Goal: Task Accomplishment & Management: Use online tool/utility

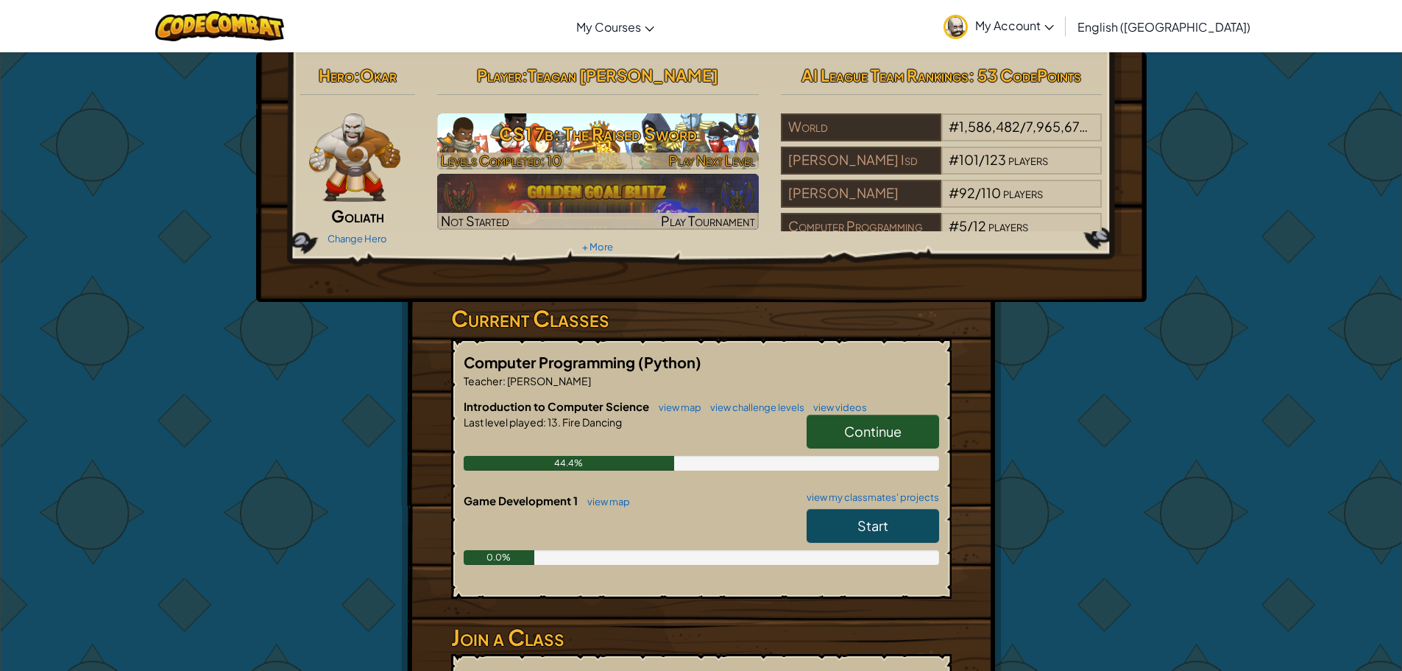
click at [636, 143] on h3 "CS1 7b: The Raised Sword" at bounding box center [598, 133] width 322 height 33
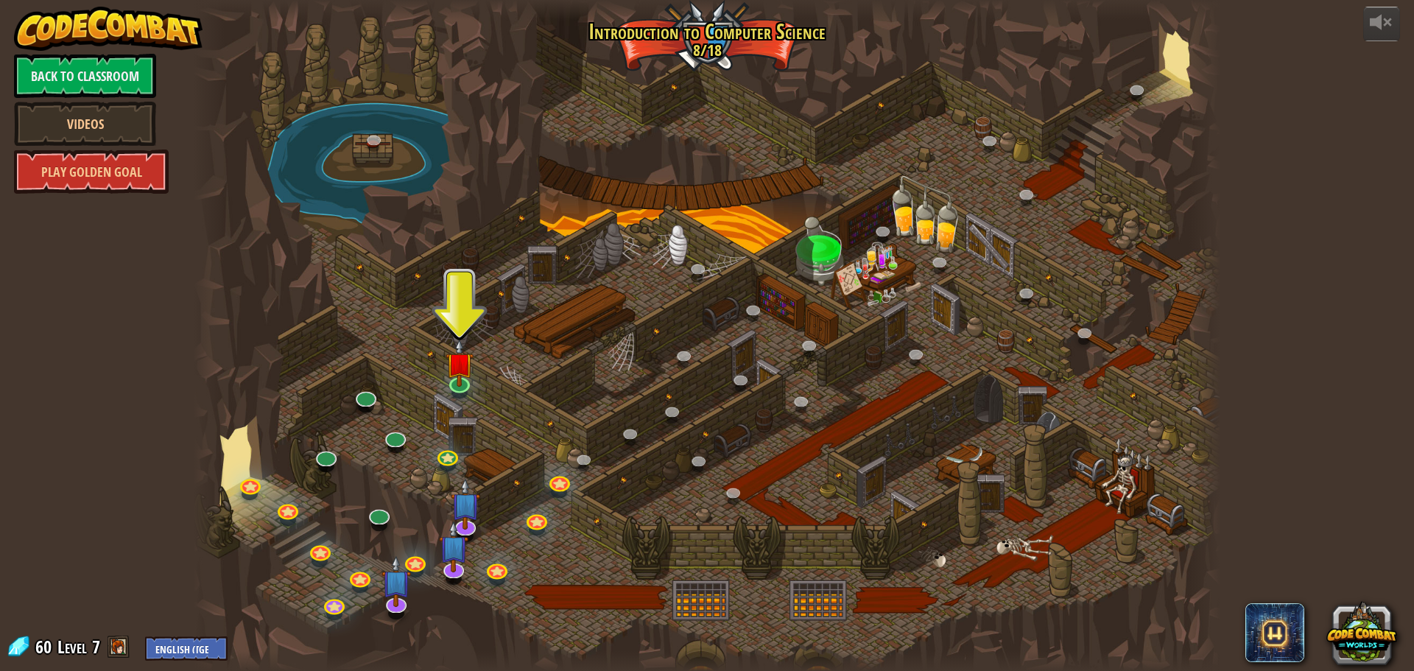
click at [1308, 328] on div "powered by Back to Classroom Videos Play Golden Goal 25. Kithgard Gates (Locked…" at bounding box center [707, 335] width 1414 height 671
click at [462, 386] on link at bounding box center [458, 379] width 29 height 29
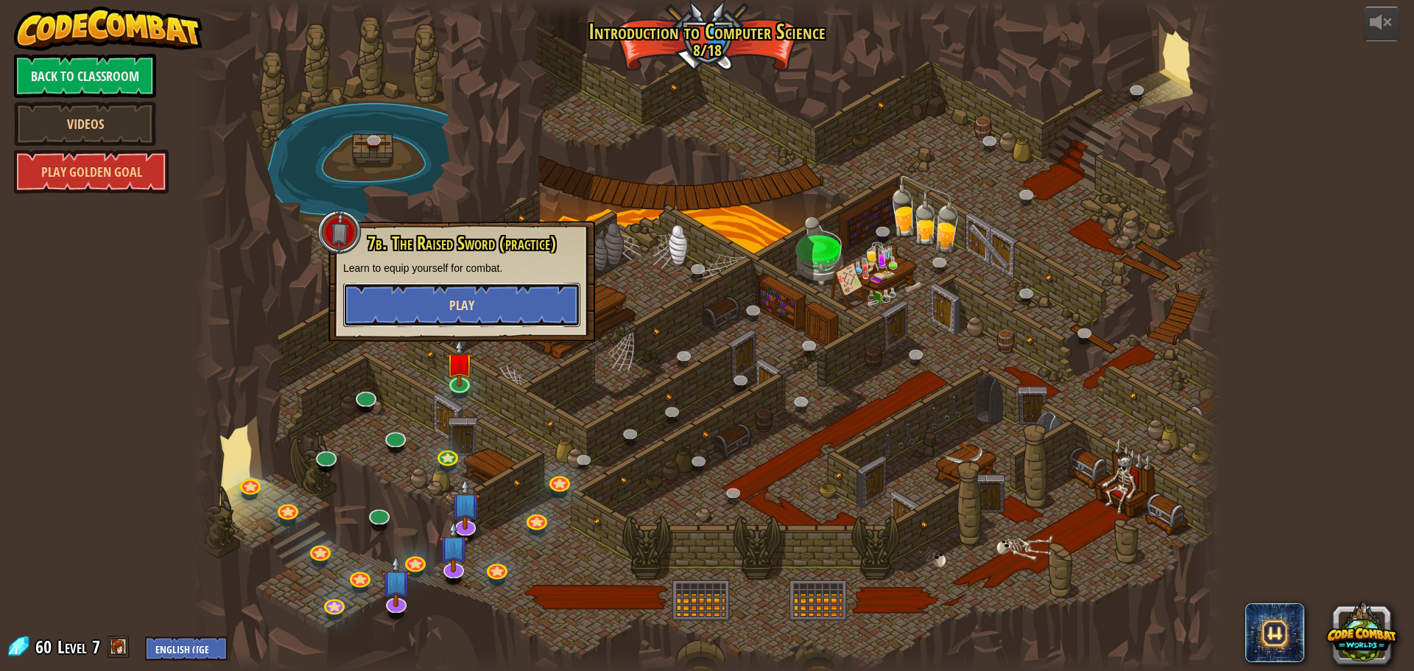
click at [484, 300] on button "Play" at bounding box center [461, 305] width 237 height 44
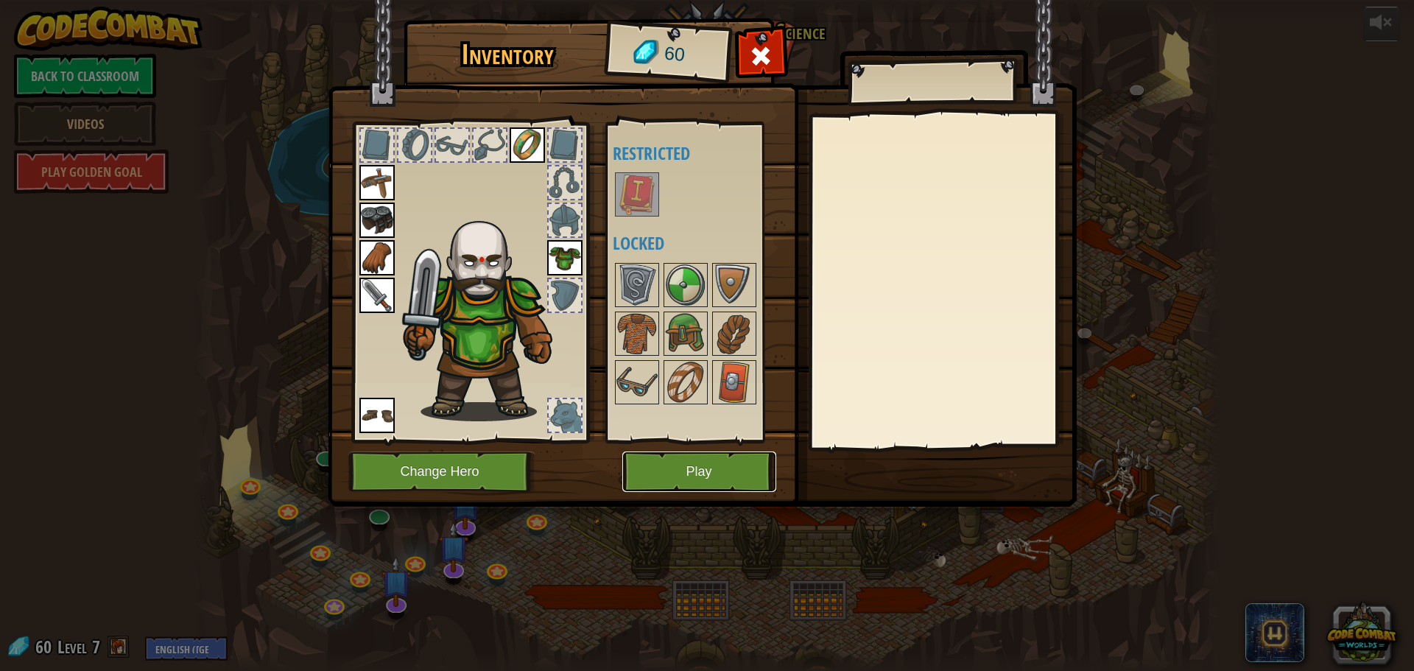
click at [727, 470] on button "Play" at bounding box center [699, 471] width 154 height 40
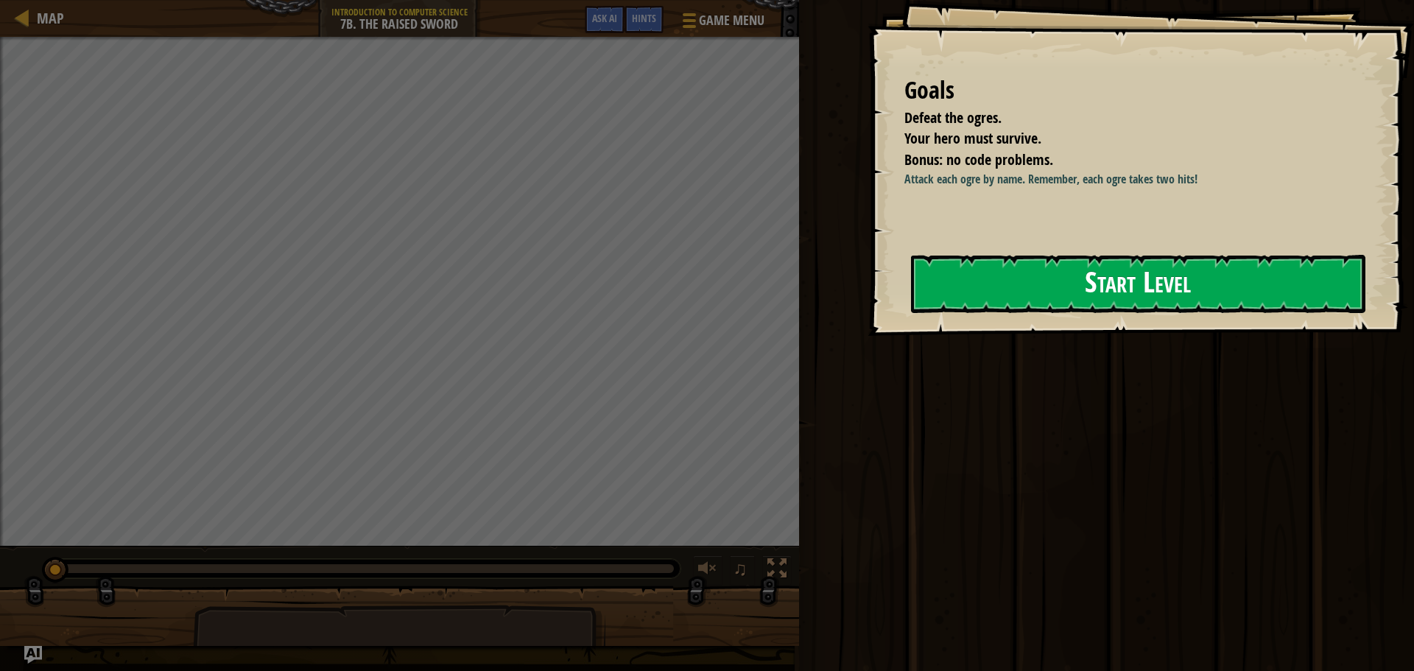
click at [1031, 268] on button "Start Level" at bounding box center [1138, 284] width 454 height 58
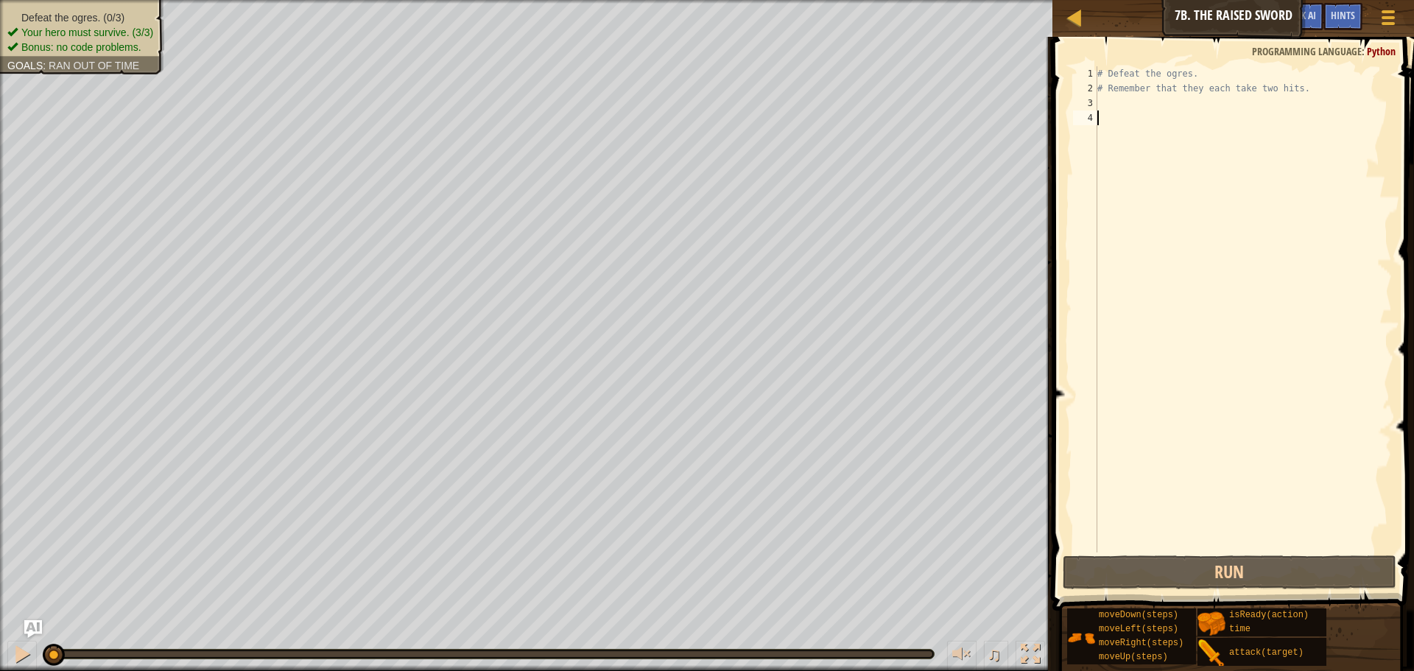
click at [1119, 110] on div "# Defeat the ogres. # Remember that they each take two hits." at bounding box center [1242, 323] width 297 height 515
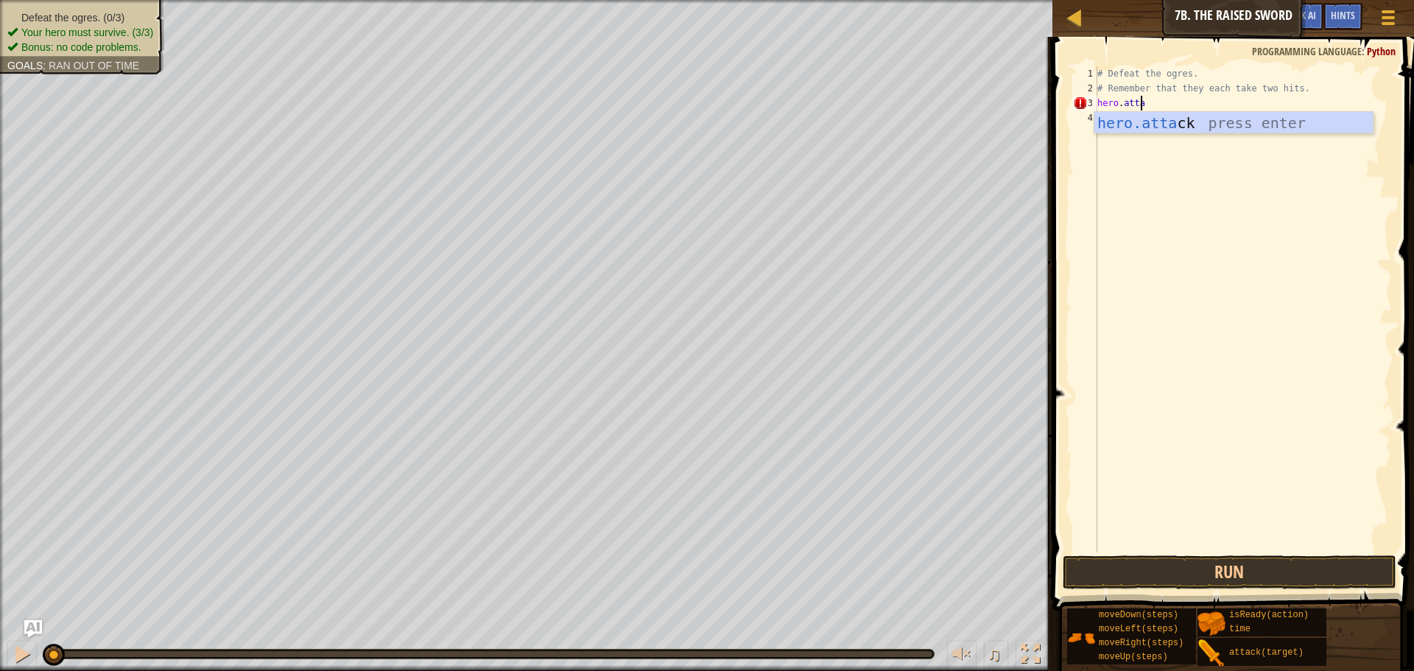
scroll to position [7, 4]
click at [1162, 124] on div "hero.attack press enter" at bounding box center [1233, 145] width 278 height 66
type textarea "hero.attack("Rig")"
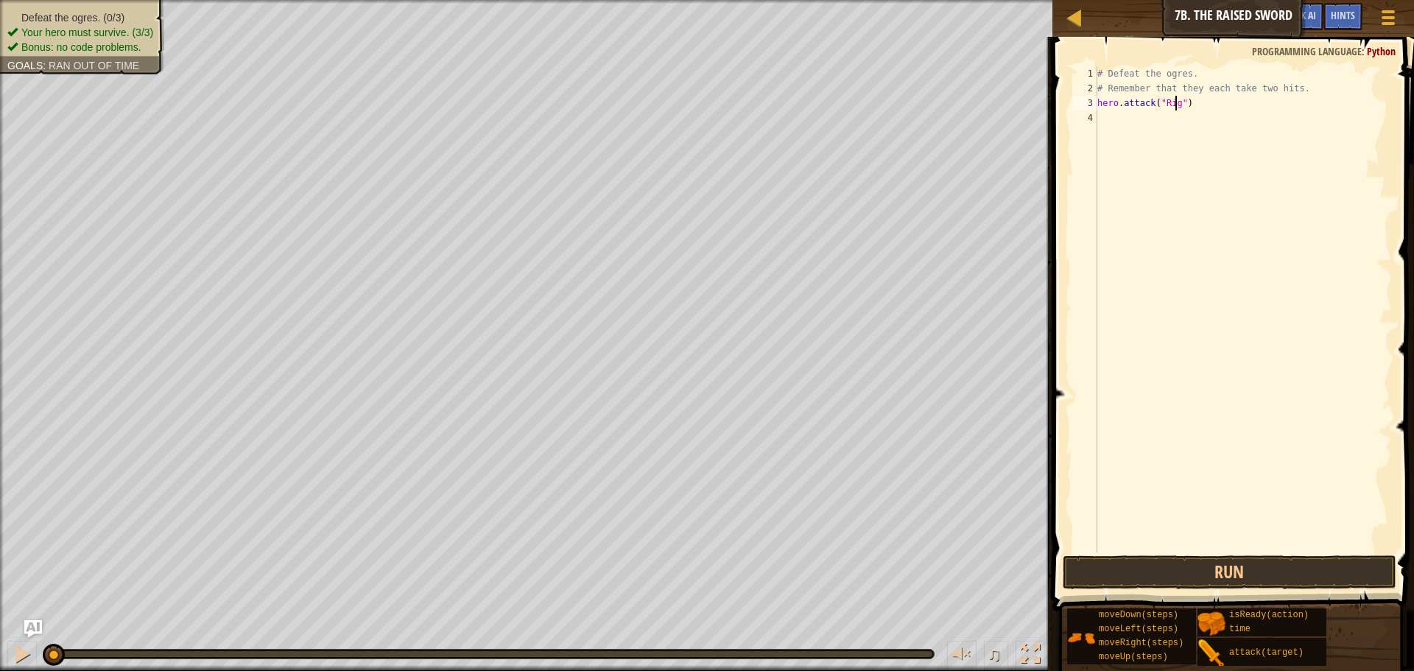
click at [1188, 110] on div "# Defeat the ogres. # Remember that they each take two hits. hero . attack ( "R…" at bounding box center [1242, 323] width 297 height 515
click at [1197, 105] on div "# Defeat the ogres. # Remember that they each take two hits. hero . attack ( "R…" at bounding box center [1242, 323] width 297 height 515
click at [1006, 121] on div "Map Introduction to Computer Science 7b. The Raised Sword Game Menu Done Hints …" at bounding box center [707, 335] width 1414 height 671
drag, startPoint x: 1204, startPoint y: 93, endPoint x: 1205, endPoint y: 103, distance: 10.4
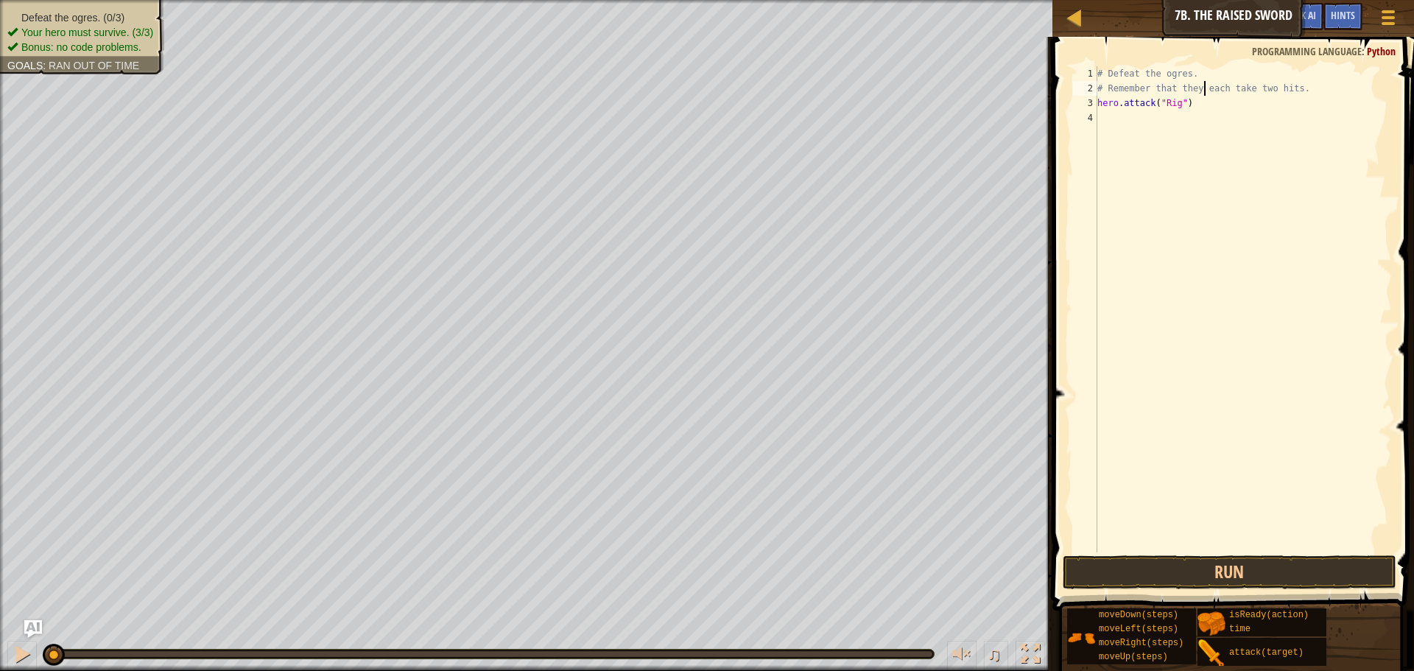
click at [1205, 96] on div "# Defeat the ogres. # Remember that they each take two hits. hero . attack ( "R…" at bounding box center [1242, 323] width 297 height 515
type textarea "# Remember that they each take two hits. hero.attack("Rig")"
click at [1205, 111] on div "# Defeat the ogres. # Remember that they each take two hits. hero . attack ( "R…" at bounding box center [1242, 323] width 297 height 515
drag, startPoint x: 1204, startPoint y: 110, endPoint x: 1095, endPoint y: 100, distance: 110.2
click at [1095, 100] on div "1 2 3 4 # Defeat the ogres. # Remember that they each take two hits. hero . att…" at bounding box center [1231, 309] width 322 height 486
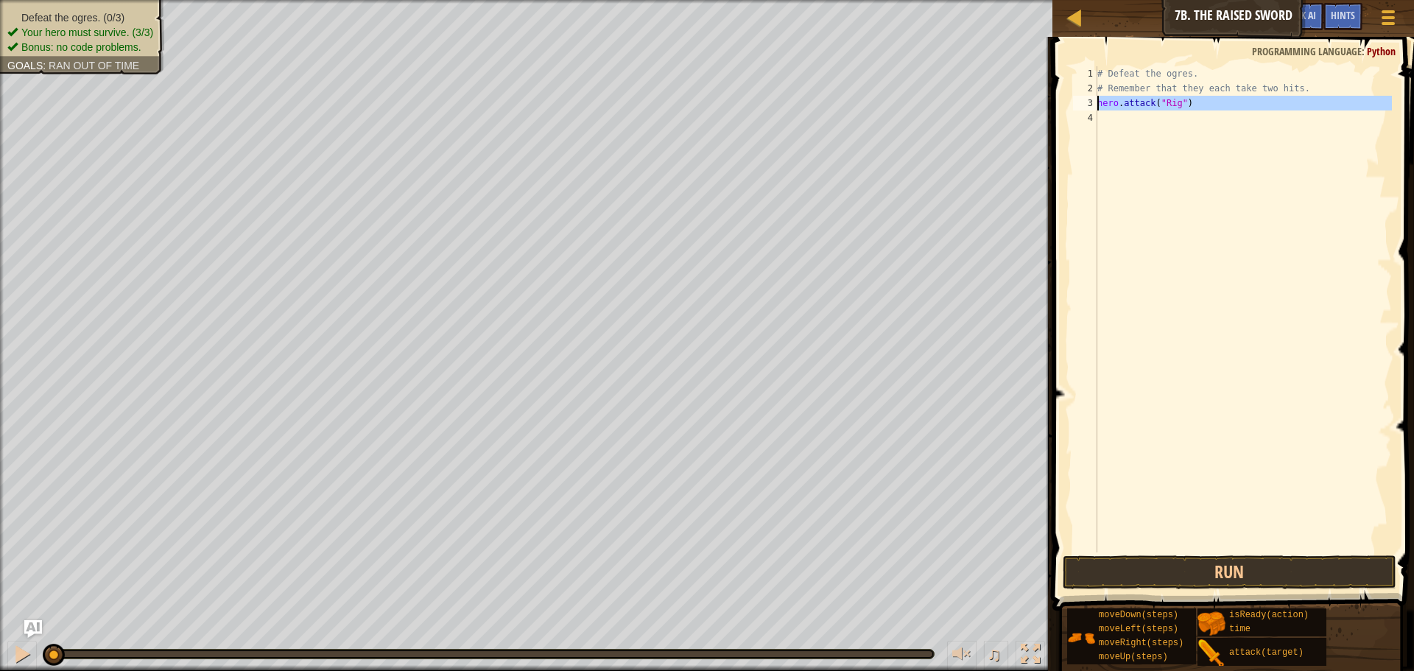
type textarea "hero.attack("Rig")"
click at [1151, 124] on div "# Defeat the ogres. # Remember that they each take two hits. hero . attack ( "R…" at bounding box center [1242, 309] width 297 height 486
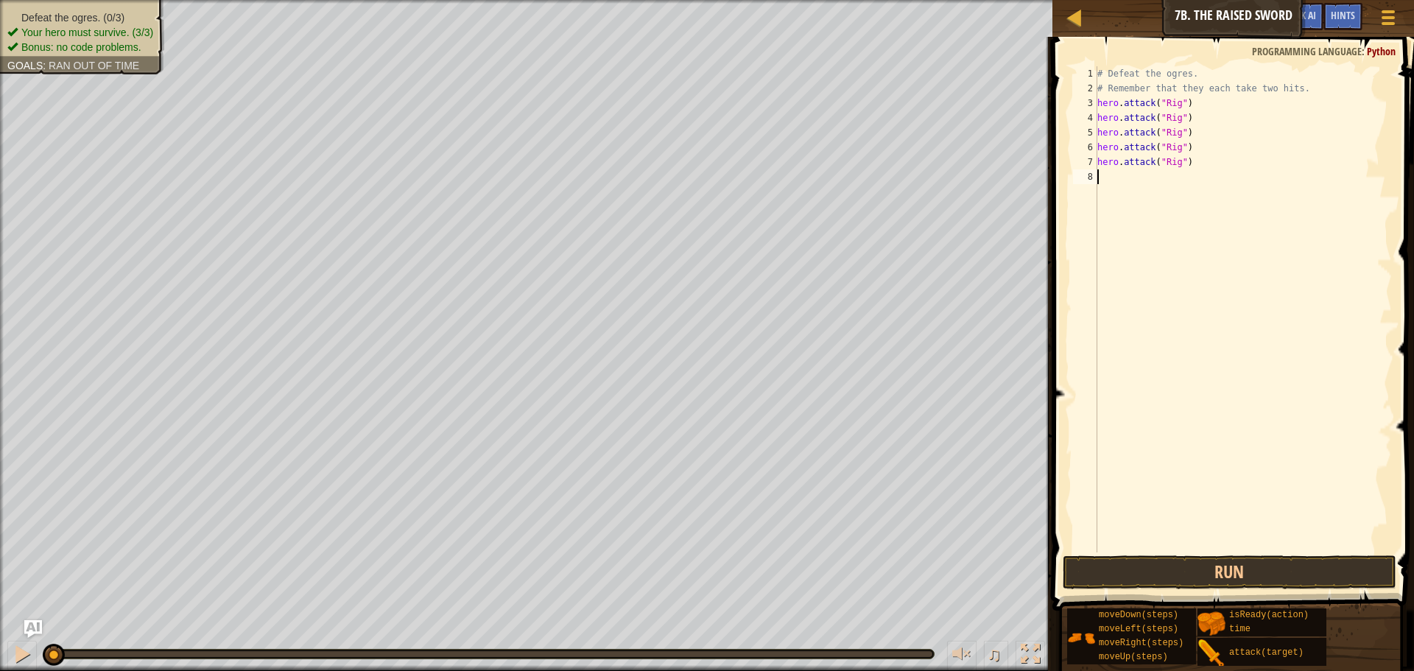
paste textarea "hero.attack("Rig")"
click at [1171, 135] on div "# Defeat the ogres. # Remember that they each take two hits. hero . attack ( "R…" at bounding box center [1242, 323] width 297 height 515
click at [1172, 151] on div "# Defeat the ogres. # Remember that they each take two hits. hero . attack ( "R…" at bounding box center [1242, 323] width 297 height 515
click at [1168, 164] on div "# Defeat the ogres. # Remember that they each take two hits. hero . attack ( "R…" at bounding box center [1242, 323] width 297 height 515
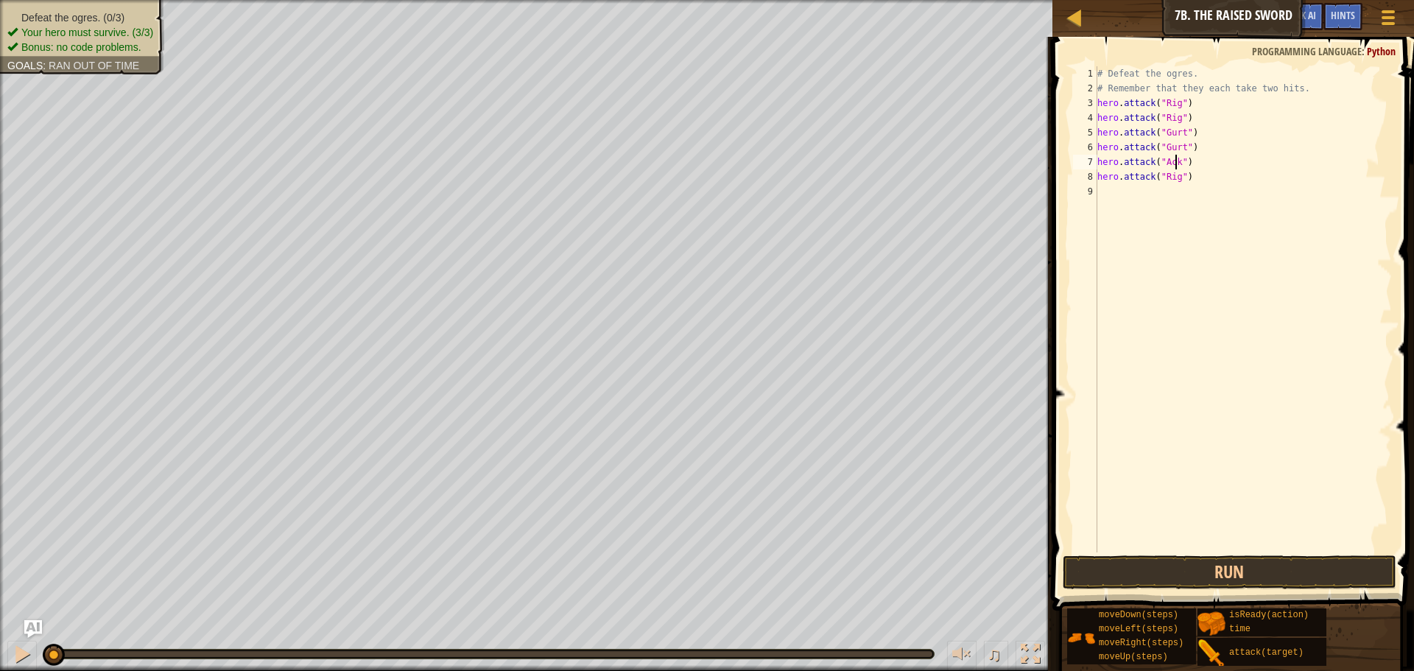
click at [1172, 180] on div "# Defeat the ogres. # Remember that they each take two hits. hero . attack ( "R…" at bounding box center [1242, 323] width 297 height 515
type textarea "hero.attack("Ack")"
click at [1131, 579] on button "Run" at bounding box center [1229, 572] width 334 height 34
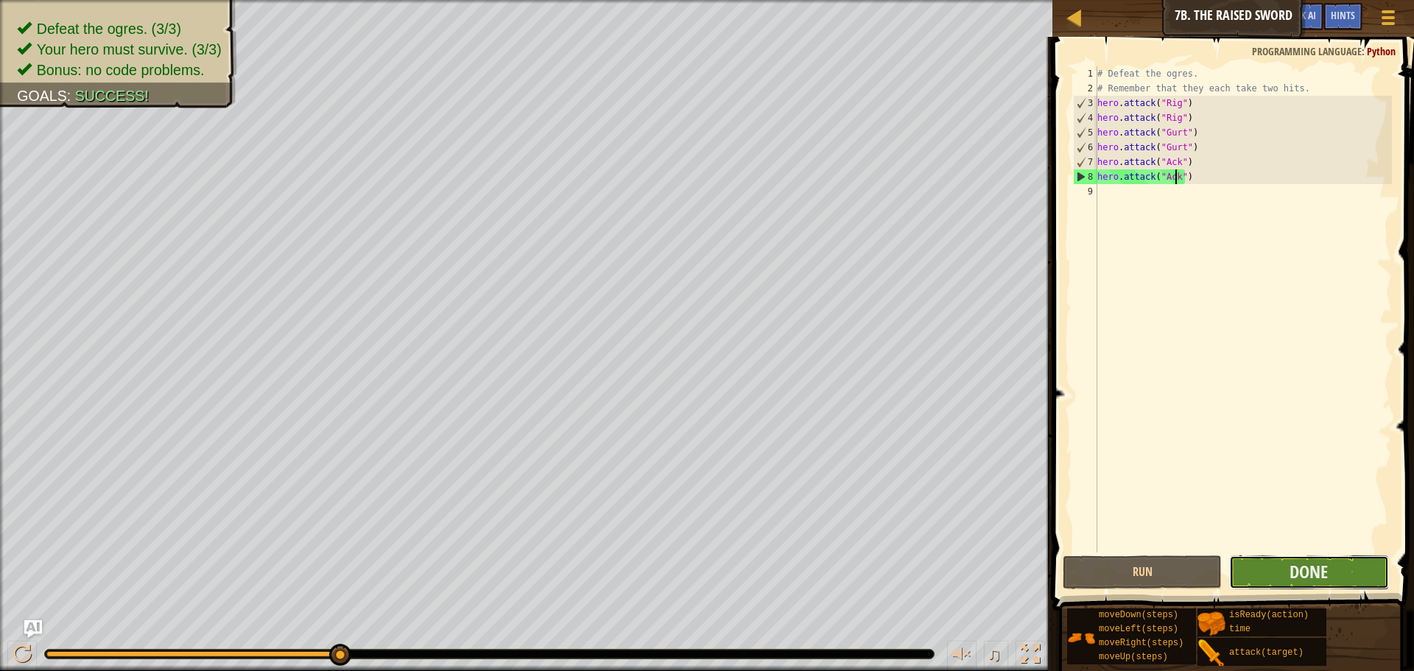
click at [1262, 576] on button "Done" at bounding box center [1308, 572] width 159 height 34
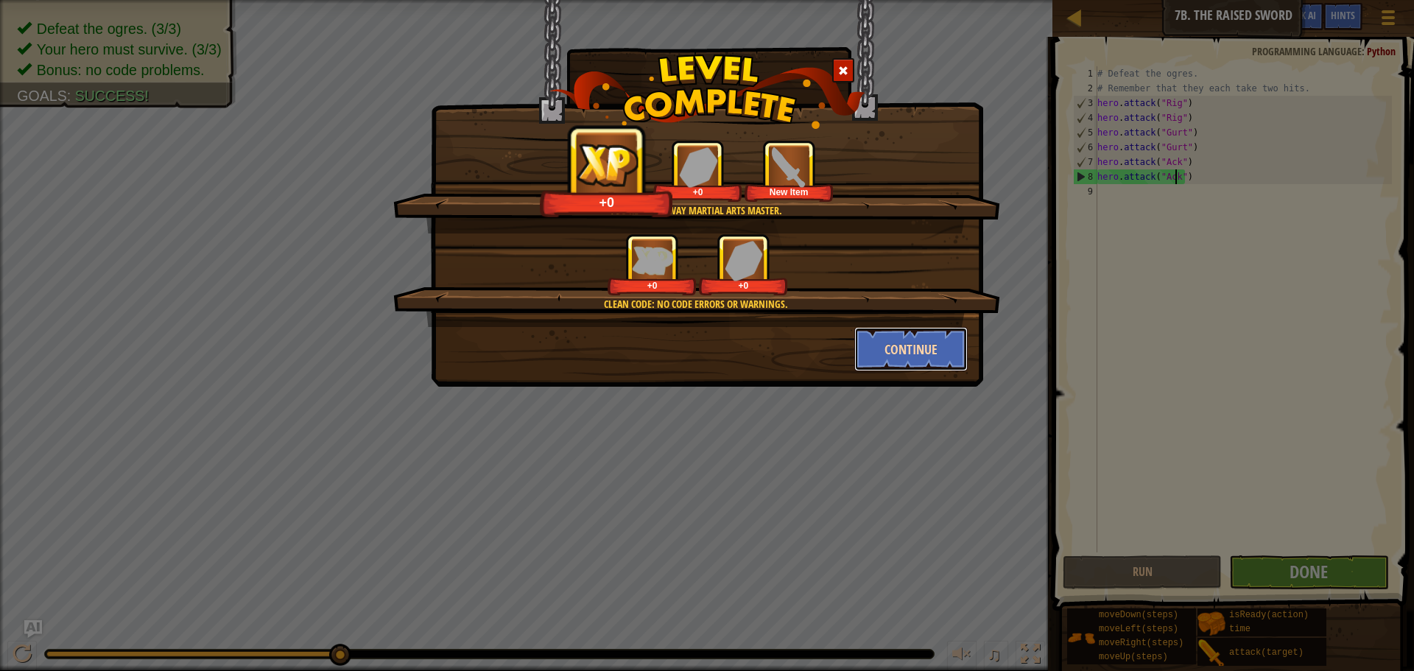
click at [950, 358] on button "Continue" at bounding box center [911, 349] width 114 height 44
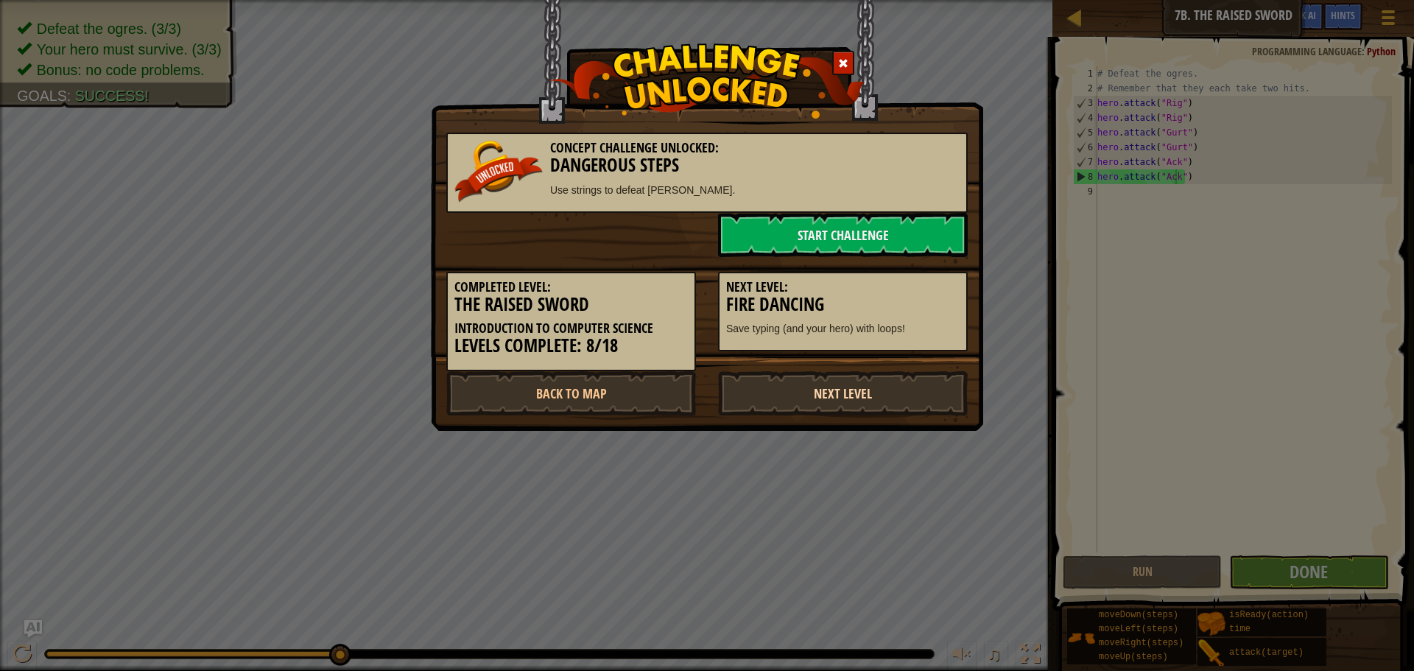
click at [847, 387] on link "Next Level" at bounding box center [843, 393] width 250 height 44
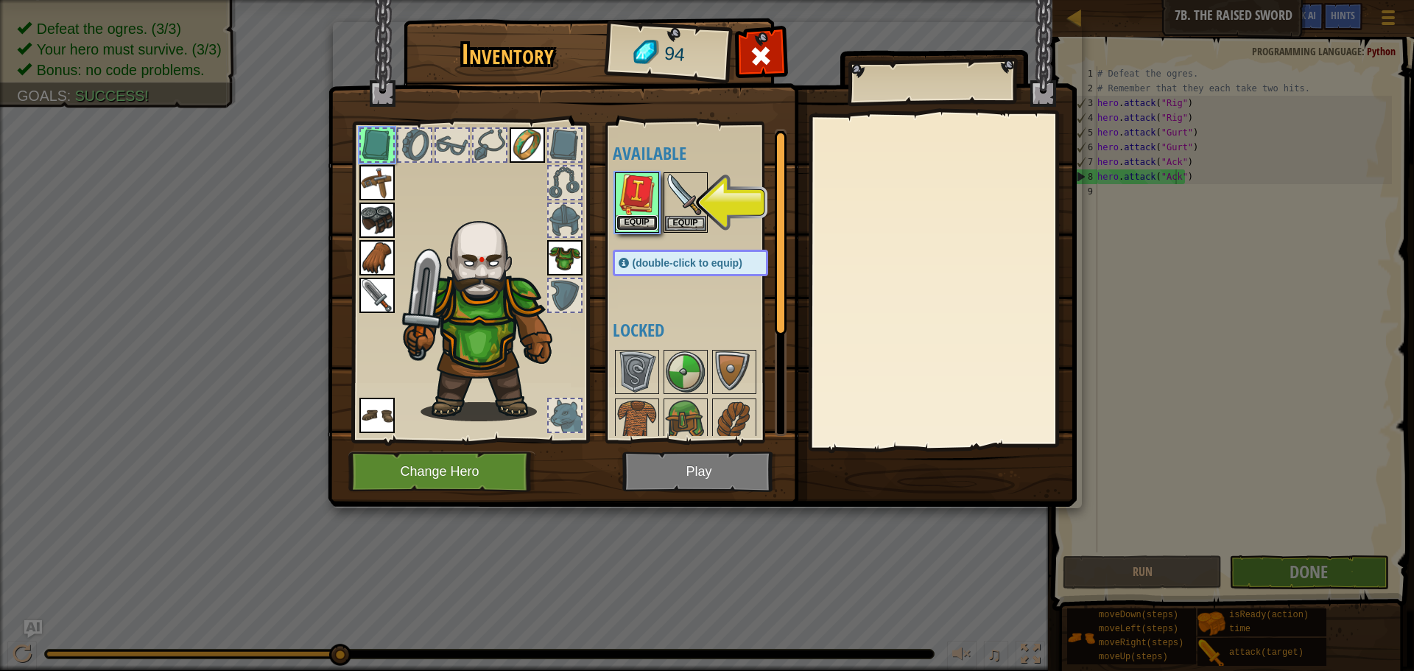
click at [647, 218] on button "Equip" at bounding box center [636, 222] width 41 height 15
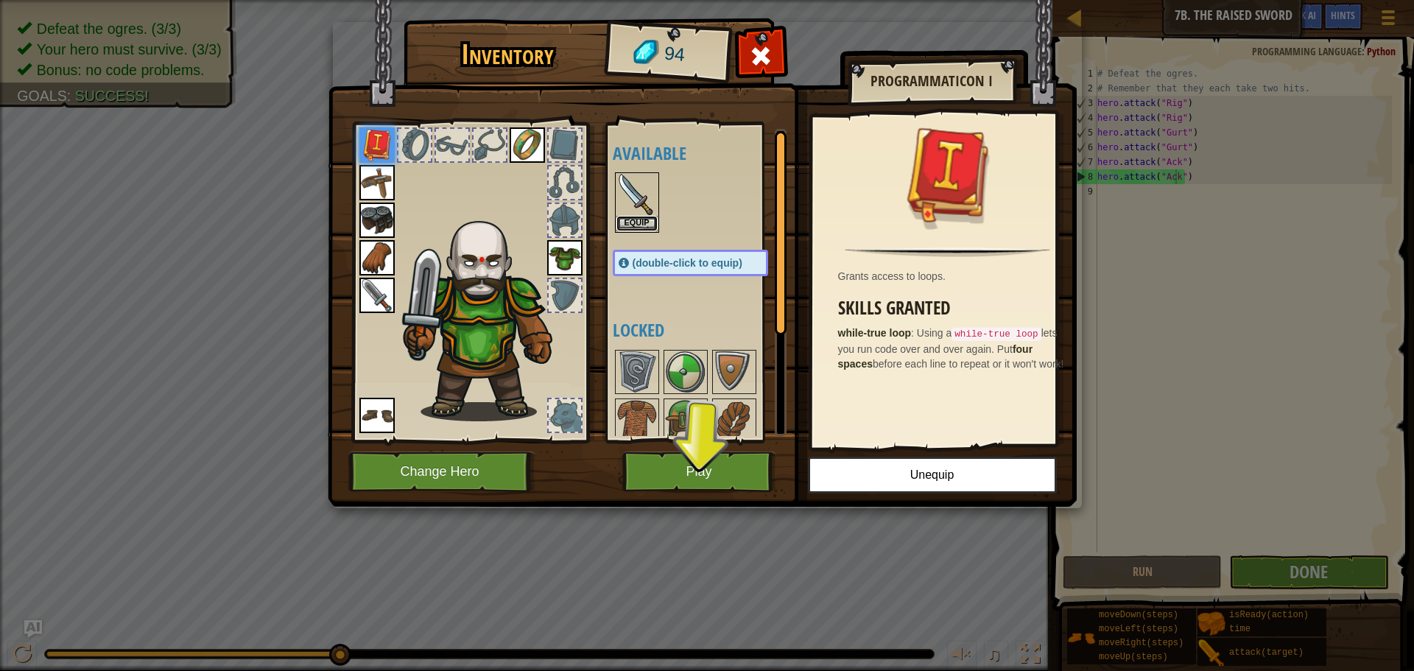
click at [627, 224] on button "Equip" at bounding box center [636, 223] width 41 height 15
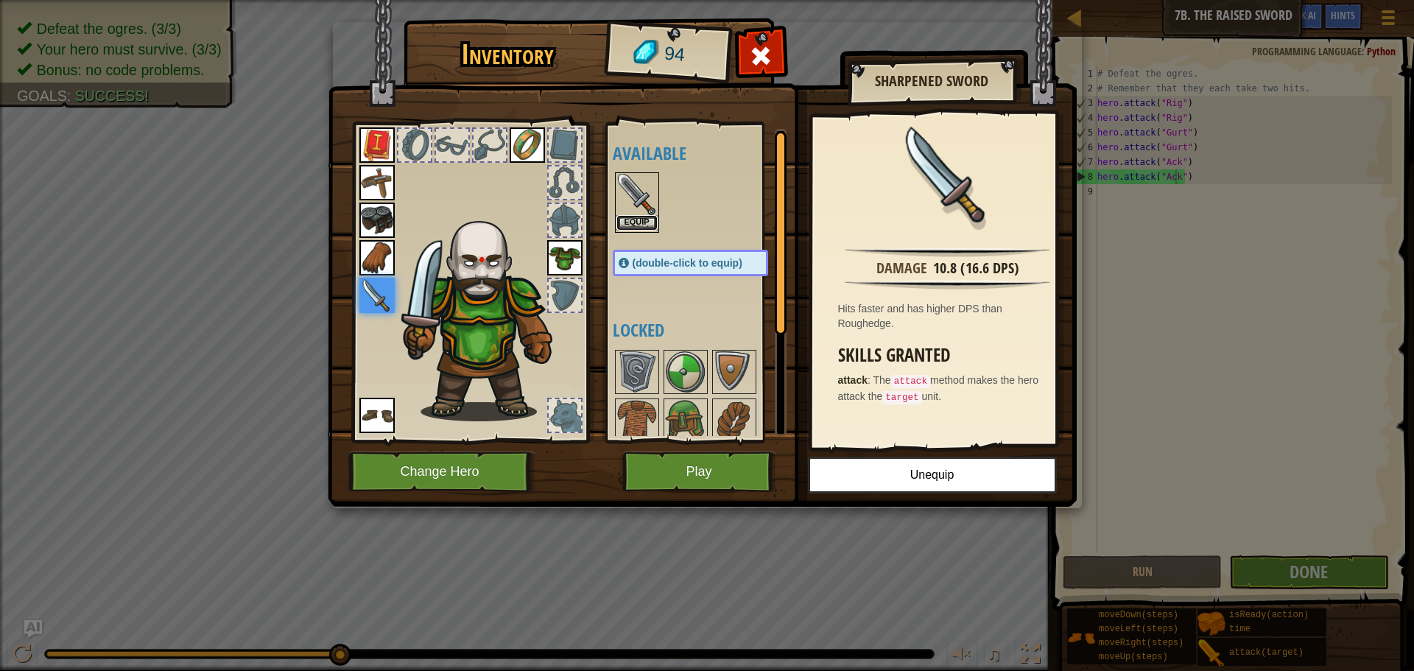
click at [648, 225] on button "Equip" at bounding box center [636, 222] width 41 height 15
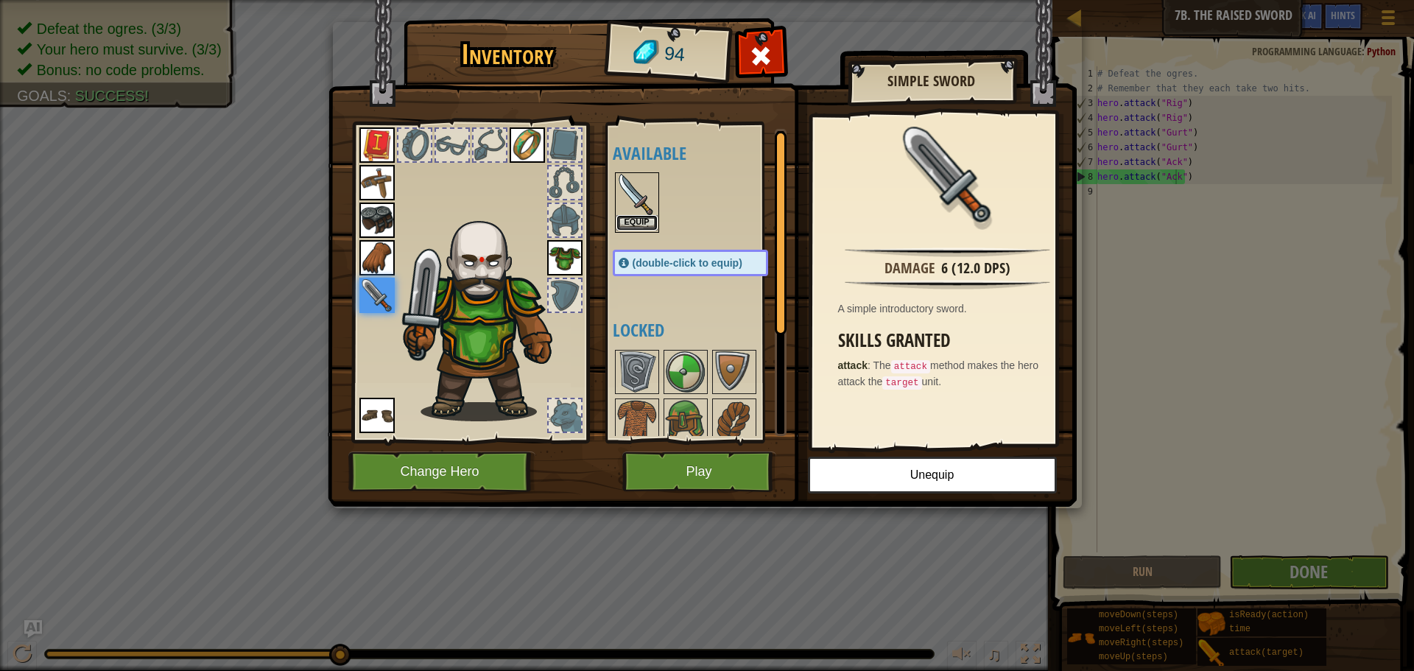
click at [648, 223] on button "Equip" at bounding box center [636, 222] width 41 height 15
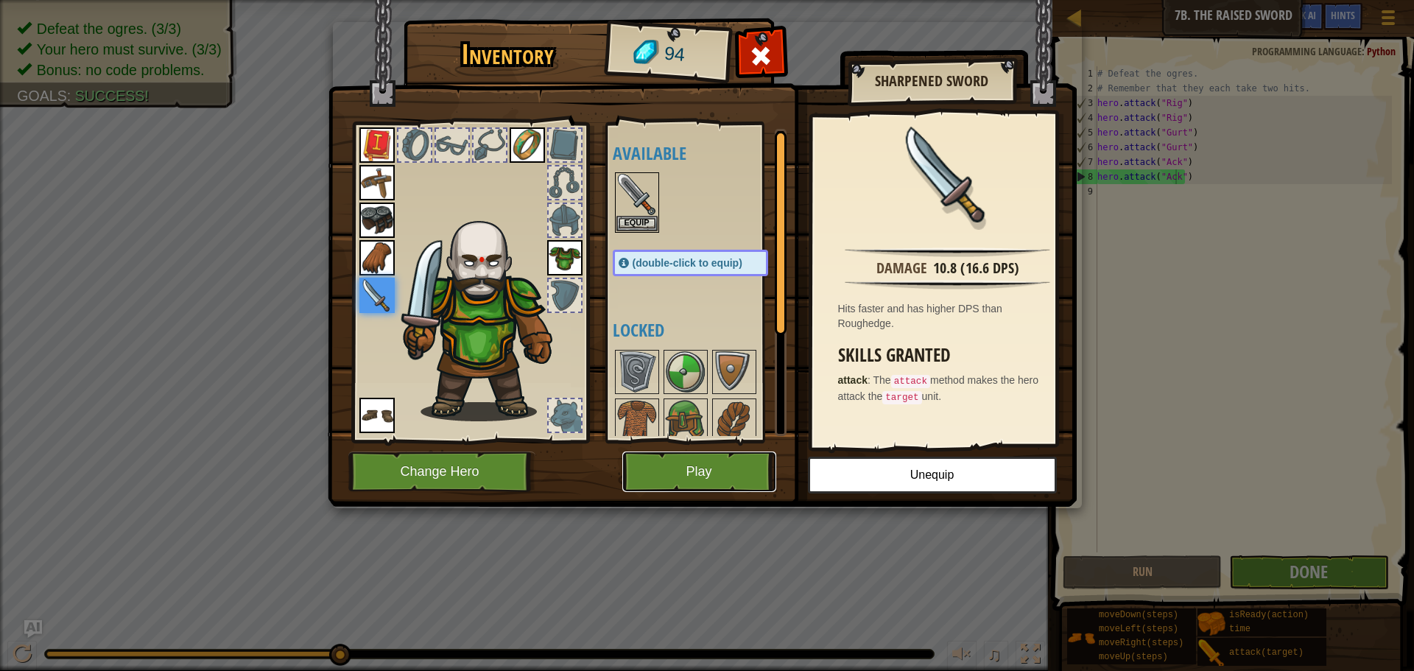
click at [695, 464] on button "Play" at bounding box center [699, 471] width 154 height 40
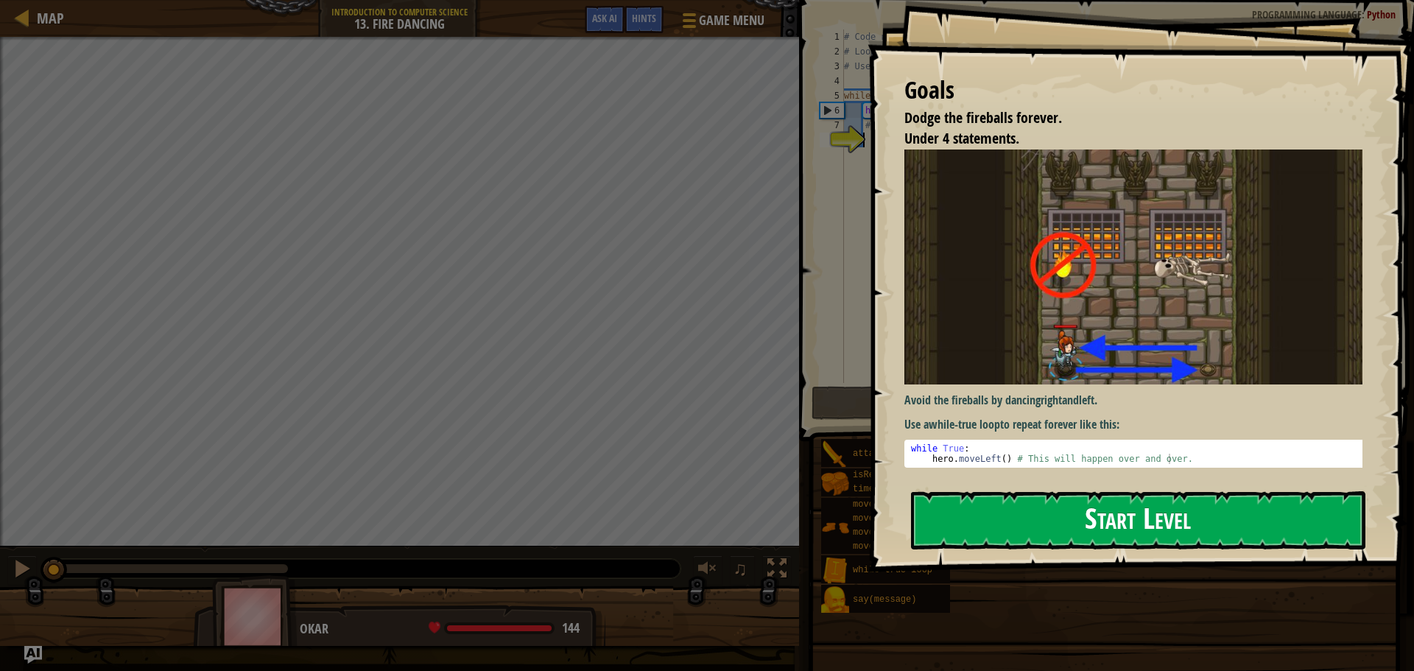
click at [1045, 510] on button "Start Level" at bounding box center [1138, 520] width 454 height 58
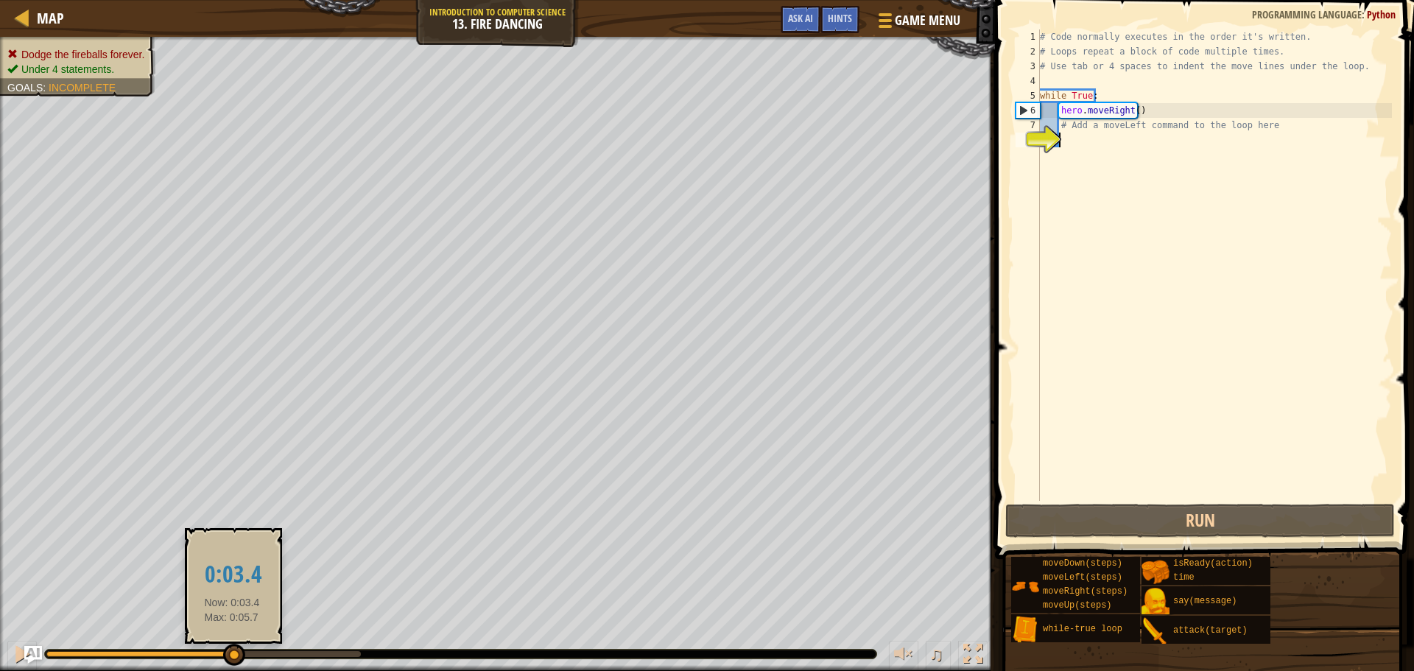
drag, startPoint x: 54, startPoint y: 646, endPoint x: 232, endPoint y: 654, distance: 178.3
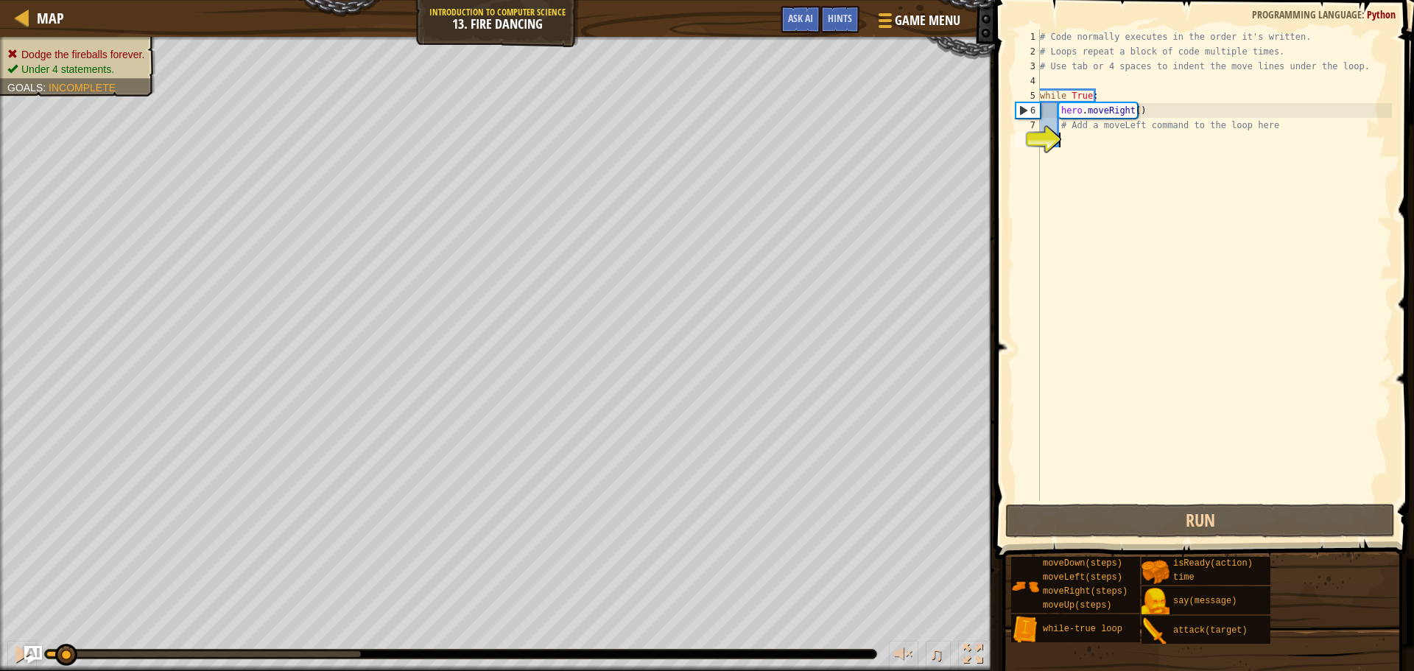
drag, startPoint x: 241, startPoint y: 647, endPoint x: 66, endPoint y: 628, distance: 176.3
click at [66, 628] on div "♫" at bounding box center [497, 650] width 995 height 44
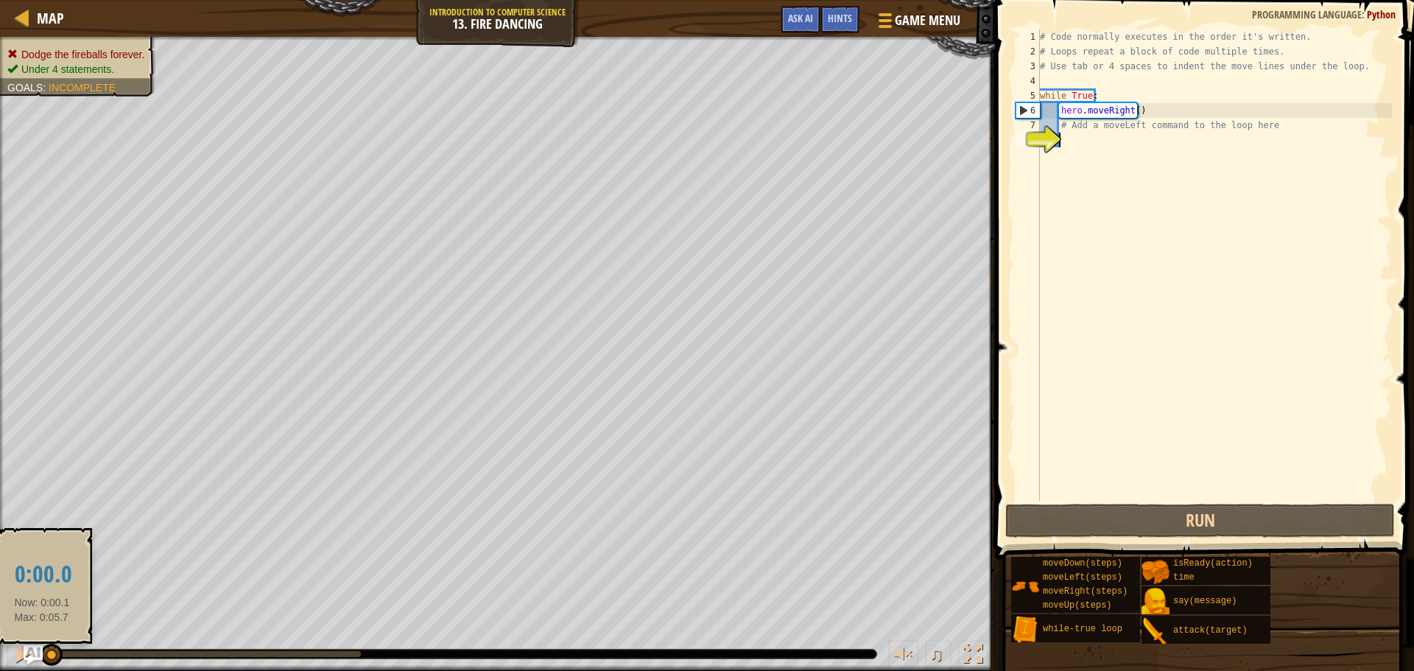
drag, startPoint x: 71, startPoint y: 652, endPoint x: 33, endPoint y: 652, distance: 37.5
click at [40, 654] on div "Map Introduction to Computer Science 13. Fire Dancing Game Menu Done Hints Ask …" at bounding box center [707, 335] width 1414 height 671
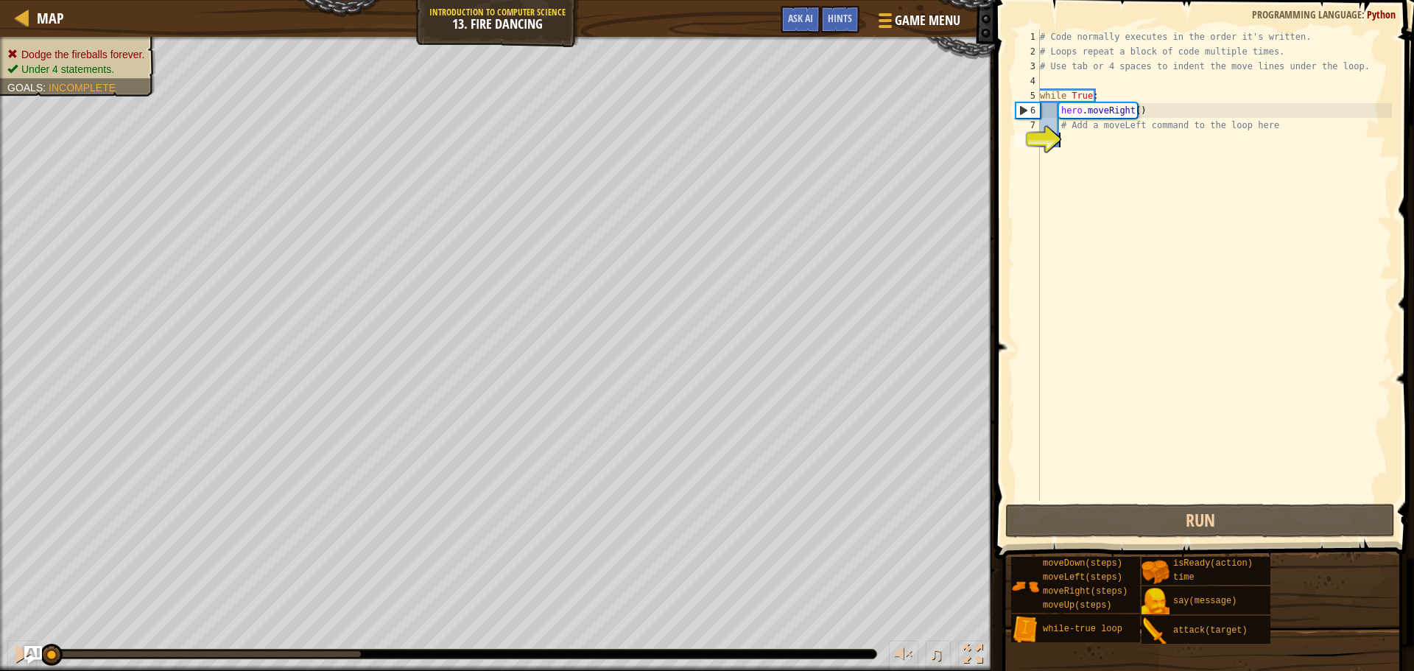
click at [1100, 134] on div "# Code normally executes in the order it's written. # Loops repeat a block of c…" at bounding box center [1214, 279] width 355 height 501
click at [1097, 129] on div "# Code normally executes in the order it's written. # Loops repeat a block of c…" at bounding box center [1214, 279] width 355 height 501
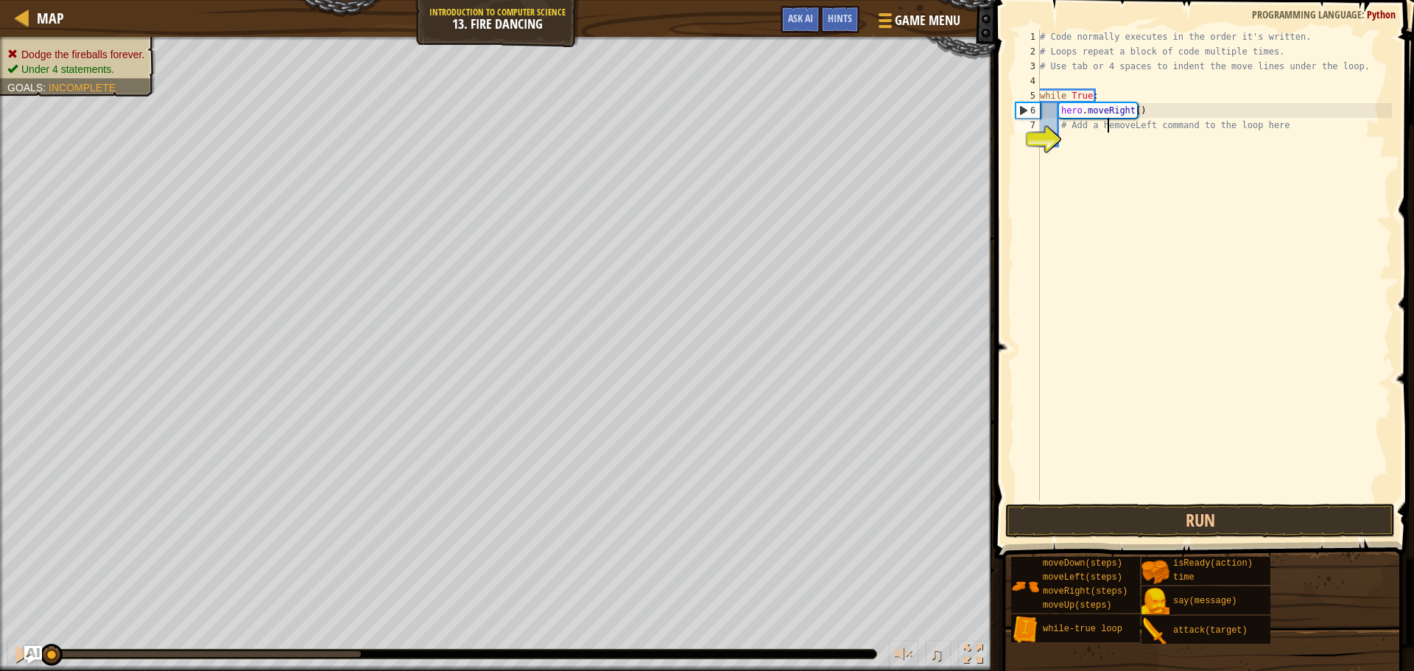
type textarea "# Add a heromoveLeft command to the loop here"
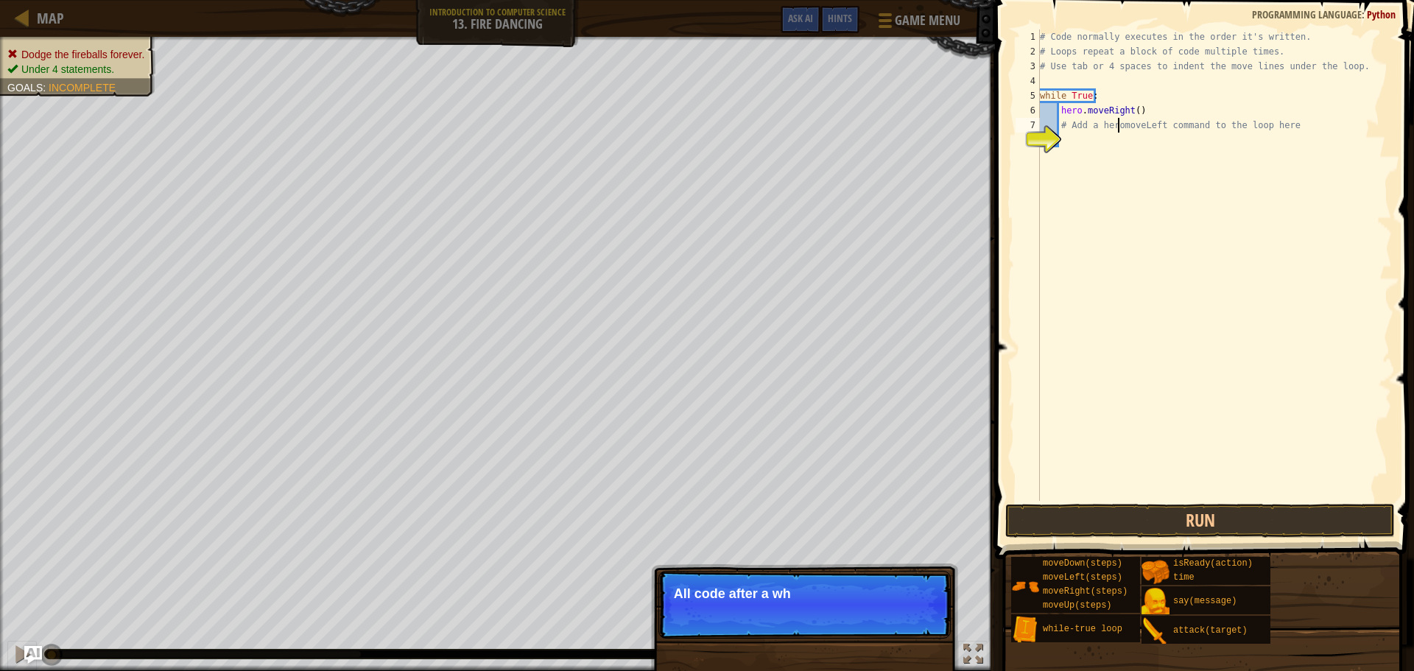
click at [1040, 222] on div "# Code normally executes in the order it's written. # Loops repeat a block of c…" at bounding box center [1214, 279] width 355 height 501
click at [1056, 205] on div "# Code normally executes in the order it's written. # Loops repeat a block of c…" at bounding box center [1214, 279] width 355 height 501
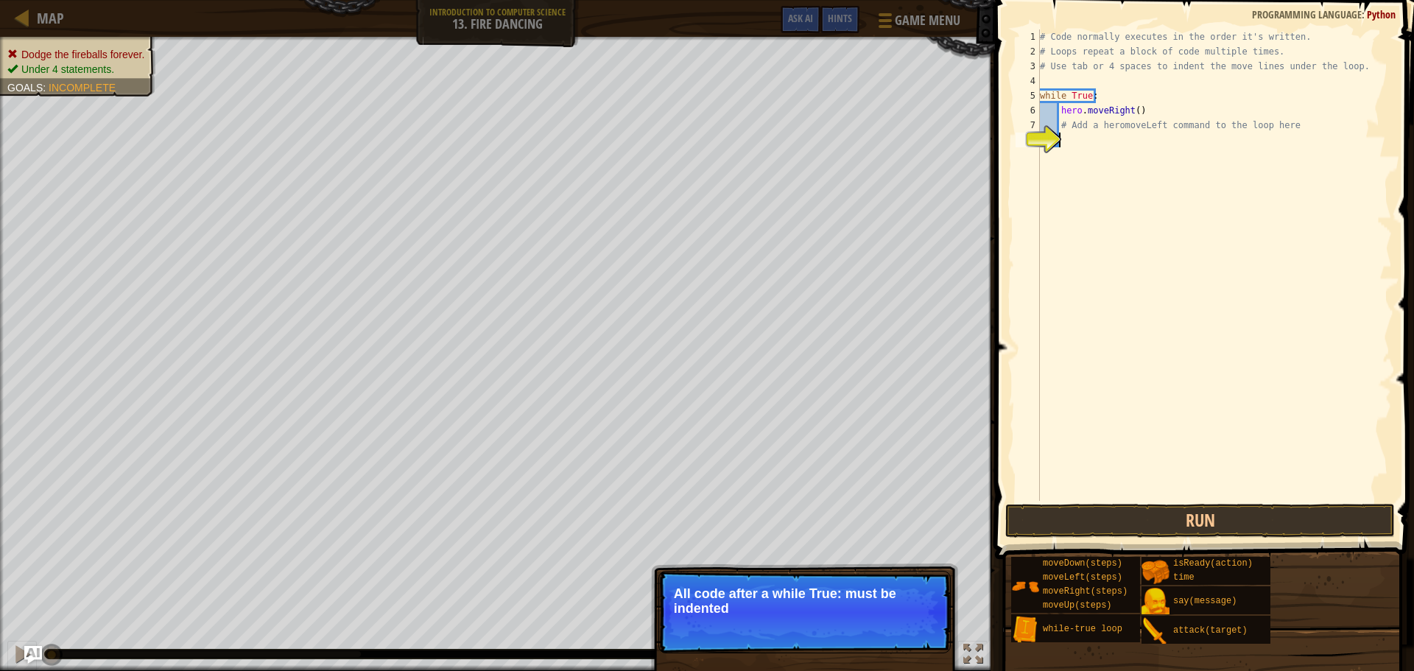
click at [1007, 224] on span at bounding box center [1205, 258] width 431 height 602
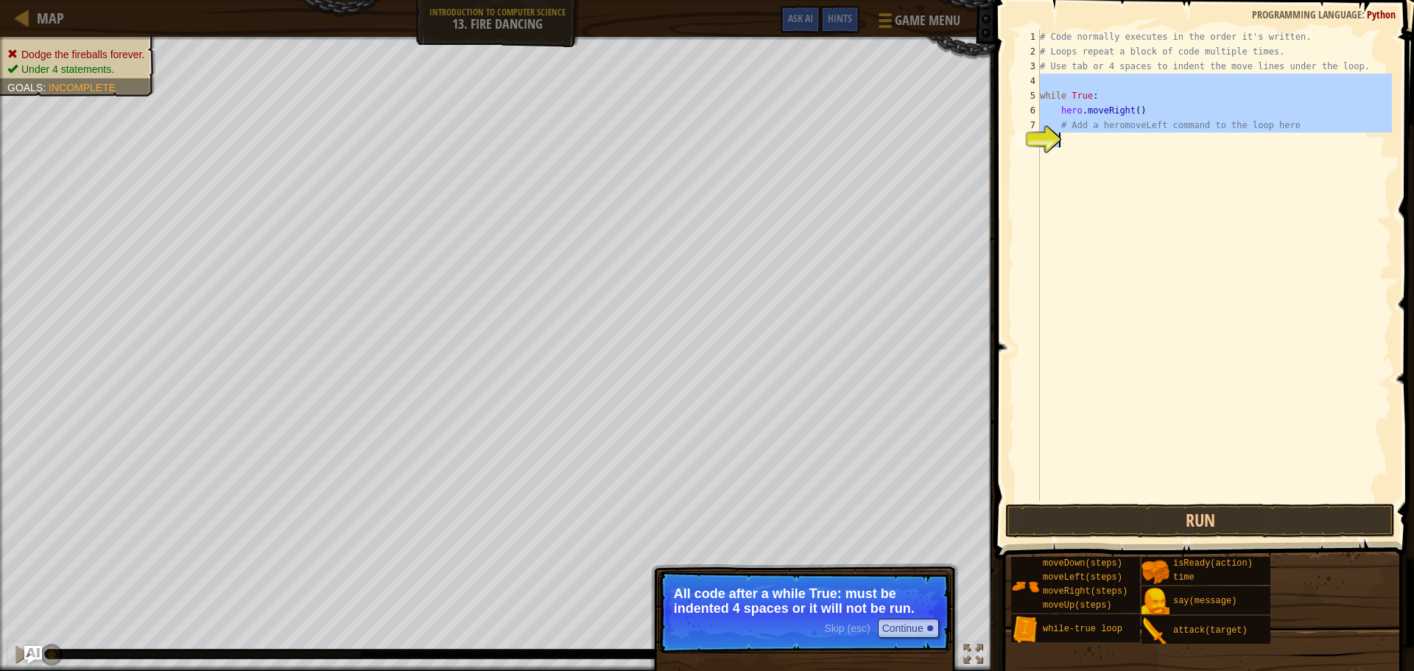
drag, startPoint x: 1055, startPoint y: 88, endPoint x: 1182, endPoint y: 186, distance: 159.6
click at [1182, 186] on div "# Code normally executes in the order it's written. # Loops repeat a block of c…" at bounding box center [1214, 279] width 355 height 501
type textarea "# Add a heromoveLeft command to the loop here"
click at [1182, 201] on div "# Code normally executes in the order it's written. # Loops repeat a block of c…" at bounding box center [1214, 264] width 355 height 471
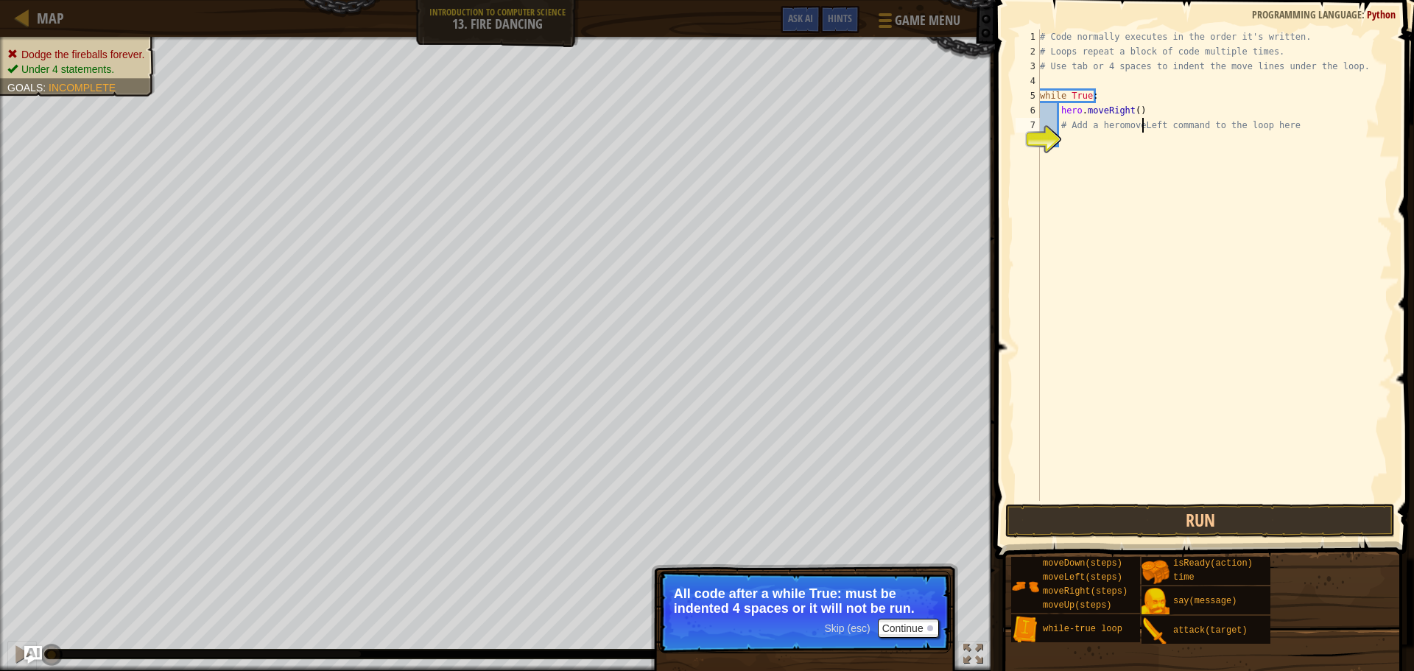
click at [1139, 126] on div "# Code normally executes in the order it's written. # Loops repeat a block of c…" at bounding box center [1214, 279] width 355 height 501
click at [1142, 119] on div "# Code normally executes in the order it's written. # Loops repeat a block of c…" at bounding box center [1214, 279] width 355 height 501
click at [1040, 133] on div "8" at bounding box center [1027, 140] width 24 height 15
click at [1062, 118] on div "# Code normally executes in the order it's written. # Loops repeat a block of c…" at bounding box center [1214, 279] width 355 height 501
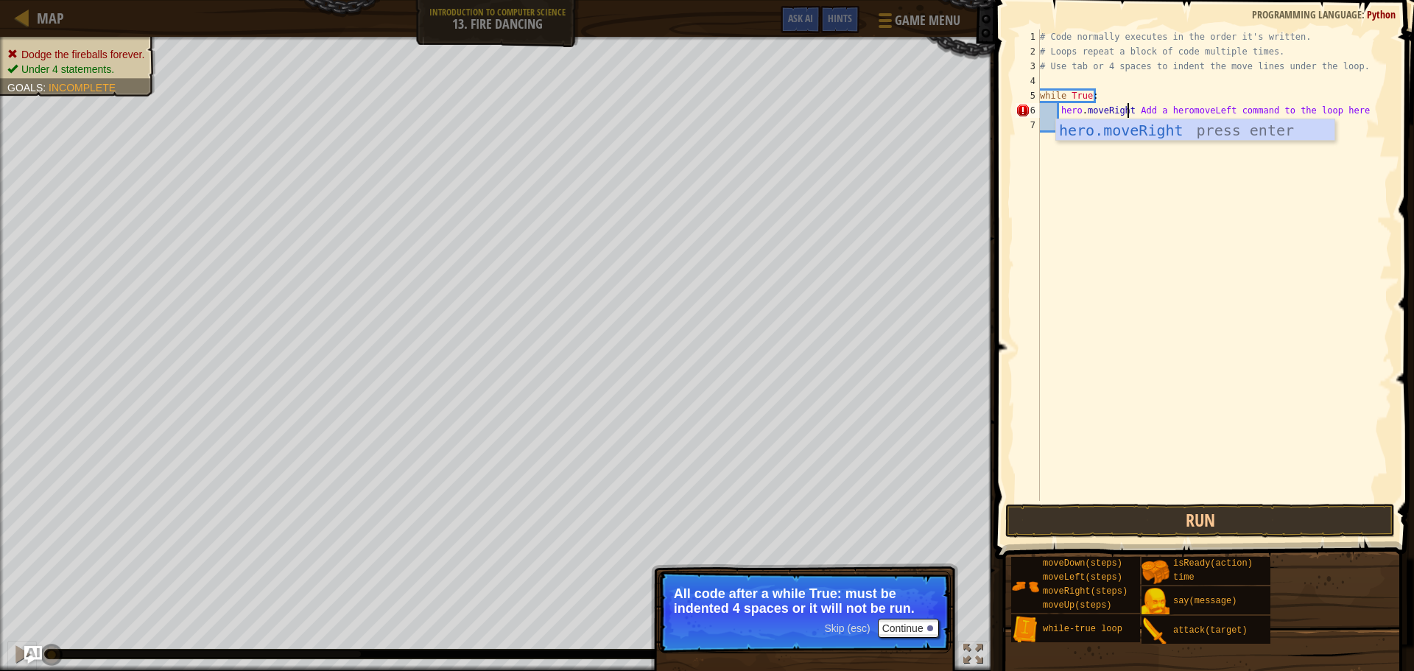
scroll to position [7, 7]
click at [1160, 129] on div "hero.moveRight press enter" at bounding box center [1195, 152] width 278 height 66
type textarea "hero.moveRight() Add a heromoveLeft command to the loop here"
click at [1173, 113] on div "# Code normally executes in the order it's written. # Loops repeat a block of c…" at bounding box center [1214, 279] width 355 height 501
drag, startPoint x: 1196, startPoint y: 113, endPoint x: 1224, endPoint y: 113, distance: 28.0
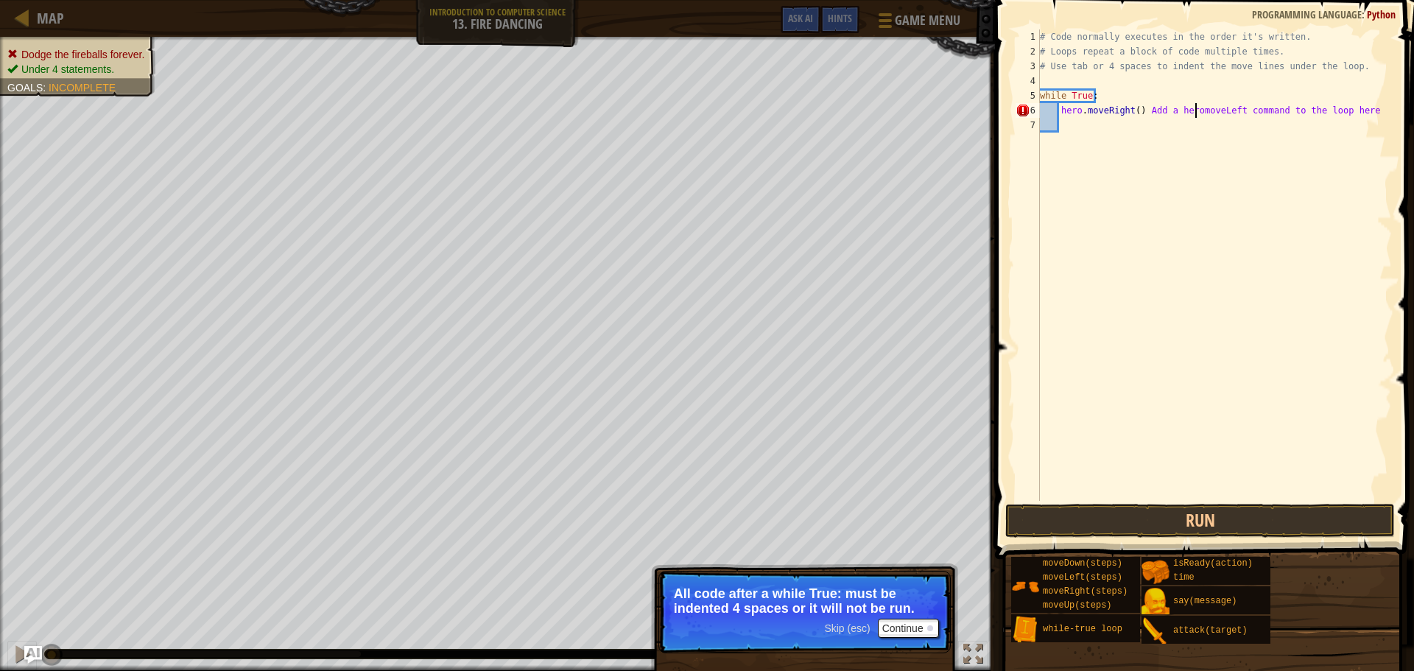
click at [1197, 113] on div "# Code normally executes in the order it's written. # Loops repeat a block of c…" at bounding box center [1214, 279] width 355 height 501
drag, startPoint x: 1224, startPoint y: 113, endPoint x: 1232, endPoint y: 113, distance: 8.1
click at [1228, 113] on div "# Code normally executes in the order it's written. # Loops repeat a block of c…" at bounding box center [1214, 279] width 355 height 501
drag, startPoint x: 1232, startPoint y: 113, endPoint x: 1240, endPoint y: 113, distance: 8.1
click at [1238, 113] on div "# Code normally executes in the order it's written. # Loops repeat a block of c…" at bounding box center [1214, 279] width 355 height 501
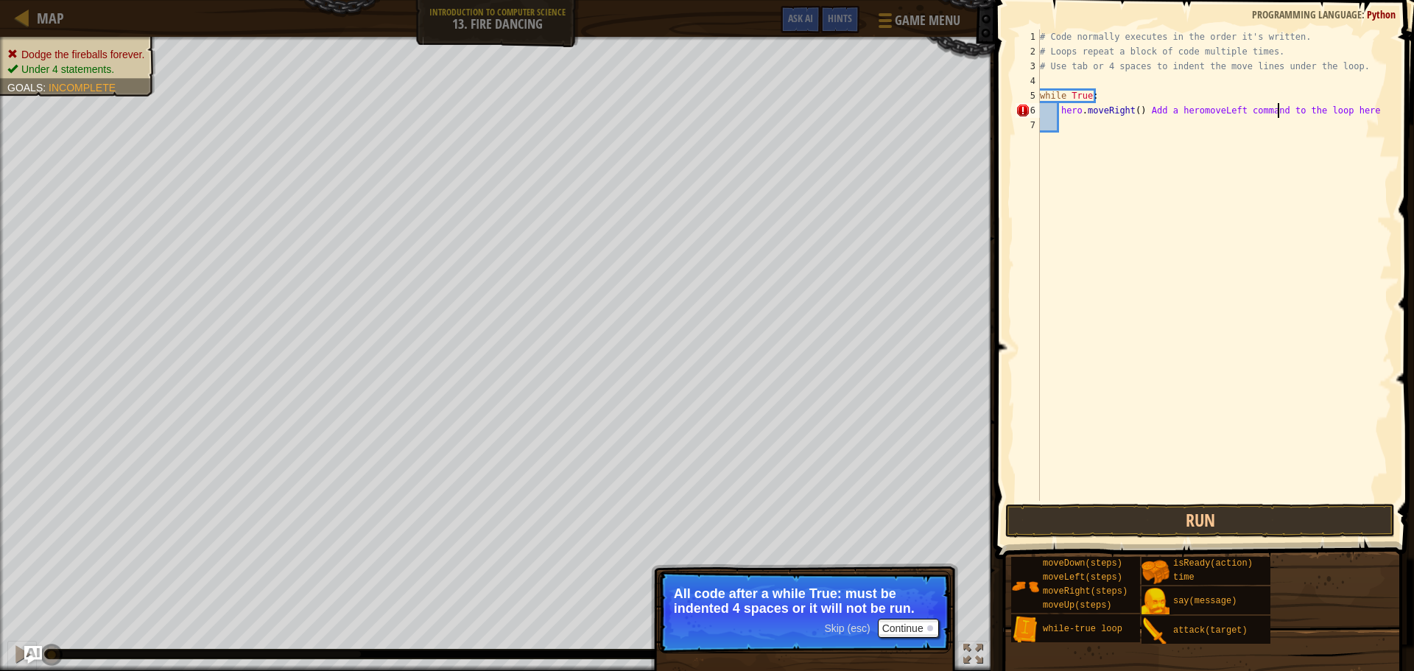
click at [1277, 115] on div "# Code normally executes in the order it's written. # Loops repeat a block of c…" at bounding box center [1214, 279] width 355 height 501
click at [1073, 107] on div "# Code normally executes in the order it's written. # Loops repeat a block of c…" at bounding box center [1214, 279] width 355 height 501
click at [1054, 125] on div "# Code normally executes in the order it's written. # Loops repeat a block of c…" at bounding box center [1214, 279] width 355 height 501
click at [1345, 113] on div "# Code normally executes in the order it's written. # Loops repeat a block of c…" at bounding box center [1214, 279] width 355 height 501
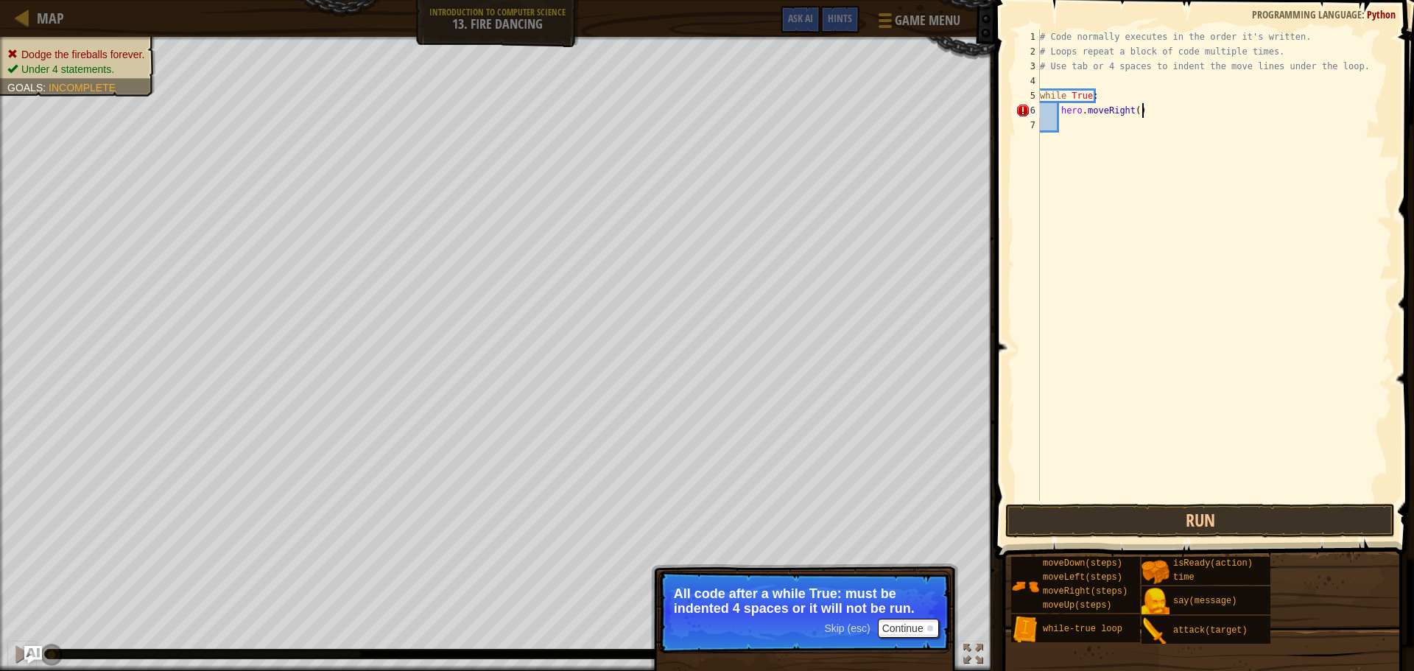
type textarea "hero.moveRight()"
click at [1090, 117] on div "# Code normally executes in the order it's written. # Loops repeat a block of c…" at bounding box center [1214, 279] width 355 height 501
click at [1081, 127] on div "# Code normally executes in the order it's written. # Loops repeat a block of c…" at bounding box center [1214, 279] width 355 height 501
click at [1046, 114] on div "# Code normally executes in the order it's written. # Loops repeat a block of c…" at bounding box center [1214, 279] width 355 height 501
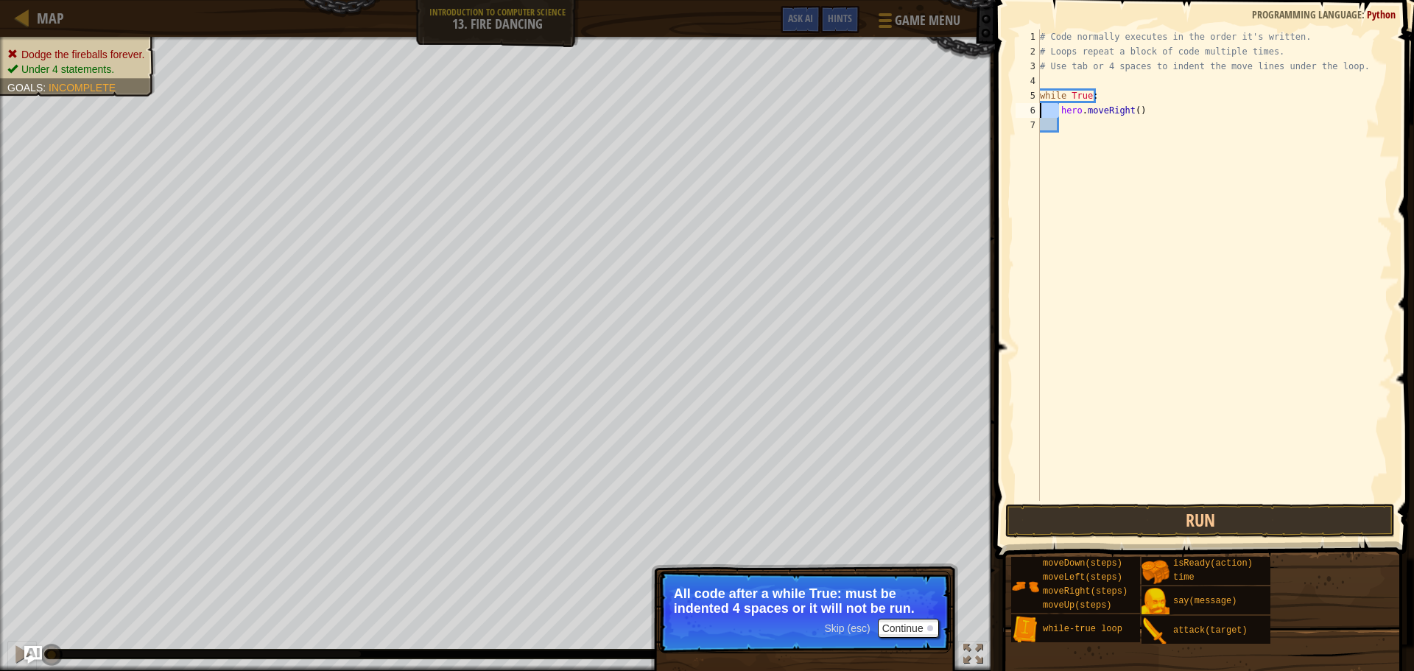
type textarea "hero.moveRight()"
click at [1046, 102] on div "# Code normally executes in the order it's written. # Loops repeat a block of c…" at bounding box center [1214, 279] width 355 height 501
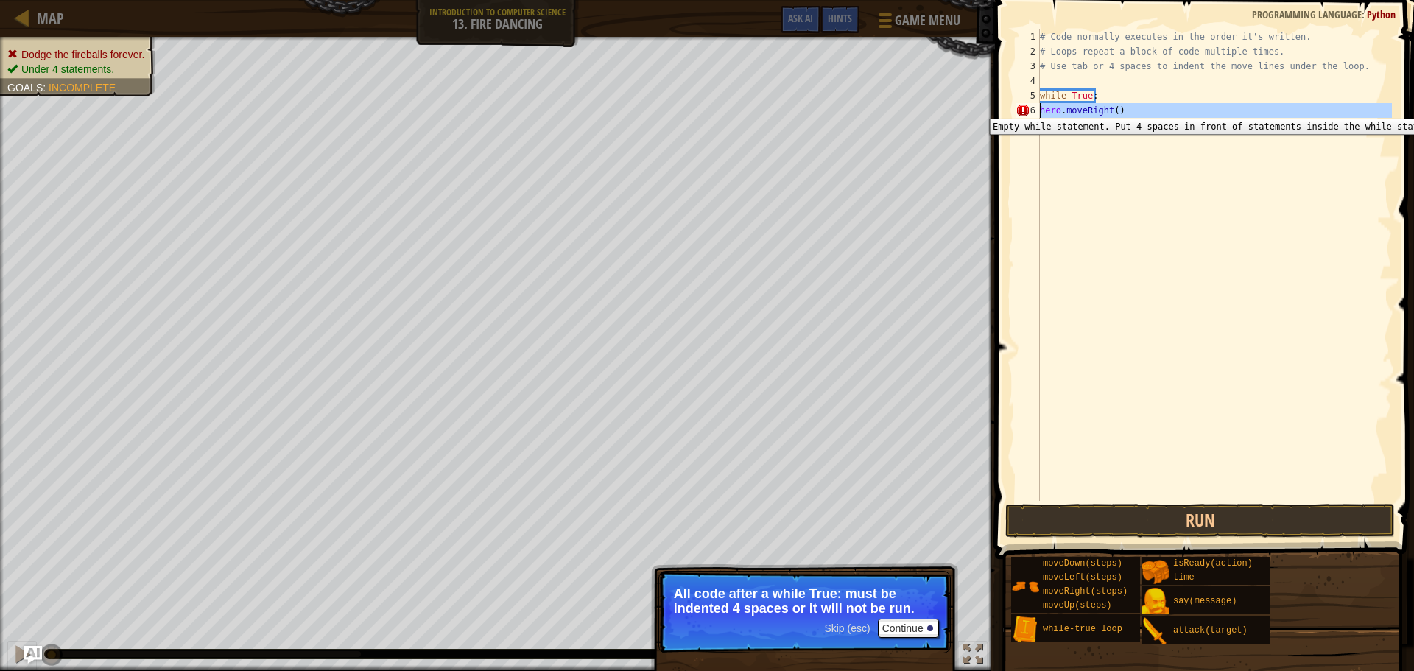
click at [1021, 108] on div "6" at bounding box center [1027, 110] width 24 height 15
type textarea "hero.moveRight()"
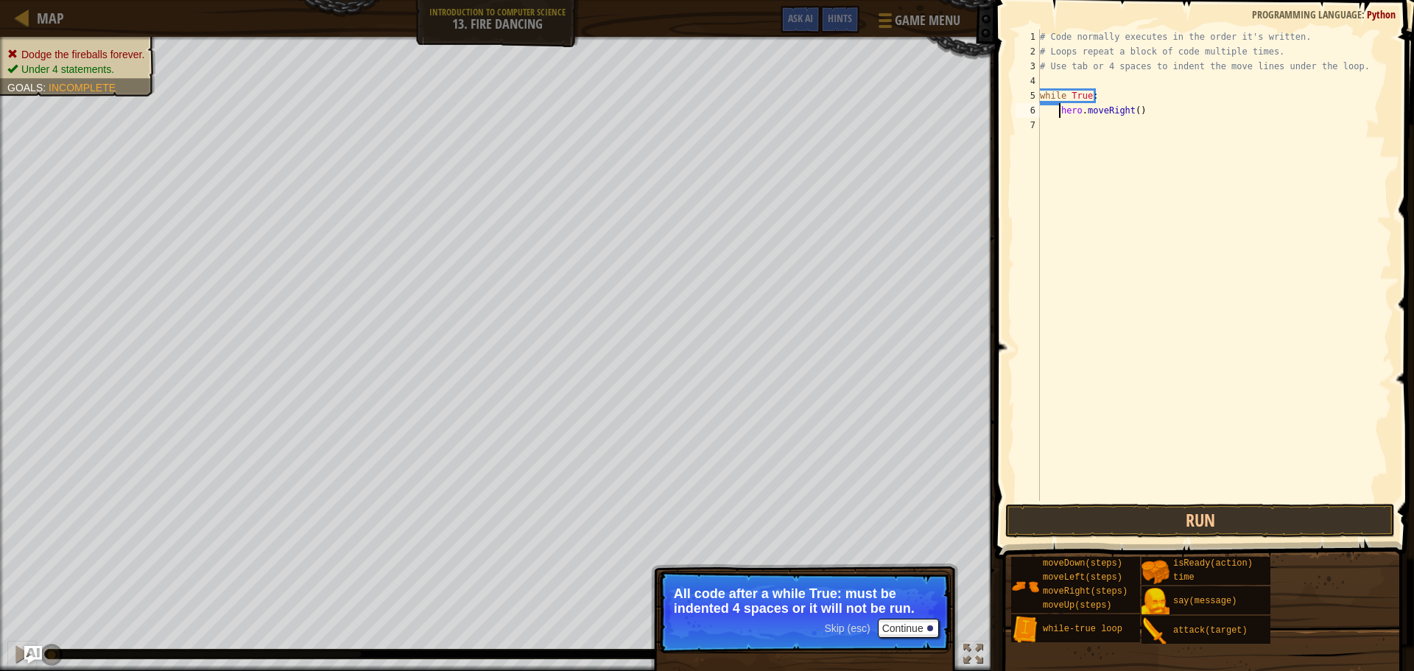
click at [1065, 142] on div "# Code normally executes in the order it's written. # Loops repeat a block of c…" at bounding box center [1214, 279] width 355 height 501
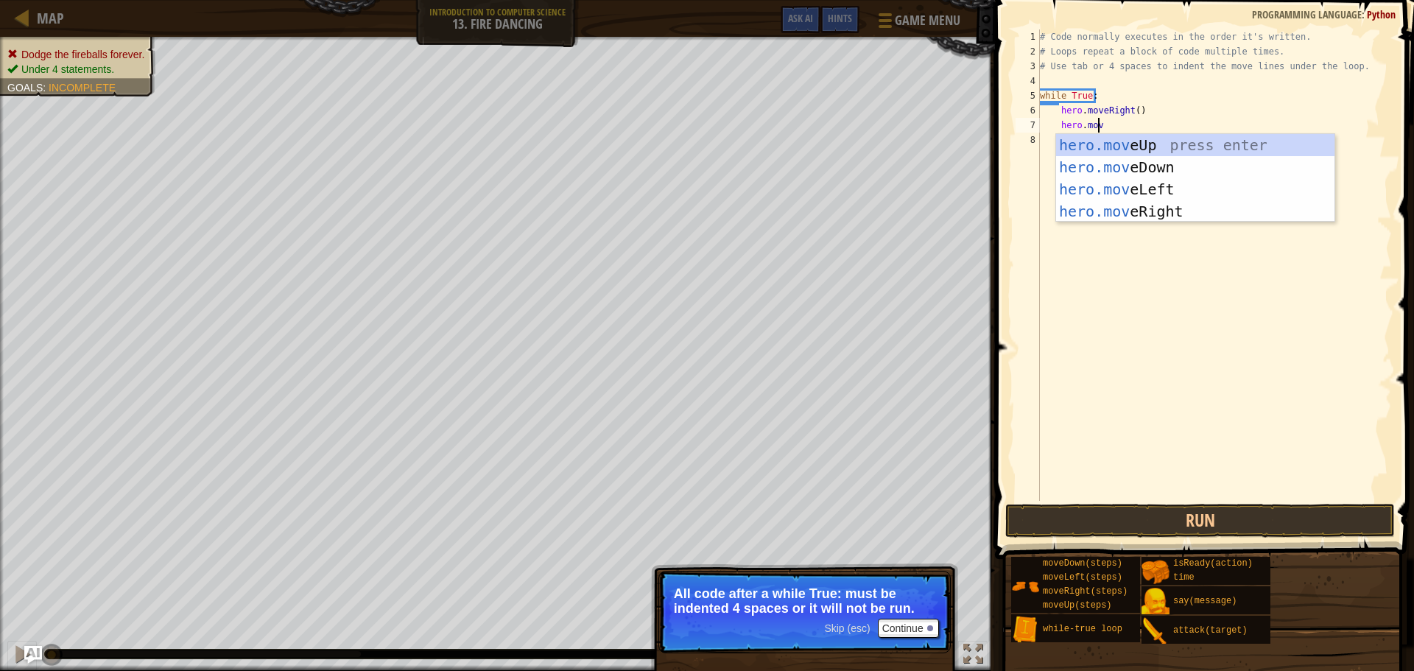
type textarea "hero.move"
click at [1102, 188] on div "hero.move Up press enter hero.move Down press enter hero.move Left press enter …" at bounding box center [1195, 200] width 278 height 133
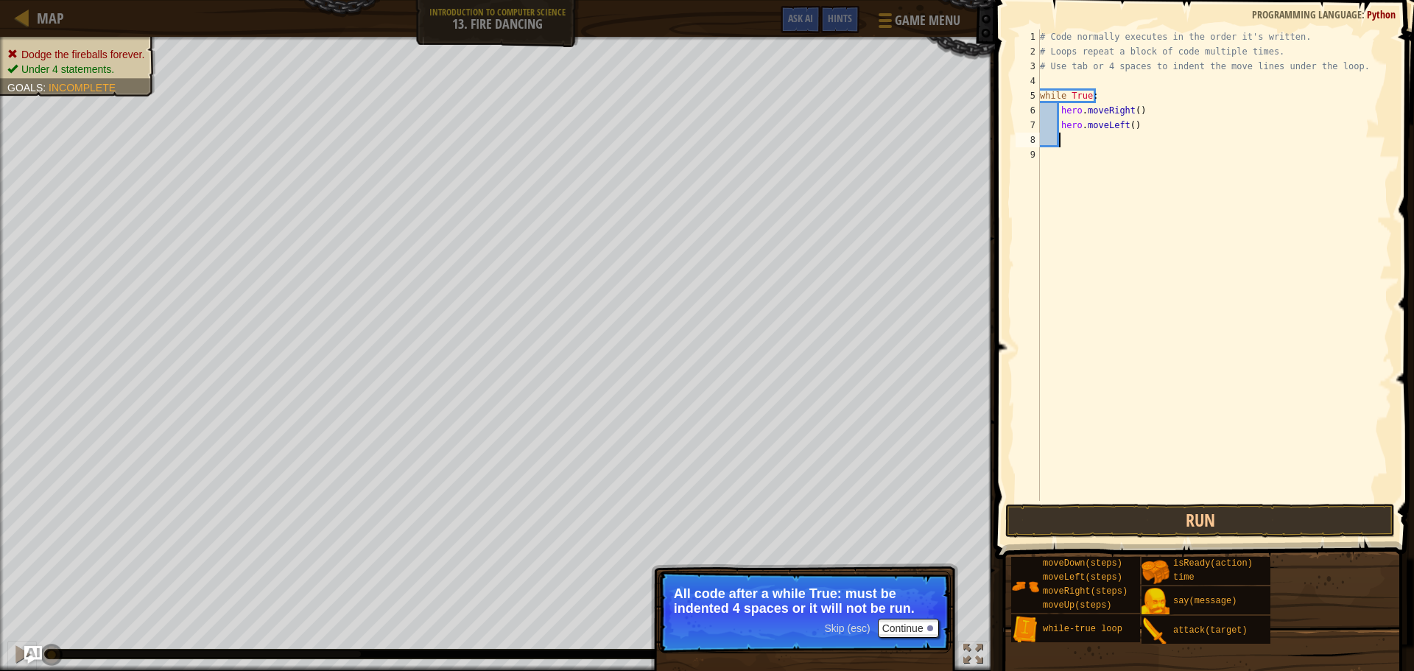
scroll to position [7, 1]
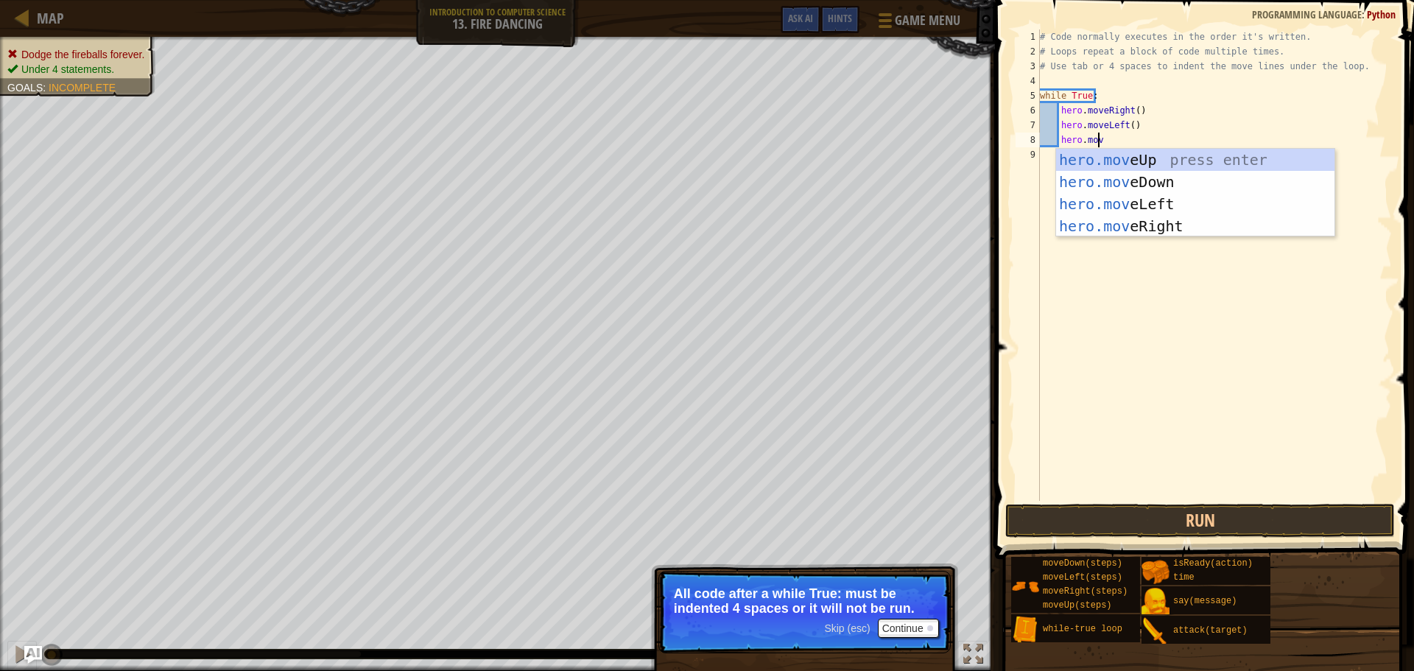
type textarea "hero.move"
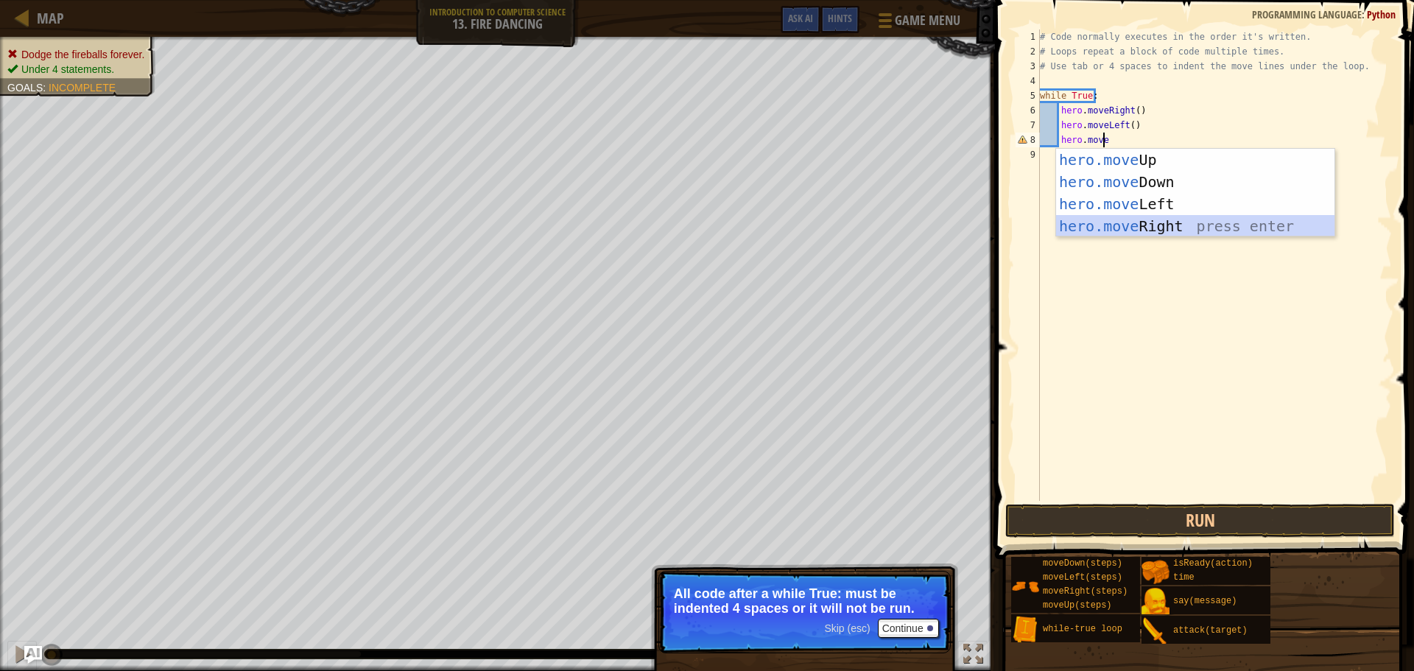
click at [1152, 230] on div "hero.move Up press enter hero.move Down press enter hero.move Left press enter …" at bounding box center [1195, 215] width 278 height 133
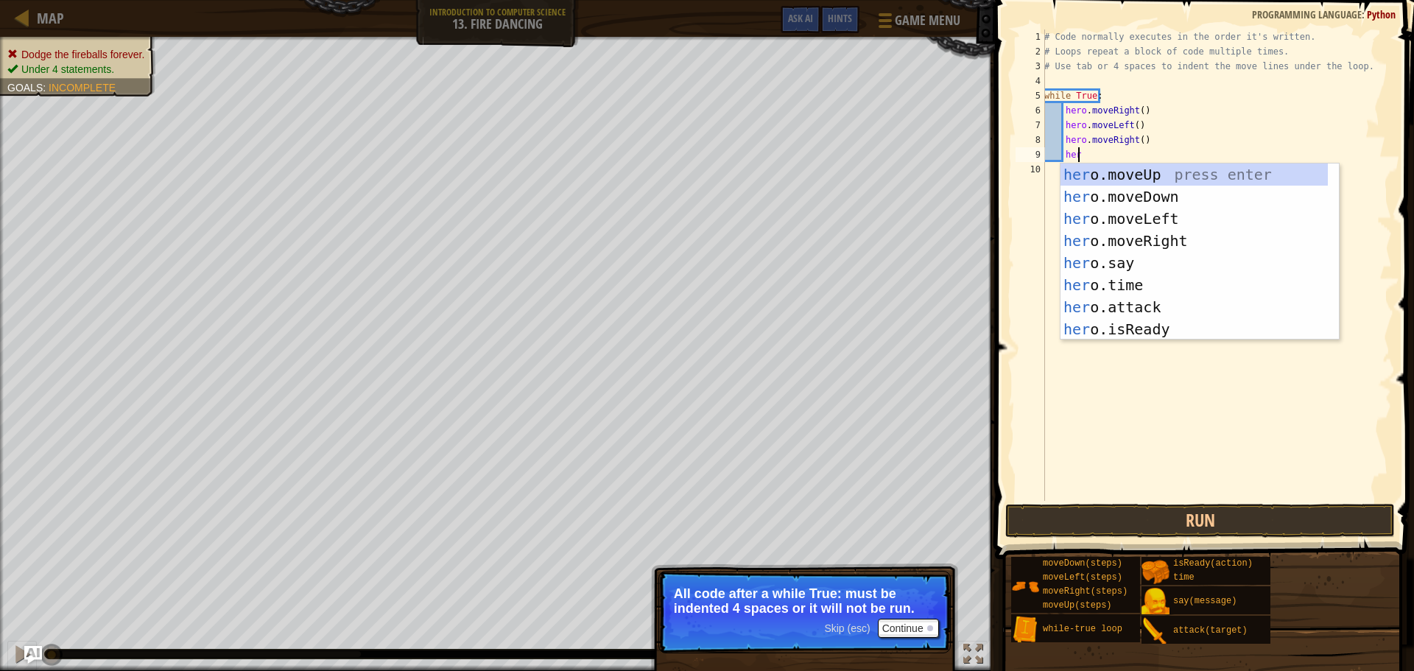
scroll to position [7, 2]
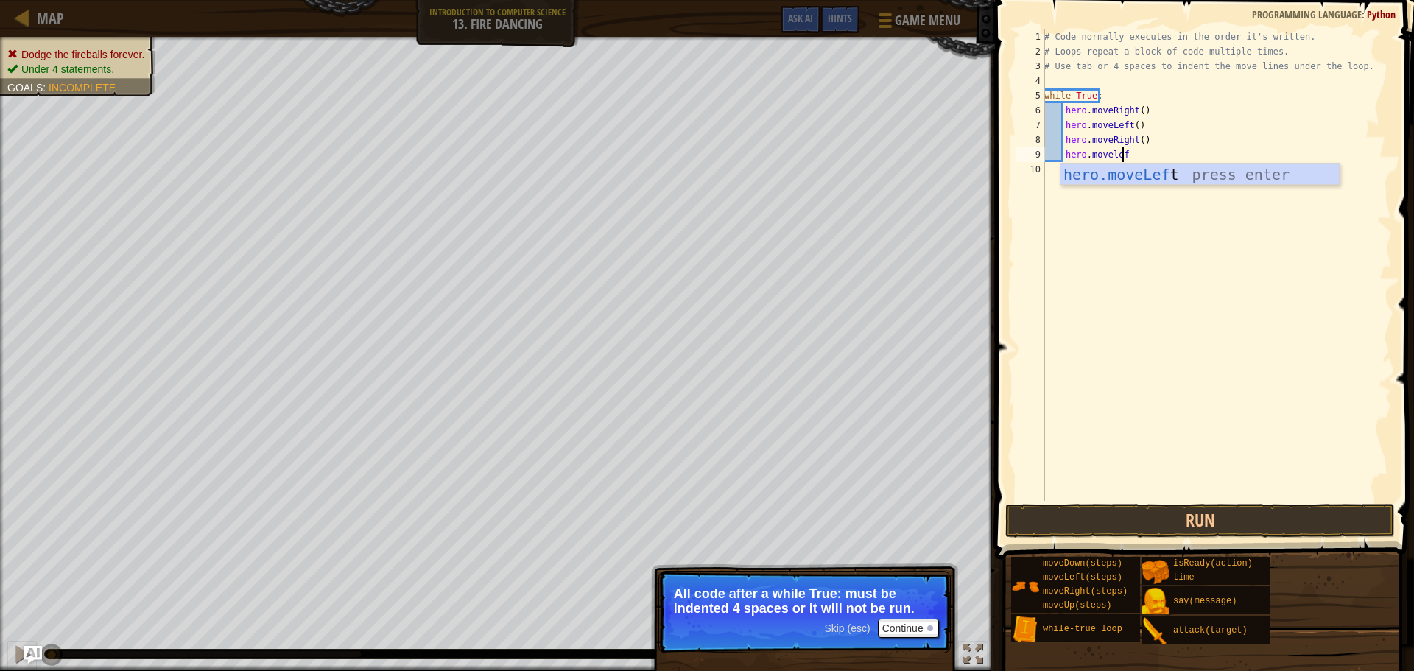
type textarea "hero.moveleft"
click at [1152, 180] on div "hero.moveLeft press enter" at bounding box center [1199, 196] width 278 height 66
click at [1143, 526] on button "Run" at bounding box center [1199, 521] width 389 height 34
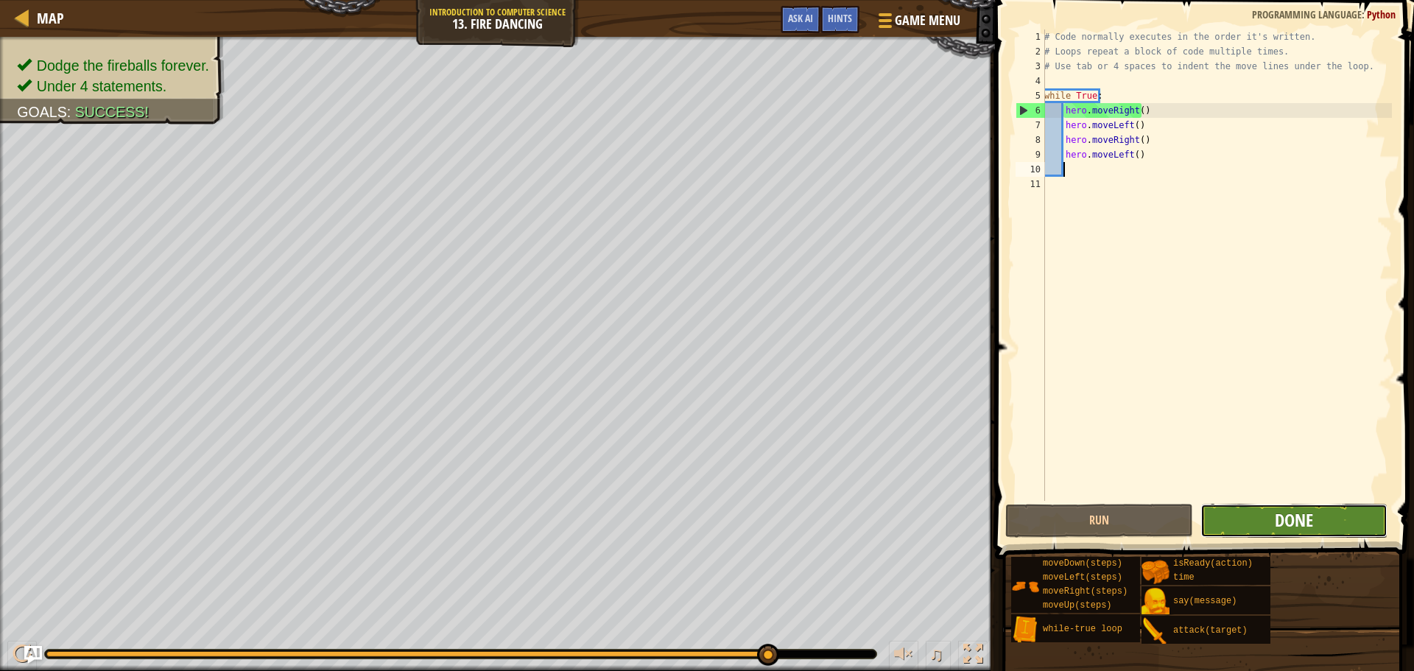
click at [1277, 520] on span "Done" at bounding box center [1293, 520] width 38 height 24
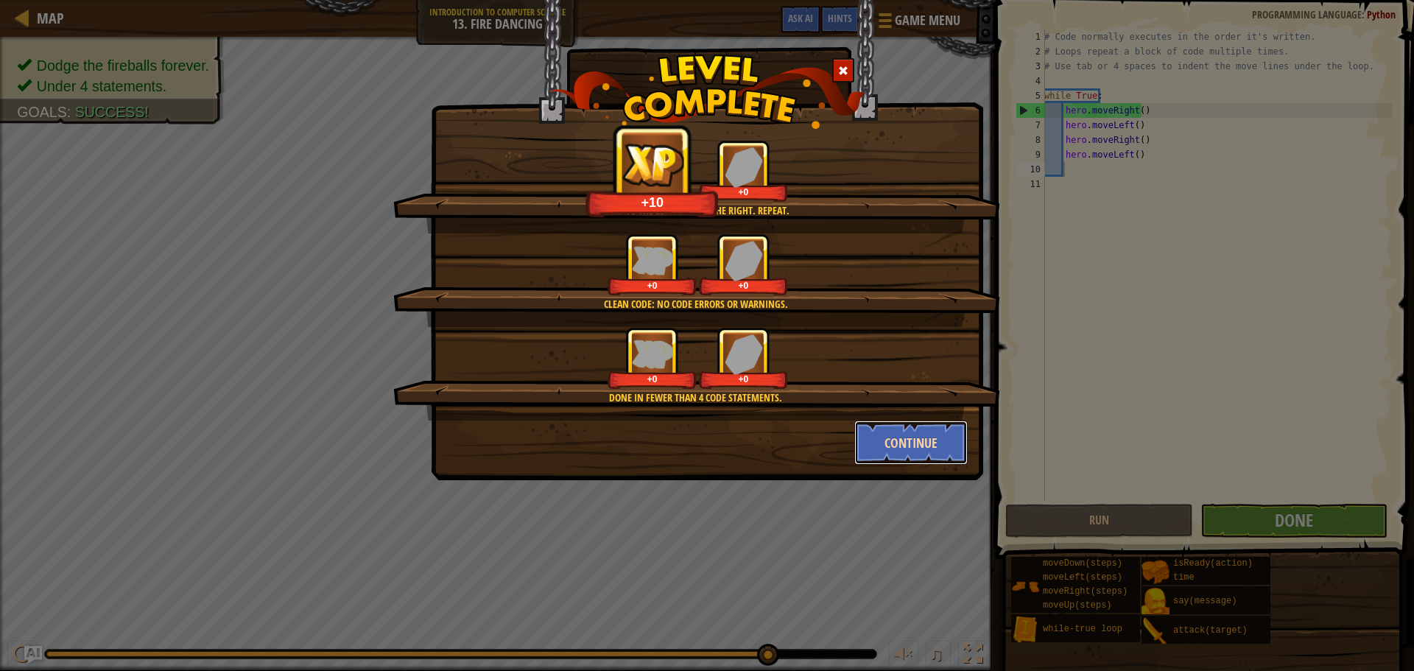
click at [902, 435] on button "Continue" at bounding box center [911, 442] width 114 height 44
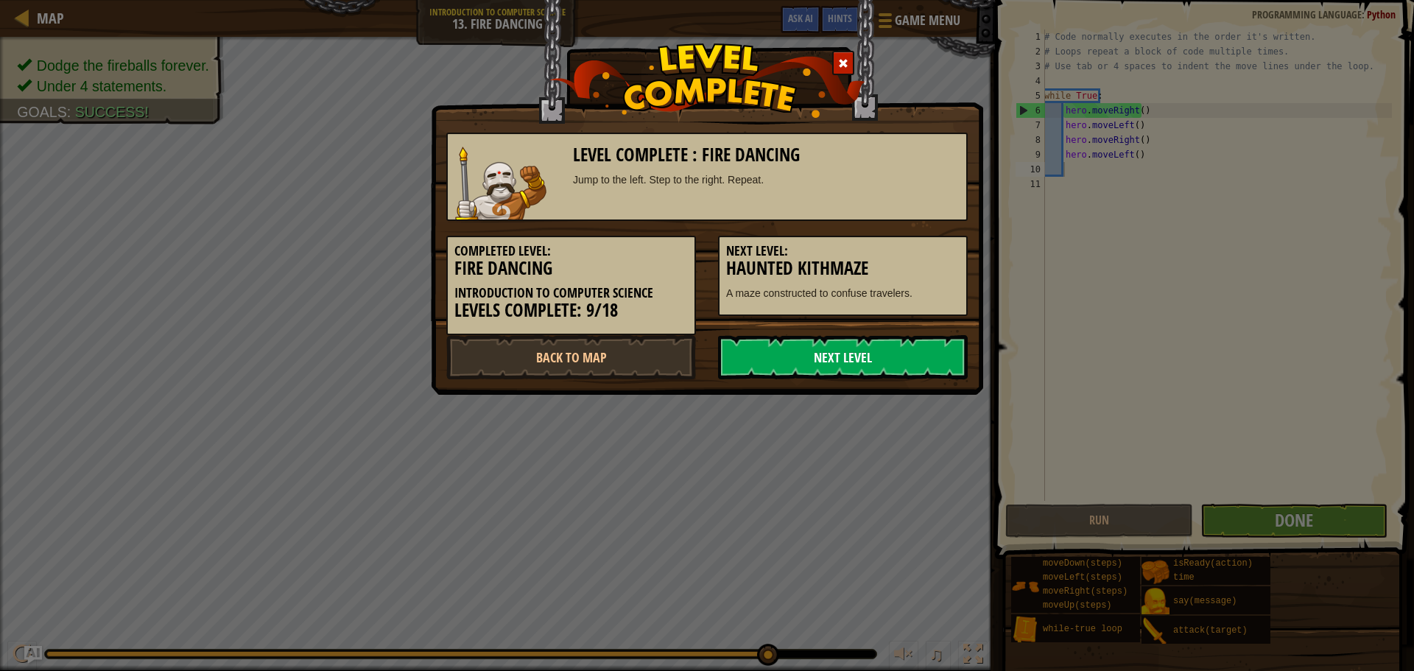
click at [743, 353] on link "Next Level" at bounding box center [843, 357] width 250 height 44
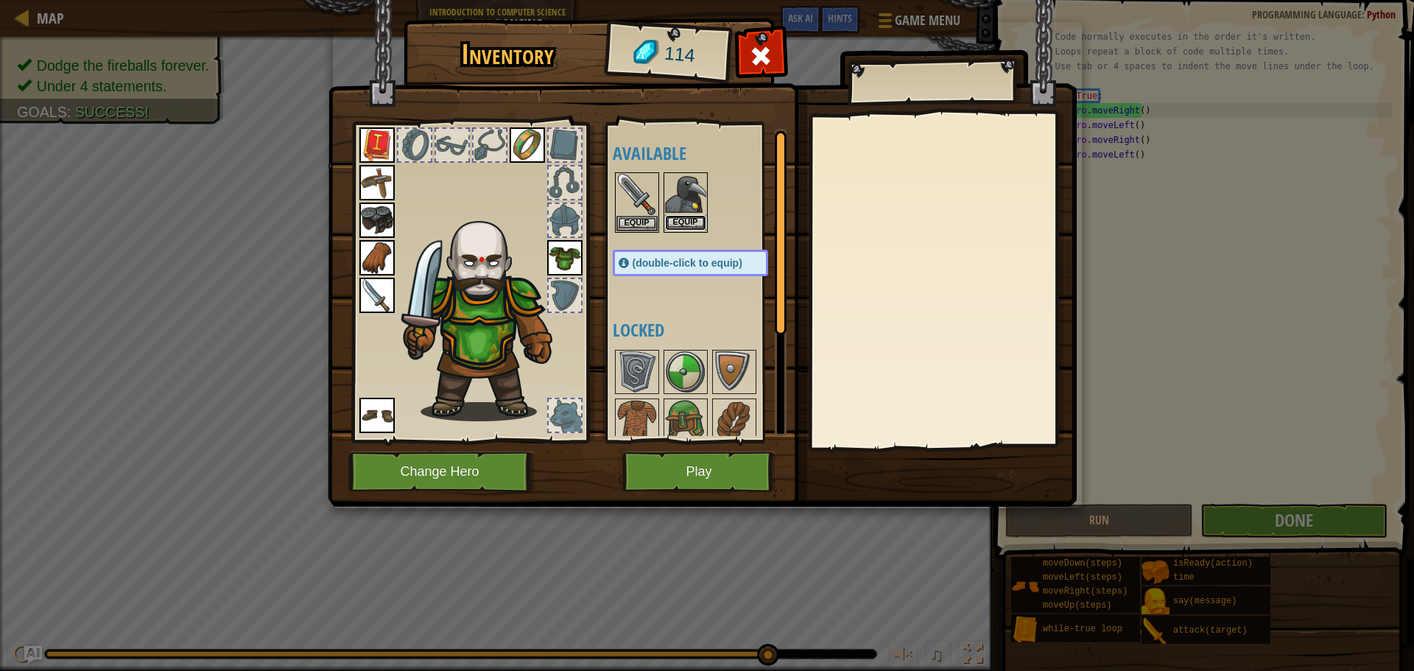
click at [696, 226] on button "Equip" at bounding box center [685, 222] width 41 height 15
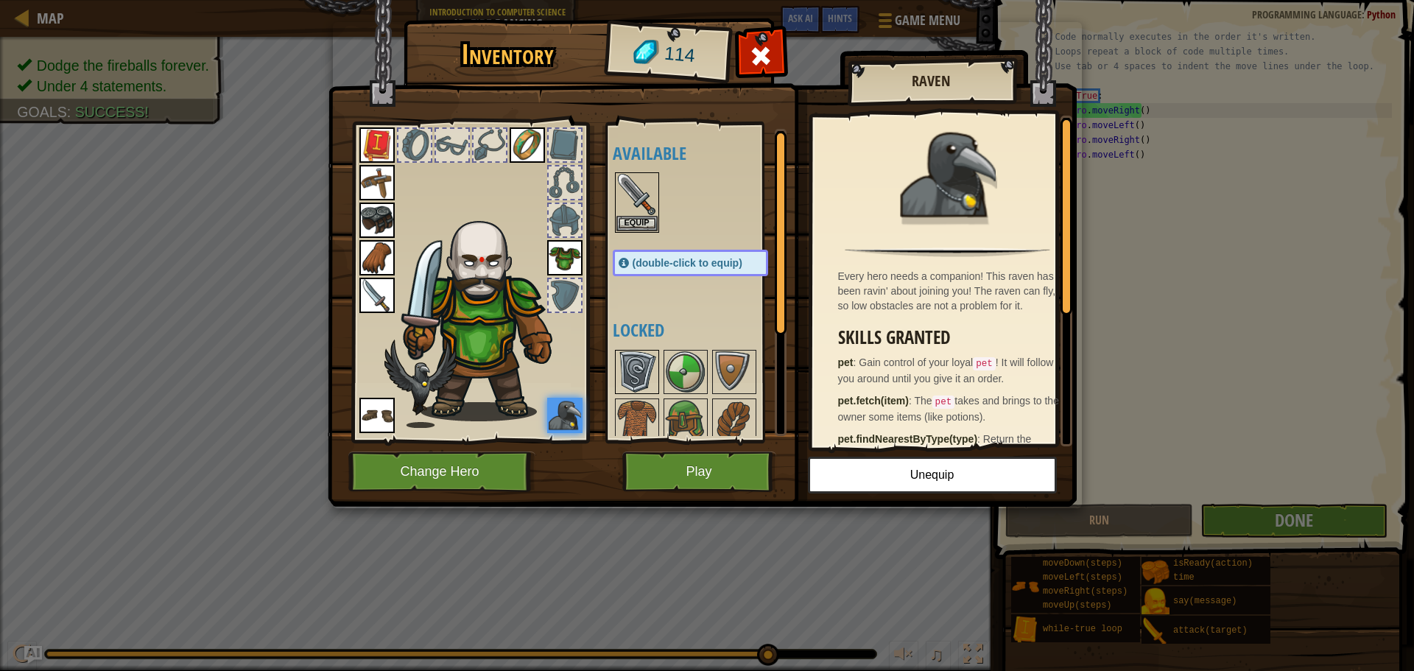
click at [627, 361] on img at bounding box center [636, 371] width 41 height 41
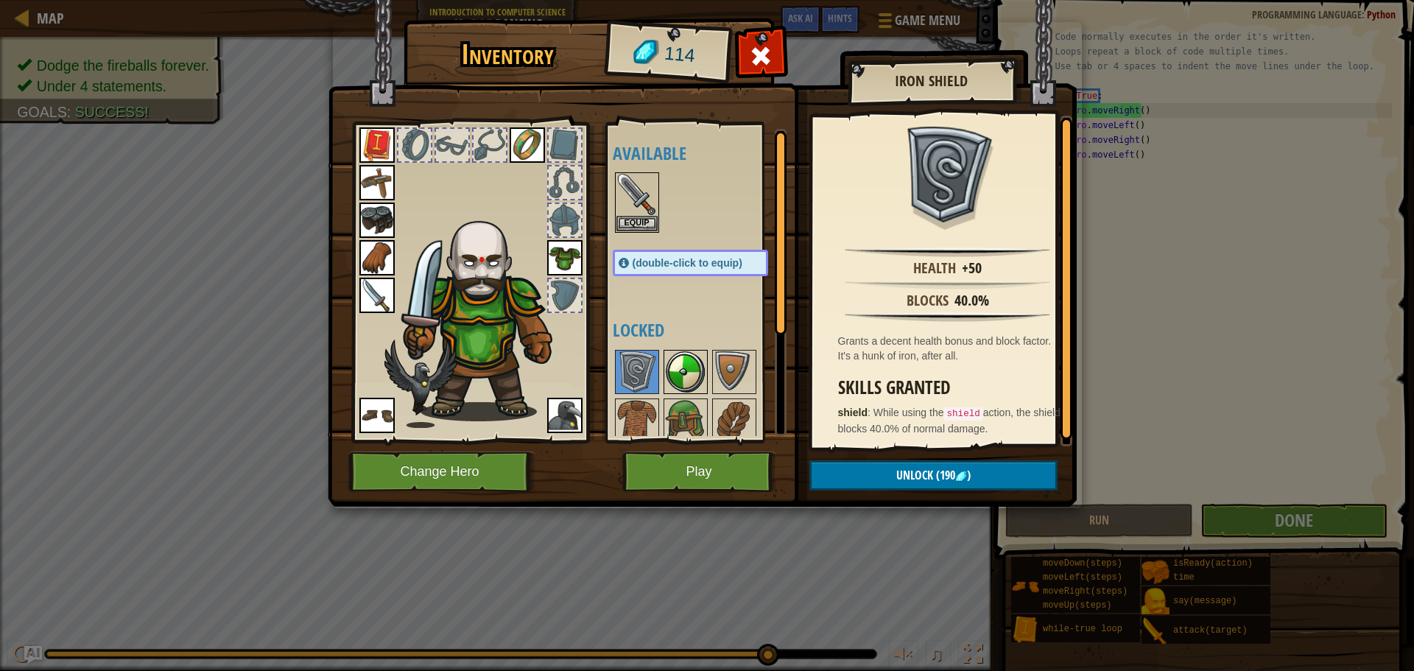
scroll to position [74, 0]
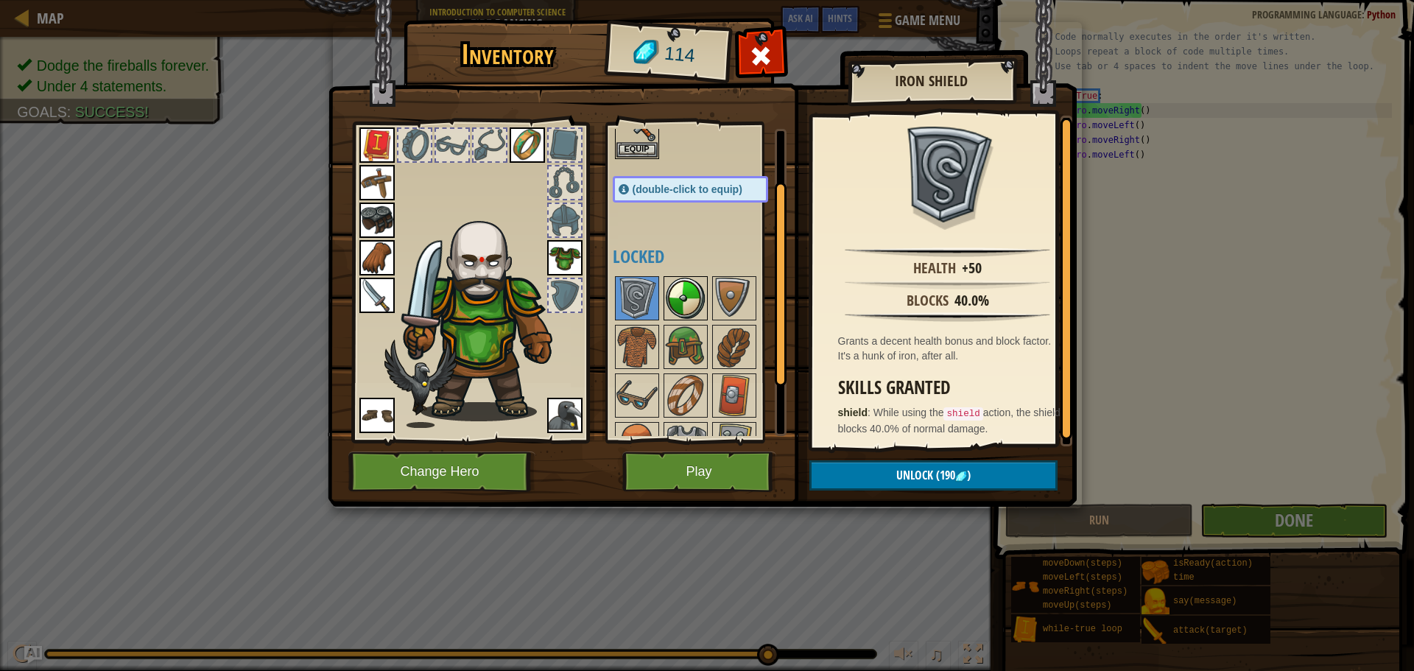
click at [677, 300] on img at bounding box center [685, 298] width 41 height 41
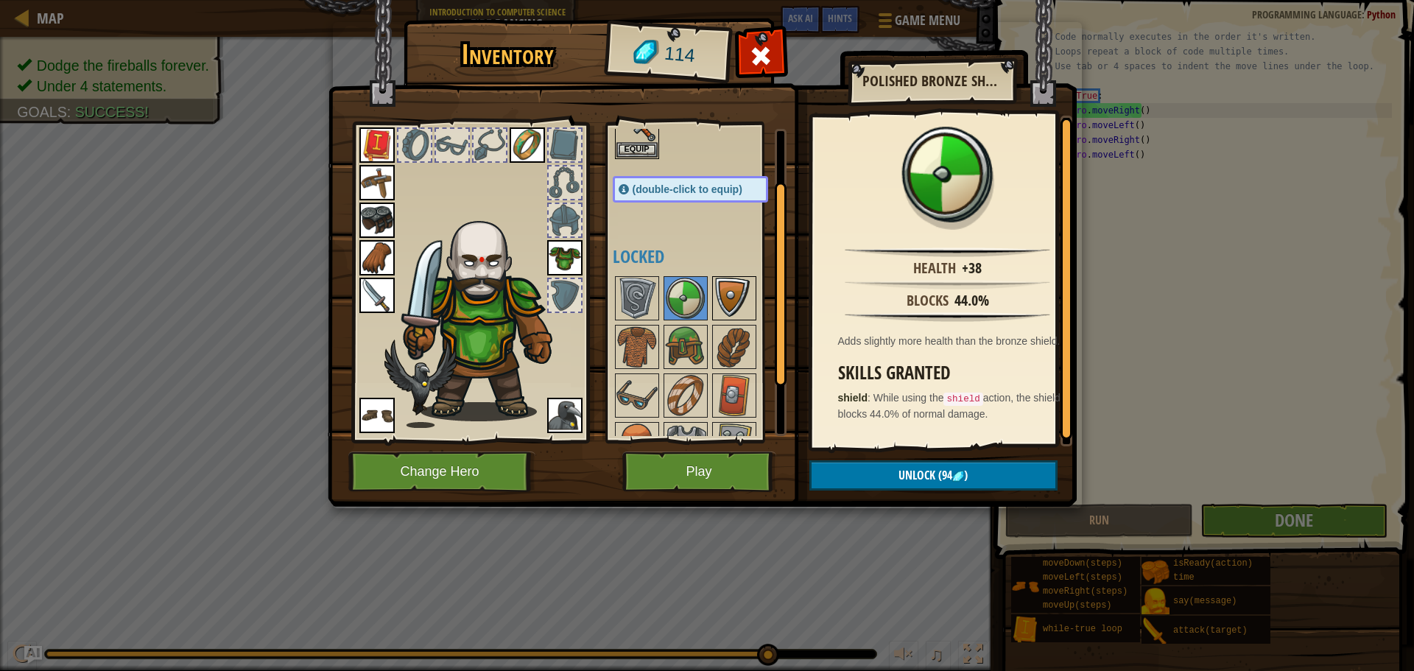
click at [747, 308] on img at bounding box center [733, 298] width 41 height 41
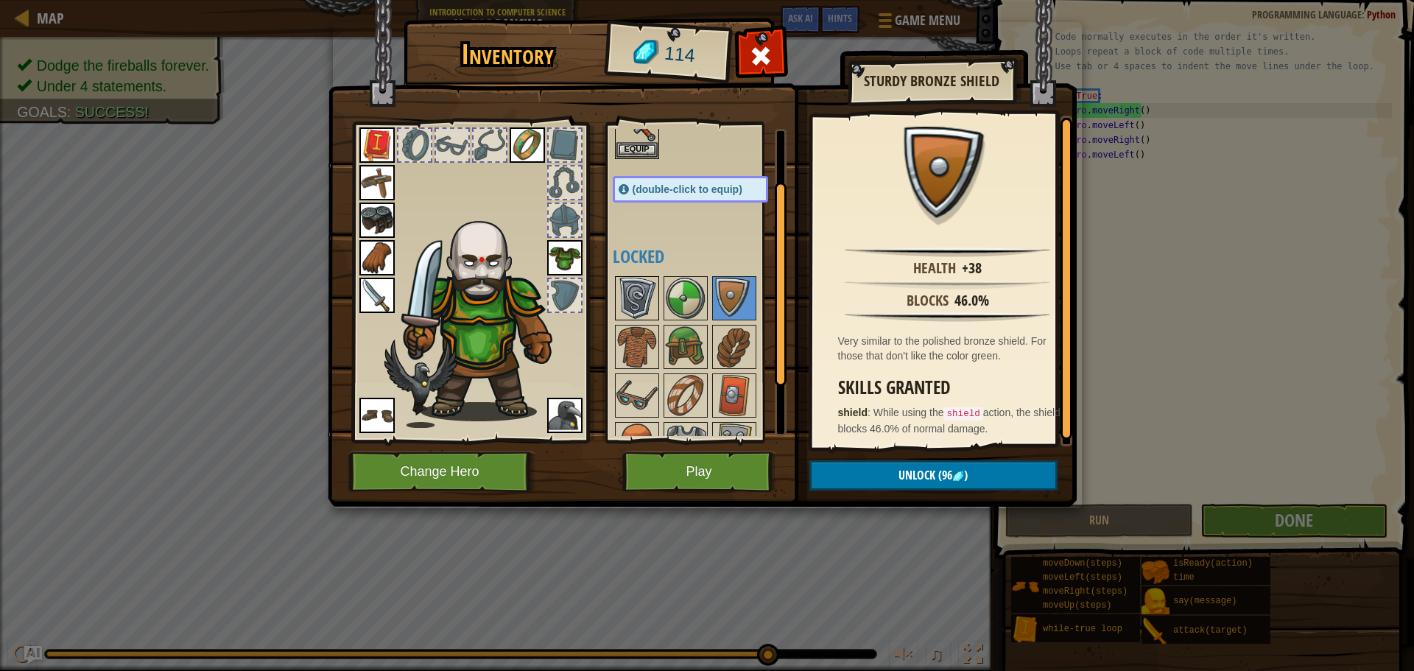
click at [644, 303] on img at bounding box center [636, 298] width 41 height 41
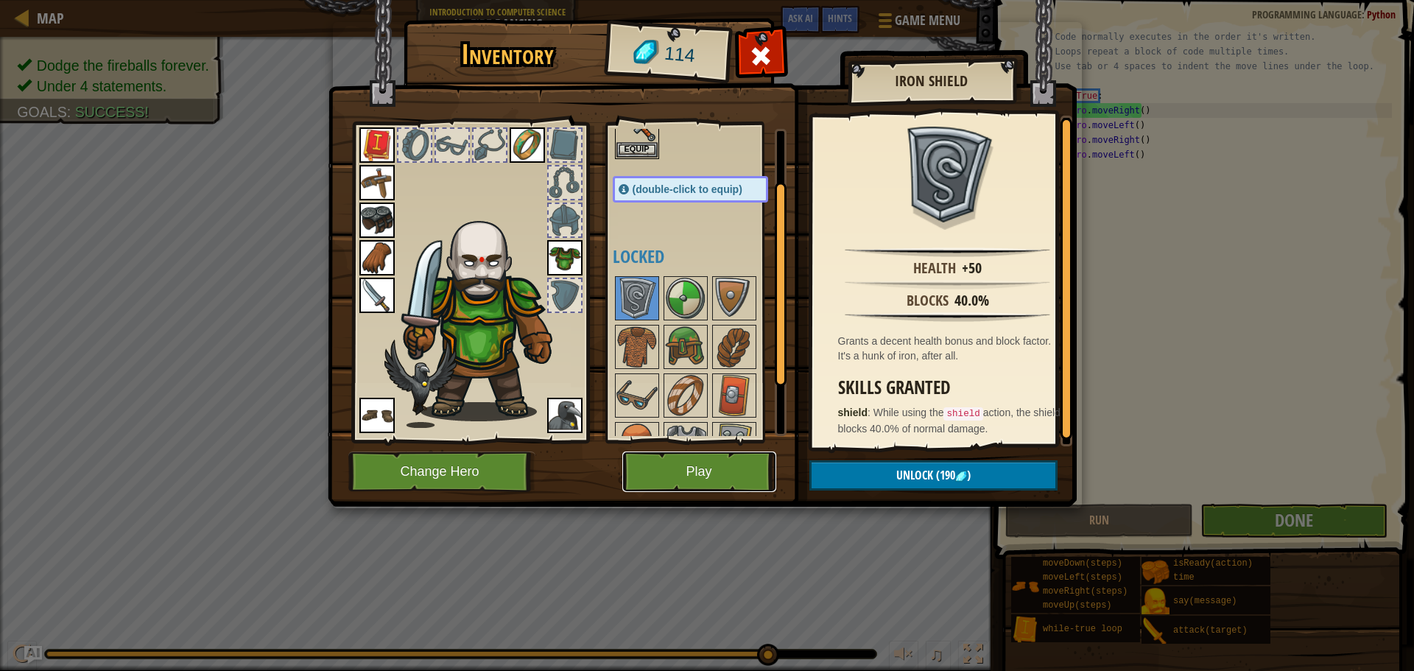
click at [718, 470] on button "Play" at bounding box center [699, 471] width 154 height 40
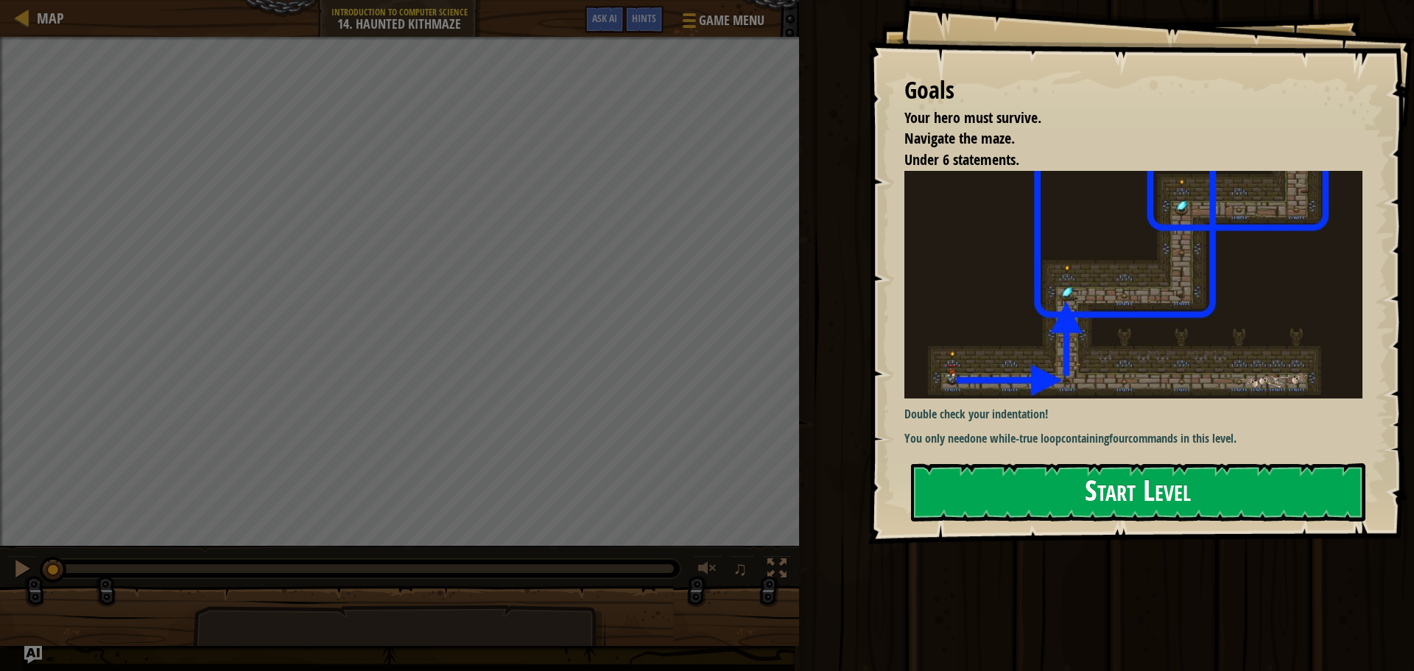
click at [1045, 488] on button "Start Level" at bounding box center [1138, 492] width 454 height 58
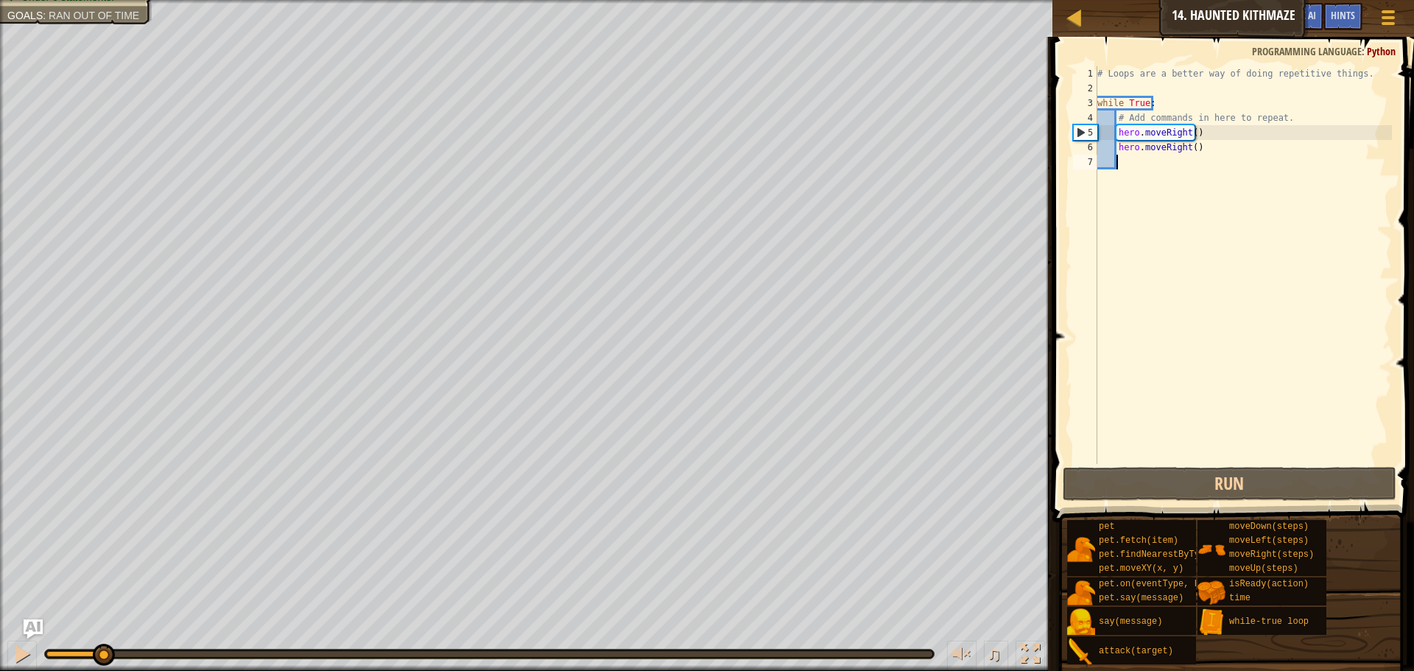
click at [104, 627] on div "Your hero must survive. Navigate the maze. Under 6 statements. Goals : Ran out …" at bounding box center [707, 335] width 1414 height 671
drag, startPoint x: 168, startPoint y: 649, endPoint x: 68, endPoint y: 664, distance: 101.3
click at [62, 669] on div "♫" at bounding box center [526, 650] width 1052 height 44
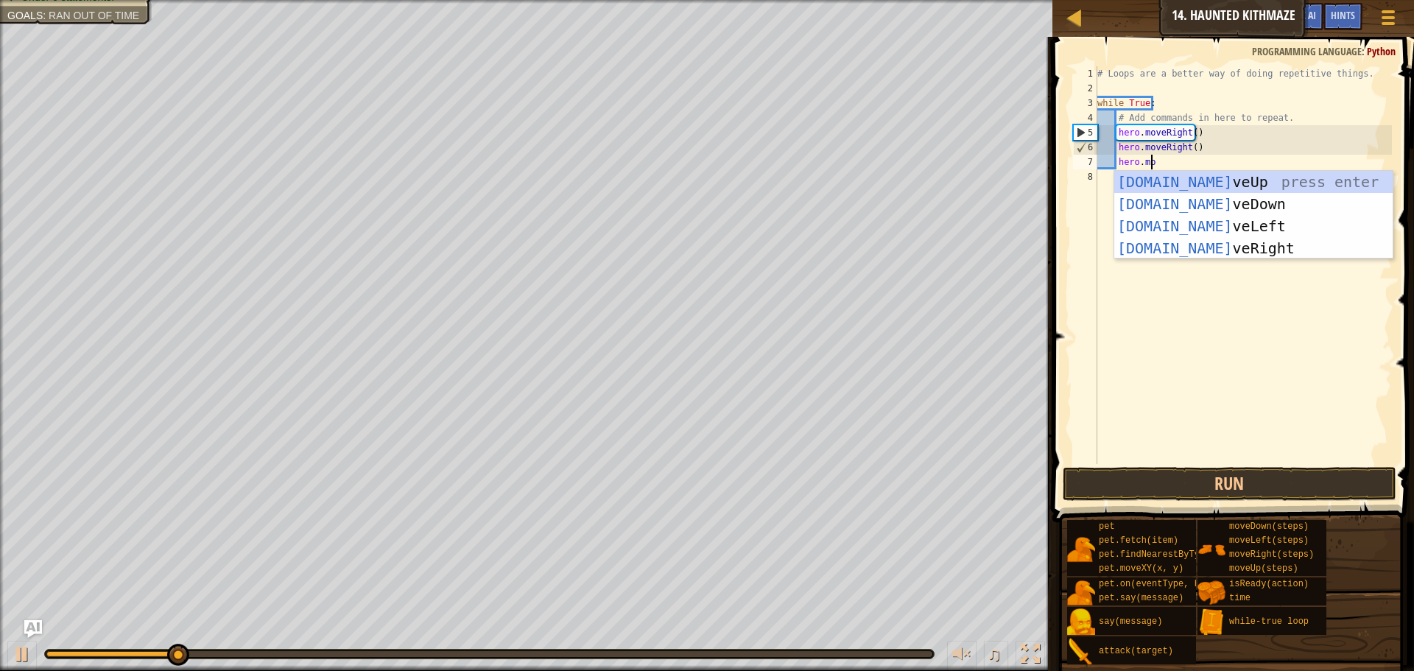
scroll to position [7, 4]
type textarea "hero.move"
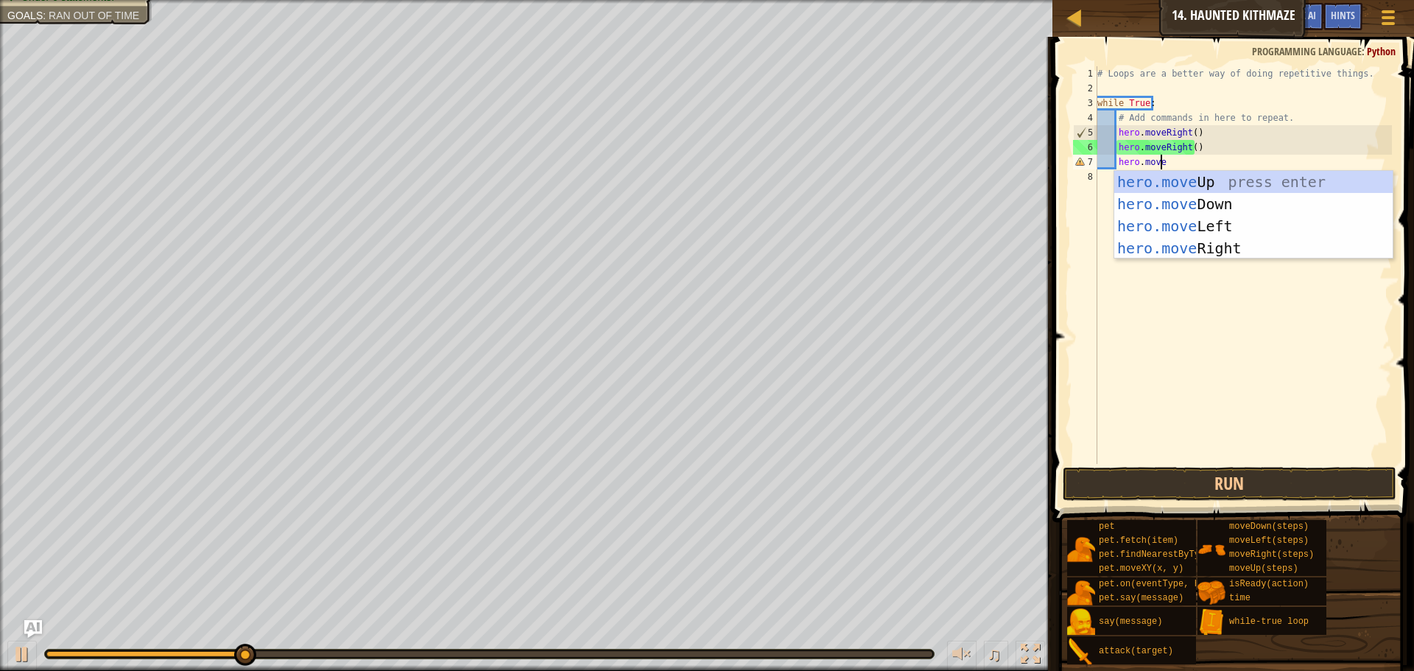
scroll to position [7, 1]
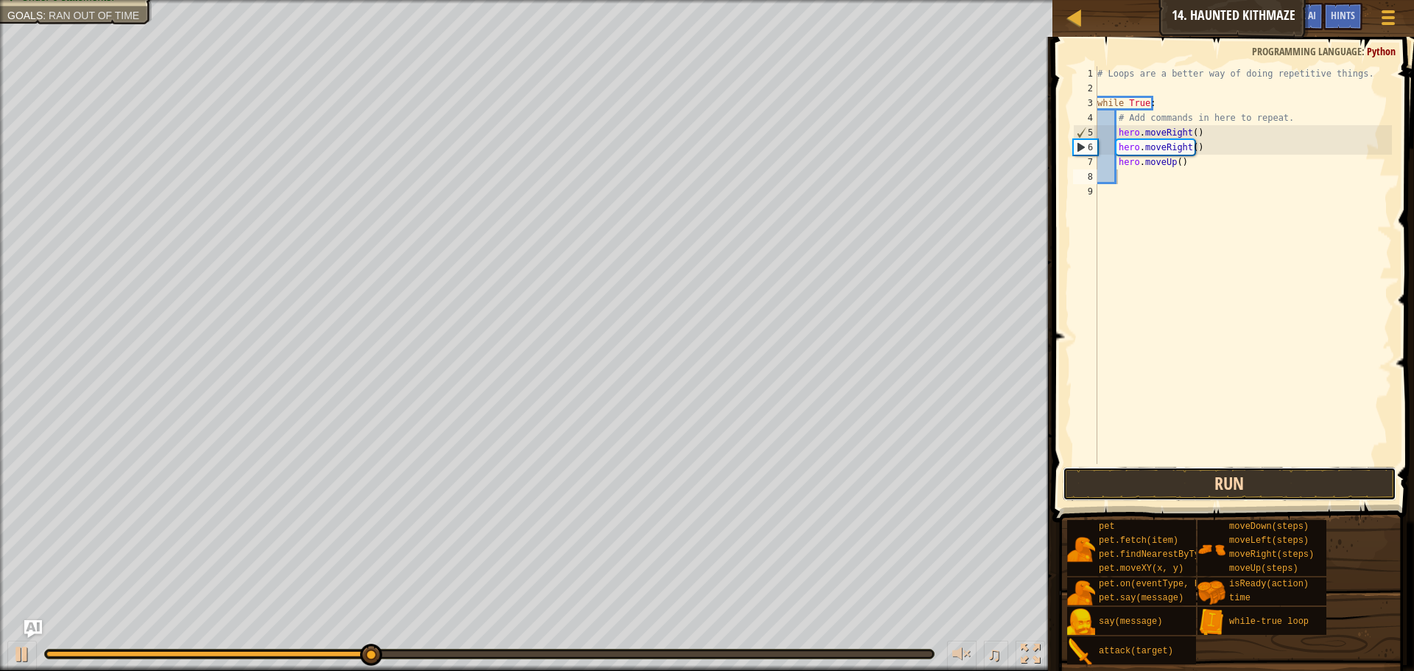
click at [1095, 487] on button "Run" at bounding box center [1229, 484] width 334 height 34
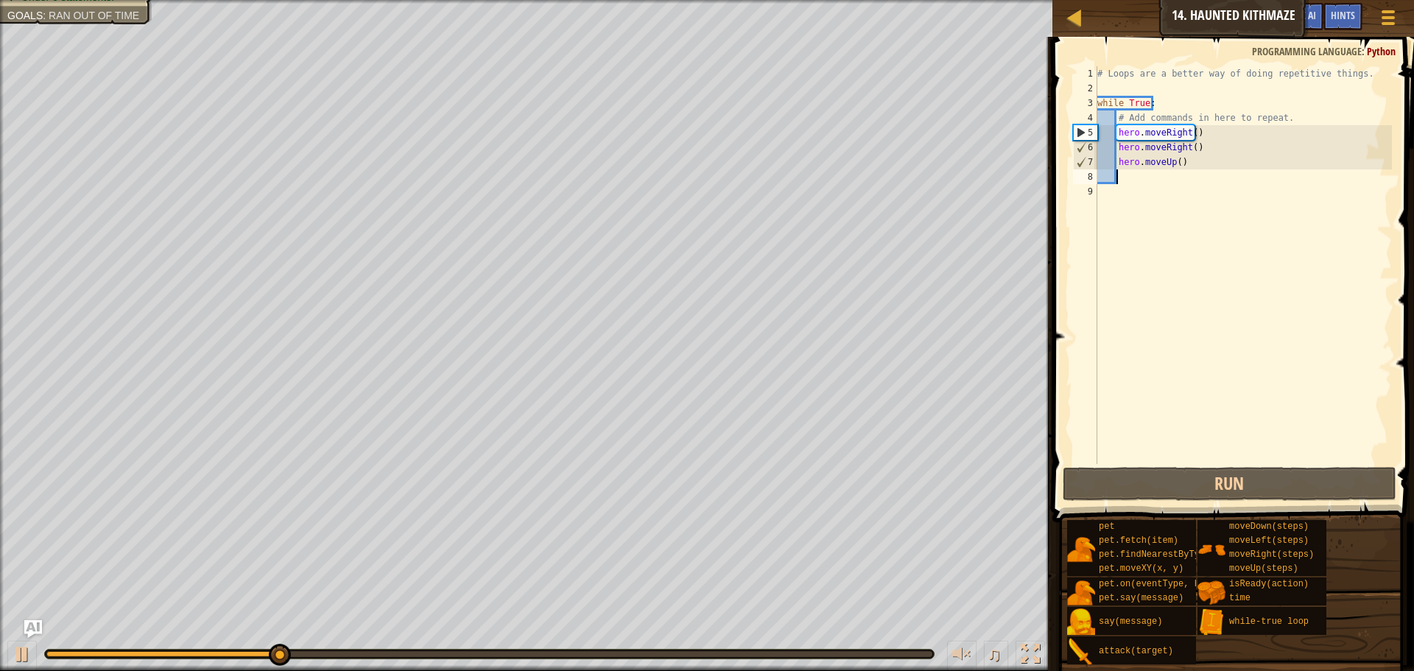
click at [1171, 162] on div "# Loops are a better way of doing repetitive things. while True : # Add command…" at bounding box center [1242, 279] width 297 height 427
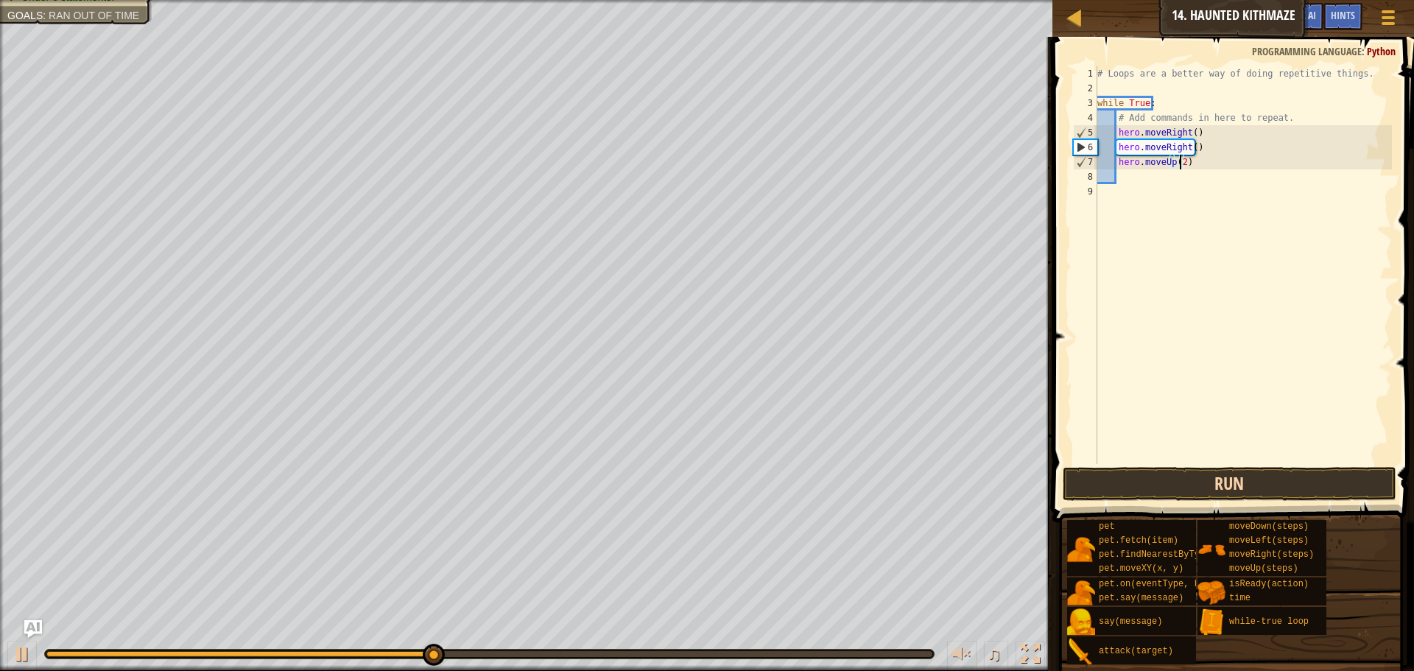
type textarea "hero.moveUp(2)"
click at [1249, 475] on button "Run" at bounding box center [1229, 484] width 334 height 34
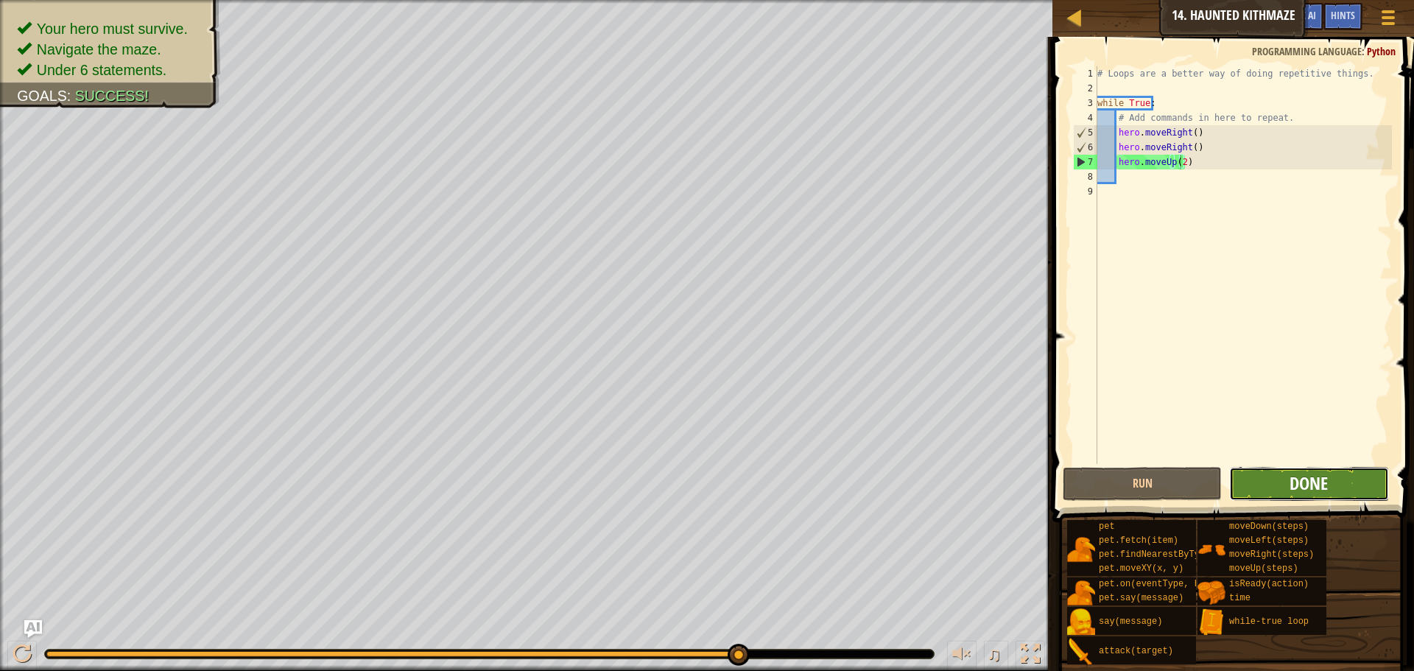
click at [1309, 481] on span "Done" at bounding box center [1308, 483] width 38 height 24
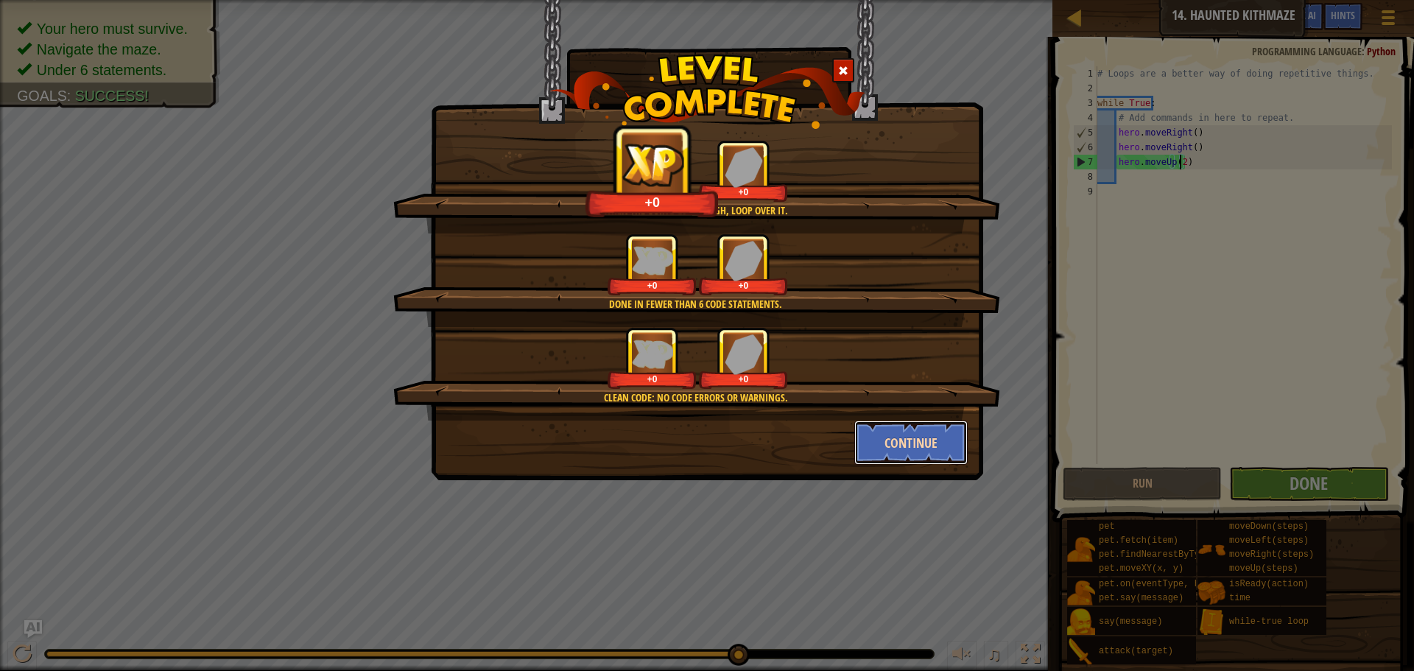
click at [905, 450] on button "Continue" at bounding box center [911, 442] width 114 height 44
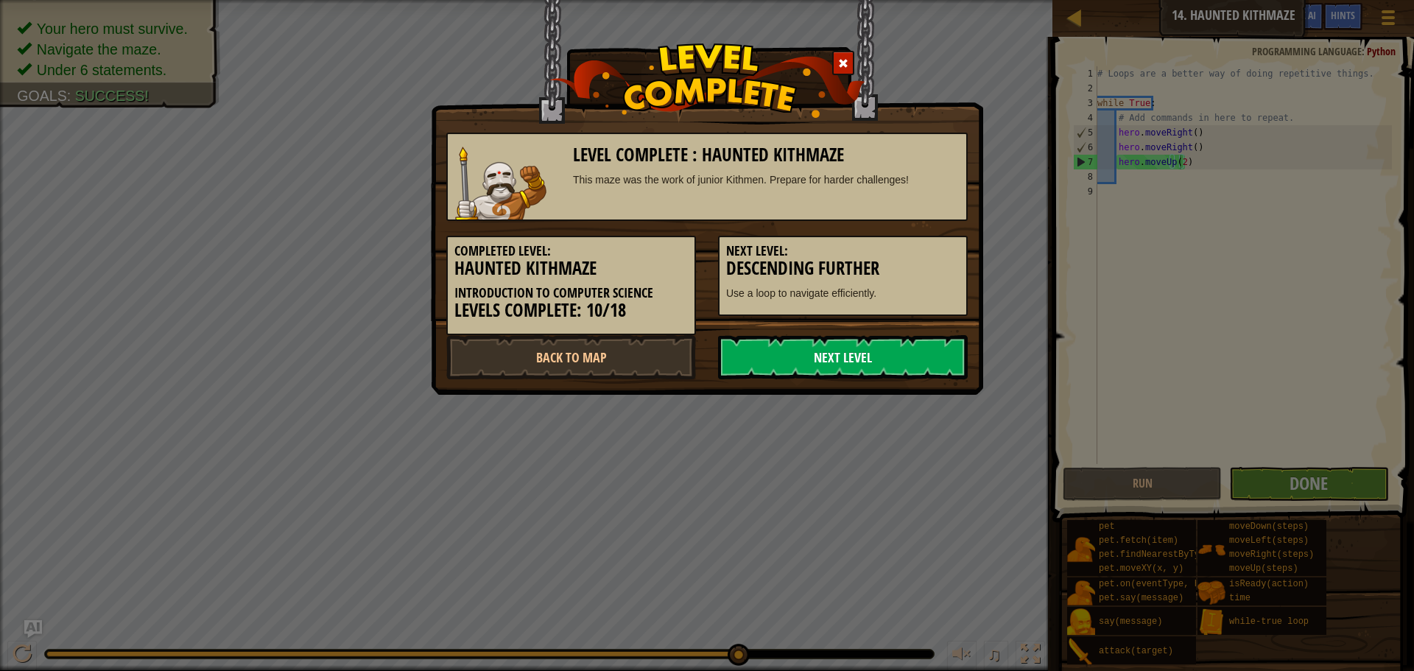
click at [824, 351] on link "Next Level" at bounding box center [843, 357] width 250 height 44
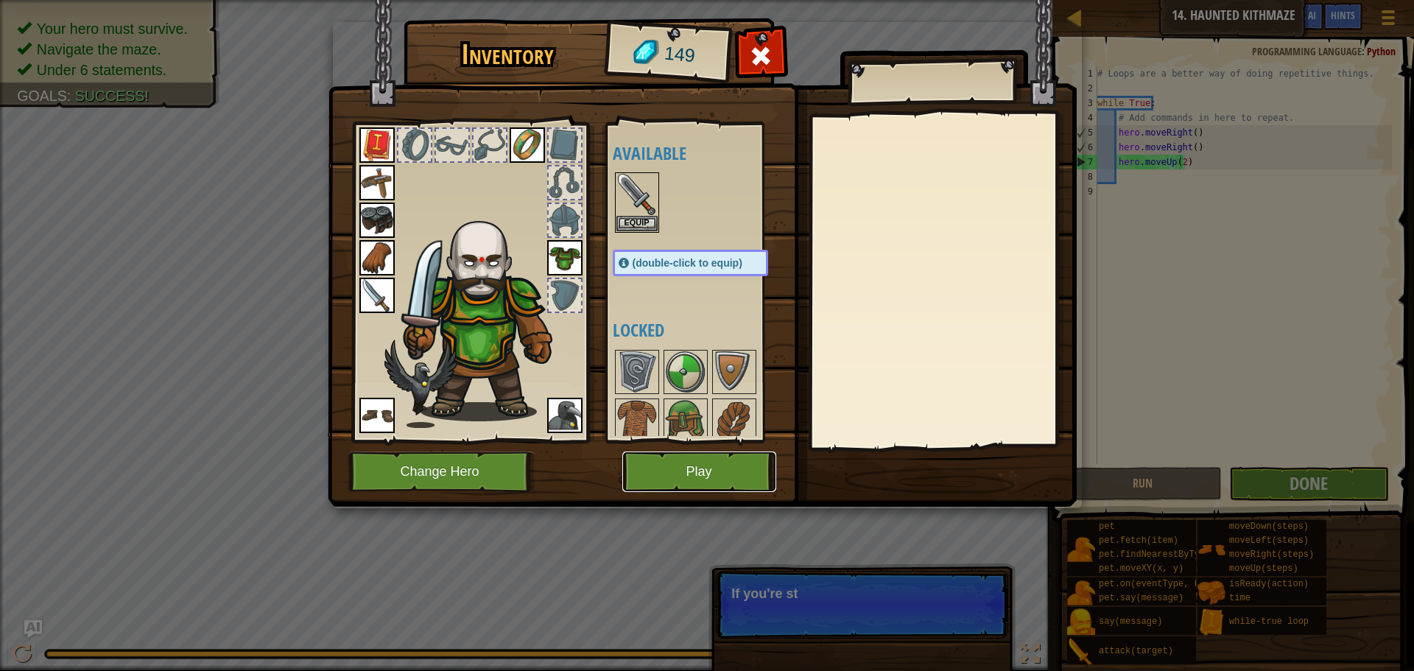
click at [686, 474] on button "Play" at bounding box center [699, 471] width 154 height 40
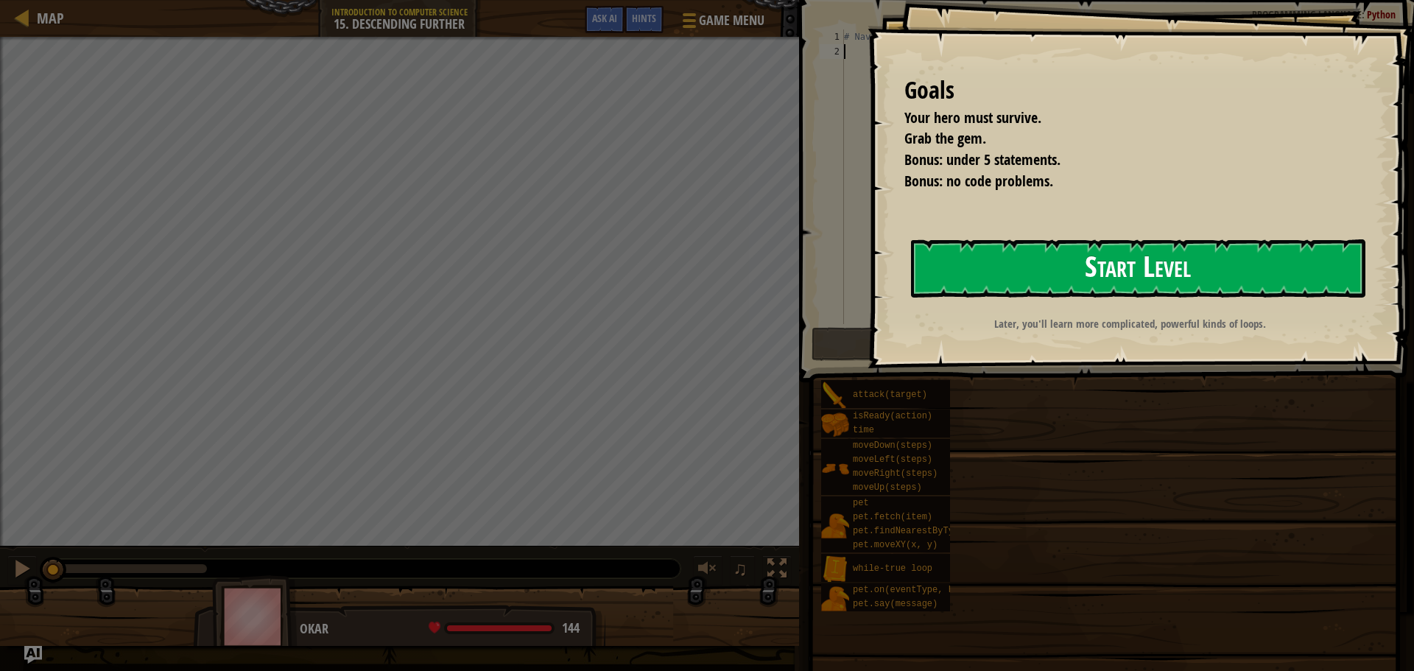
click at [1054, 280] on button "Start Level" at bounding box center [1138, 268] width 454 height 58
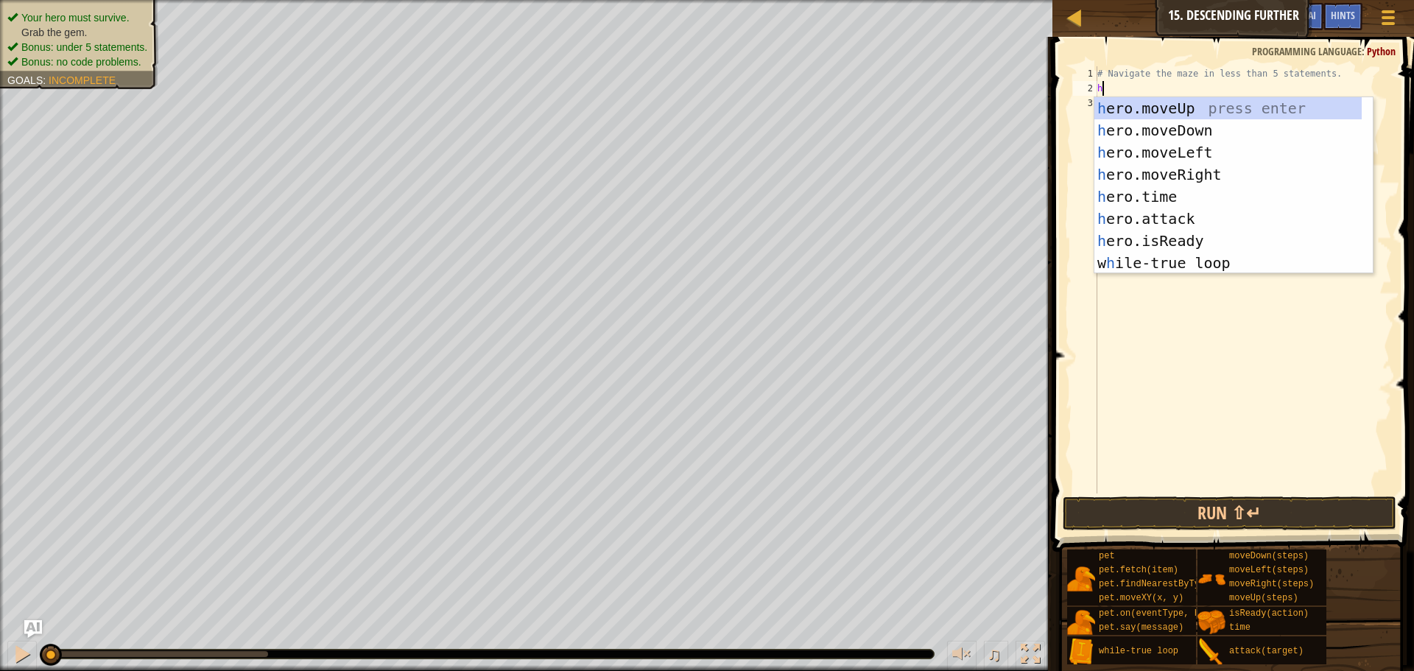
scroll to position [7, 0]
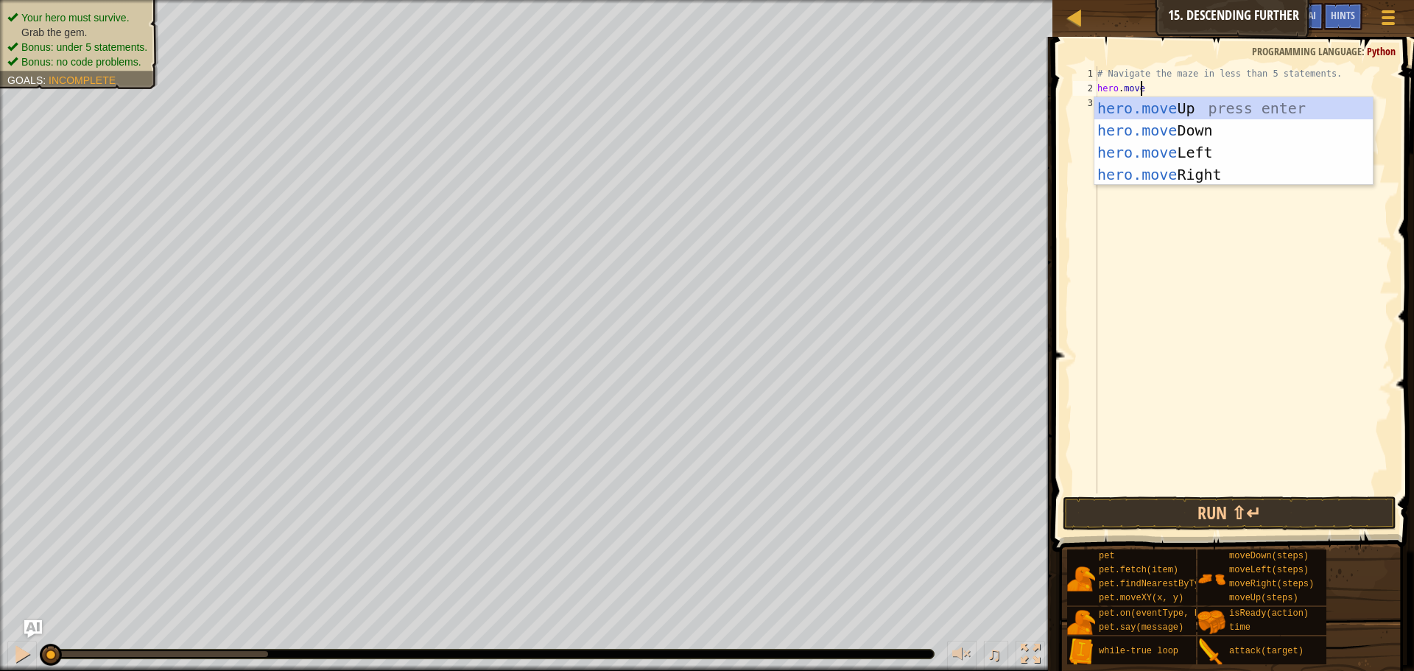
type textarea "hero.mover"
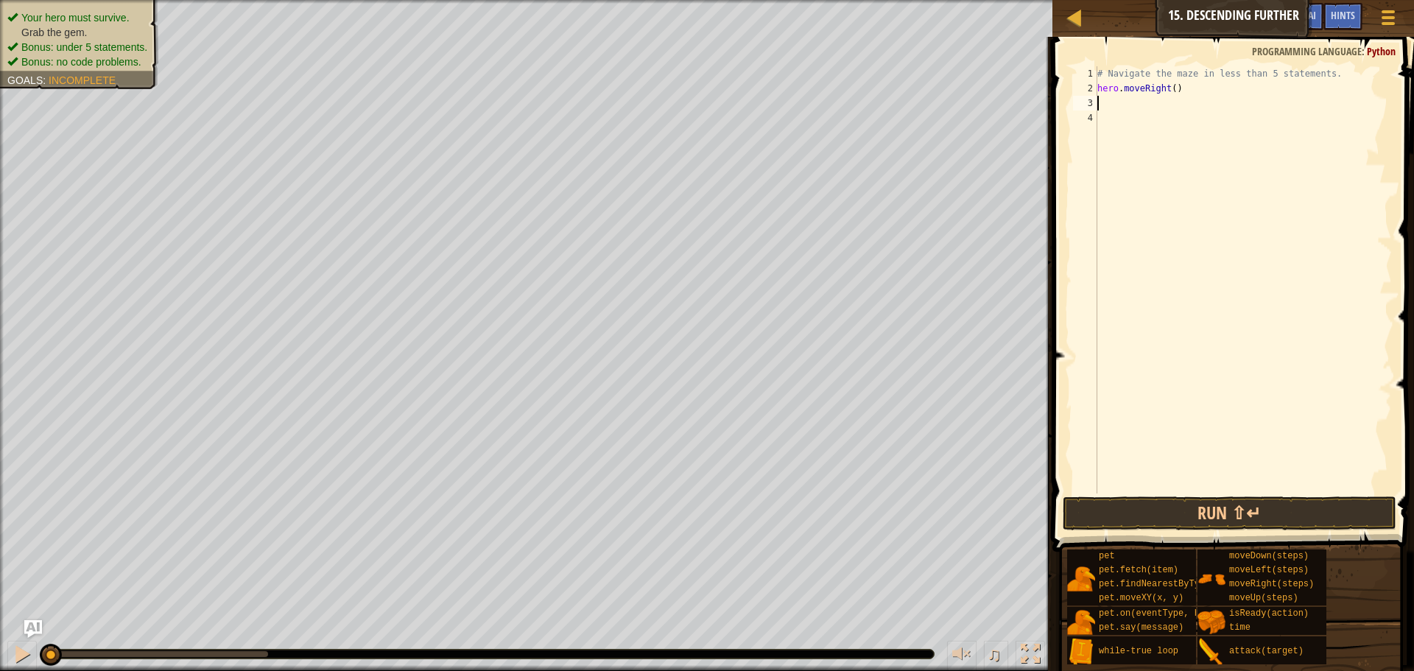
click at [1169, 88] on div "# Navigate the maze in less than 5 statements. hero . moveRight ( )" at bounding box center [1242, 294] width 297 height 456
type textarea "hero.moveRight(2)"
click at [1209, 144] on div "# Navigate the maze in less than 5 statements. hero . moveRight ( 2 )" at bounding box center [1242, 294] width 297 height 456
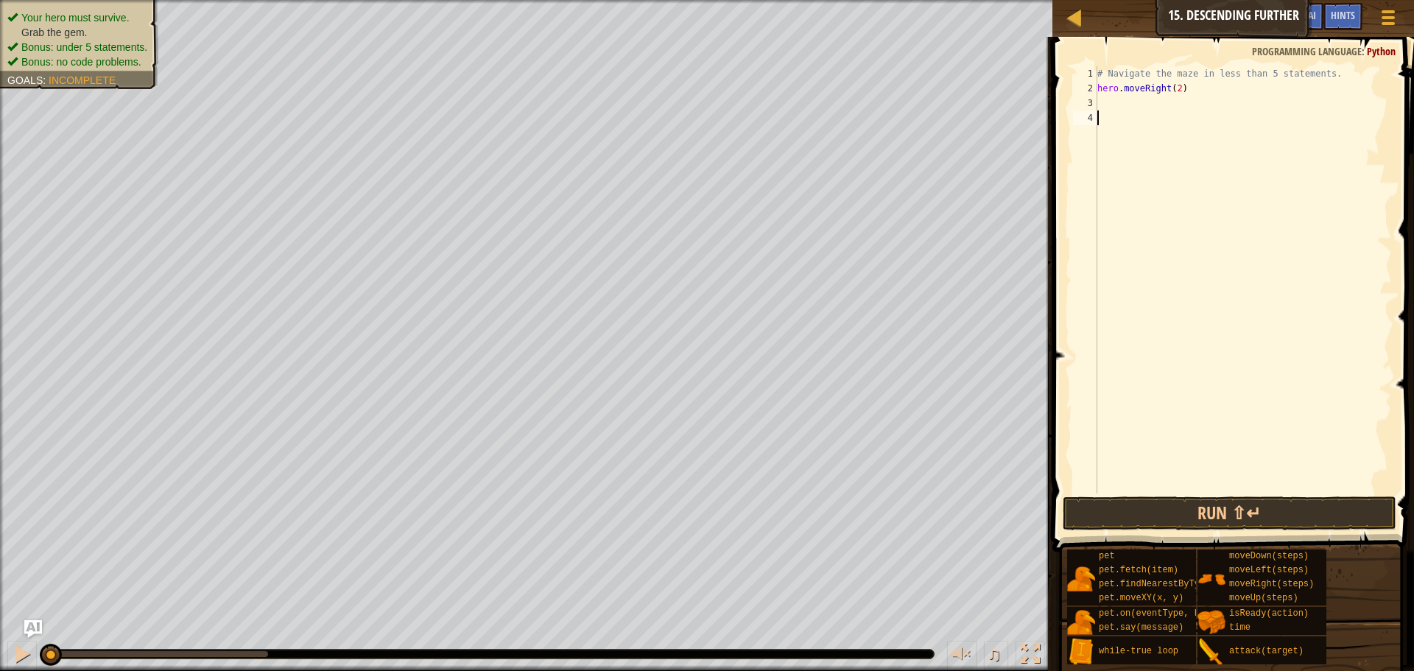
click at [1193, 101] on div "# Navigate the maze in less than 5 statements. hero . moveRight ( 2 )" at bounding box center [1242, 294] width 297 height 456
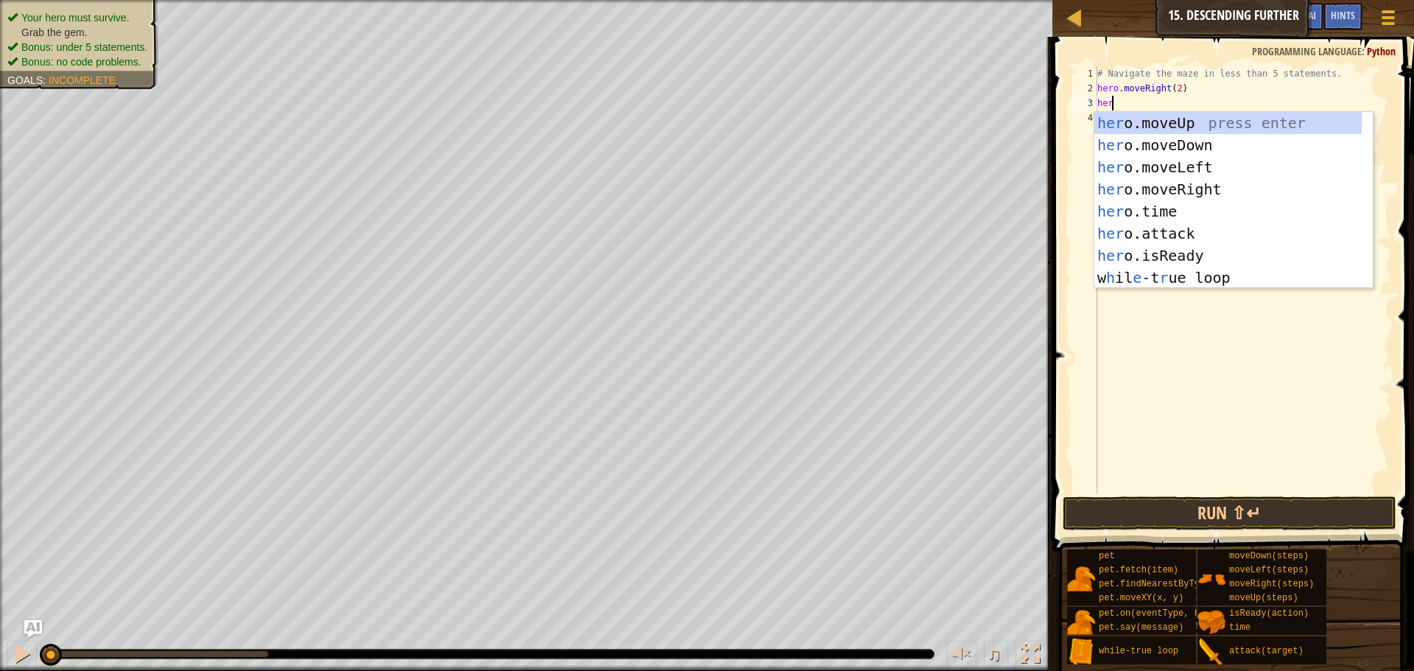
scroll to position [7, 1]
type textarea "hero"
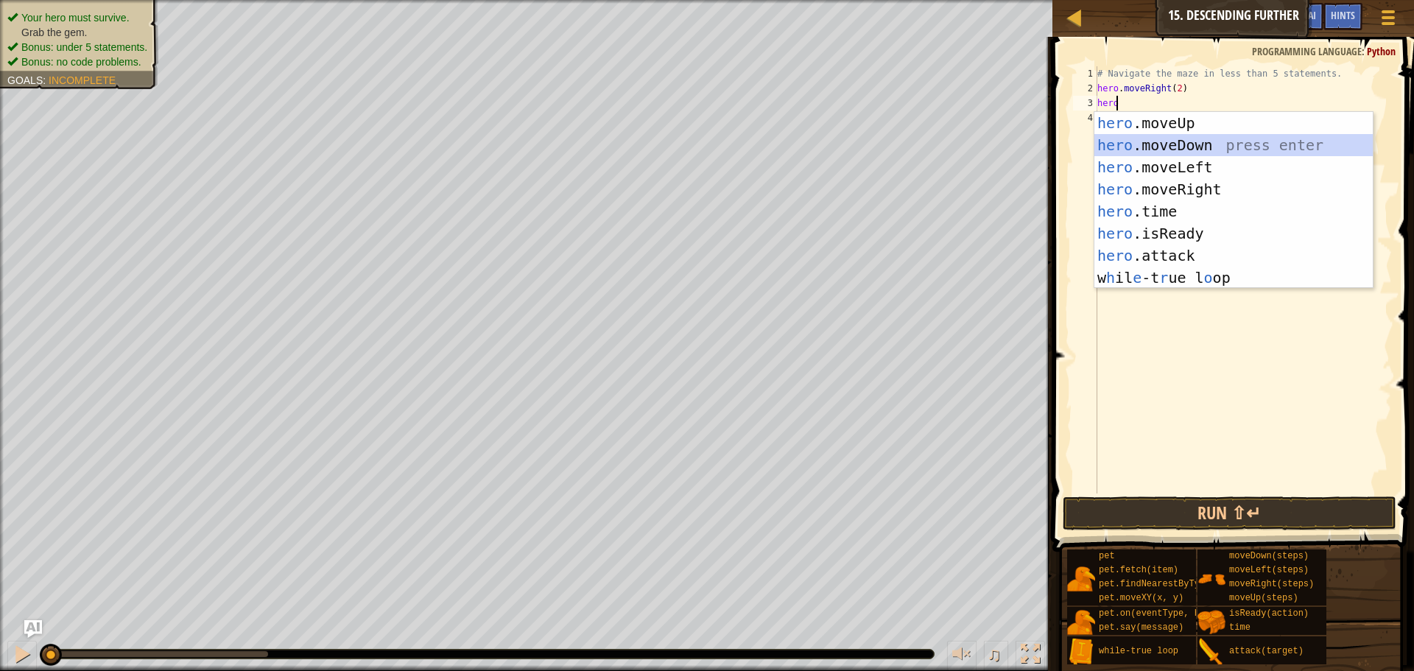
click at [1209, 144] on div "hero .moveUp press enter hero .moveDown press enter hero .moveLeft press enter …" at bounding box center [1233, 222] width 278 height 221
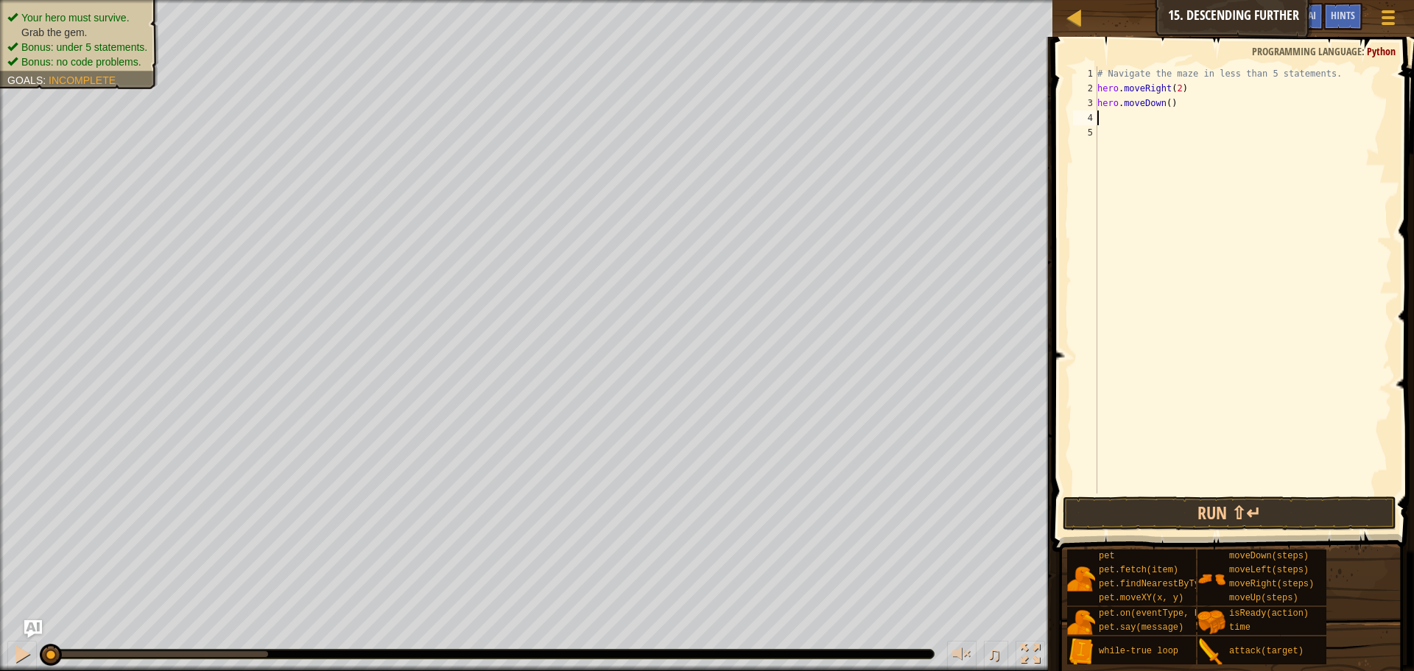
scroll to position [7, 0]
click at [1161, 504] on button "Run ⇧↵" at bounding box center [1229, 513] width 334 height 34
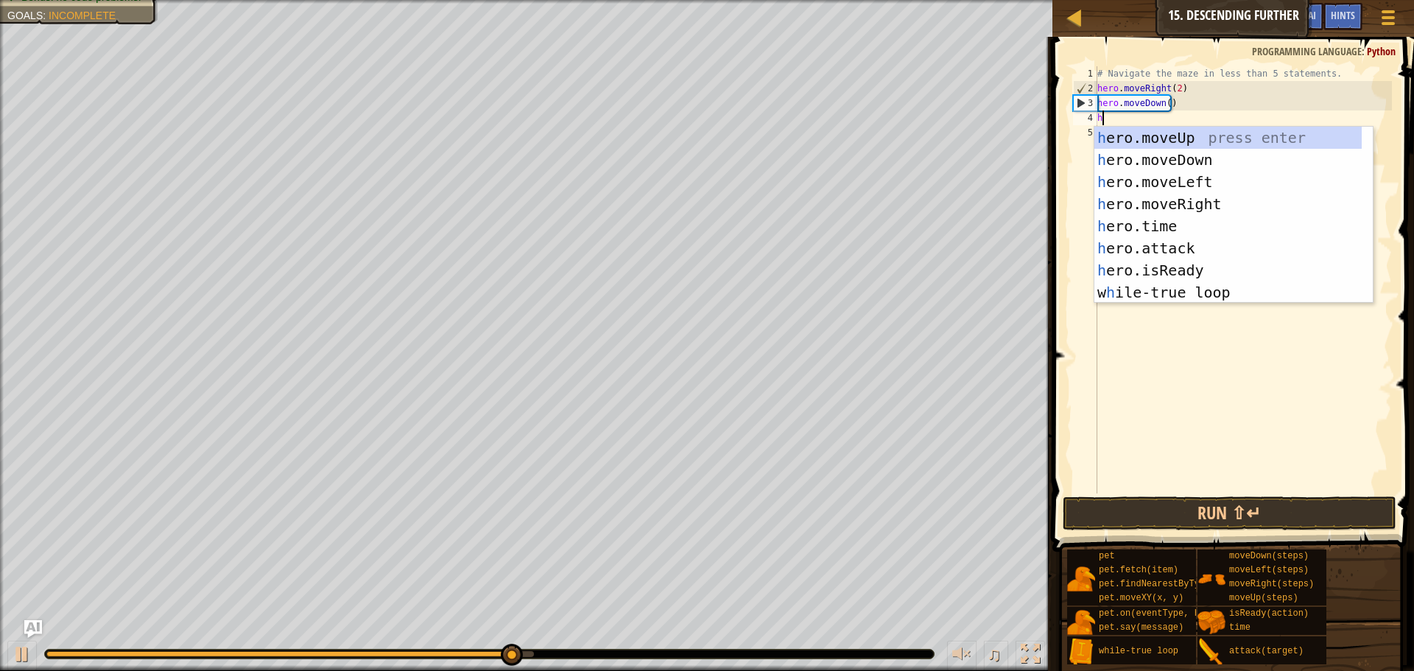
type textarea "hr"
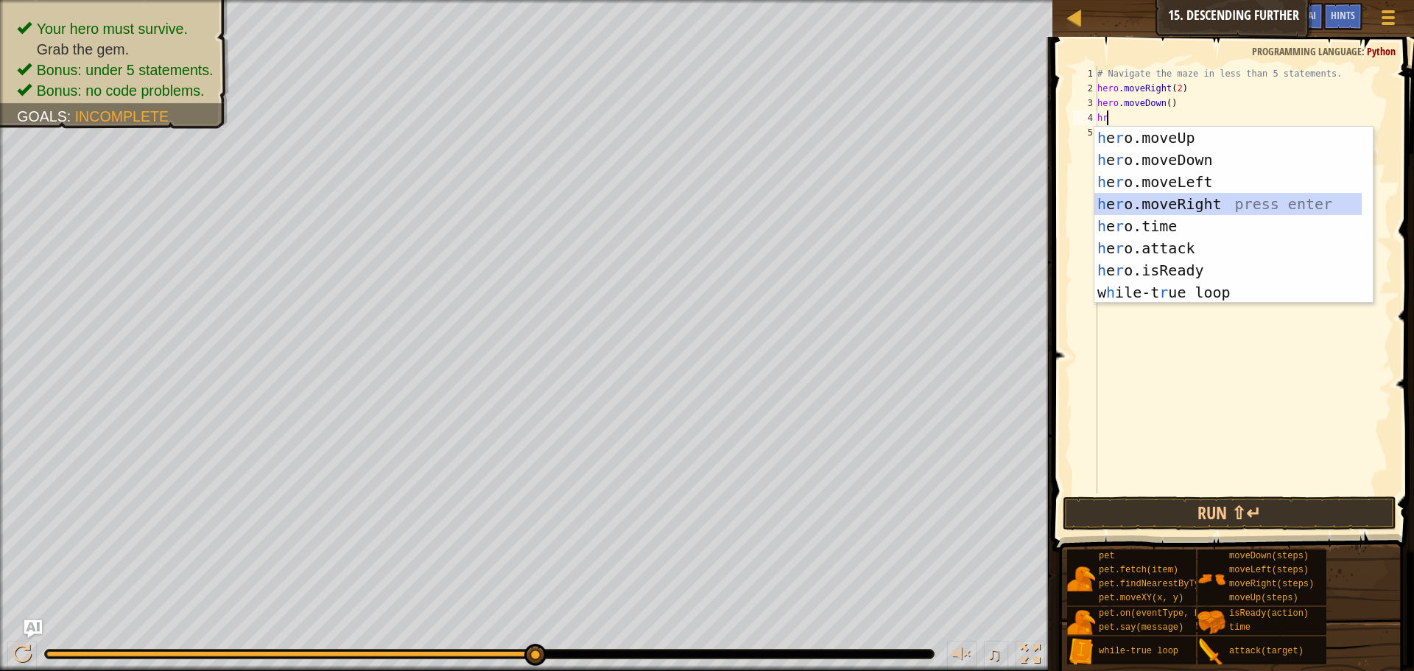
click at [1241, 205] on div "h e r o.moveUp press enter h e r o.moveDown press enter h e r o.moveLeft press …" at bounding box center [1227, 237] width 267 height 221
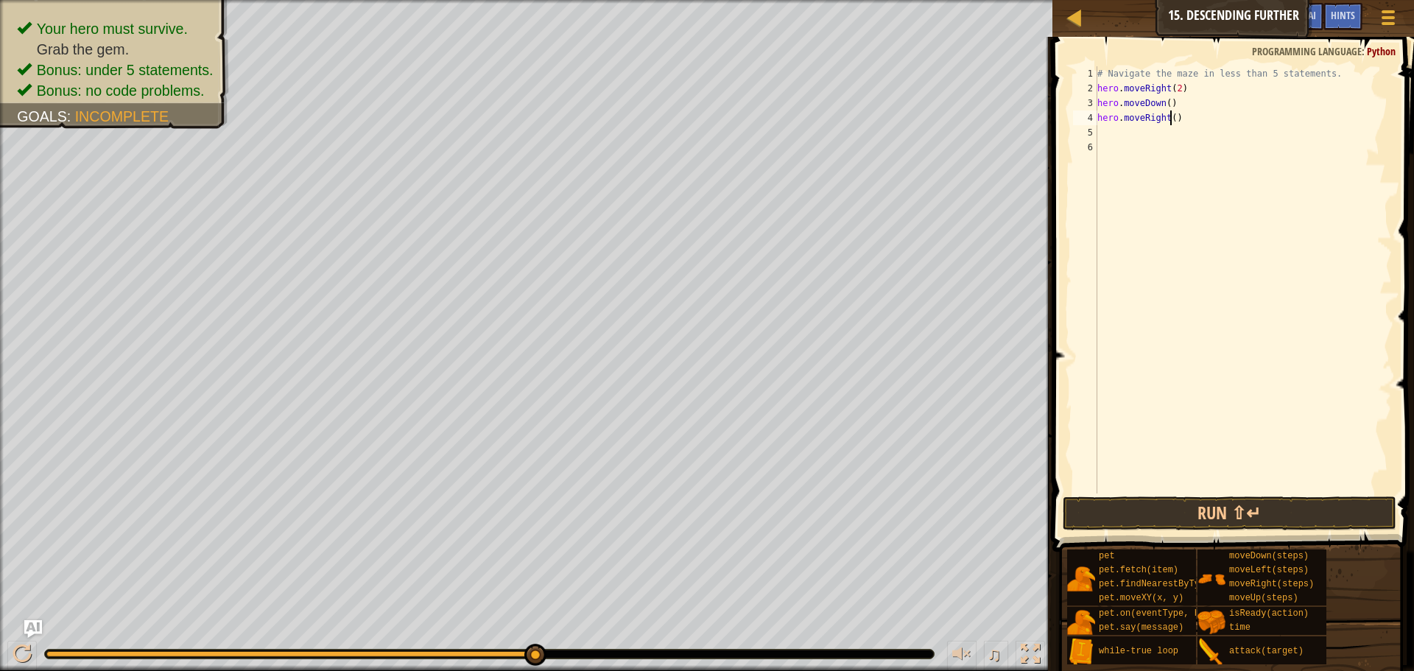
click at [1169, 119] on div "# Navigate the maze in less than 5 statements. hero . moveRight ( 2 ) hero . mo…" at bounding box center [1242, 294] width 297 height 456
click at [1323, 76] on div "# Navigate the maze in less than 5 statements. hero . moveRight ( 2 ) hero . mo…" at bounding box center [1242, 294] width 297 height 456
type textarea "#"
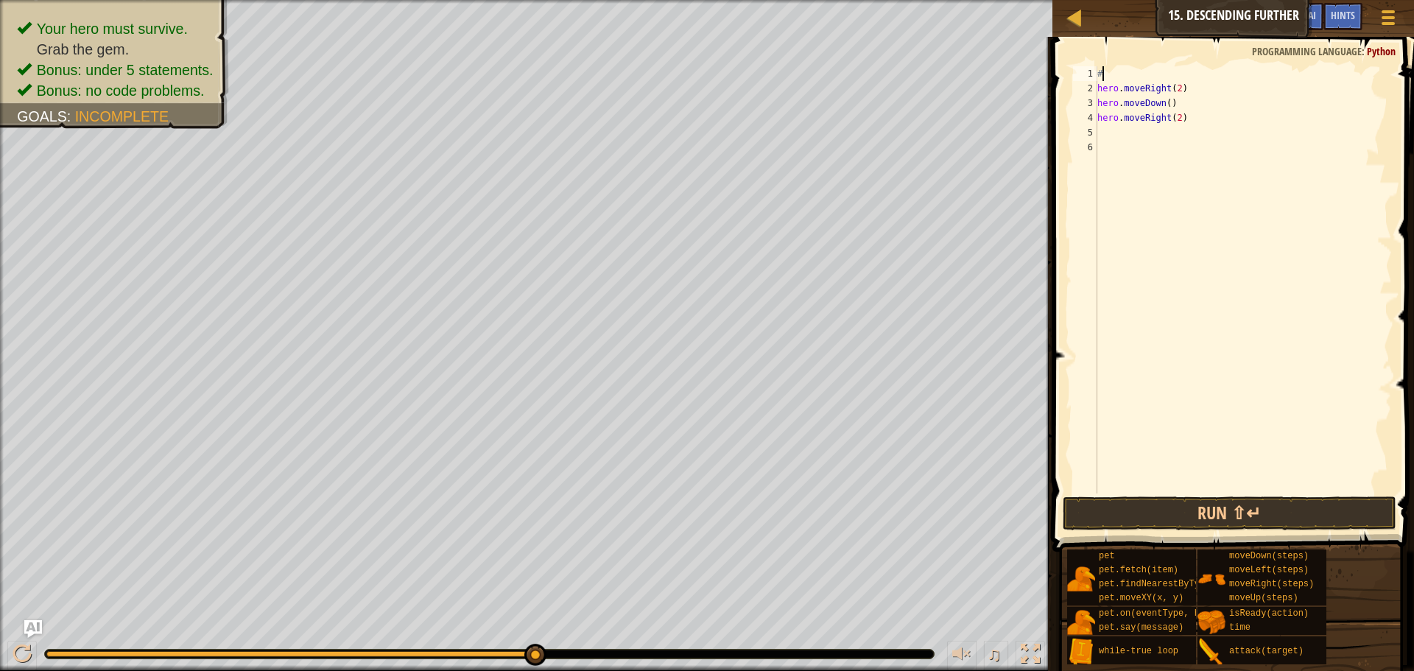
scroll to position [7, 0]
click at [1151, 507] on button "Run ⇧↵" at bounding box center [1229, 513] width 334 height 34
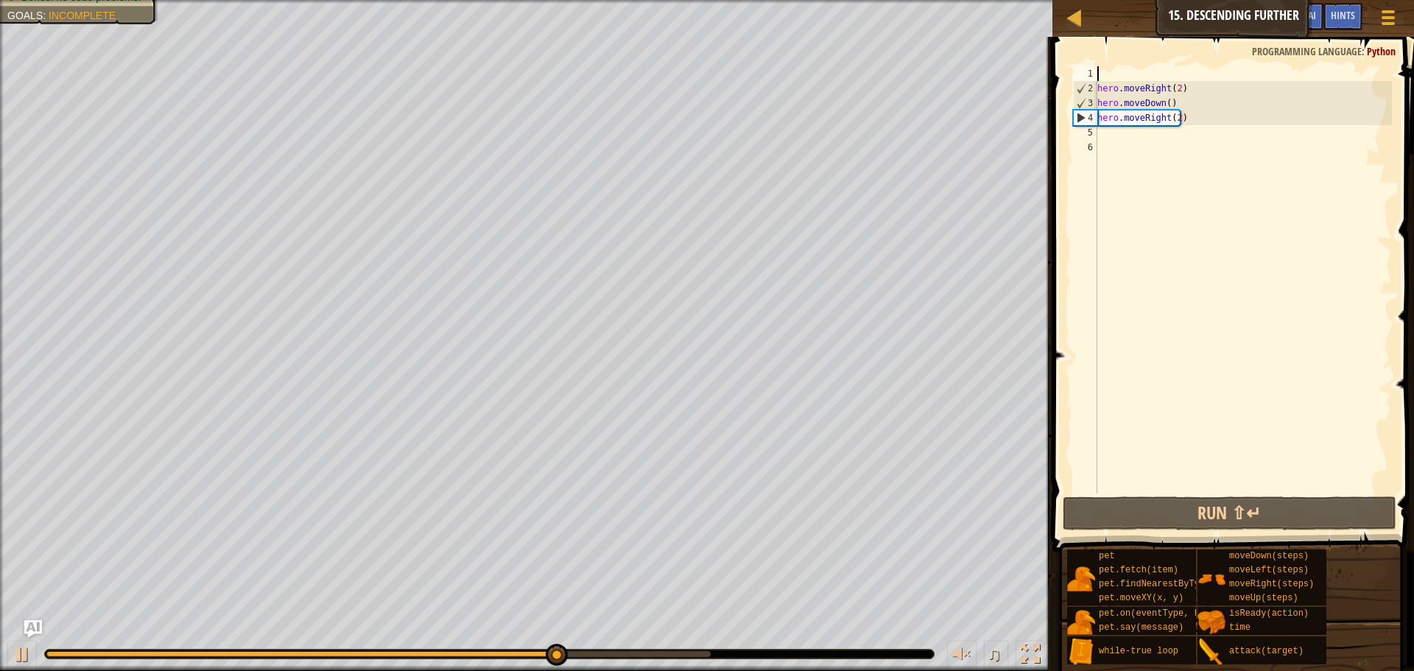
click at [1132, 71] on div "hero . moveRight ( 2 ) hero . moveDown ( ) hero . moveRight ( 2 )" at bounding box center [1242, 294] width 297 height 456
drag, startPoint x: 1182, startPoint y: 86, endPoint x: 1076, endPoint y: 92, distance: 105.4
click at [1079, 91] on div "1 2 3 4 5 6 hero . moveRight ( 2 ) hero . moveDown ( ) hero . moveRight ( 2 ) ה…" at bounding box center [1231, 279] width 322 height 427
type textarea "hero.moveRight(2)"
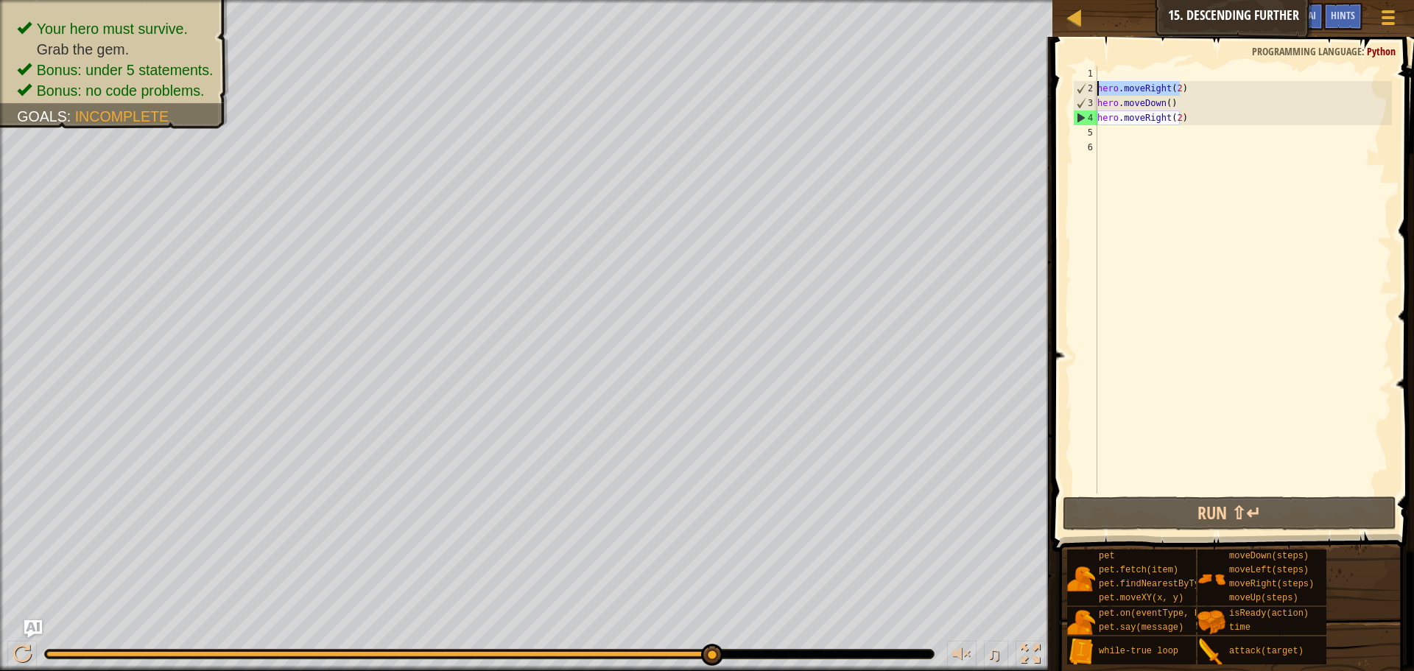
click at [1113, 71] on div "hero . moveRight ( 2 ) hero . moveDown ( ) hero . moveRight ( 2 )" at bounding box center [1242, 294] width 297 height 456
paste textarea "hero.moveRight(2)"
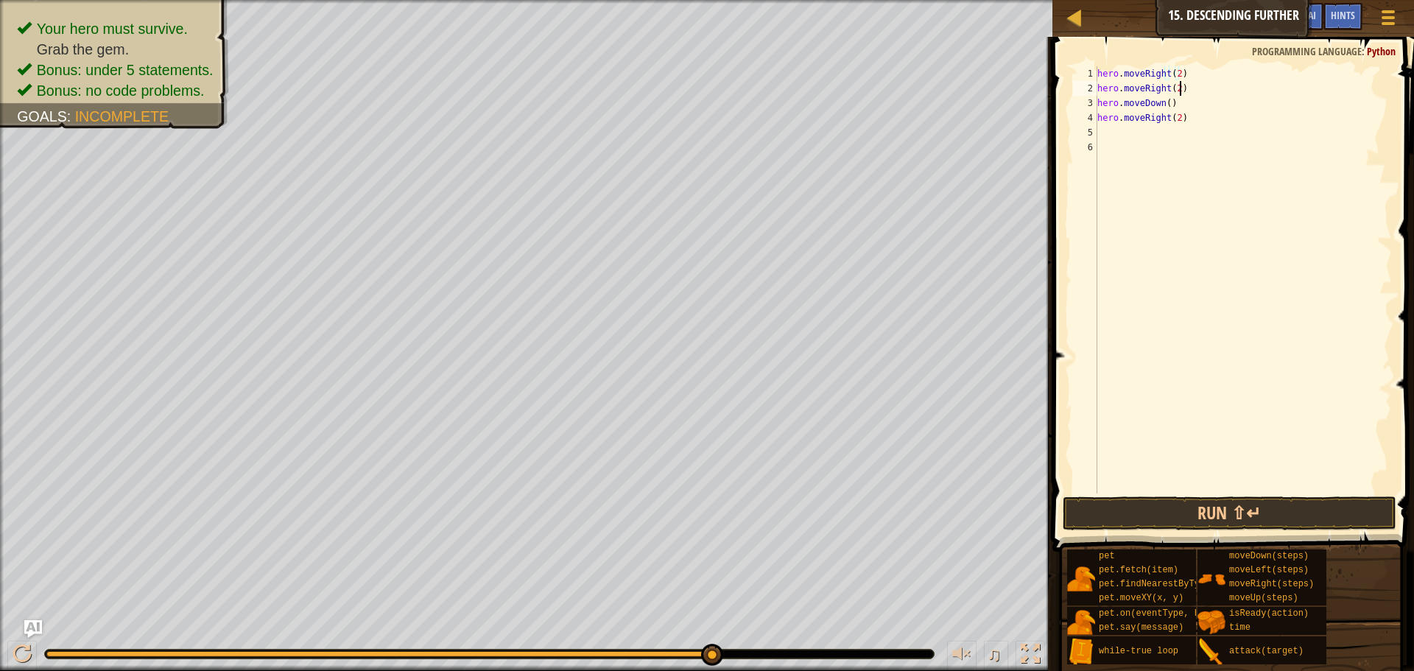
click at [1199, 90] on div "hero . moveRight ( 2 ) hero . moveRight ( 2 ) hero . moveDown ( ) hero . moveRi…" at bounding box center [1242, 294] width 297 height 456
type textarea "h"
click at [1020, 103] on div "Map Introduction to Computer Science 15. Descending Further Game Menu Done Hint…" at bounding box center [707, 335] width 1414 height 671
type textarea "hero.moveDown()"
click at [1101, 85] on div "hero . moveRight ( 2 ) hero . moveDown ( ) hero . moveRight ( 2 )" at bounding box center [1242, 294] width 297 height 456
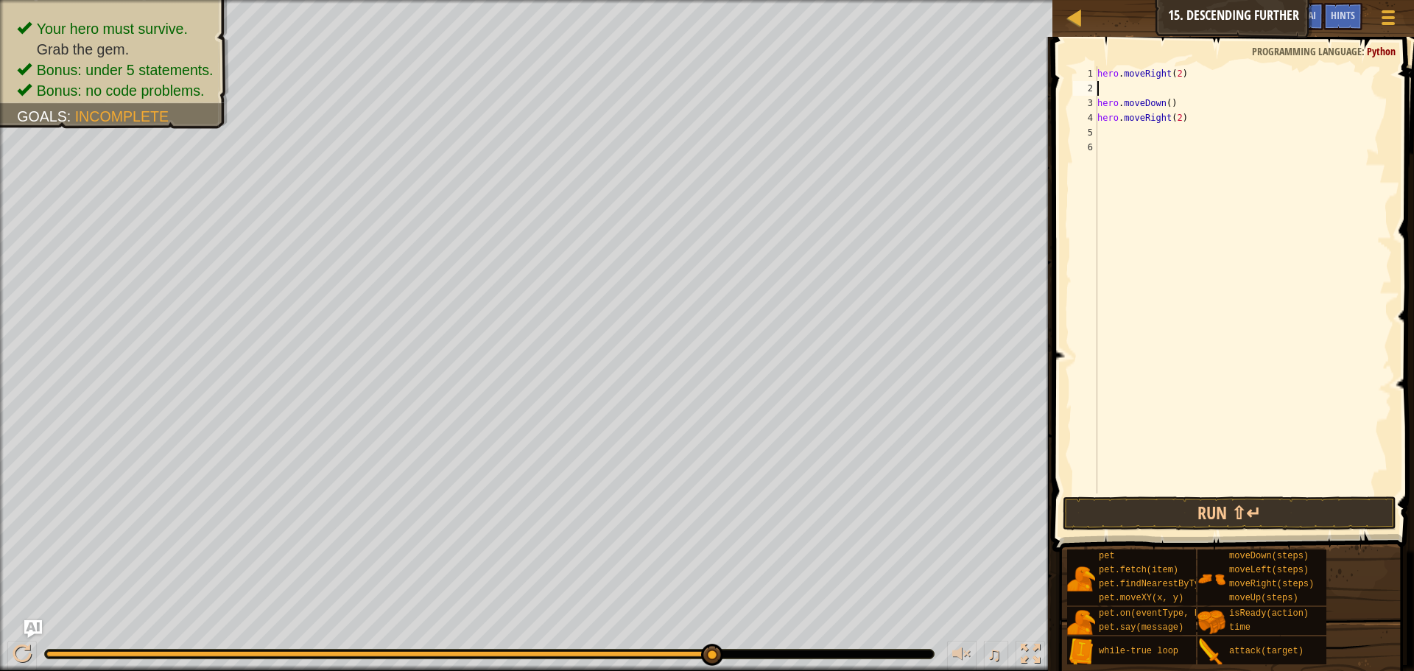
paste textarea "hero.moveDown()"
click at [1035, 106] on div "Map Introduction to Computer Science 15. Descending Further Game Menu Done Hint…" at bounding box center [707, 335] width 1414 height 671
type textarea "hero.moveDown() hero.moveRight(2)"
click at [1171, 176] on div "hero . moveRight ( 2 ) hero . moveDown ( ) hero . moveDown ( ) hero . moveRight…" at bounding box center [1242, 294] width 297 height 456
drag, startPoint x: 1217, startPoint y: 124, endPoint x: 1083, endPoint y: 119, distance: 134.1
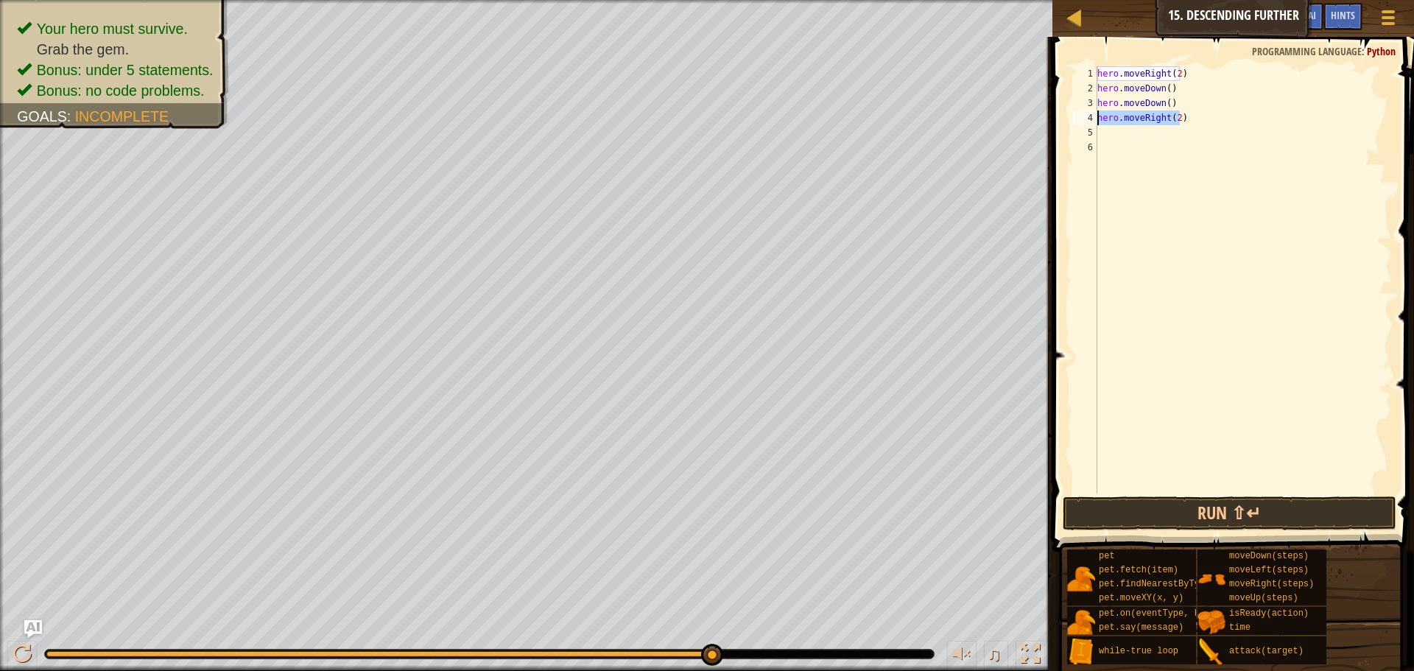
click at [1083, 119] on div "1 2 3 4 5 6 hero . moveRight ( 2 ) hero . moveDown ( ) hero . moveDown ( ) hero…" at bounding box center [1231, 279] width 322 height 427
click at [1176, 104] on div "hero . moveRight ( 2 ) hero . moveDown ( ) hero . moveDown ( ) hero . moveRight…" at bounding box center [1242, 294] width 297 height 456
type textarea "hero.moveDown()"
click at [1030, 96] on div "Map Introduction to Computer Science 15. Descending Further Game Menu Done Hint…" at bounding box center [707, 335] width 1414 height 671
paste textarea "hero.moveRight(2)"
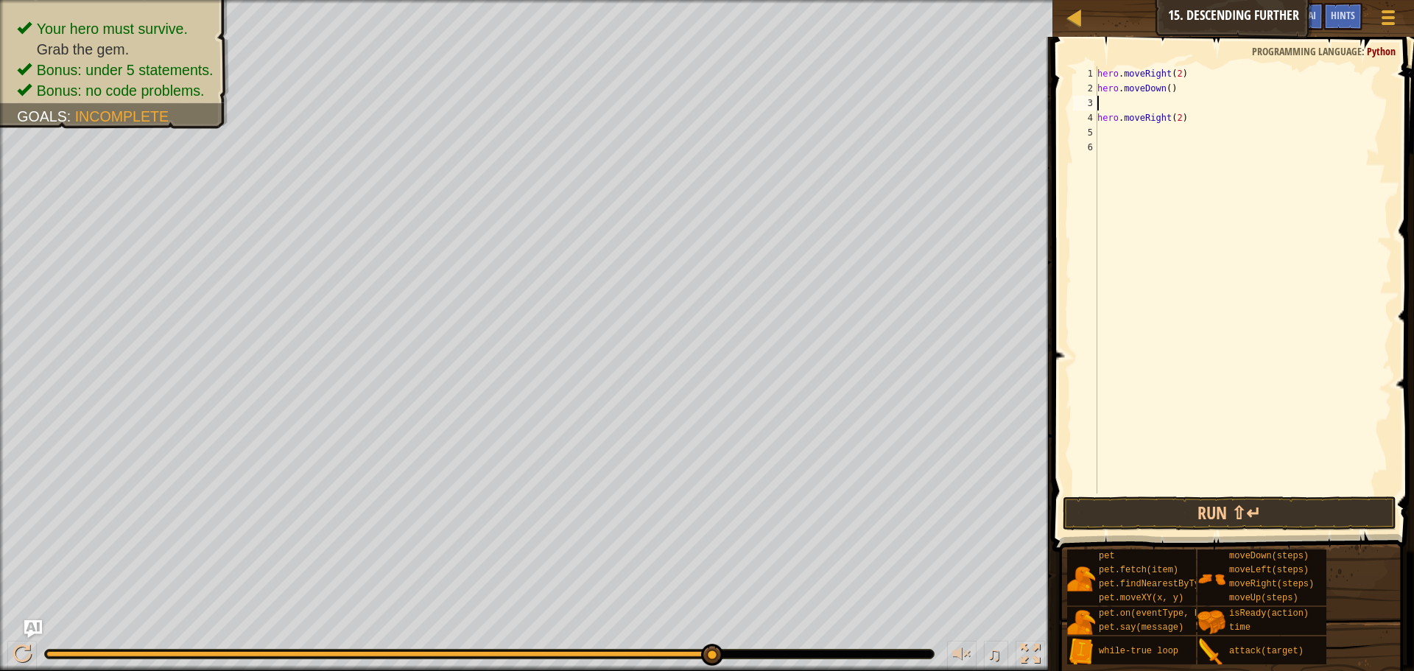
type textarea "hero.moveRight(2)"
click at [1190, 124] on div "hero . moveRight ( 2 ) hero . moveDown ( ) hero . moveRight ( 2 ) hero . moveRi…" at bounding box center [1242, 294] width 297 height 456
drag, startPoint x: 1189, startPoint y: 124, endPoint x: 1051, endPoint y: 124, distance: 137.7
click at [1051, 124] on div "hero.moveRight(2) 1 2 3 4 5 6 hero . moveRight ( 2 ) hero . moveDown ( ) hero .…" at bounding box center [1231, 323] width 366 height 558
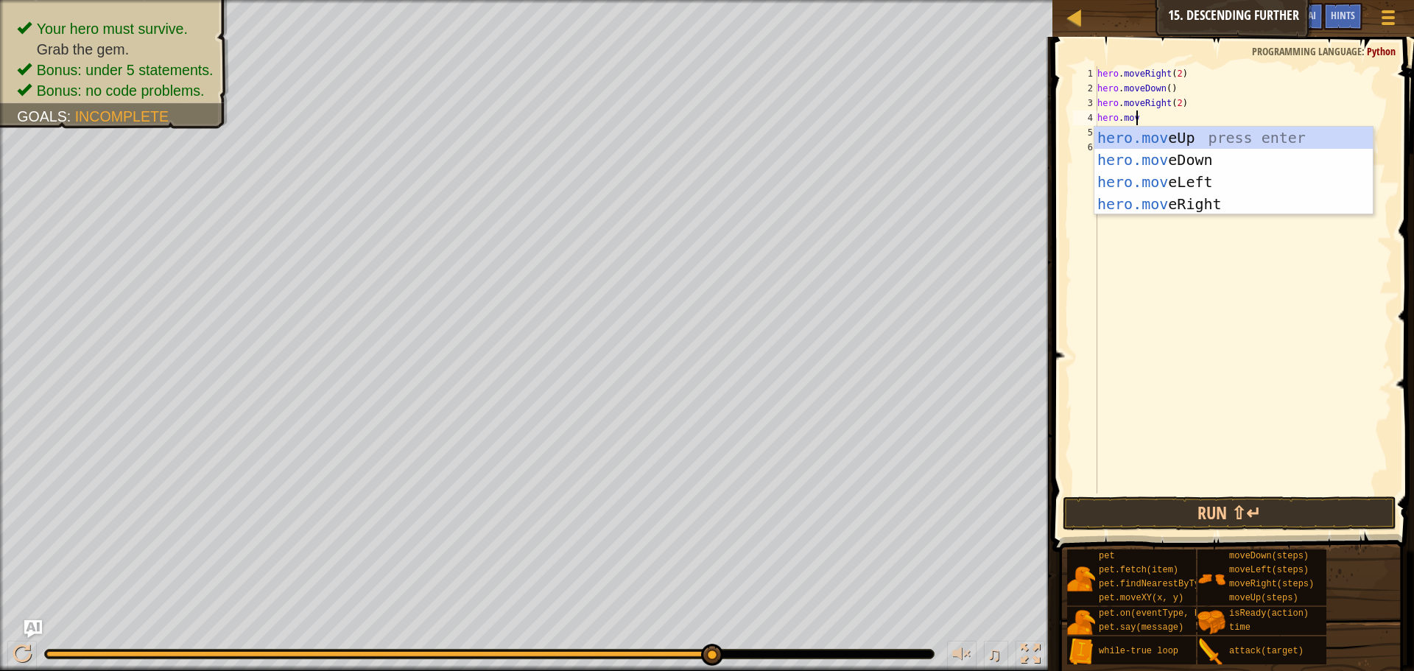
type textarea "hero.move"
click at [1163, 155] on div "hero.move Up press enter hero.move Down press enter hero.move Left press enter …" at bounding box center [1233, 193] width 278 height 133
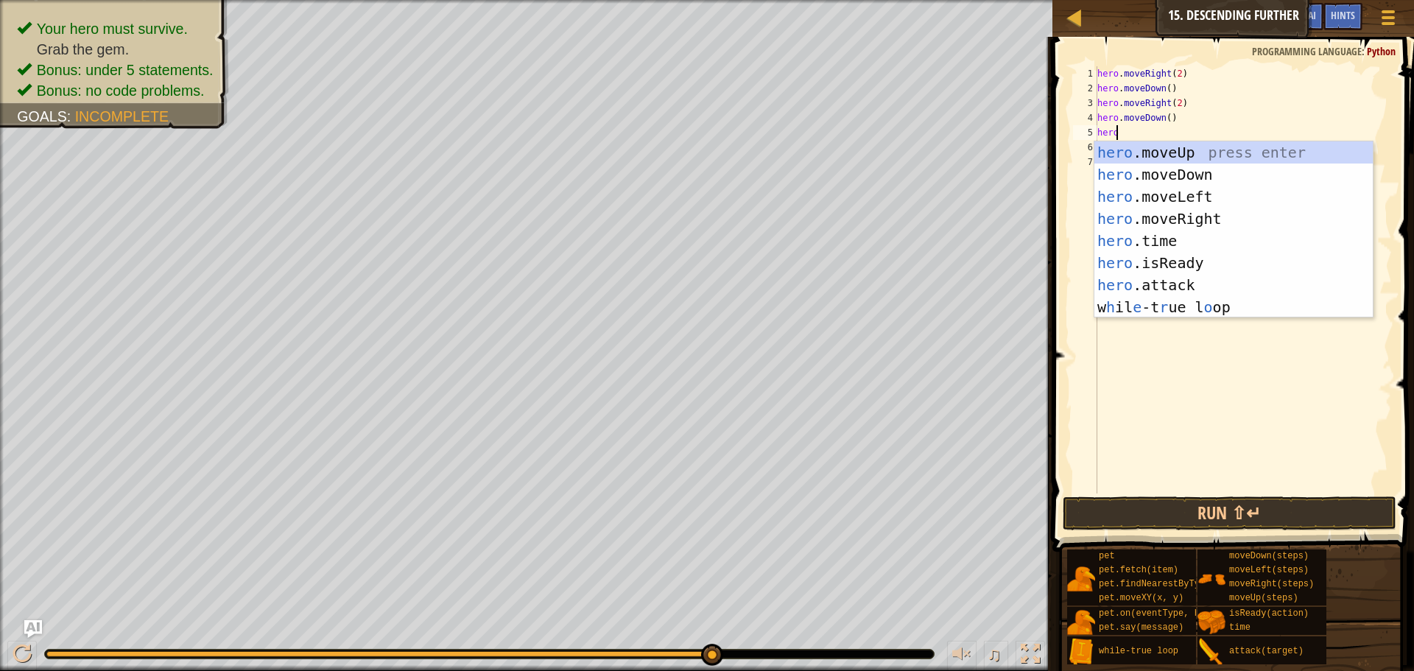
scroll to position [7, 1]
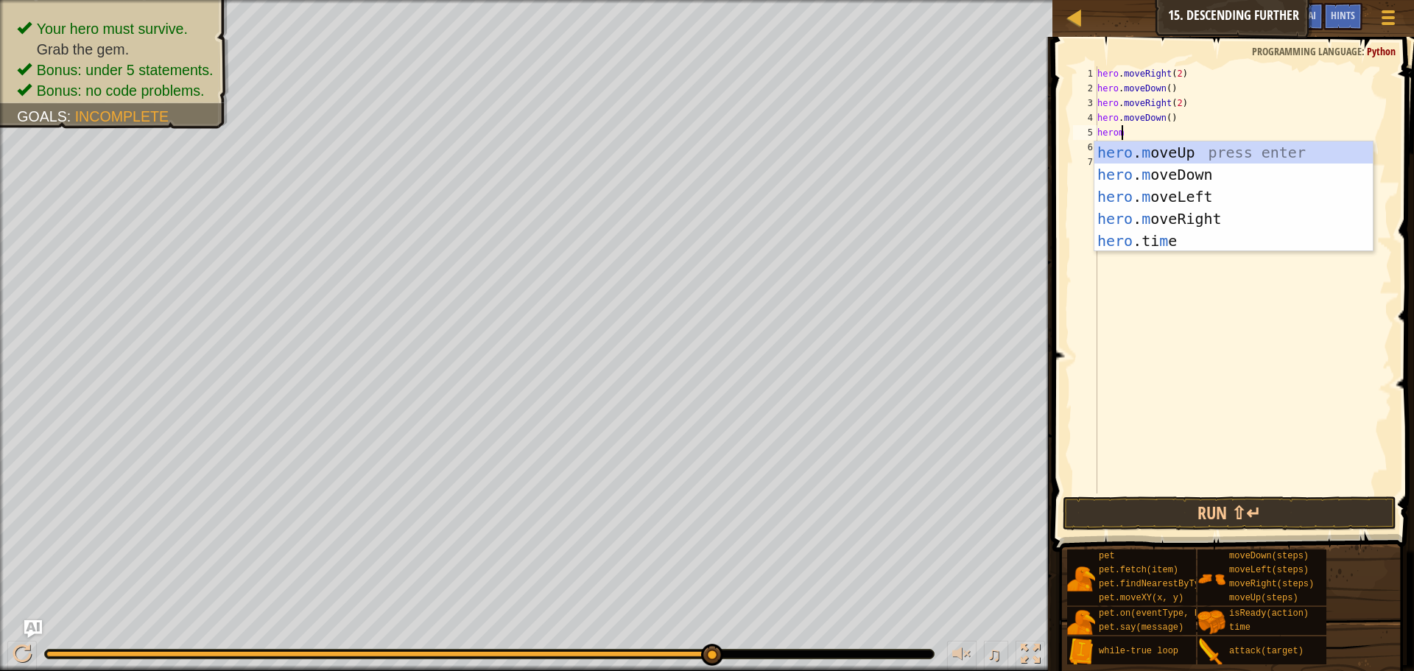
type textarea "heromo"
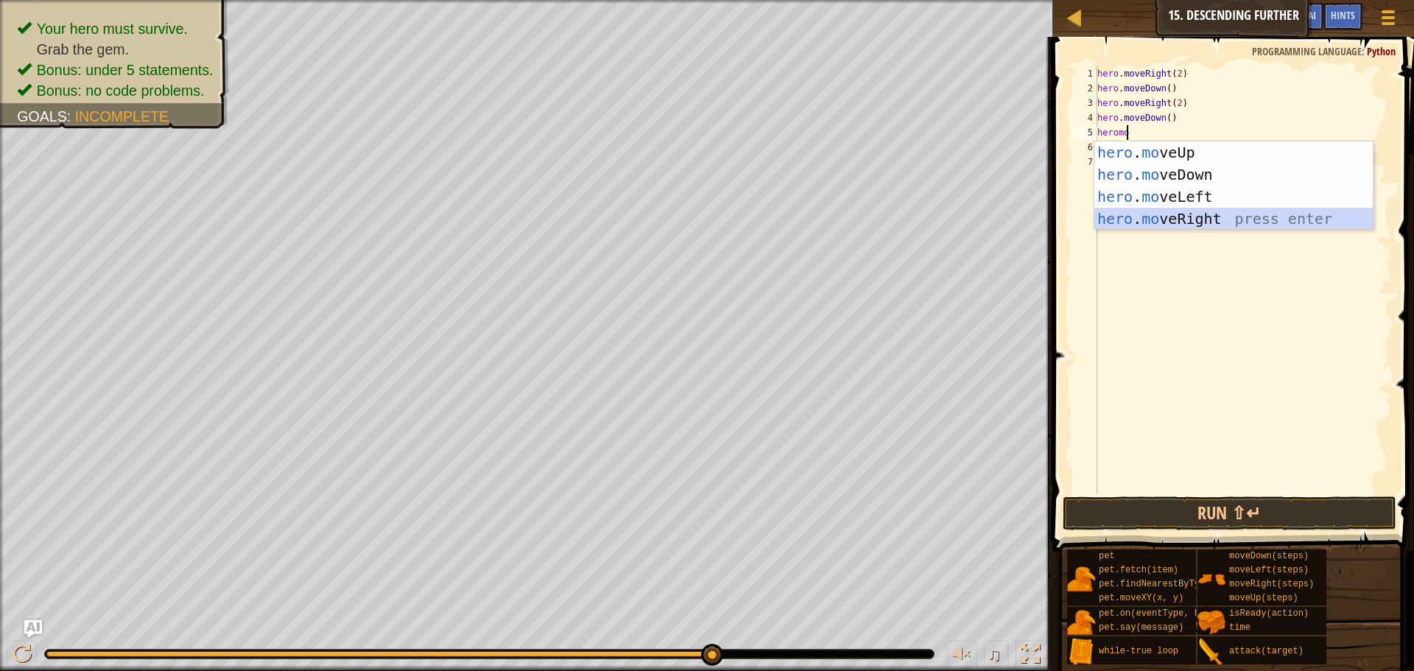
click at [1232, 216] on div "hero . mo veUp press enter hero . mo veDown press enter hero . mo veLeft press …" at bounding box center [1233, 207] width 278 height 133
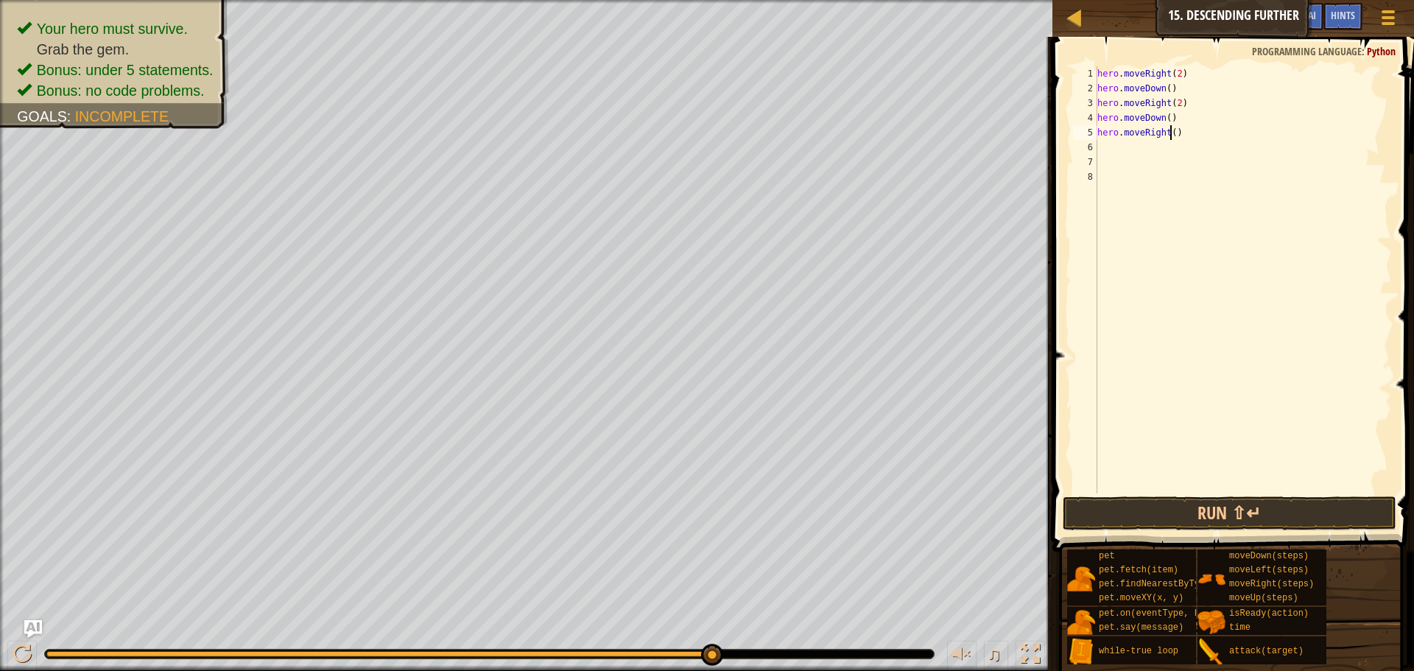
click at [1169, 138] on div "hero . moveRight ( 2 ) hero . moveDown ( ) hero . moveRight ( 2 ) hero . moveDo…" at bounding box center [1242, 294] width 297 height 456
click at [1234, 508] on button "Run ⇧↵" at bounding box center [1229, 513] width 334 height 34
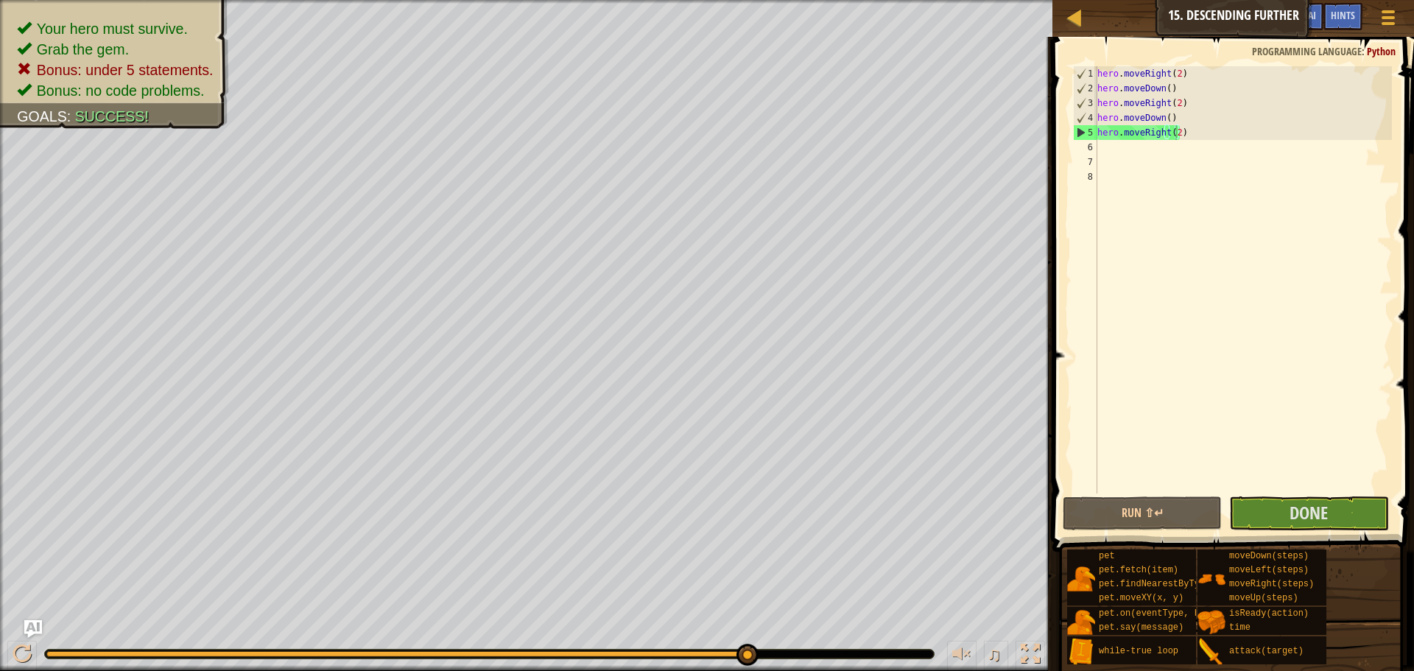
drag, startPoint x: 280, startPoint y: 655, endPoint x: 238, endPoint y: 641, distance: 44.2
click at [219, 647] on div "0:05.3 Now: 0:15.8 Max: 0:15.8 ♫" at bounding box center [526, 650] width 1052 height 44
click at [33, 653] on button at bounding box center [21, 656] width 29 height 30
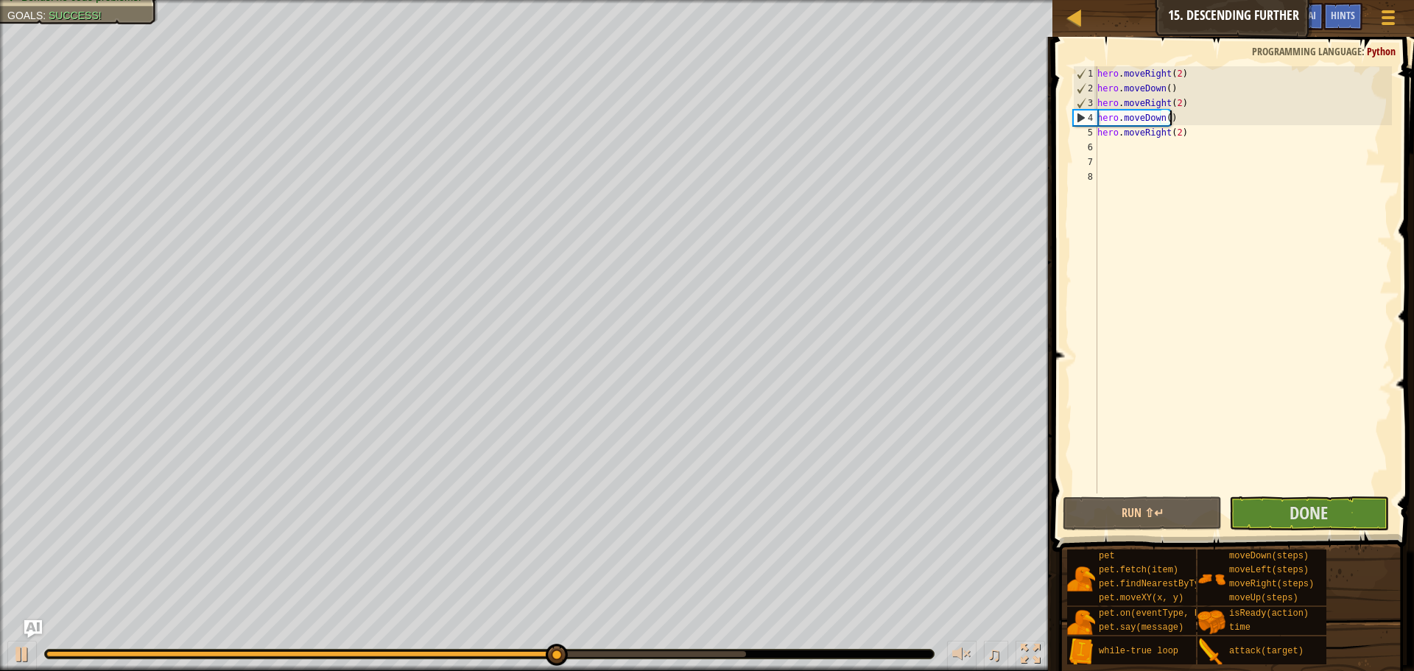
click at [1177, 120] on div "hero . moveRight ( 2 ) hero . moveDown ( ) hero . moveRight ( 2 ) hero . moveDo…" at bounding box center [1242, 294] width 297 height 456
type textarea "hero.moveDown()"
click at [1193, 141] on div "hero . moveRight ( 2 ) hero . moveDown ( ) hero . moveRight ( 2 ) hero . moveDo…" at bounding box center [1242, 294] width 297 height 456
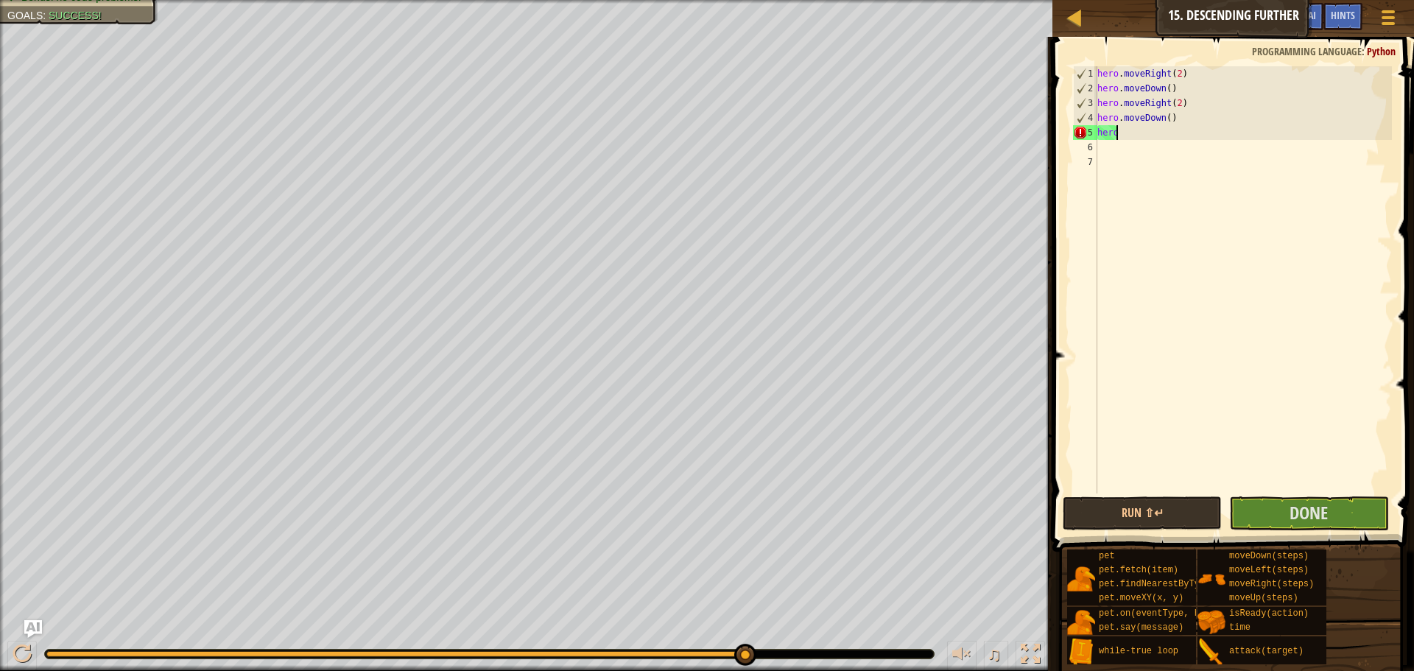
type textarea "h"
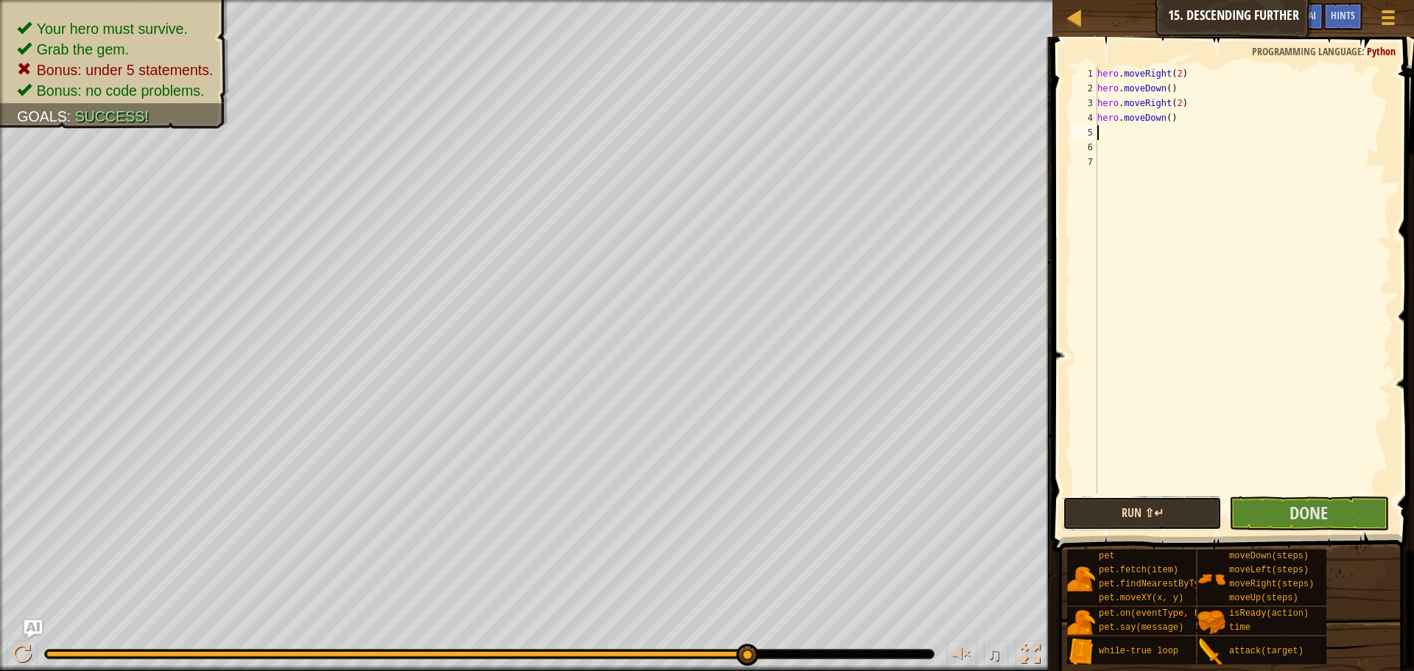
click at [1168, 510] on button "Run ⇧↵" at bounding box center [1141, 513] width 159 height 34
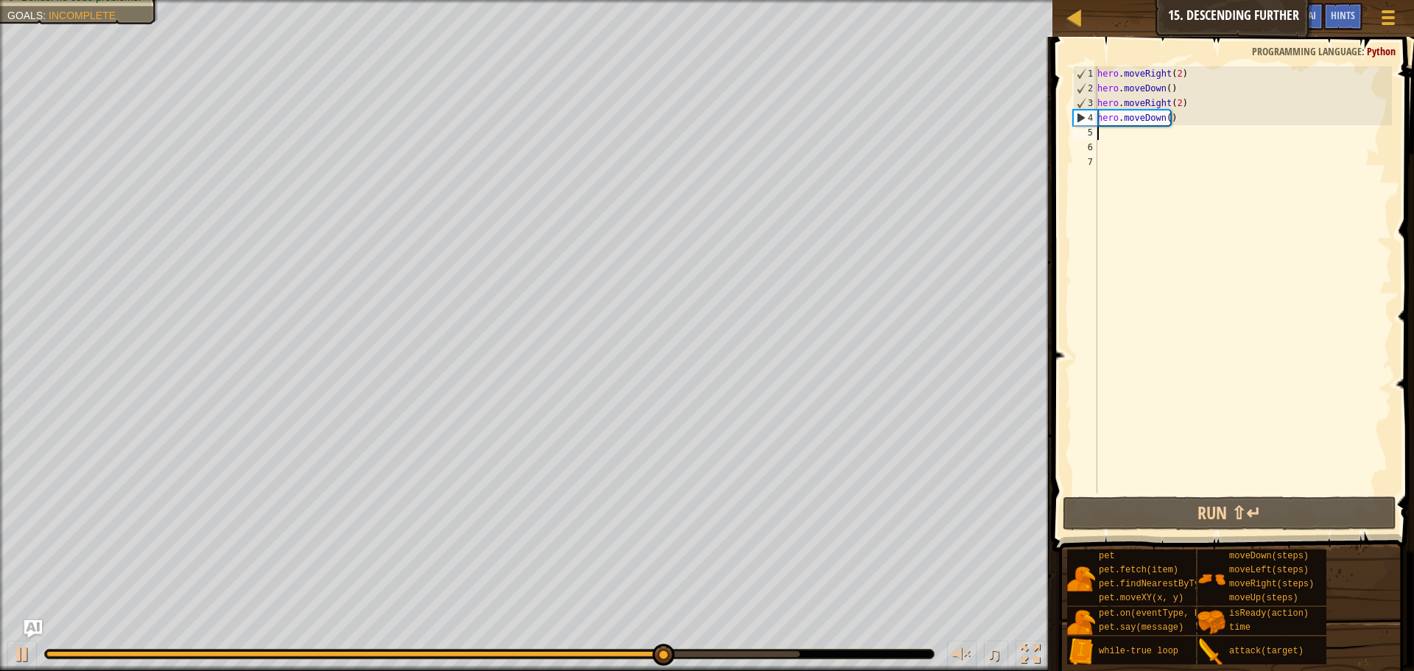
click at [1168, 89] on div "hero . moveRight ( 2 ) hero . moveDown ( ) hero . moveRight ( 2 ) hero . moveDo…" at bounding box center [1242, 294] width 297 height 456
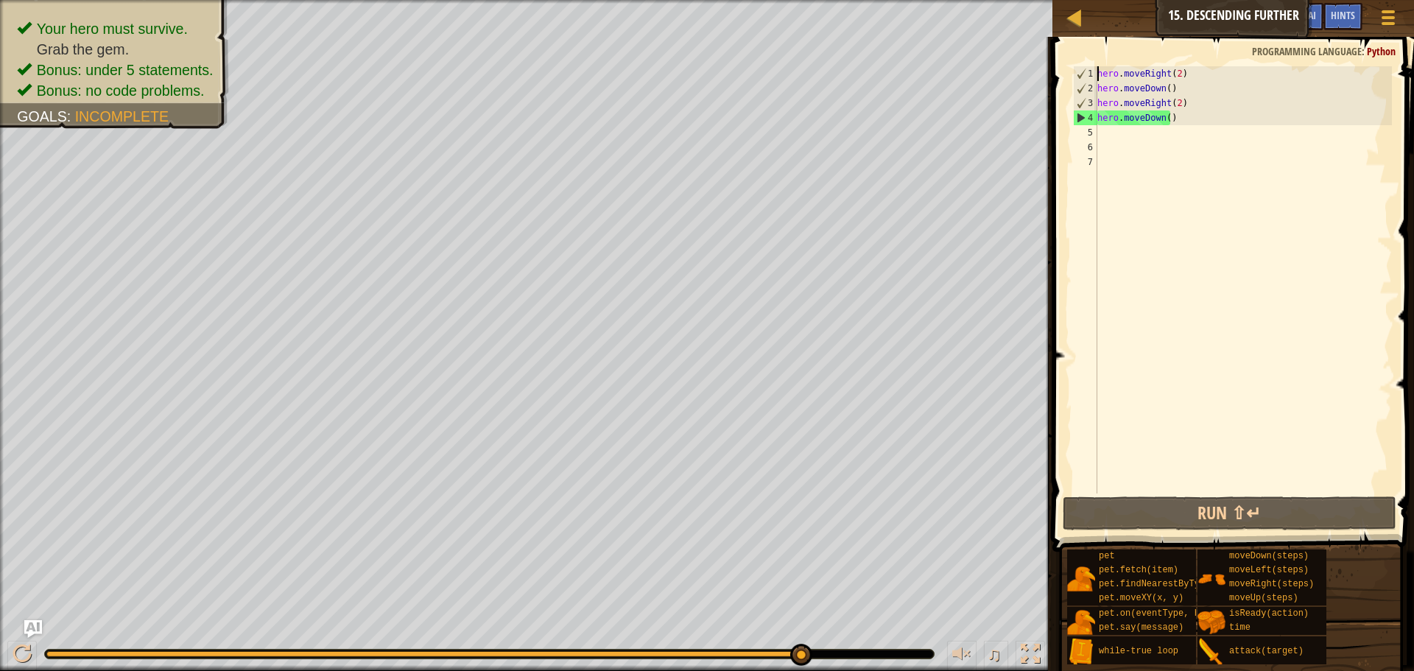
click at [1098, 74] on div "hero . moveRight ( 2 ) hero . moveDown ( ) hero . moveRight ( 2 ) hero . moveDo…" at bounding box center [1242, 294] width 297 height 456
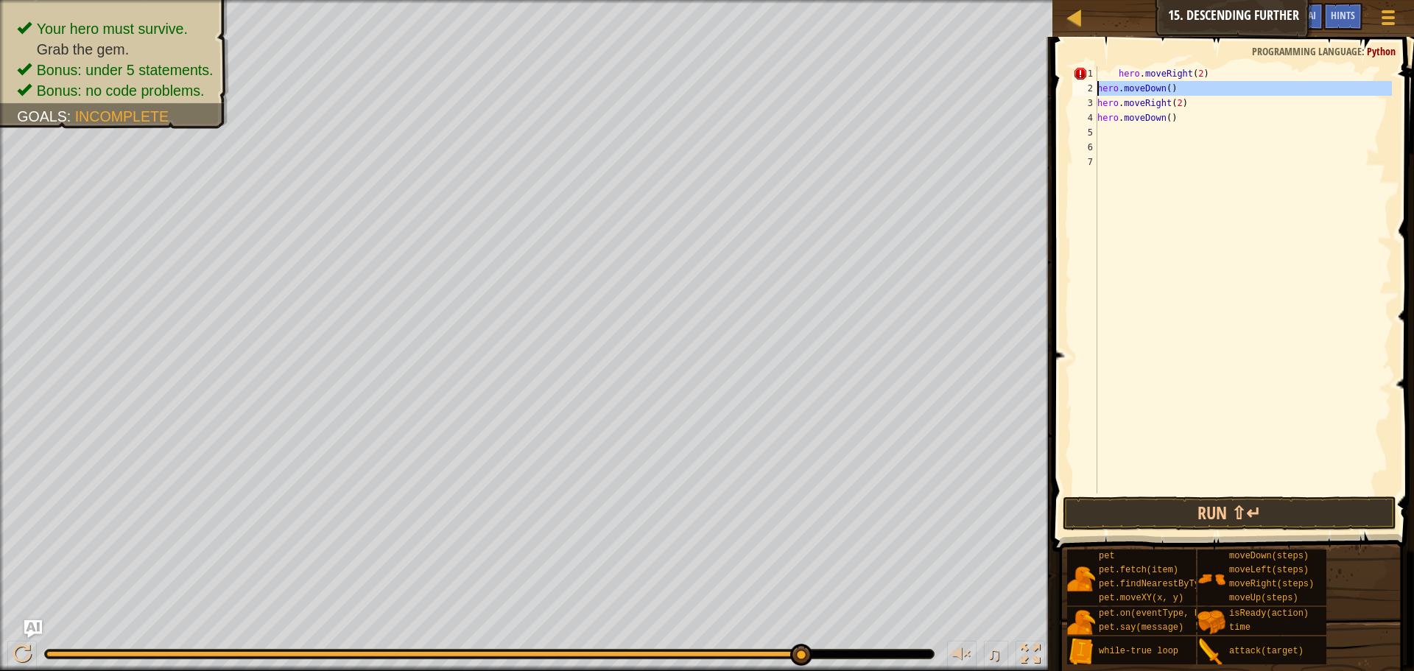
click at [1095, 91] on div "2" at bounding box center [1085, 88] width 24 height 15
click at [1102, 85] on div "hero . moveRight ( 2 ) hero . moveDown ( ) hero . moveRight ( 2 ) hero . moveDo…" at bounding box center [1242, 294] width 297 height 456
click at [1098, 104] on div "hero . moveRight ( 2 ) hero . moveDown ( ) hero . moveRight ( 2 ) hero . moveDo…" at bounding box center [1242, 294] width 297 height 456
click at [1096, 118] on div "4" at bounding box center [1085, 117] width 24 height 15
click at [1114, 74] on div "hero . moveRight ( 2 ) hero . moveDown ( ) hero . moveRight ( 2 ) hero . moveDo…" at bounding box center [1242, 294] width 297 height 456
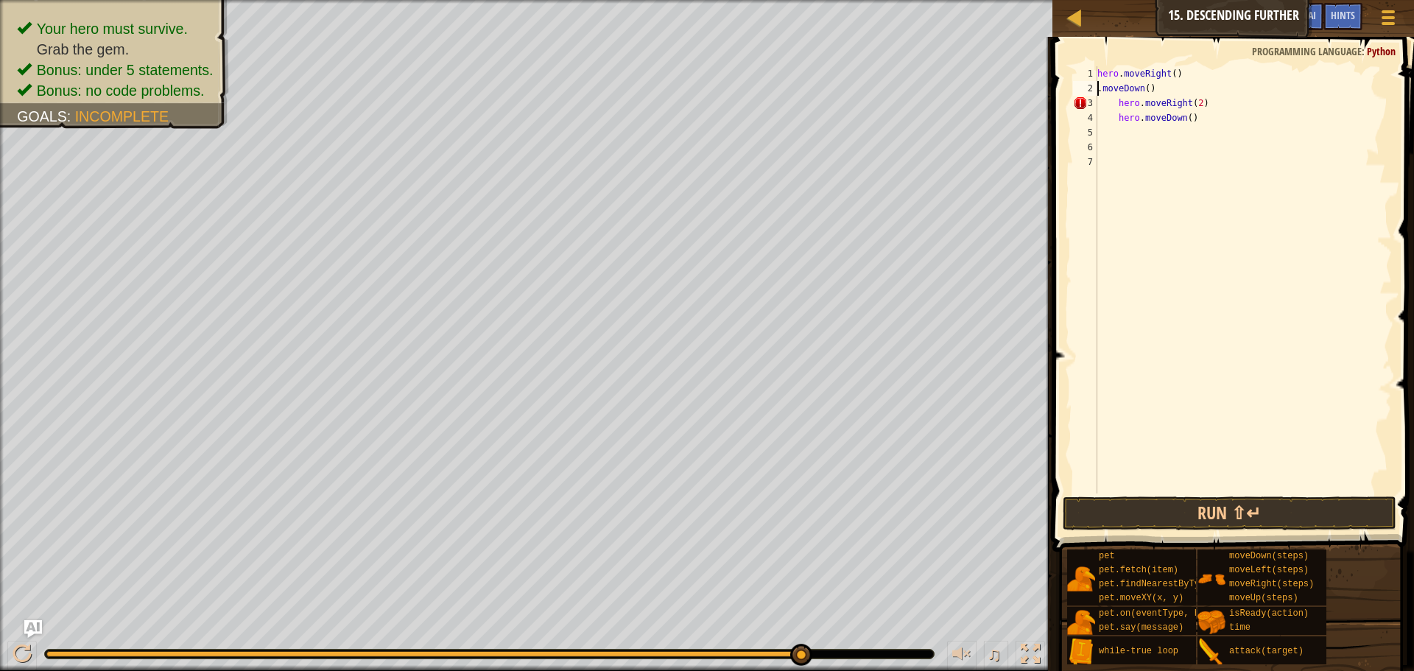
scroll to position [7, 4]
click at [1118, 111] on div "hero . moveRight ( ) . moveDown ( ) hero . moveRight ( 2 ) hero . moveDown ( )" at bounding box center [1242, 294] width 297 height 456
click at [1097, 89] on div "hero . moveRight ( ) . moveDown ( ) hero . moveRight ( 2 ) hero . moveDown ( )" at bounding box center [1242, 294] width 297 height 456
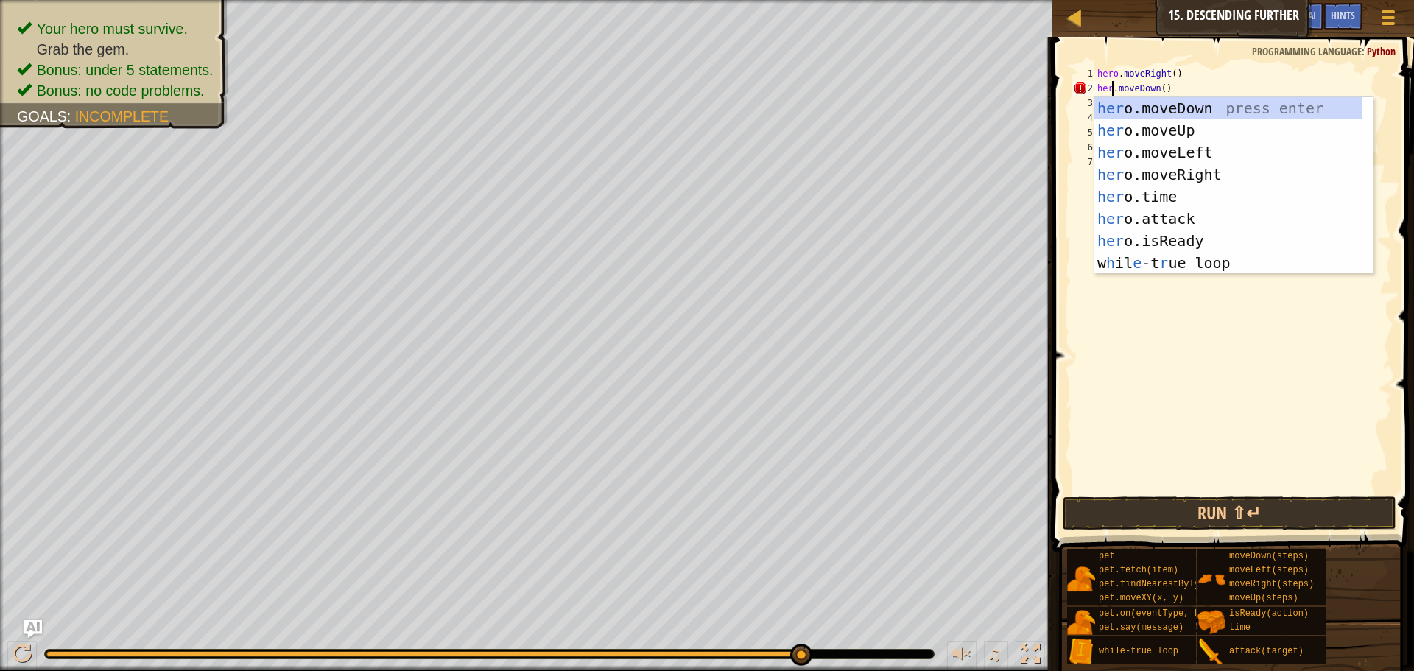
type textarea "hero.moveDown()"
drag, startPoint x: 1135, startPoint y: 399, endPoint x: 1160, endPoint y: 328, distance: 75.4
click at [1144, 378] on div "hero . moveRight ( ) hero . moveDown ( ) hero . moveRight ( 2 ) hero . moveDown…" at bounding box center [1242, 294] width 297 height 456
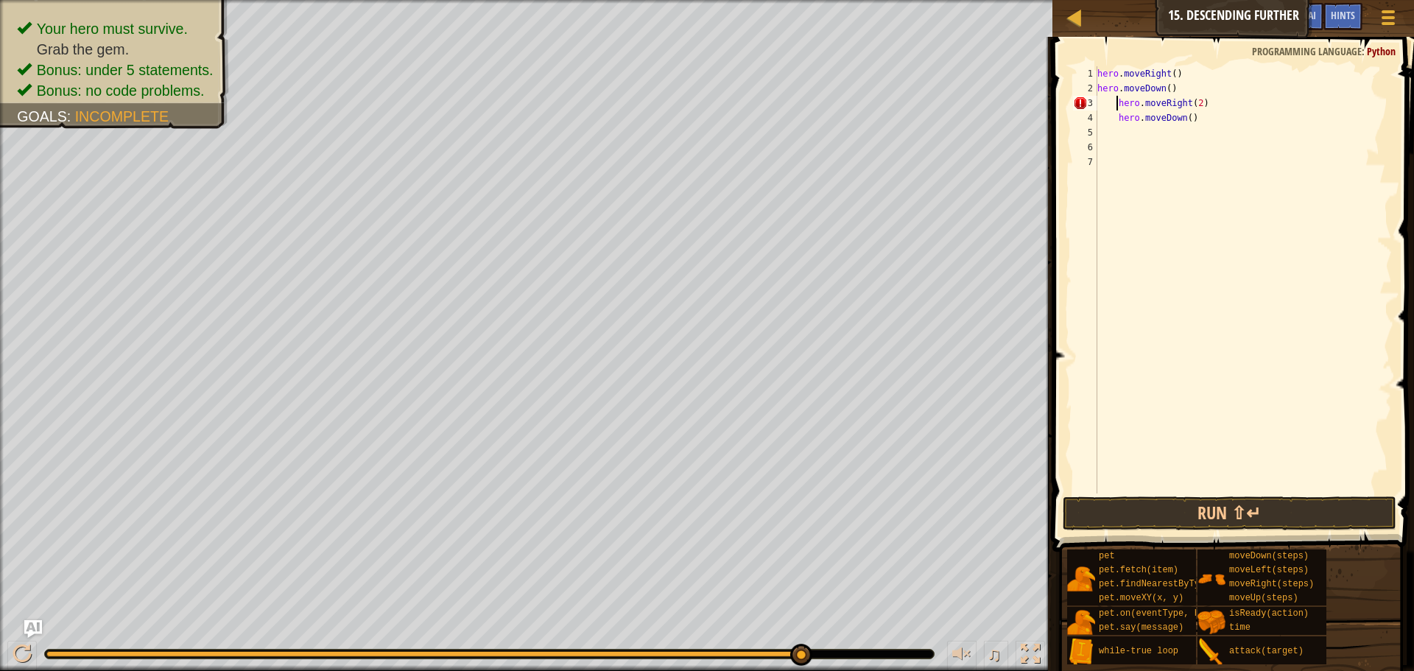
click at [1118, 105] on div "hero . moveRight ( ) hero . moveDown ( ) hero . moveRight ( 2 ) hero . moveDown…" at bounding box center [1242, 294] width 297 height 456
drag, startPoint x: 1114, startPoint y: 121, endPoint x: 1112, endPoint y: 130, distance: 9.1
click at [1112, 122] on div "hero . moveRight ( ) hero . moveDown ( ) hero . moveRight ( 2 ) hero . moveDown…" at bounding box center [1242, 294] width 297 height 456
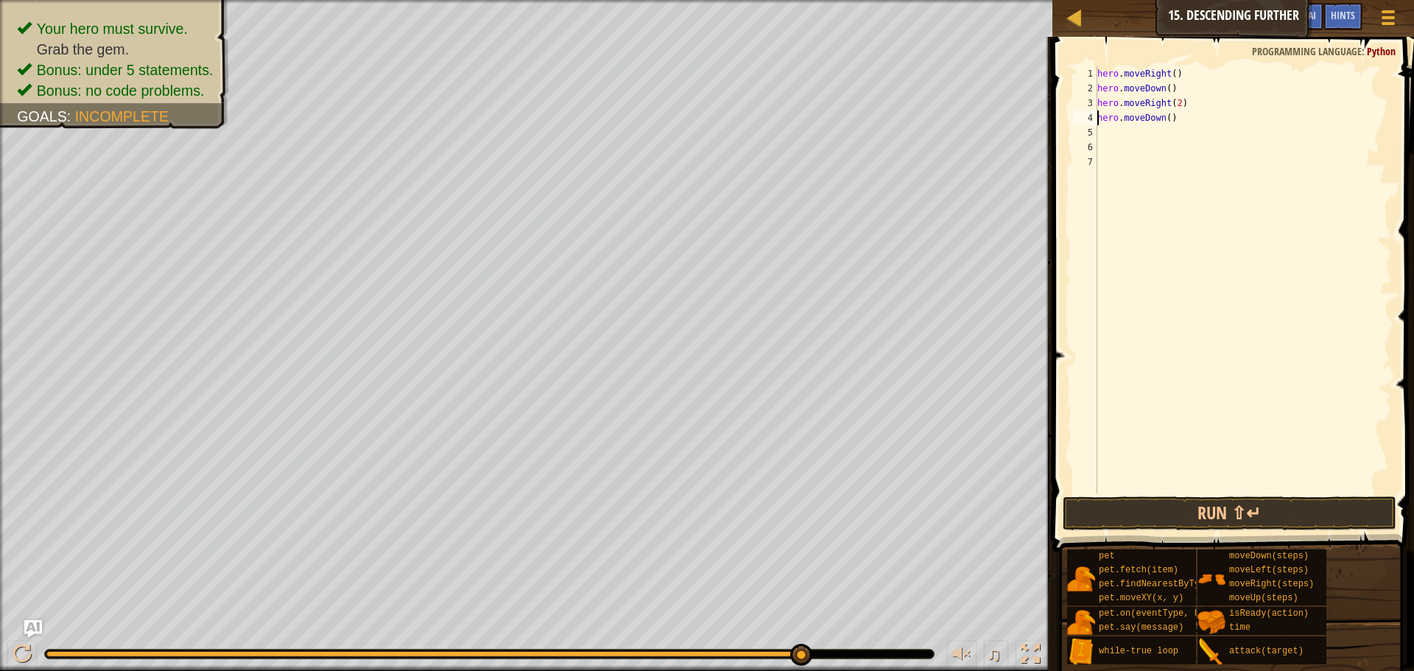
click at [1169, 77] on div "hero . moveRight ( ) hero . moveDown ( ) hero . moveRight ( 2 ) hero . moveDown…" at bounding box center [1242, 294] width 297 height 456
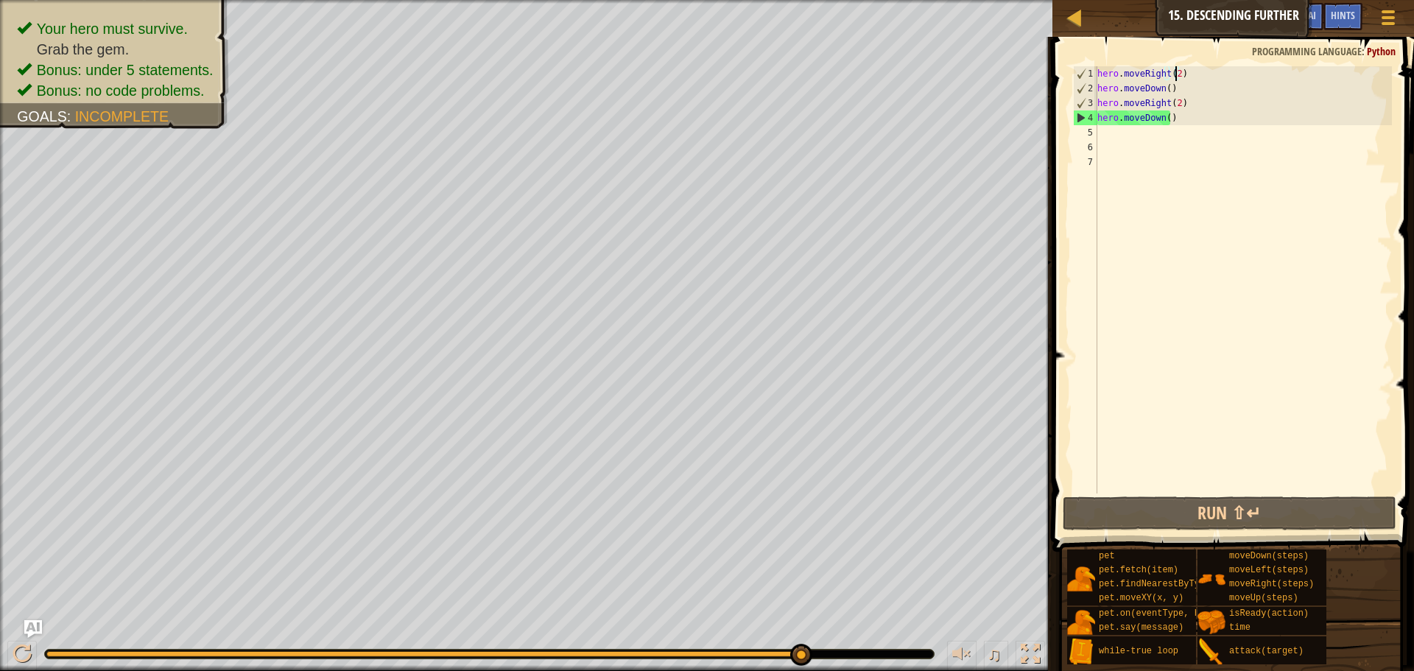
click at [1199, 15] on div "Map Introduction to Computer Science 15. Descending Further Game Menu Done Hint…" at bounding box center [1232, 18] width 361 height 37
click at [1343, 17] on span "Hints" at bounding box center [1342, 15] width 24 height 14
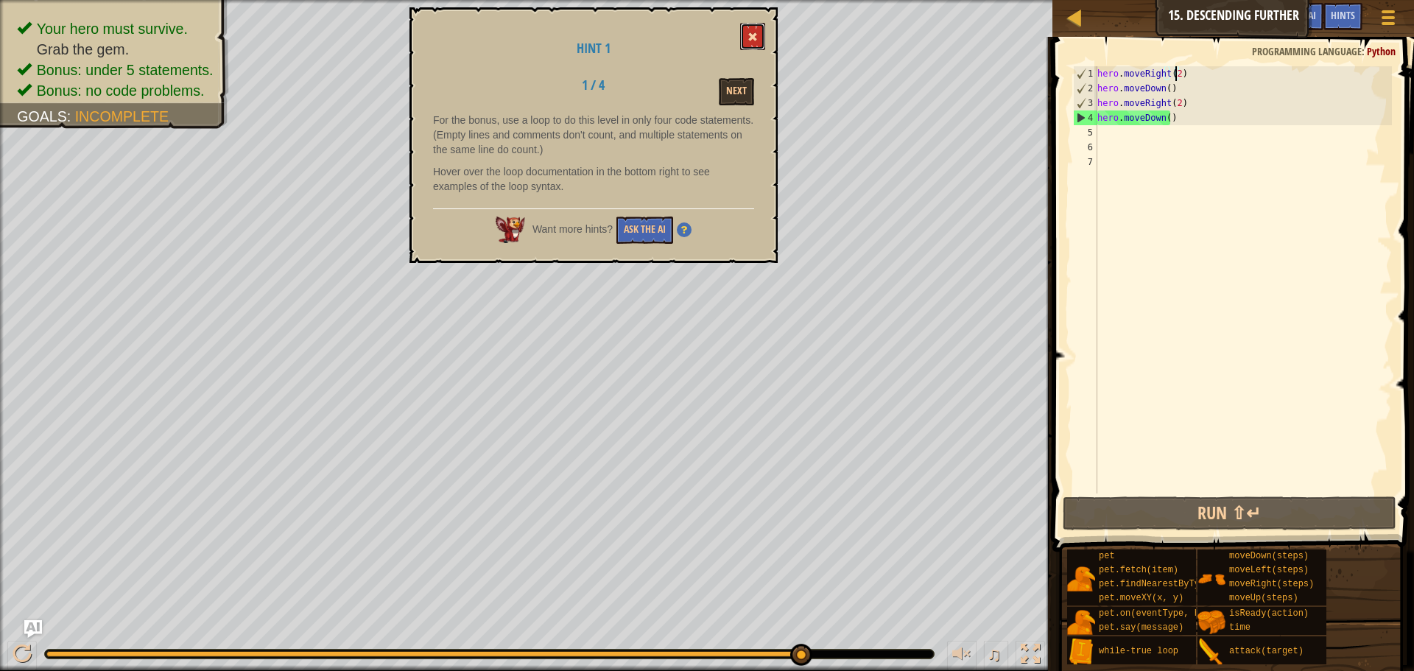
click at [746, 24] on button at bounding box center [752, 36] width 25 height 27
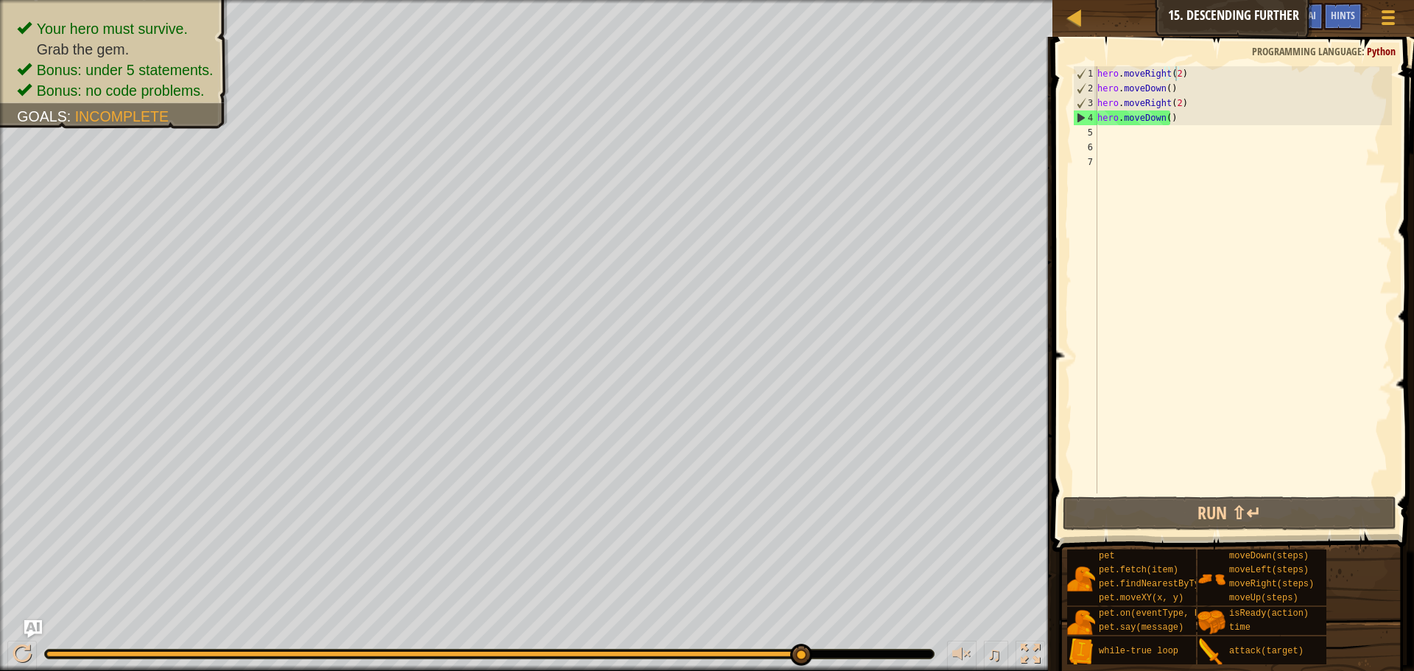
click at [1098, 74] on div "hero . moveRight ( 2 ) hero . moveDown ( ) hero . moveRight ( 2 ) hero . moveDo…" at bounding box center [1242, 294] width 297 height 456
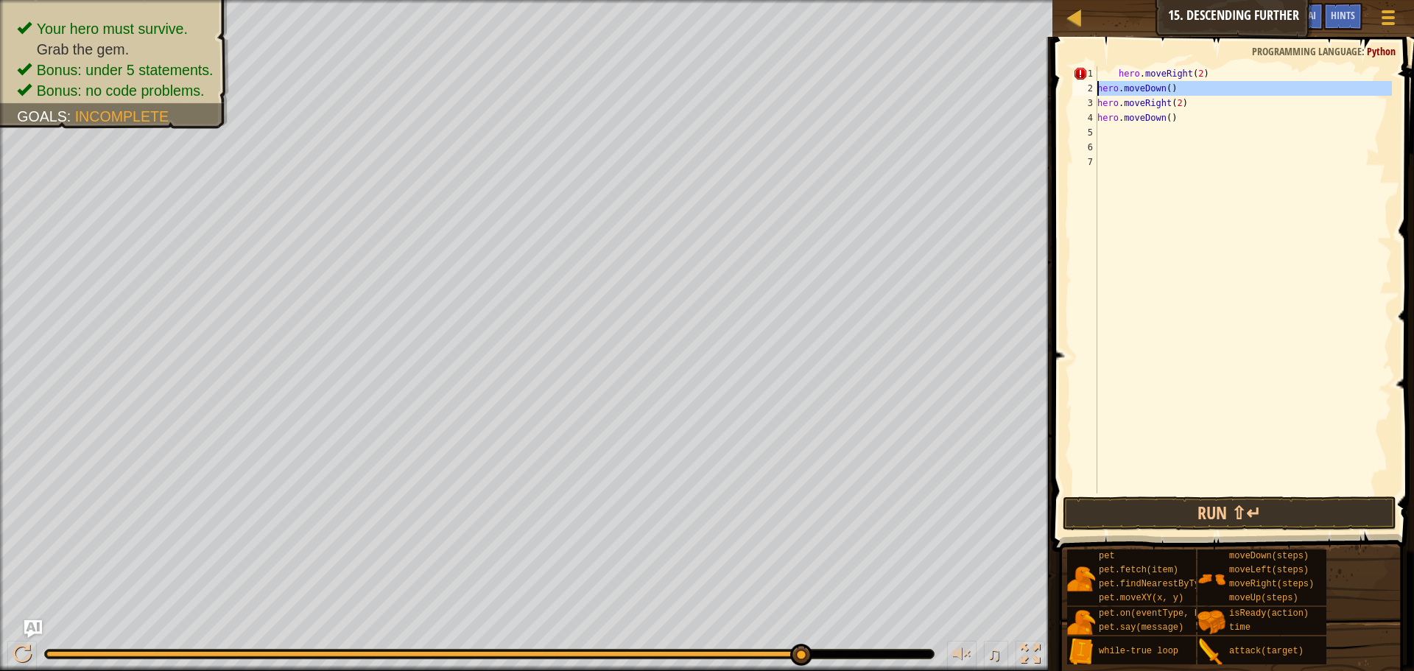
click at [1095, 90] on div "2" at bounding box center [1085, 88] width 24 height 15
click at [1098, 105] on div "hero . moveRight ( 2 ) hero . moveDown ( ) hero . moveRight ( 2 ) hero . moveDo…" at bounding box center [1242, 294] width 297 height 456
click at [1097, 116] on div "hero . moveRight ( 2 ) hero . moveDown ( ) hero . moveRight ( 2 ) hero . moveDo…" at bounding box center [1242, 294] width 297 height 456
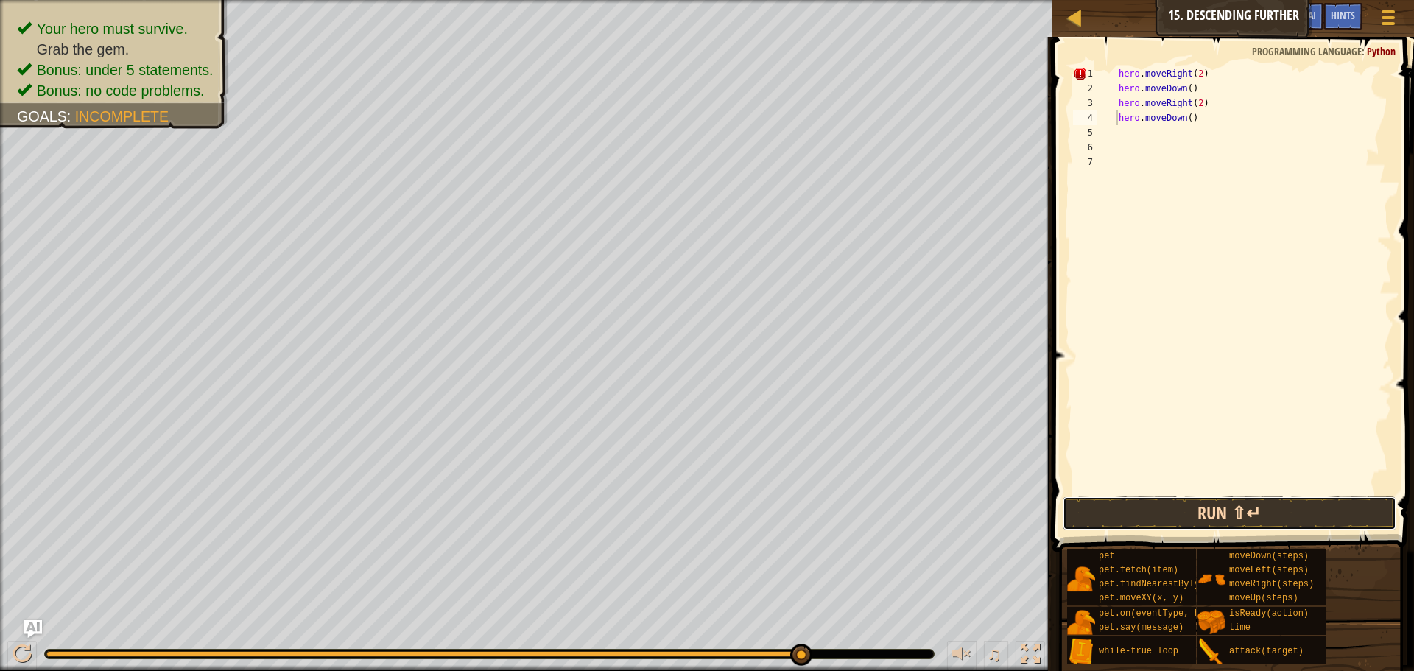
click at [1162, 522] on button "Run ⇧↵" at bounding box center [1229, 513] width 334 height 34
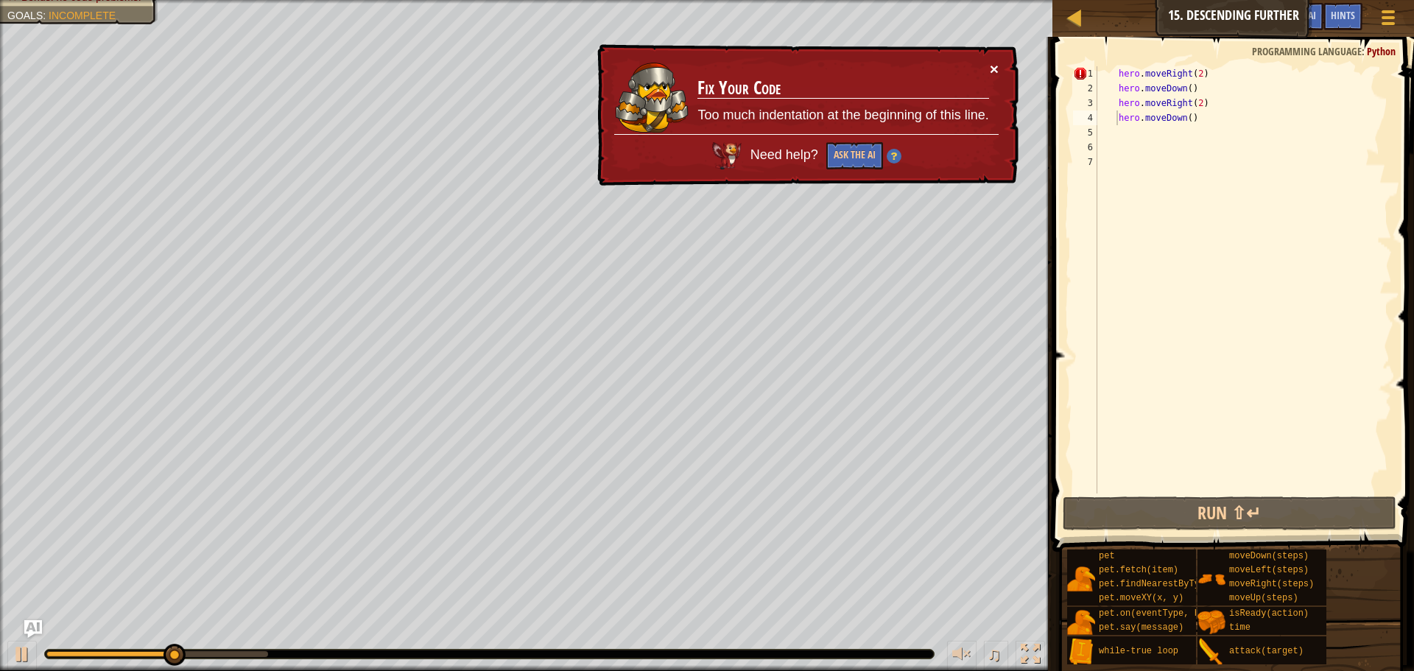
click at [998, 74] on div "× Fix Your Code Too much indentation at the beginning of this line. Need help? …" at bounding box center [806, 115] width 424 height 142
click at [995, 71] on button "×" at bounding box center [993, 68] width 9 height 15
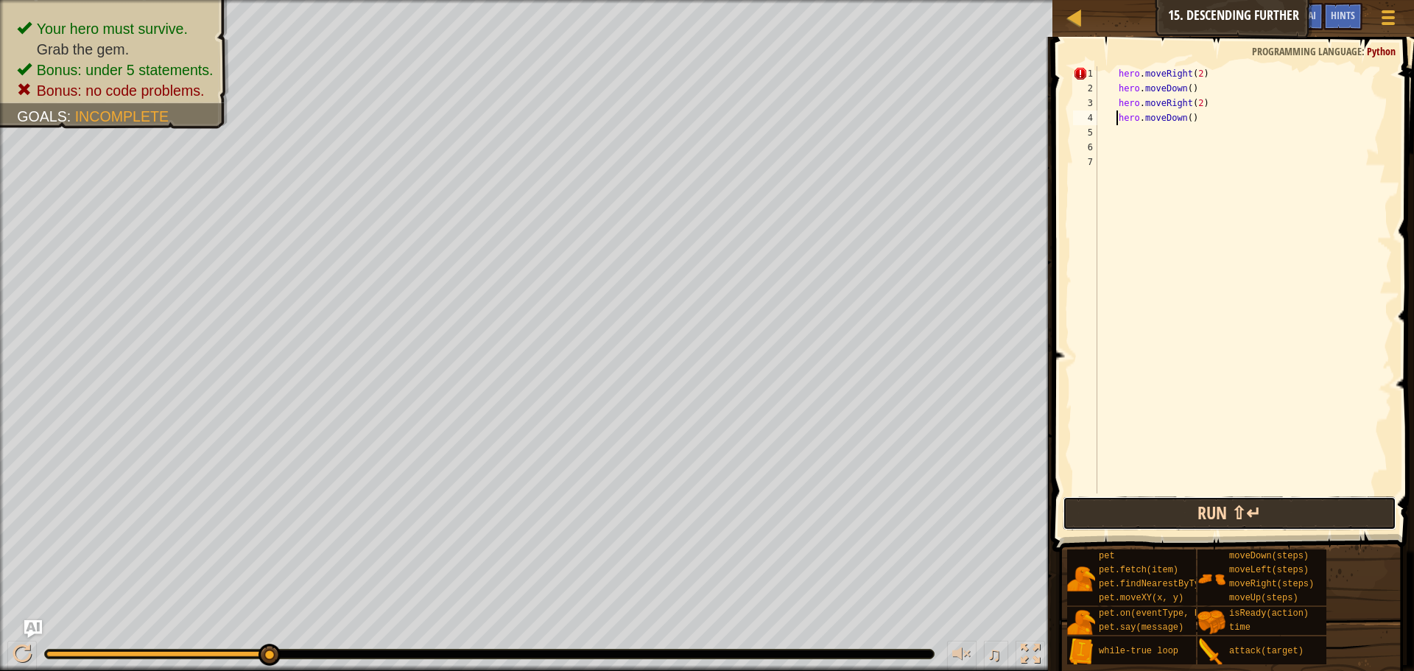
click at [1257, 511] on button "Run ⇧↵" at bounding box center [1229, 513] width 334 height 34
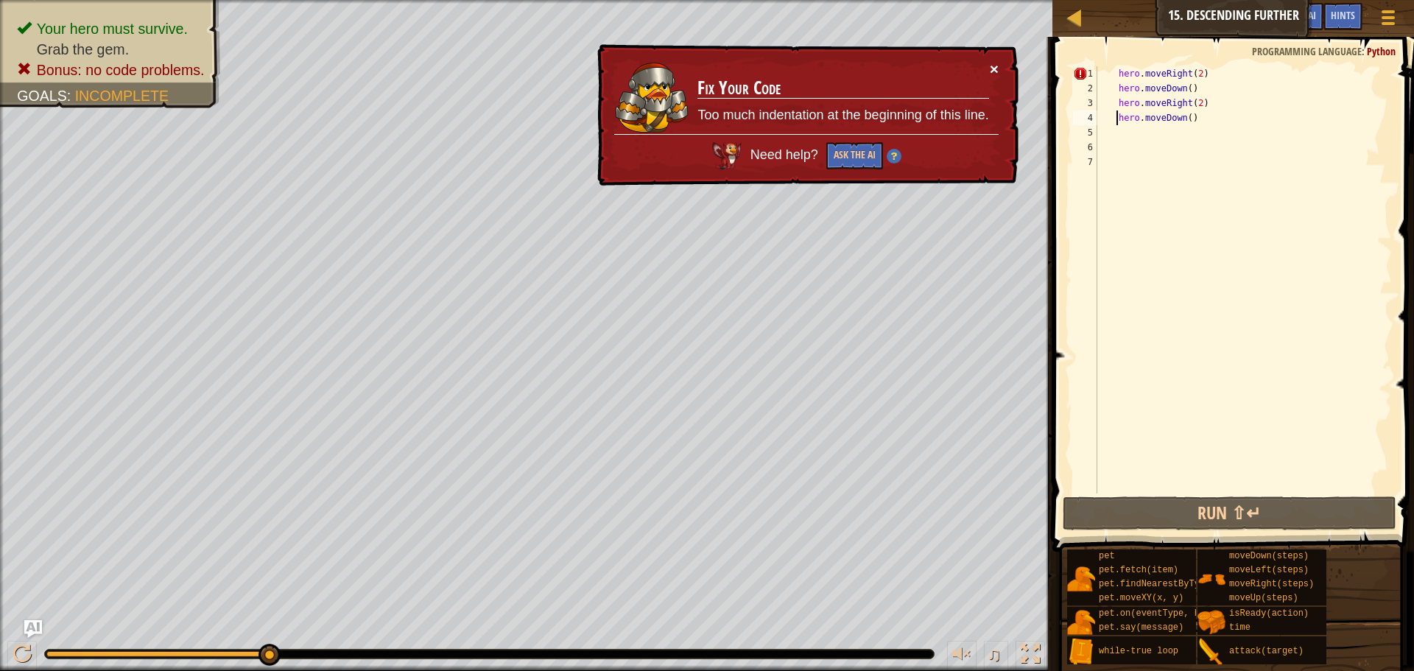
click at [989, 71] on button "×" at bounding box center [993, 68] width 9 height 15
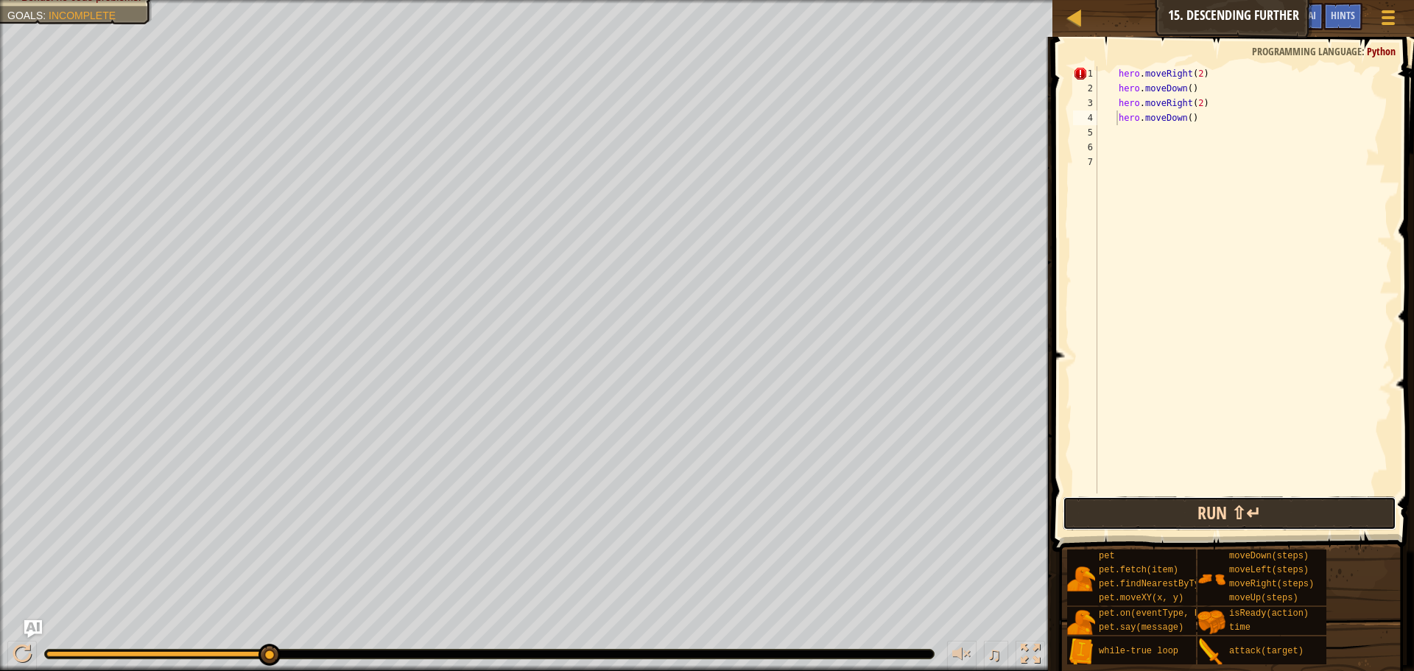
drag, startPoint x: 1276, startPoint y: 516, endPoint x: 1271, endPoint y: 507, distance: 10.5
click at [1275, 516] on button "Run ⇧↵" at bounding box center [1229, 513] width 334 height 34
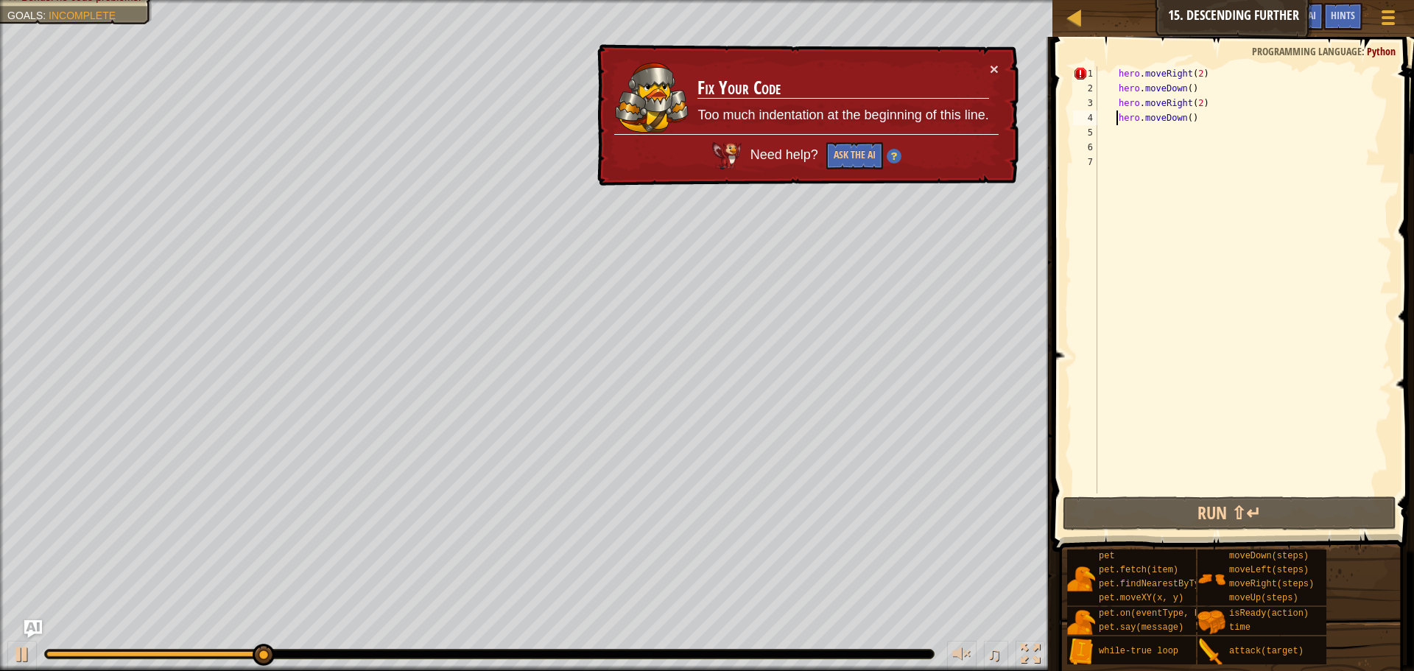
click at [989, 57] on div "× Fix Your Code Too much indentation at the beginning of this line. Need help? …" at bounding box center [806, 115] width 424 height 142
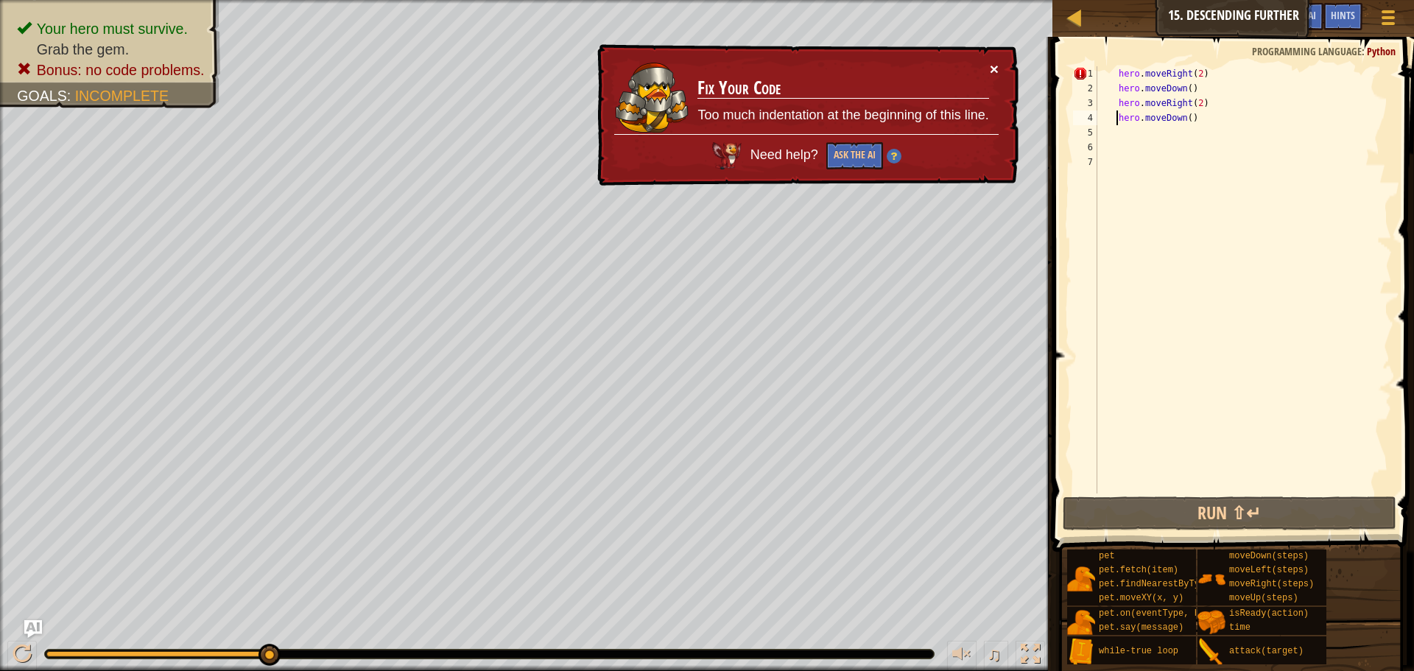
click at [994, 72] on button "×" at bounding box center [993, 68] width 9 height 15
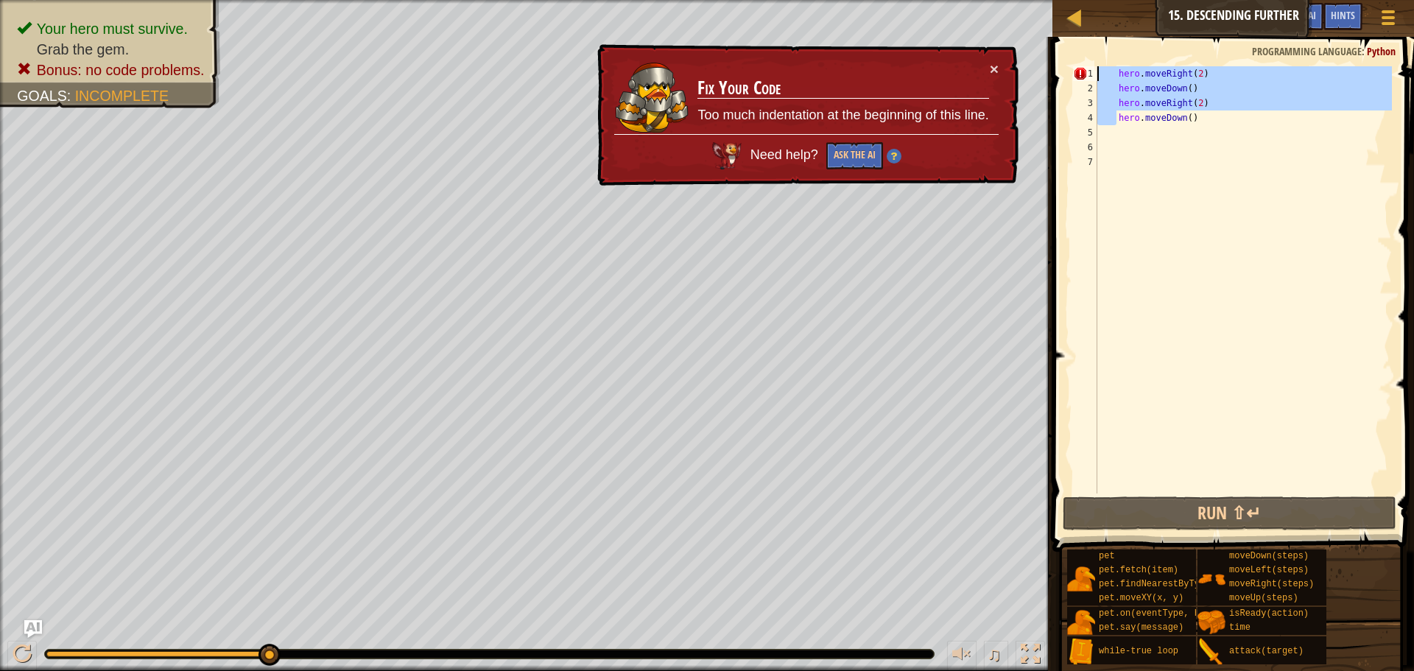
drag, startPoint x: 1116, startPoint y: 121, endPoint x: 1090, endPoint y: 70, distance: 57.0
click at [1090, 70] on div "hero.moveDown() 1 2 3 4 5 6 7 hero . moveRight ( 2 ) hero . moveDown ( ) hero .…" at bounding box center [1231, 279] width 322 height 427
click at [1115, 69] on div "hero . moveRight ( 2 ) hero . moveDown ( ) hero . moveRight ( 2 ) hero . moveDo…" at bounding box center [1242, 279] width 297 height 427
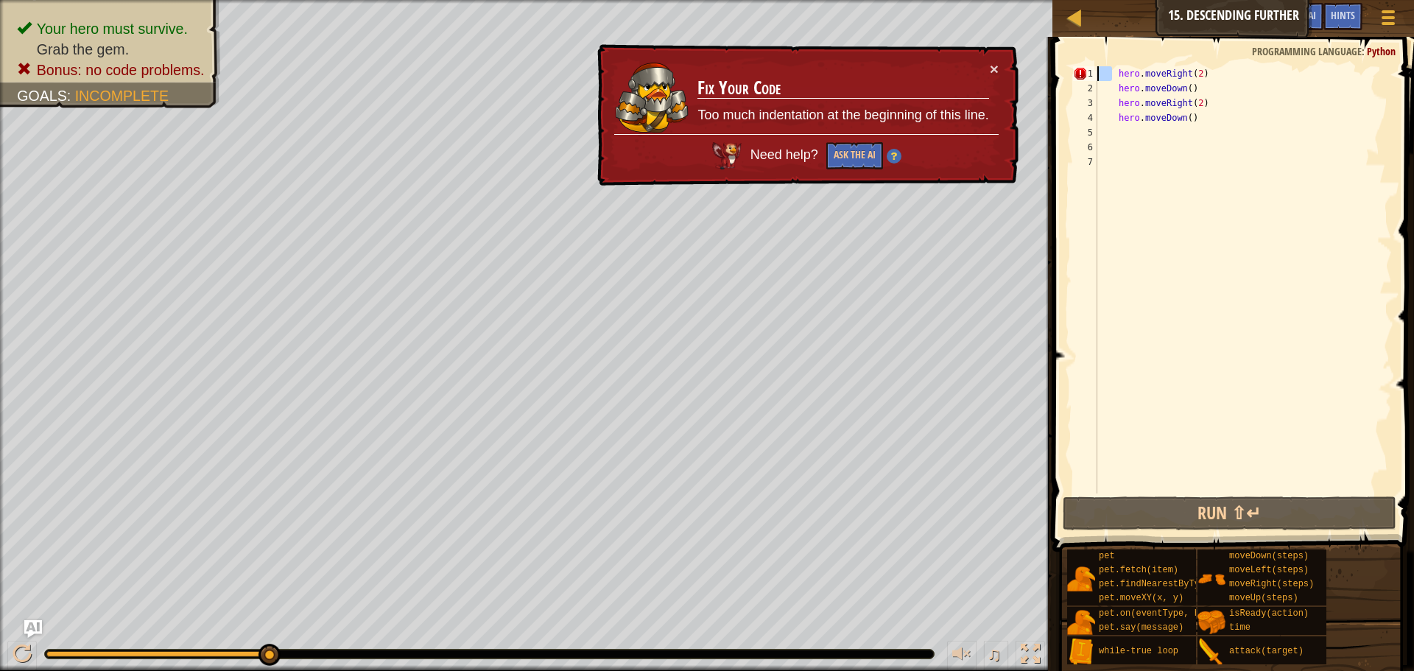
drag, startPoint x: 1112, startPoint y: 71, endPoint x: 1089, endPoint y: 80, distance: 24.5
click at [1089, 80] on div "hero.moveRight(2) 1 2 3 4 5 6 7 hero . moveRight ( 2 ) hero . moveDown ( ) hero…" at bounding box center [1231, 279] width 322 height 427
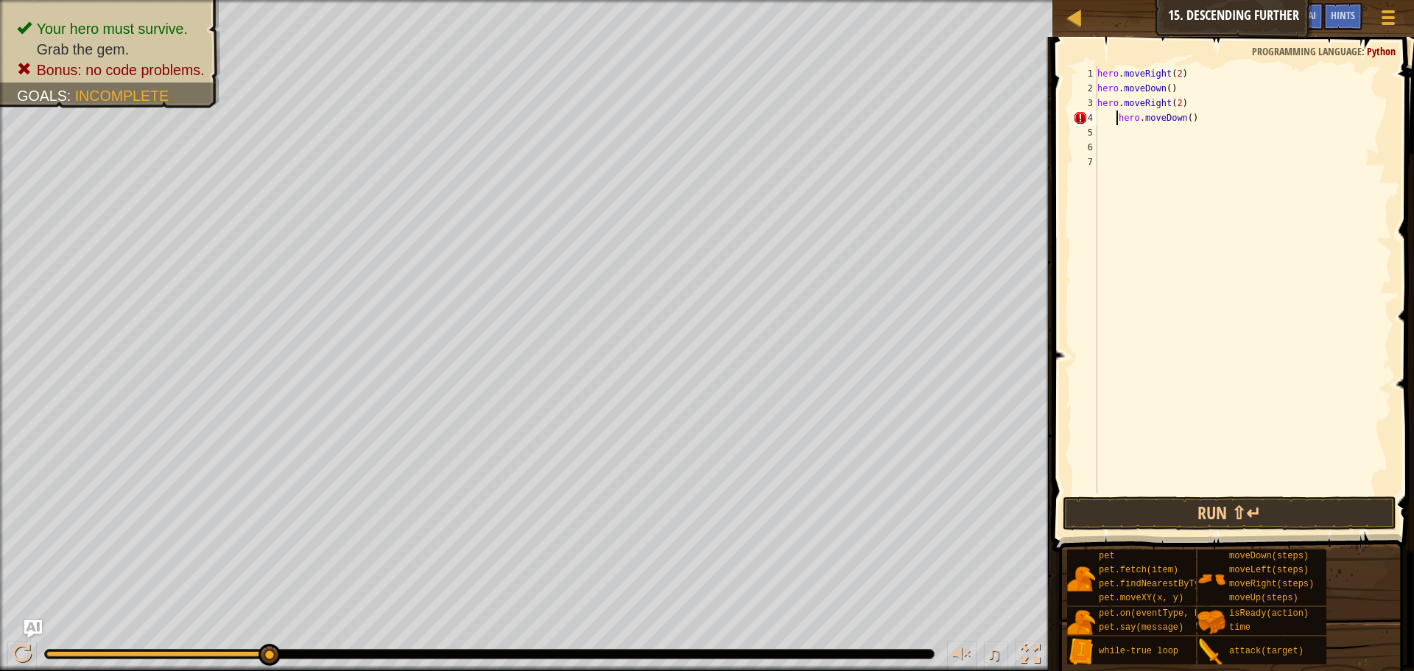
type textarea "hero.moveDown()"
click at [1257, 512] on button "Run ⇧↵" at bounding box center [1229, 513] width 334 height 34
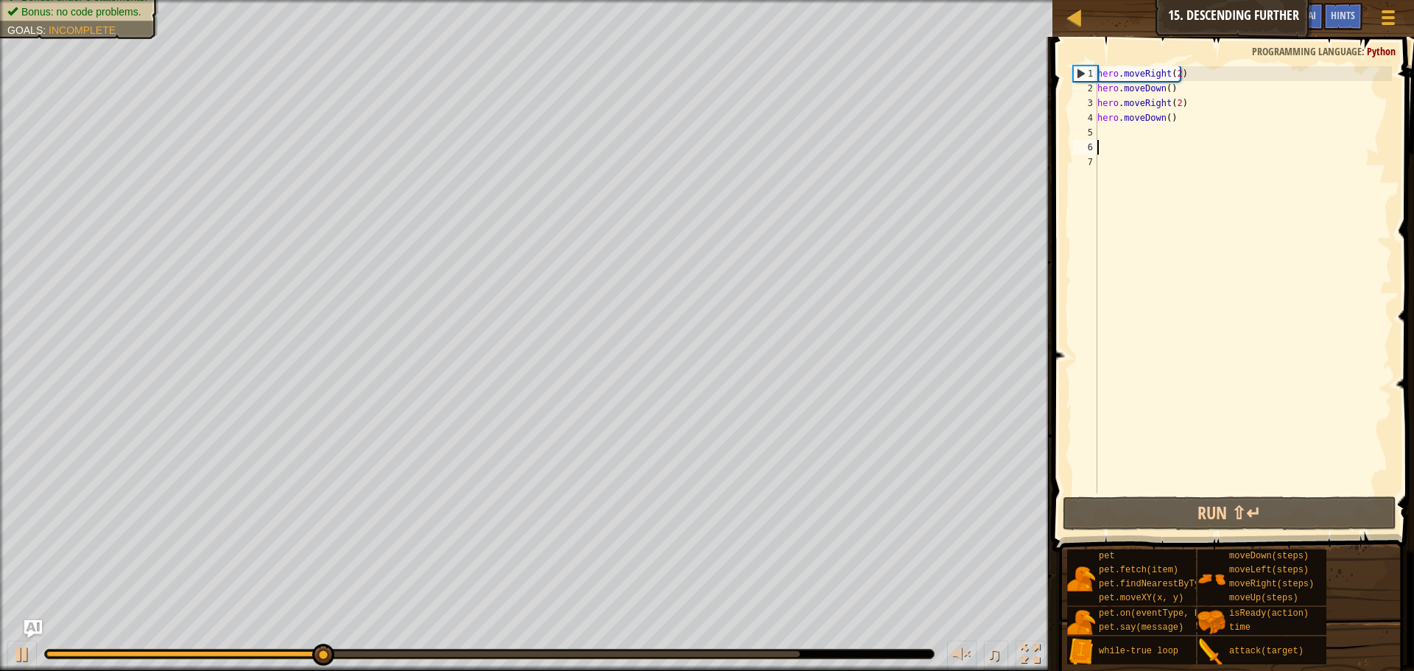
click at [1160, 145] on div "hero . moveRight ( 2 ) hero . moveDown ( ) hero . moveRight ( 2 ) hero . moveDo…" at bounding box center [1242, 294] width 297 height 456
click at [1160, 136] on div "hero . moveRight ( 2 ) hero . moveDown ( ) hero . moveRight ( 2 ) hero . moveDo…" at bounding box center [1242, 294] width 297 height 456
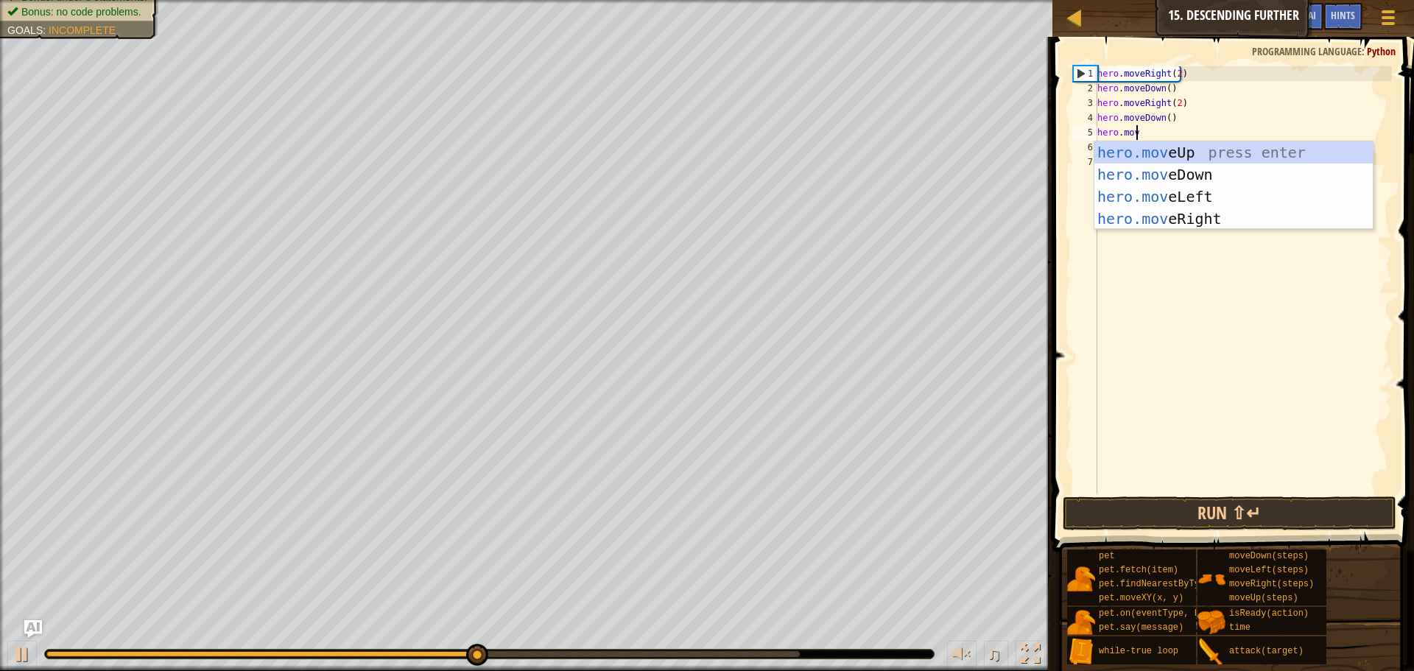
type textarea "hero.move"
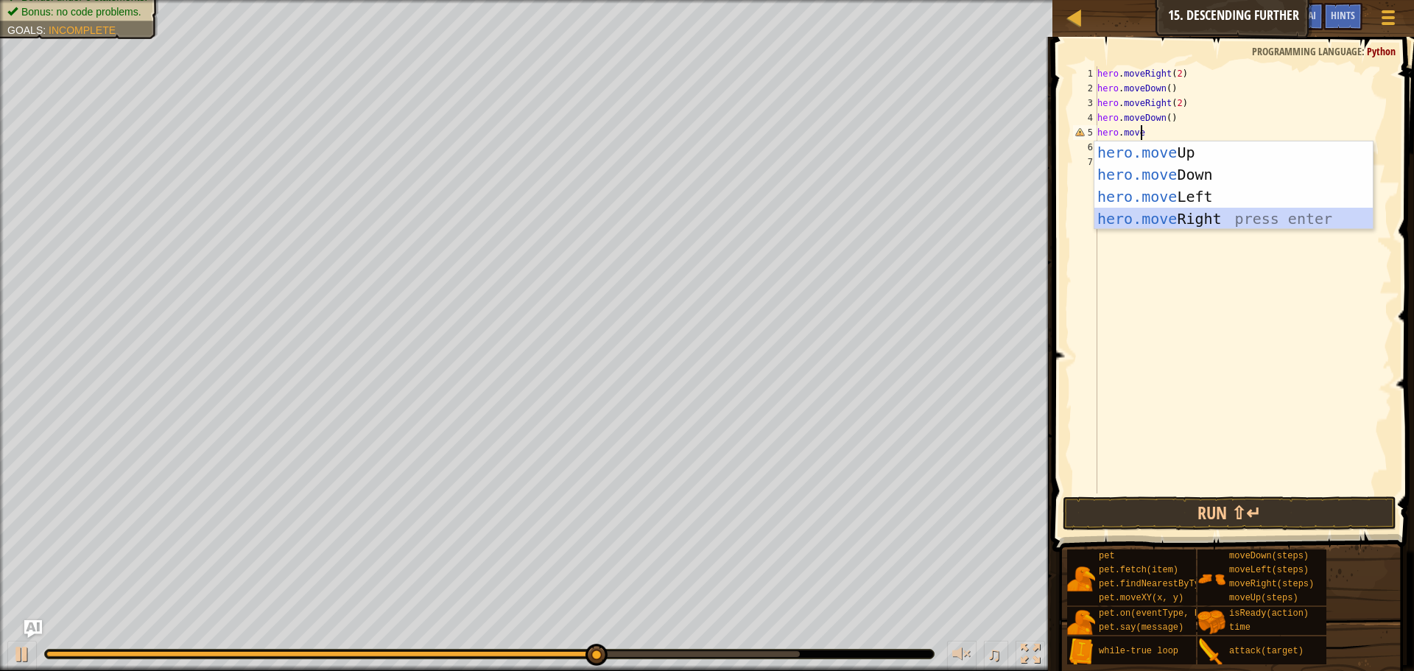
click at [1119, 222] on div "hero.move Up press enter hero.move Down press enter hero.move Left press enter …" at bounding box center [1233, 207] width 278 height 133
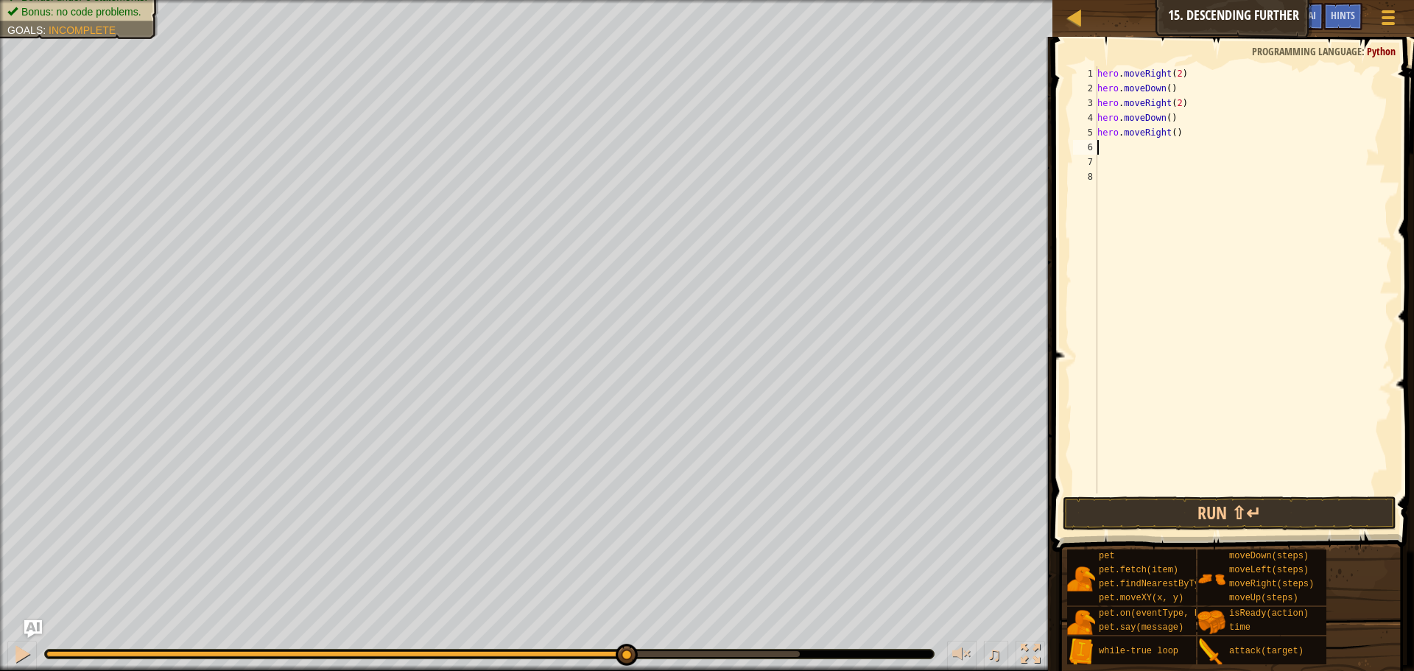
click at [1170, 144] on div "hero . moveRight ( 2 ) hero . moveDown ( ) hero . moveRight ( 2 ) hero . moveDo…" at bounding box center [1242, 294] width 297 height 456
click at [1172, 135] on div "hero . moveRight ( 2 ) hero . moveDown ( ) hero . moveRight ( 2 ) hero . moveDo…" at bounding box center [1242, 294] width 297 height 456
type textarea "hero.moveRight(2)"
click at [1218, 501] on button "Run ⇧↵" at bounding box center [1229, 513] width 334 height 34
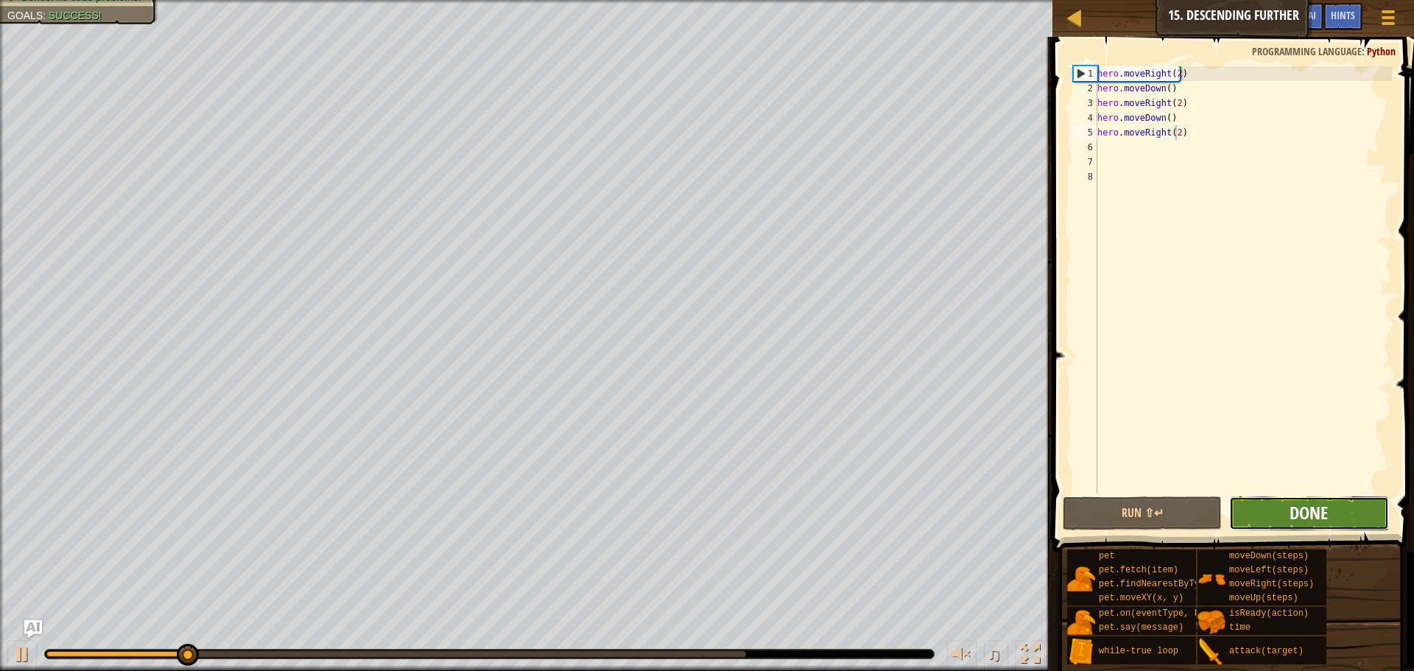
click at [1305, 518] on span "Done" at bounding box center [1308, 513] width 38 height 24
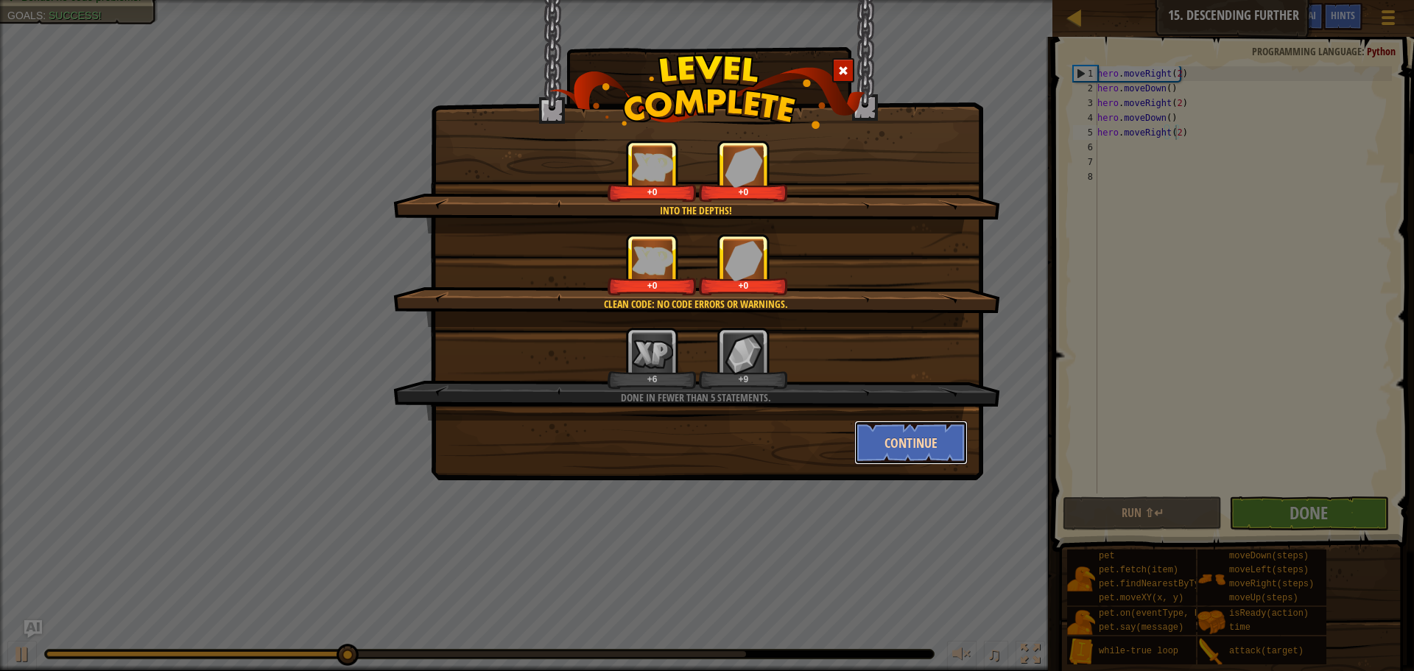
click at [934, 448] on button "Continue" at bounding box center [911, 442] width 114 height 44
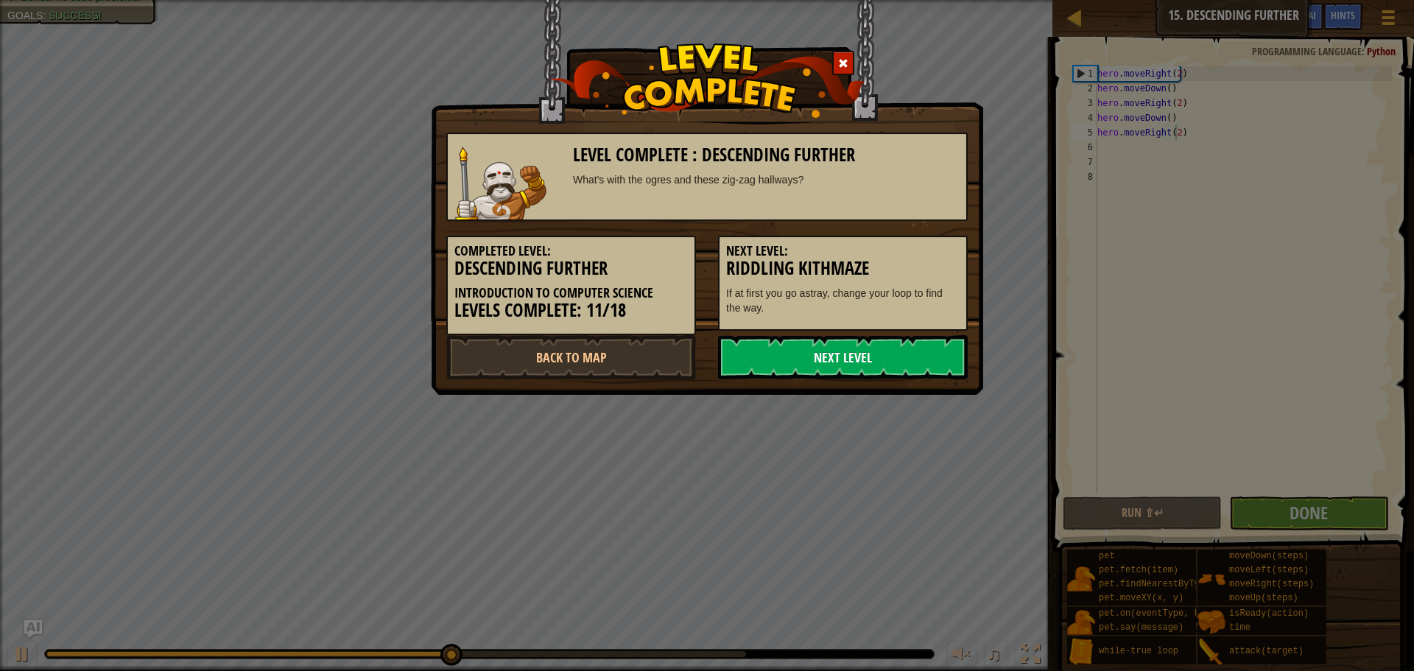
click at [827, 365] on link "Next Level" at bounding box center [843, 357] width 250 height 44
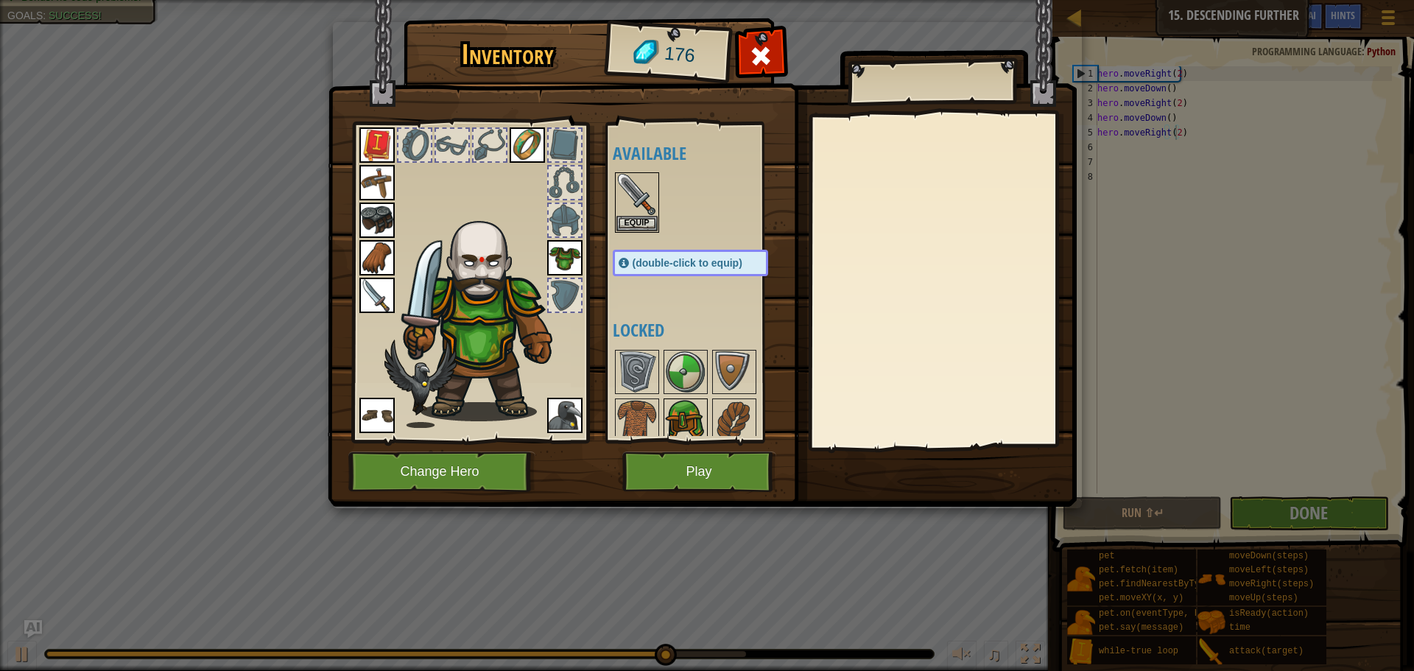
click at [678, 418] on img at bounding box center [685, 420] width 41 height 41
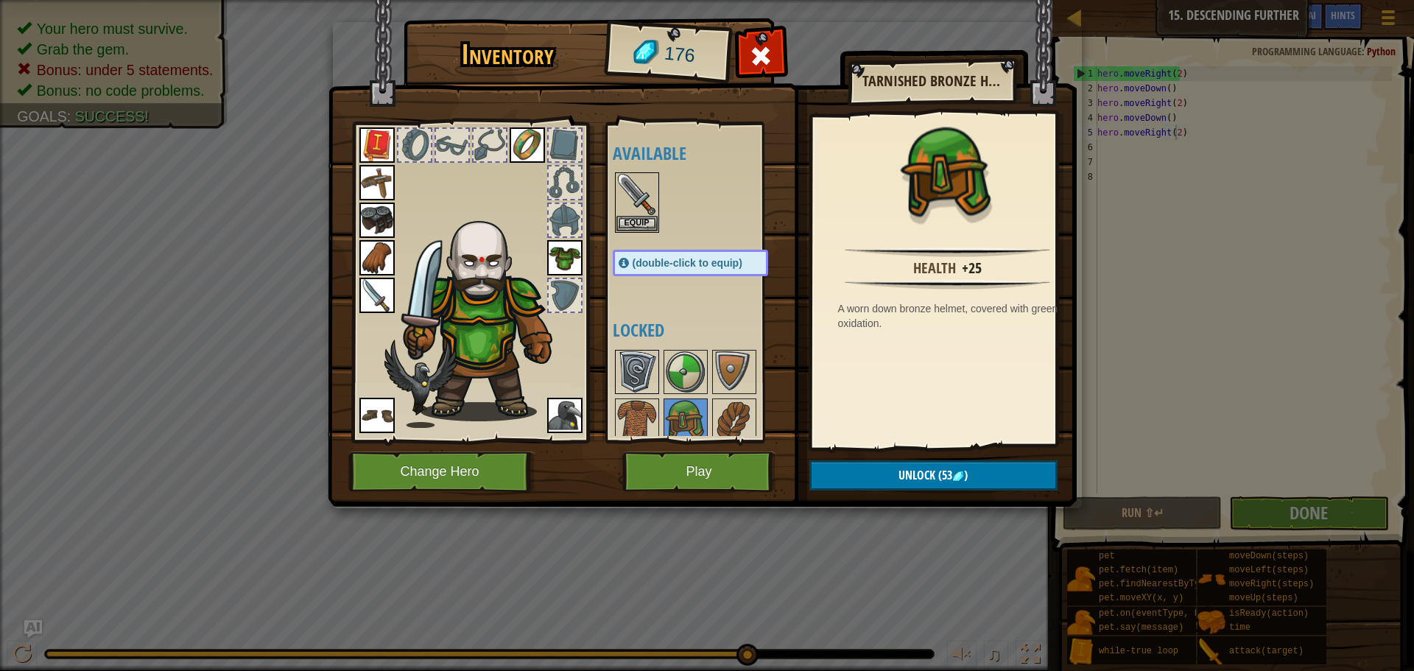
click at [628, 380] on img at bounding box center [636, 371] width 41 height 41
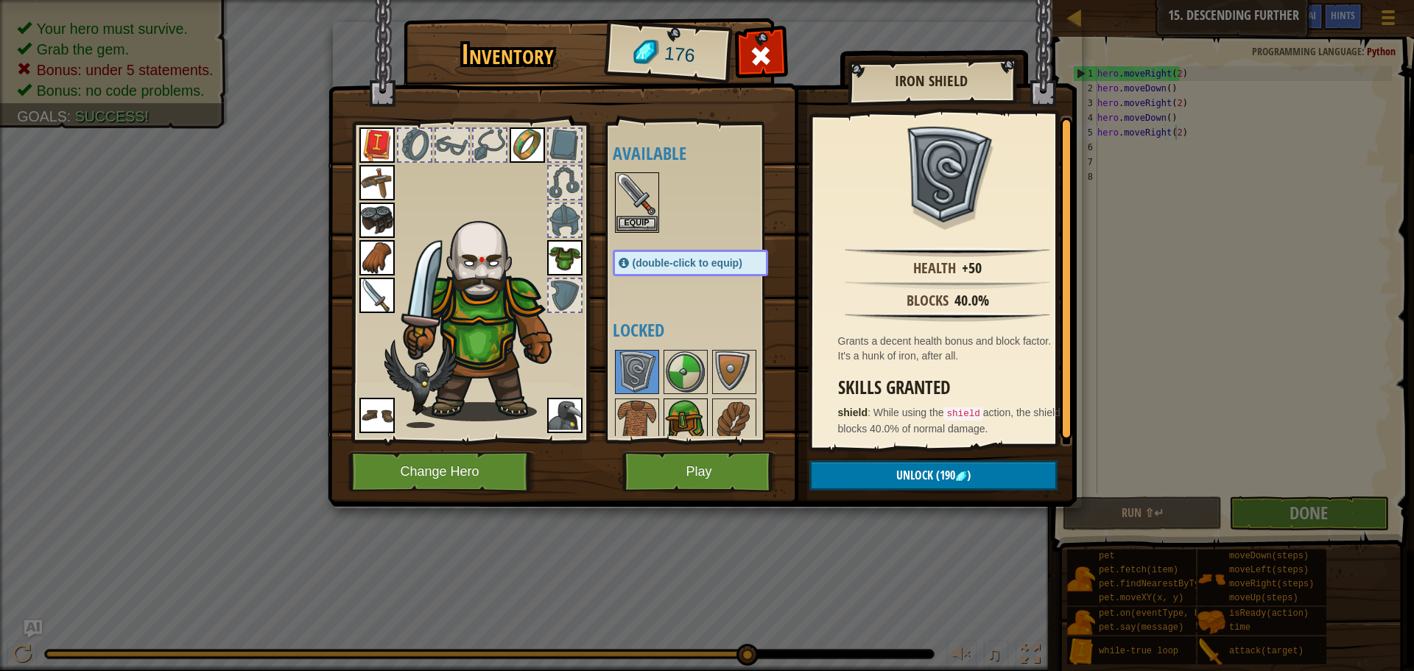
click at [674, 408] on img at bounding box center [685, 420] width 41 height 41
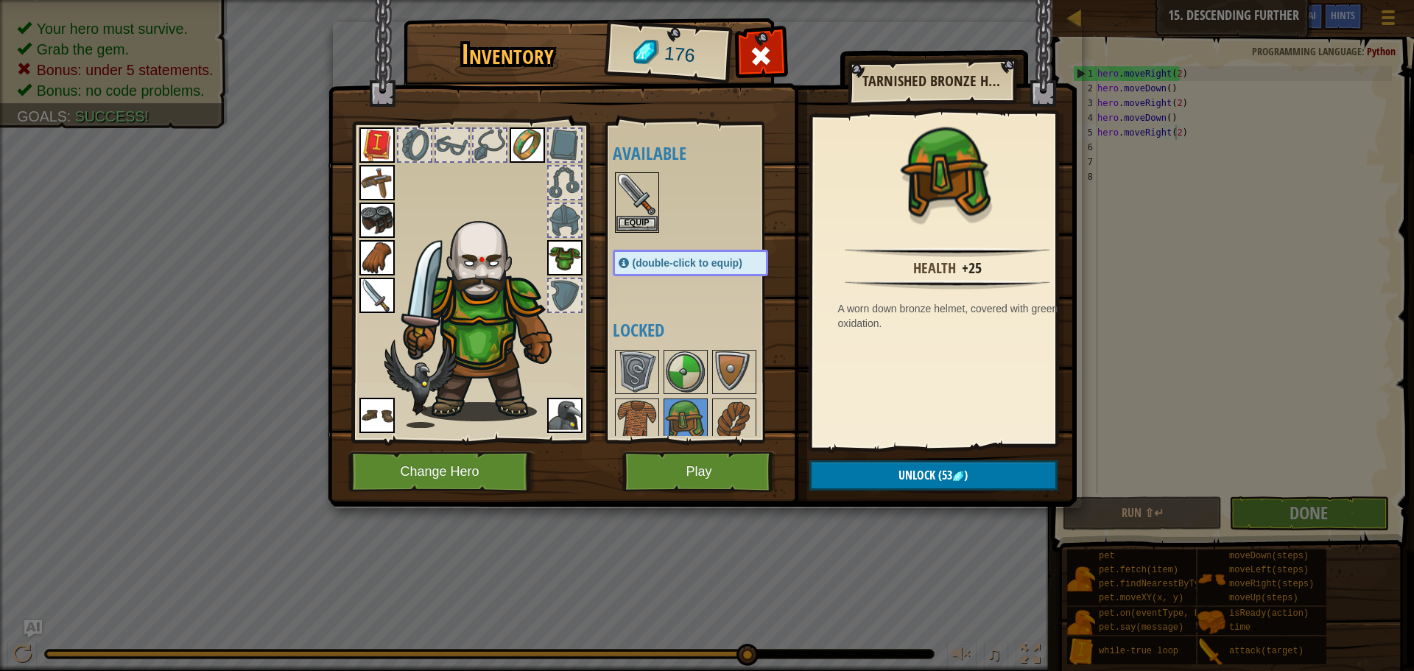
click at [674, 295] on div "Available Equip Equip Equip Equip Equip Equip Equip Equip Equip Equip (double-c…" at bounding box center [705, 282] width 185 height 307
click at [702, 478] on button "Play" at bounding box center [699, 471] width 154 height 40
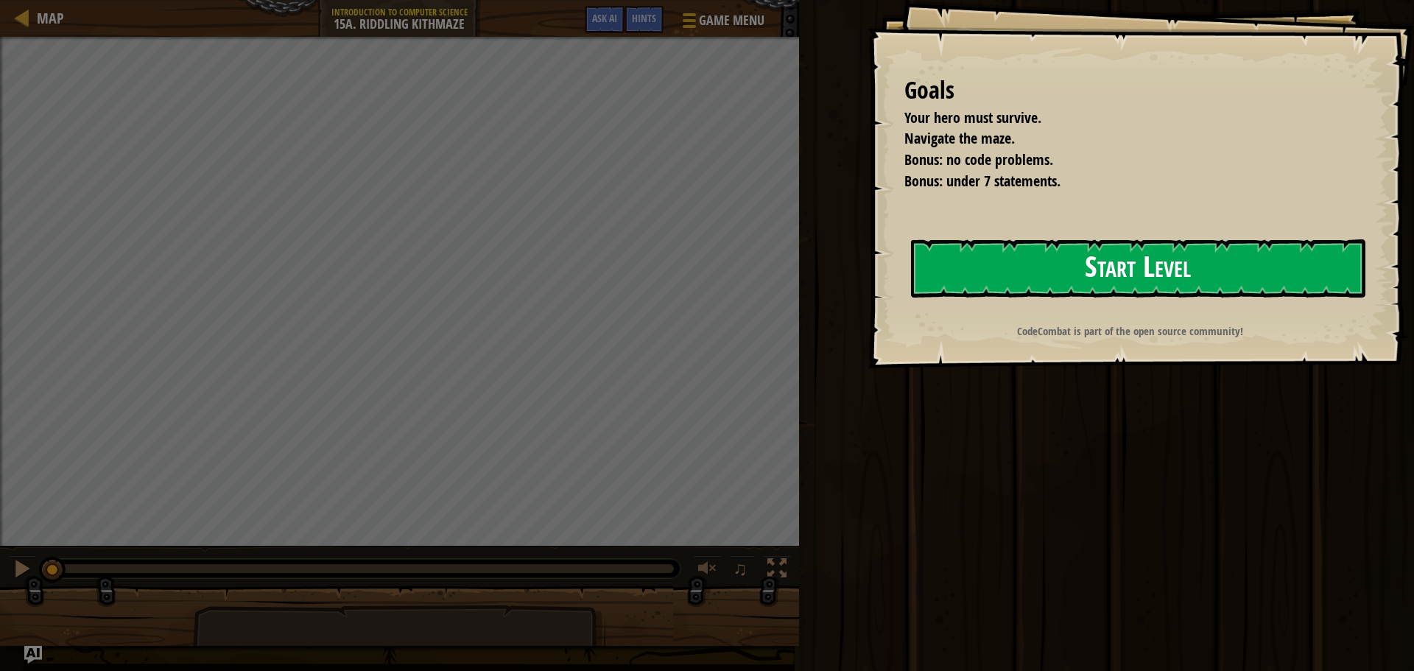
click at [1049, 288] on button "Start Level" at bounding box center [1138, 268] width 454 height 58
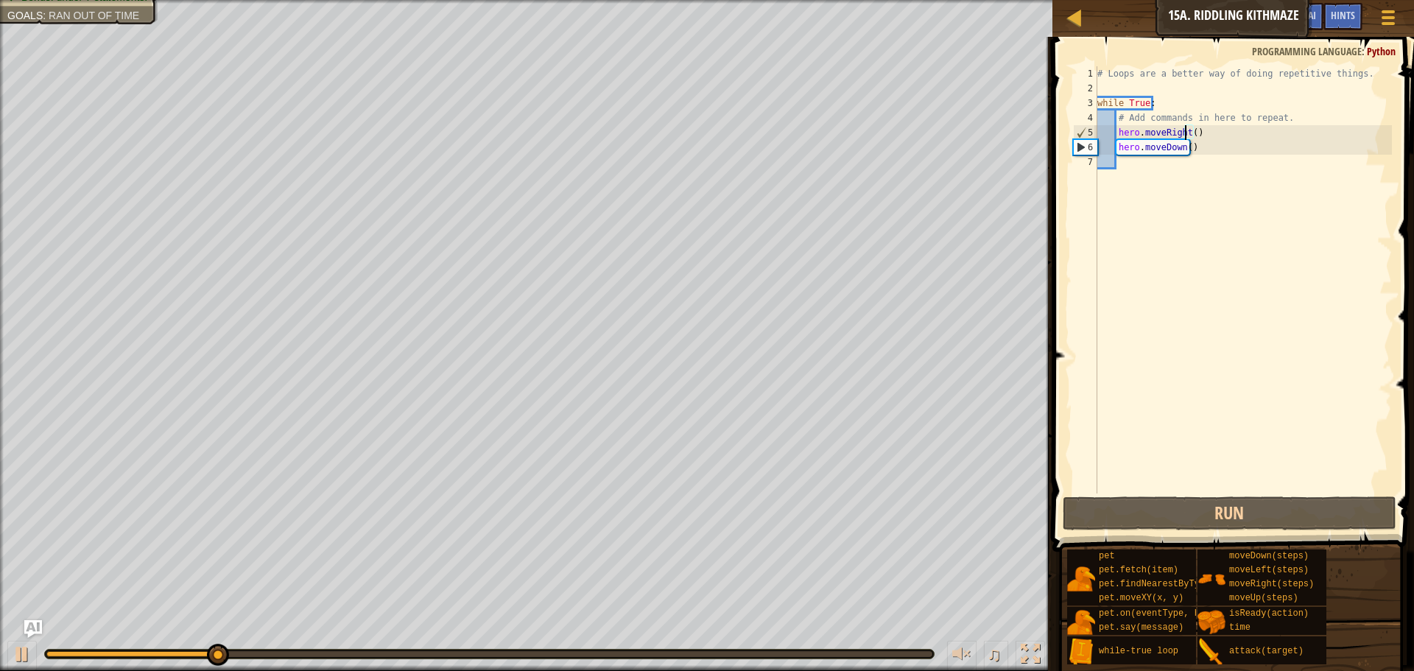
click at [1186, 133] on div "# Loops are a better way of doing repetitive things. while True : # Add command…" at bounding box center [1242, 294] width 297 height 456
click at [1185, 134] on div "# Loops are a better way of doing repetitive things. while True : # Add command…" at bounding box center [1242, 294] width 297 height 456
click at [1188, 135] on div "# Loops are a better way of doing repetitive things. while True : # Add command…" at bounding box center [1242, 294] width 297 height 456
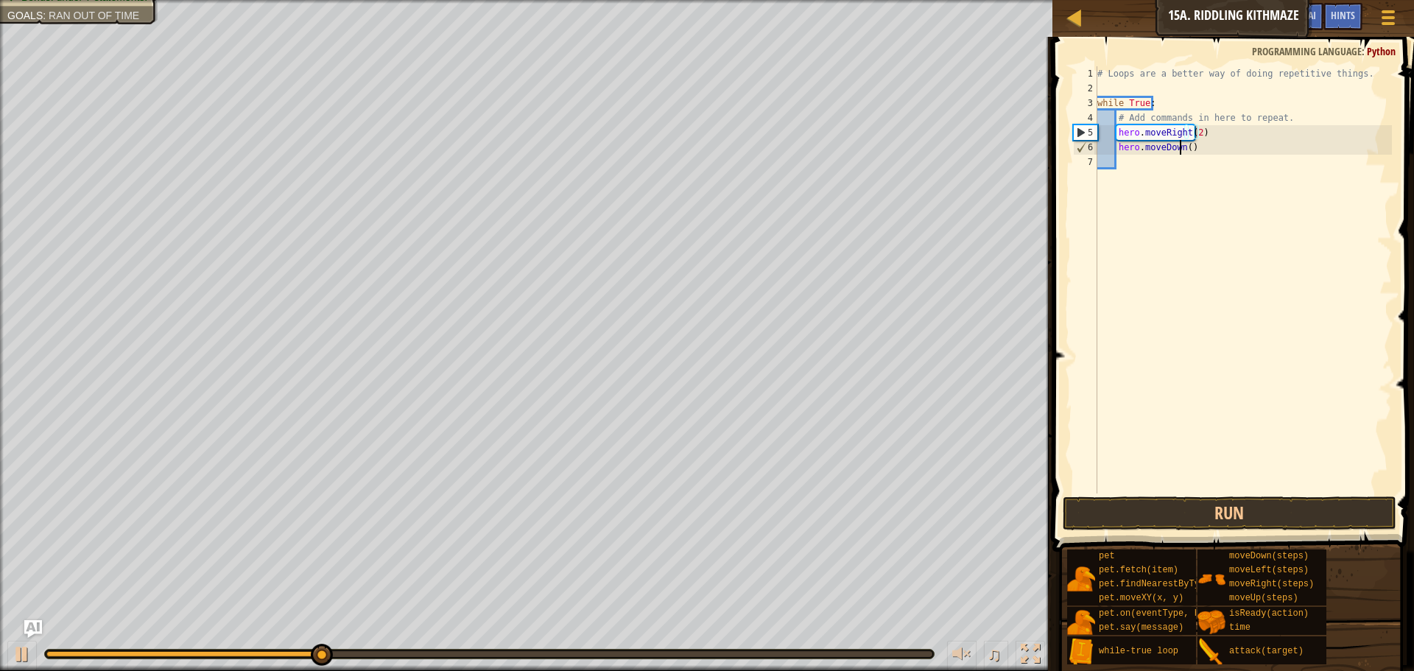
click at [1182, 147] on div "# Loops are a better way of doing repetitive things. while True : # Add command…" at bounding box center [1242, 294] width 297 height 456
click at [1180, 148] on div "# Loops are a better way of doing repetitive things. while True : # Add command…" at bounding box center [1242, 294] width 297 height 456
click at [1183, 148] on div "# Loops are a better way of doing repetitive things. while True : # Add command…" at bounding box center [1242, 294] width 297 height 456
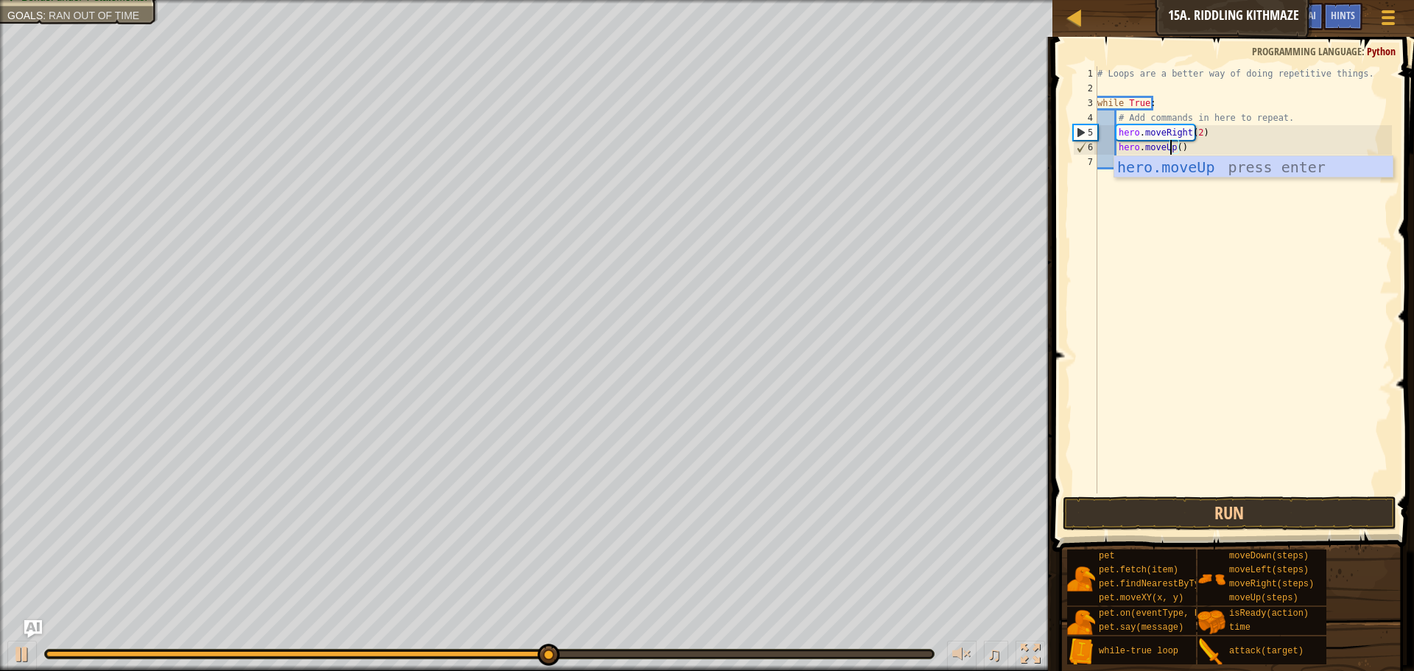
scroll to position [7, 5]
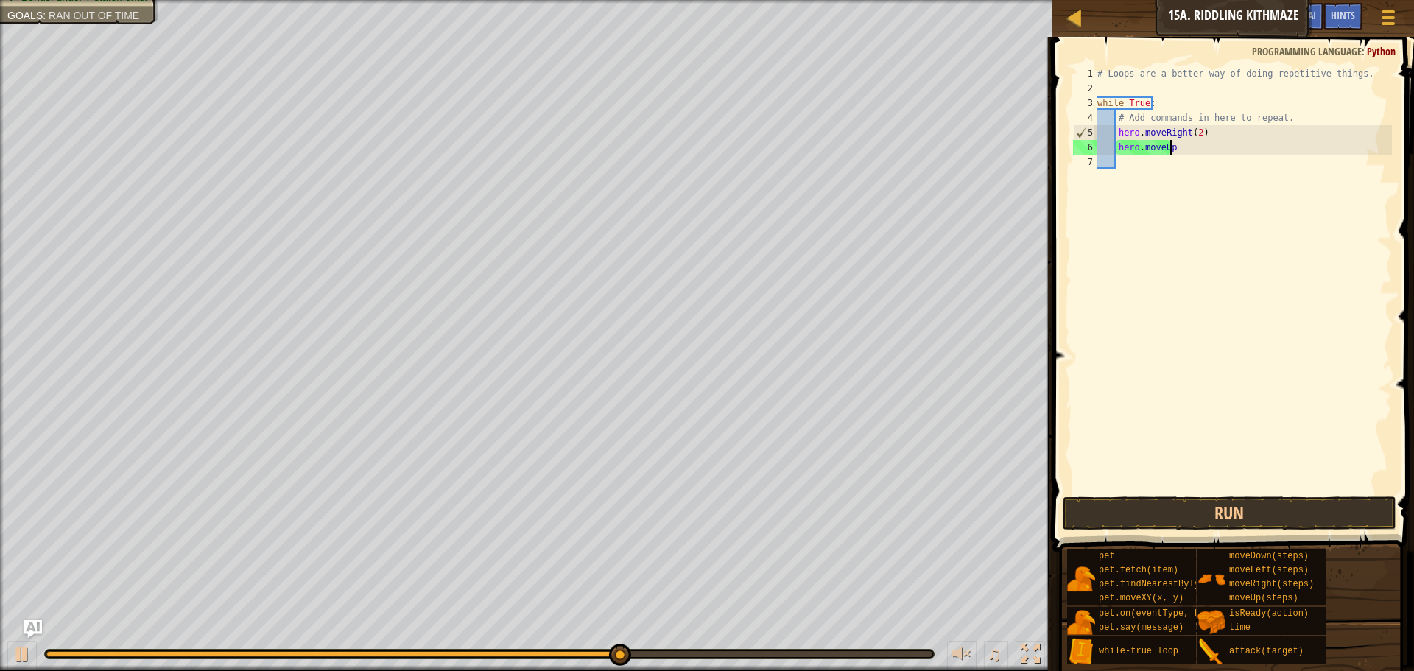
click at [436, 628] on div "Your hero must survive. Navigate the maze. Bonus: no code problems. Bonus: unde…" at bounding box center [707, 335] width 1414 height 671
click at [1271, 118] on div "# Loops are a better way of doing repetitive things. while True : # Add command…" at bounding box center [1242, 294] width 297 height 456
type textarea "#"
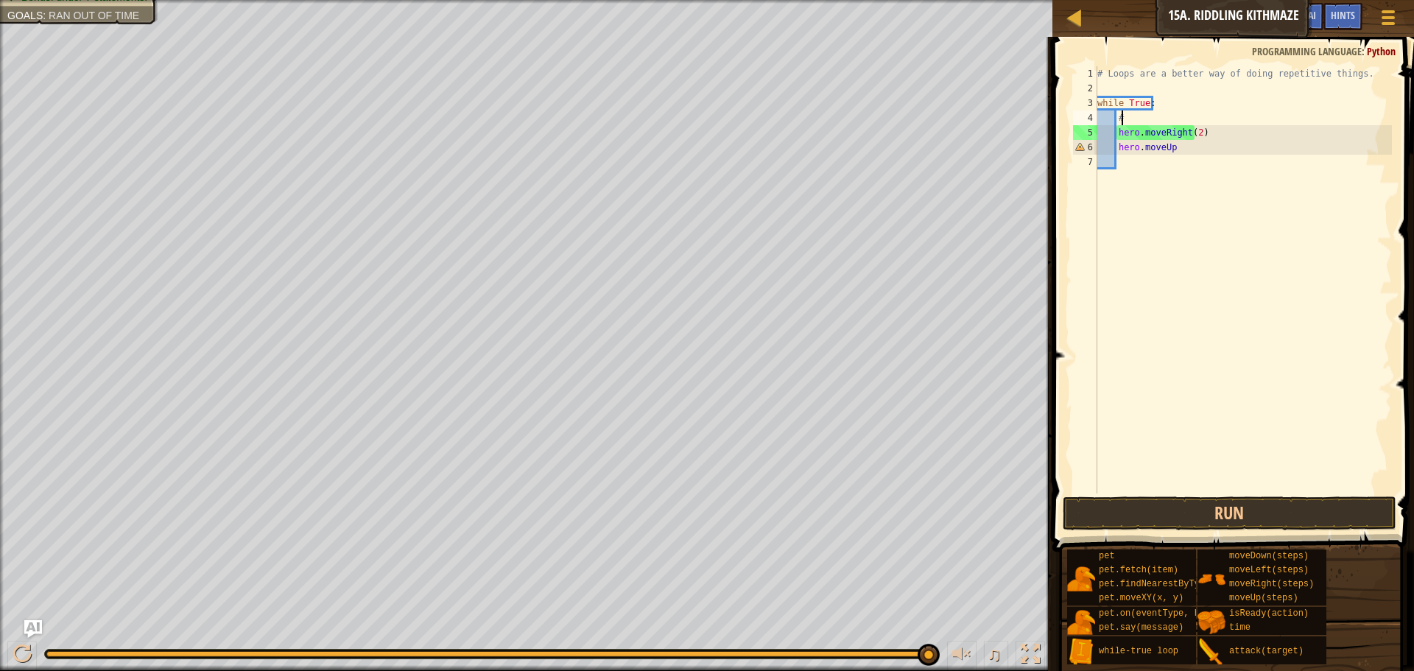
scroll to position [7, 1]
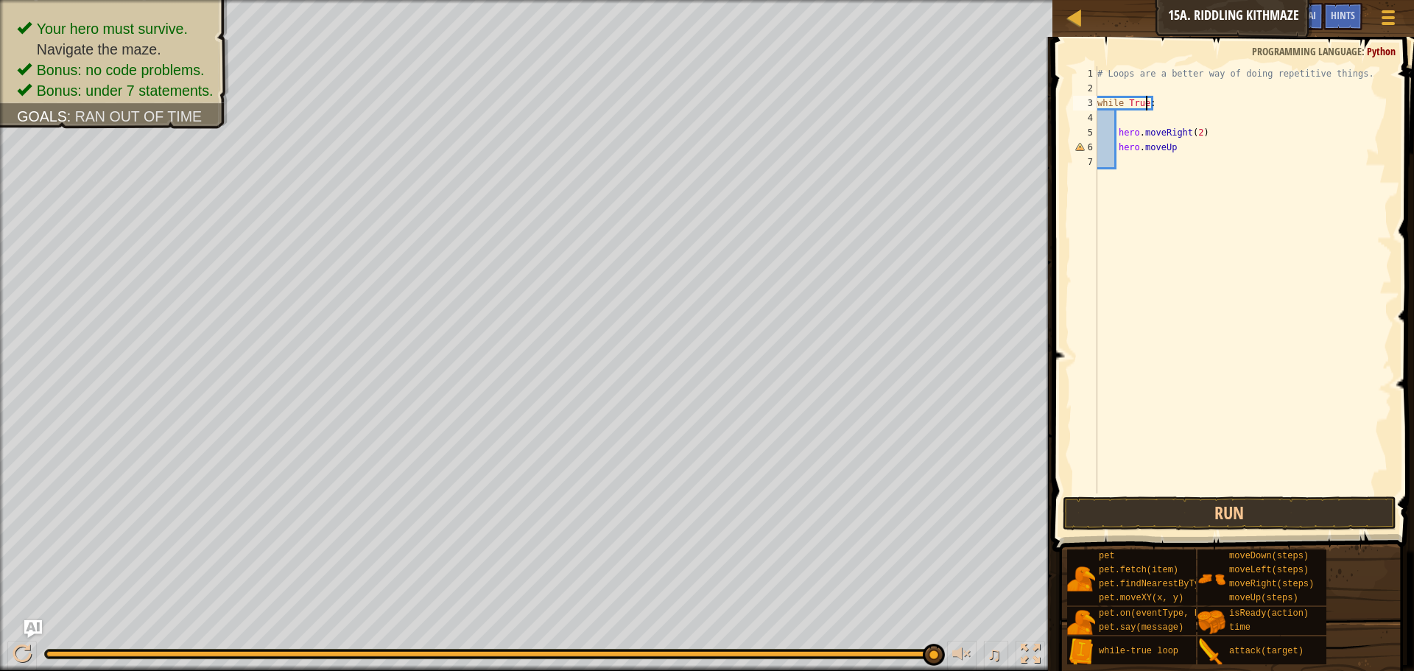
click at [1146, 101] on div "# Loops are a better way of doing repetitive things. while True : hero . moveRi…" at bounding box center [1242, 294] width 297 height 456
click at [1153, 110] on div "# Loops are a better way of doing repetitive things. while True : hero . moveRi…" at bounding box center [1242, 294] width 297 height 456
click at [1181, 149] on div "# Loops are a better way of doing repetitive things. while True : hero . moveRi…" at bounding box center [1242, 294] width 297 height 456
type textarea "hero.moveUp()"
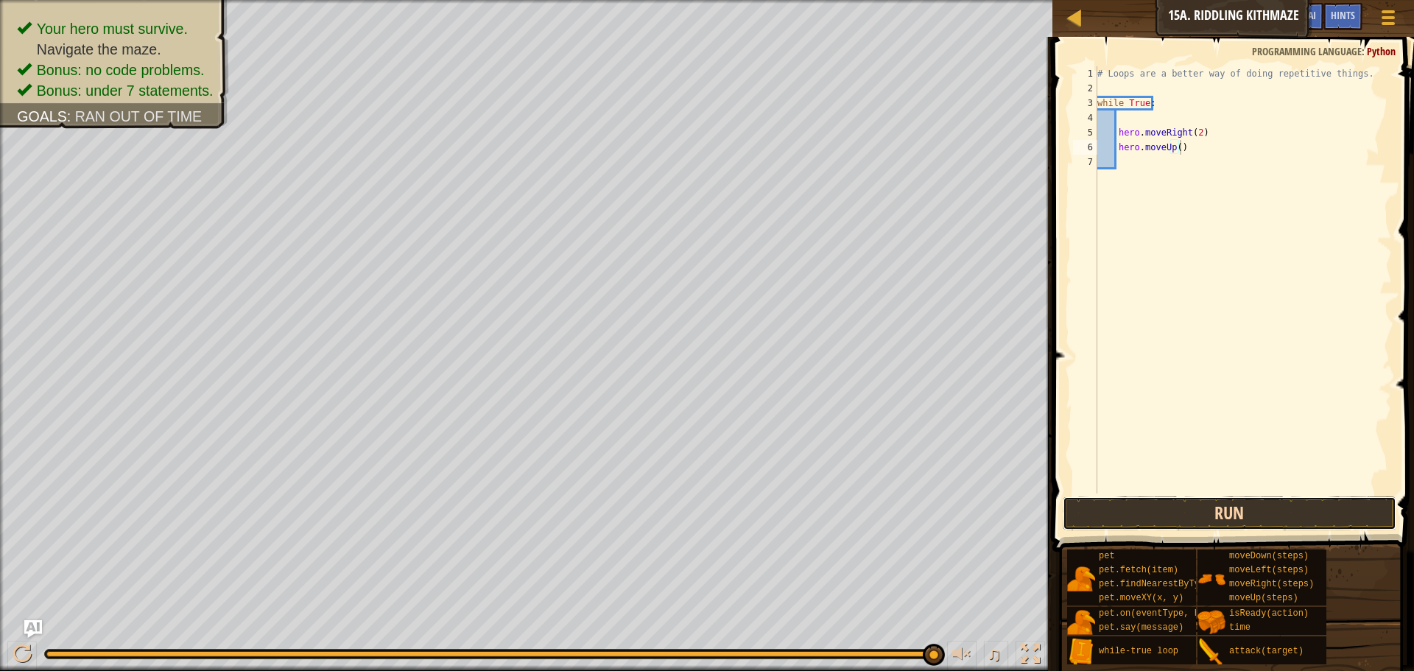
click at [1135, 525] on button "Run" at bounding box center [1229, 513] width 334 height 34
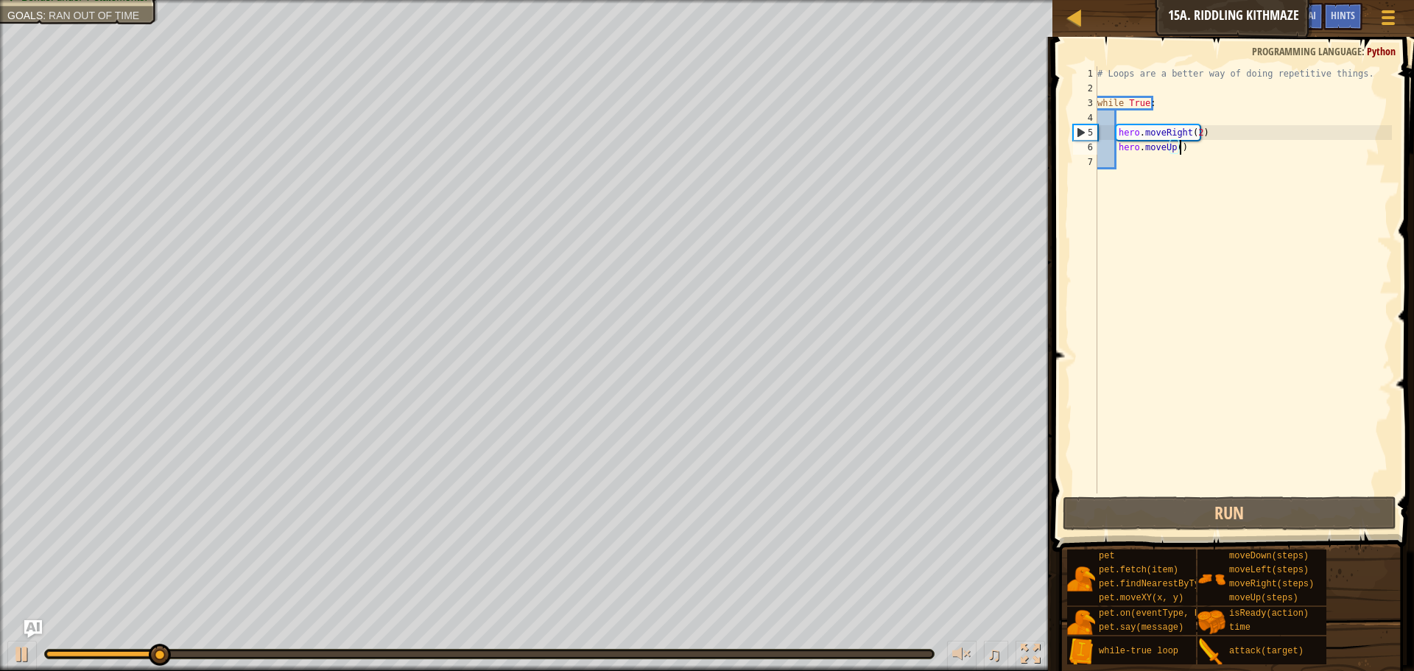
click at [1167, 119] on div "# Loops are a better way of doing repetitive things. while True : hero . moveRi…" at bounding box center [1242, 294] width 297 height 456
type textarea "h"
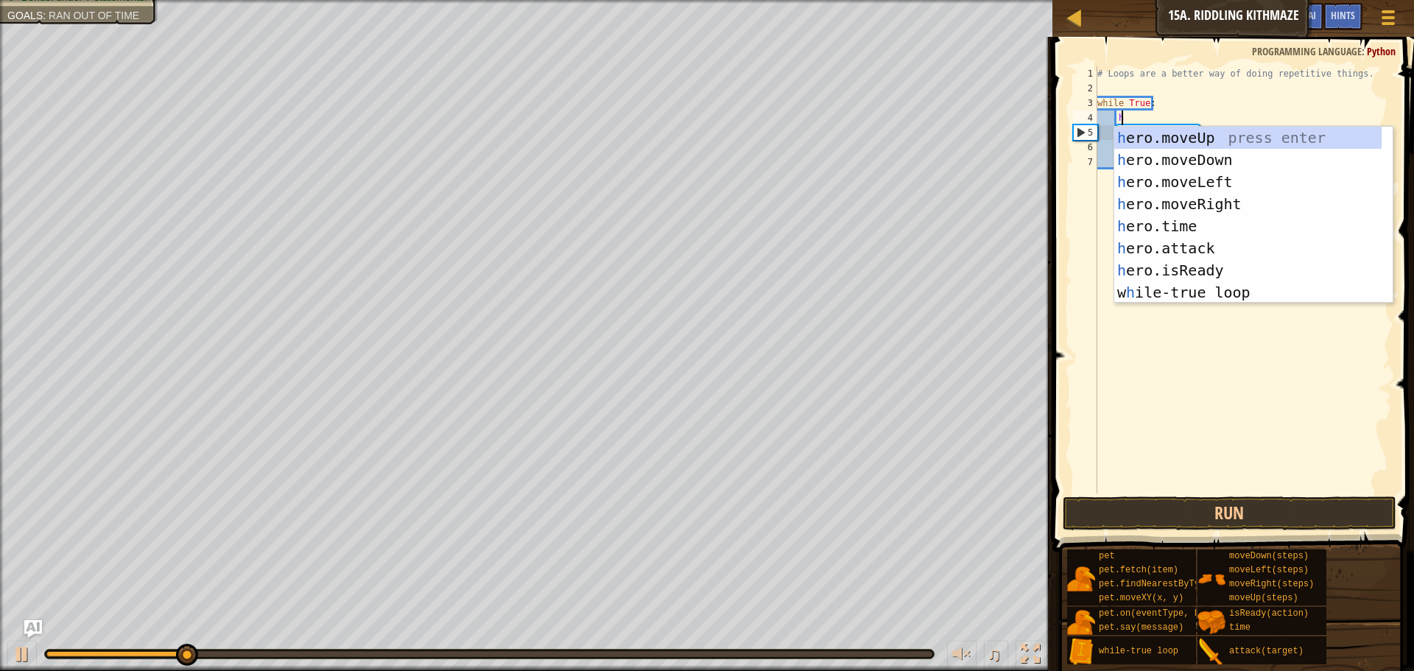
scroll to position [7, 1]
click at [1218, 157] on div "h ero.moveUp press enter h ero.moveDown press enter h ero.moveLeft press enter …" at bounding box center [1247, 237] width 267 height 221
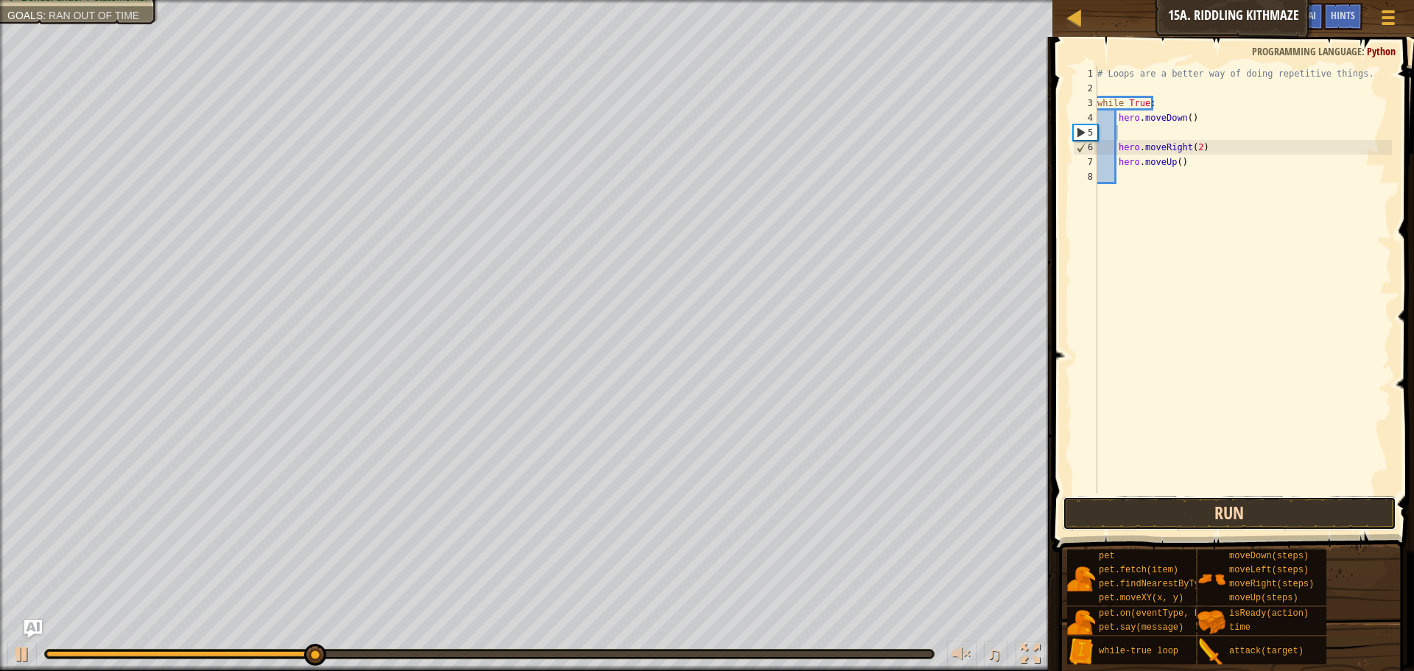
click at [1171, 513] on button "Run" at bounding box center [1229, 513] width 334 height 34
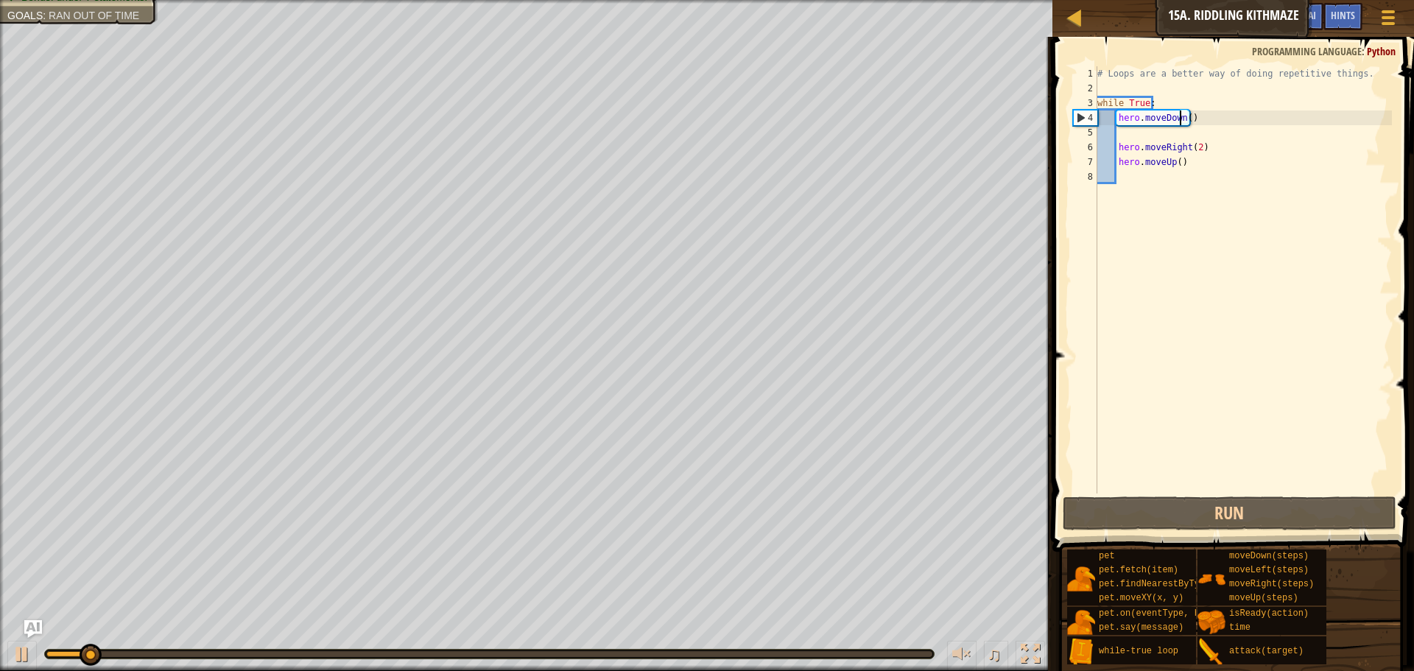
click at [1179, 121] on div "# Loops are a better way of doing repetitive things. while True : hero . moveDo…" at bounding box center [1242, 294] width 297 height 456
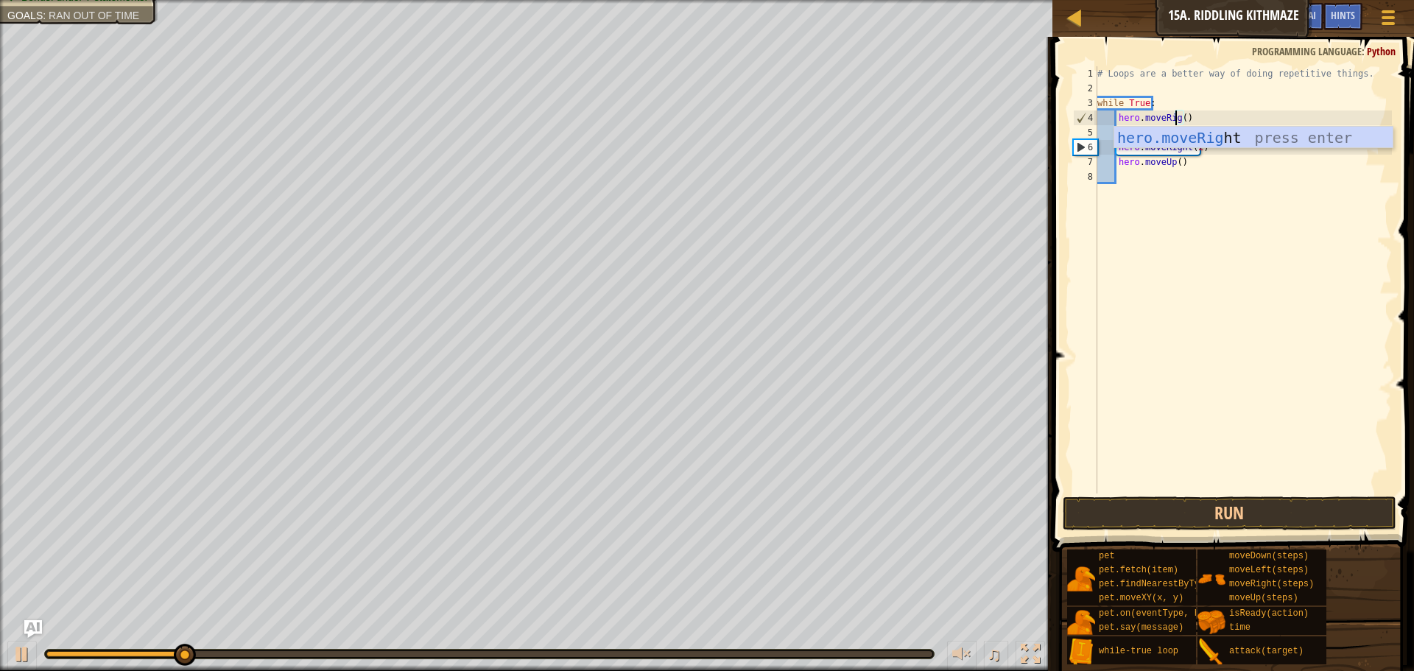
scroll to position [7, 7]
click at [1197, 137] on div "hero.moveRight press enter" at bounding box center [1253, 160] width 278 height 66
type textarea "hero.moveRight"
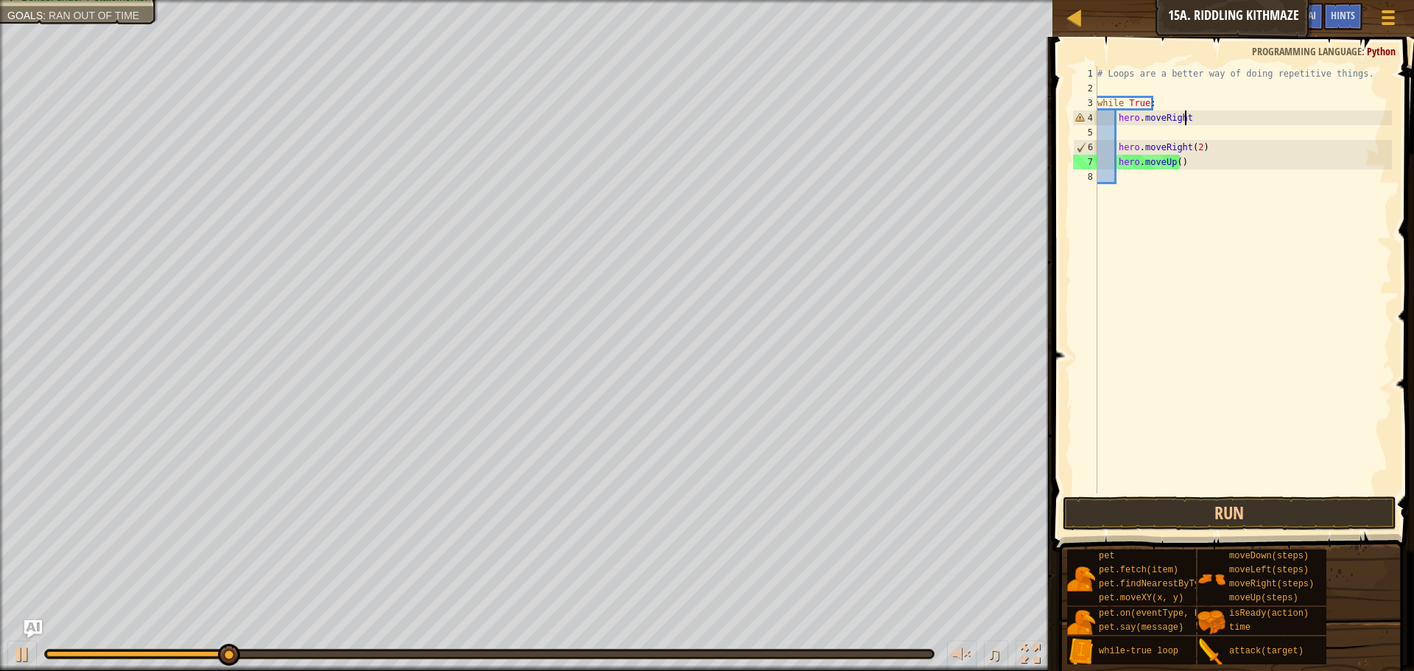
click at [1182, 136] on div "# Loops are a better way of doing repetitive things. while True : hero . moveRi…" at bounding box center [1242, 294] width 297 height 456
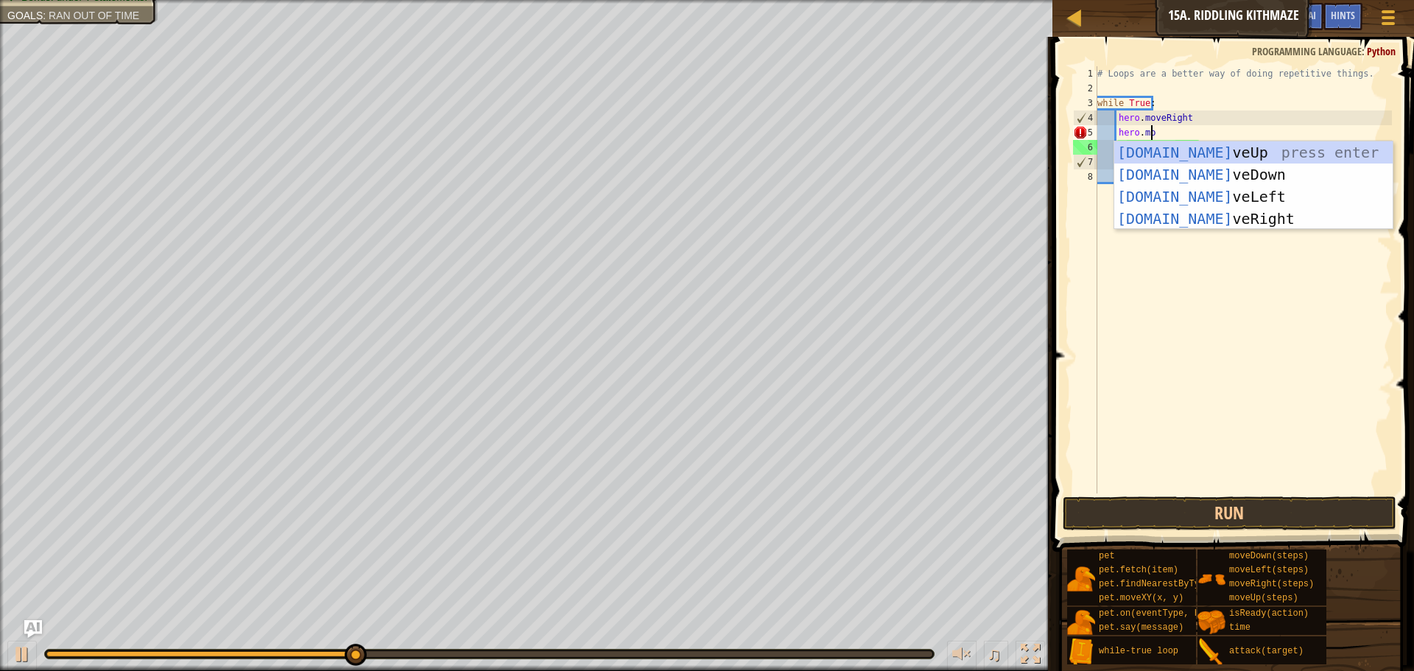
scroll to position [7, 4]
type textarea "hero.move"
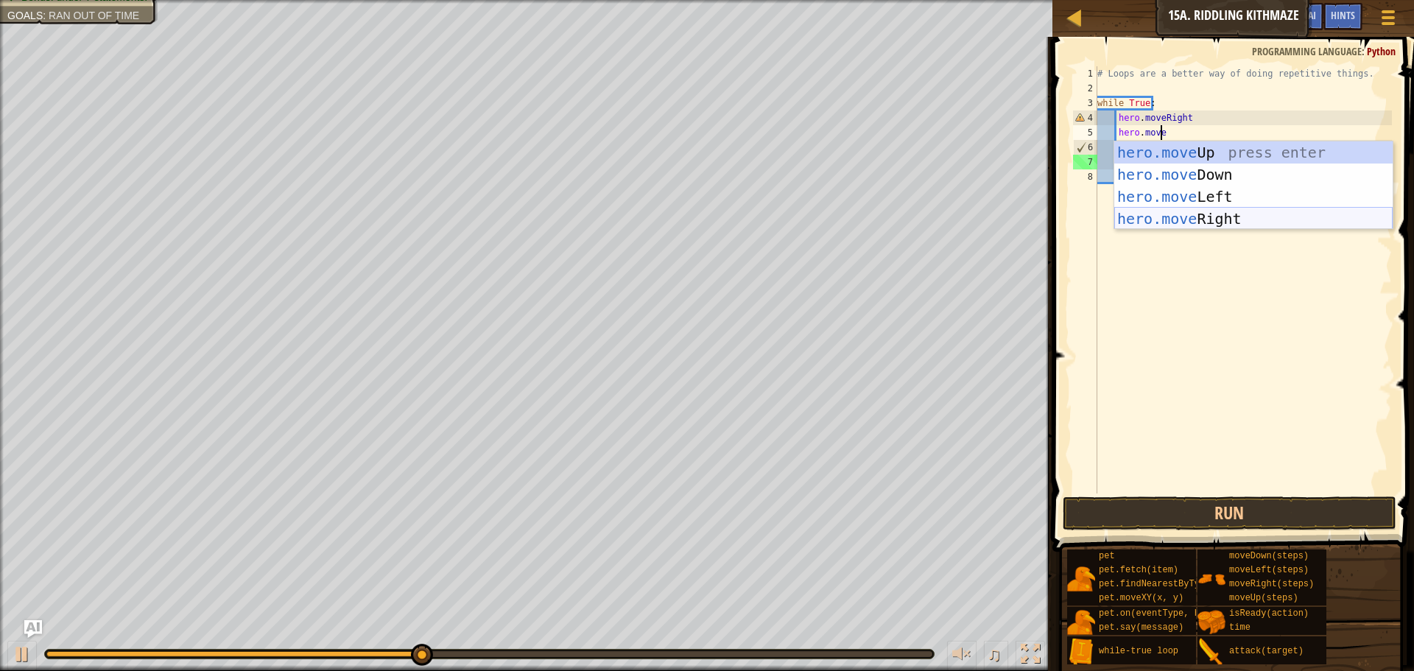
click at [1220, 211] on div "hero.move Up press enter hero.move Down press enter hero.move Left press enter …" at bounding box center [1253, 207] width 278 height 133
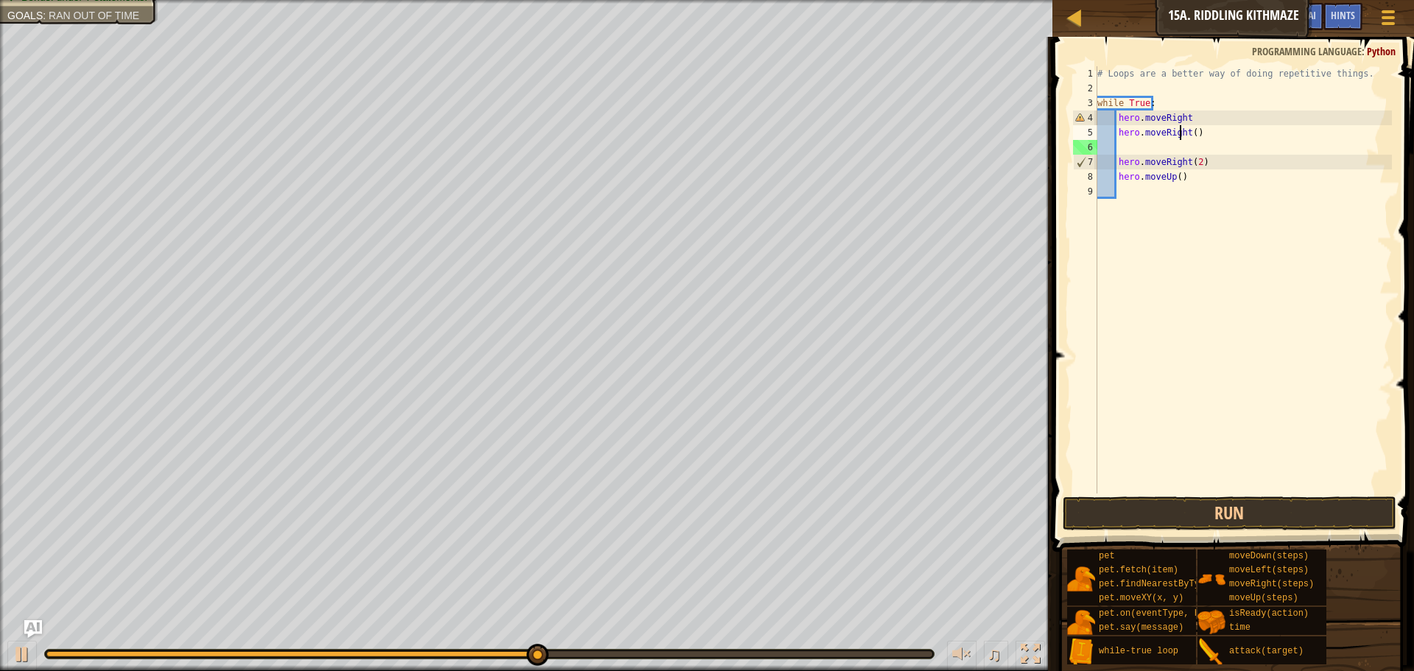
click at [1179, 133] on div "# Loops are a better way of doing repetitive things. while True : hero . moveRi…" at bounding box center [1242, 294] width 297 height 456
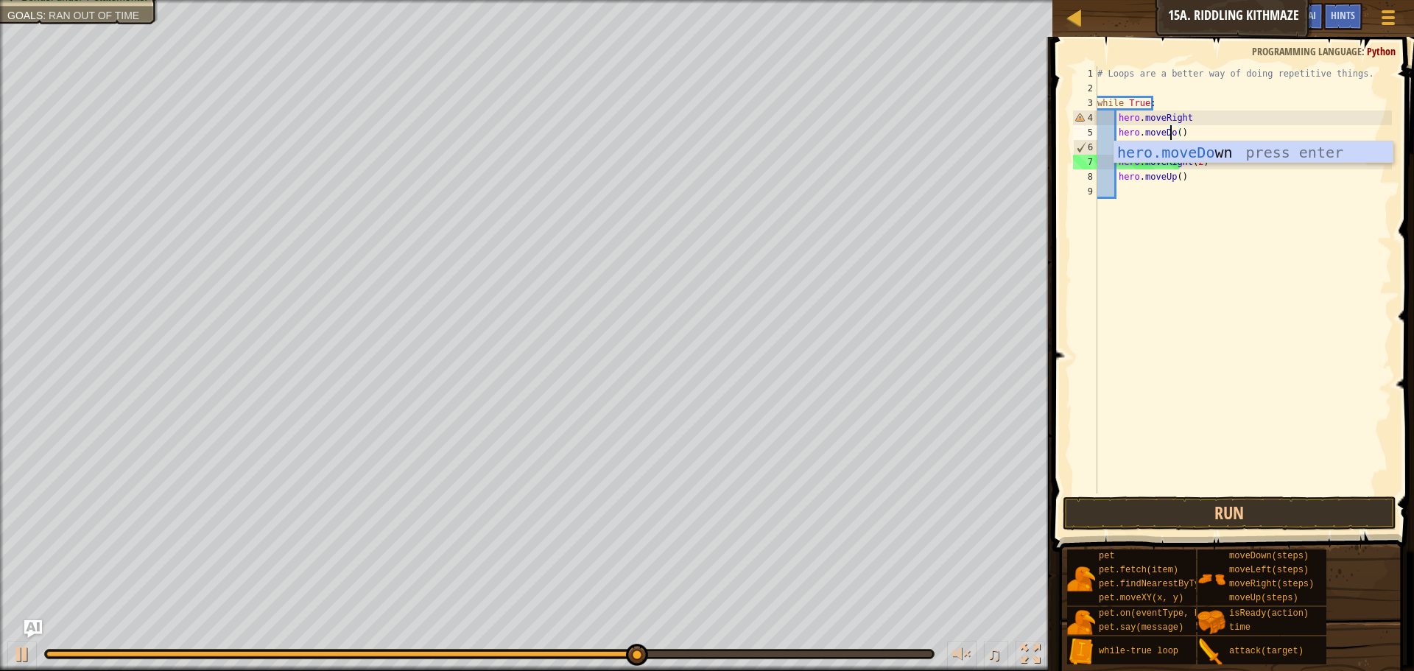
scroll to position [7, 7]
type textarea "hero.moveDown()"
click at [1126, 400] on div "# Loops are a better way of doing repetitive things. while True : hero . moveRi…" at bounding box center [1242, 294] width 297 height 456
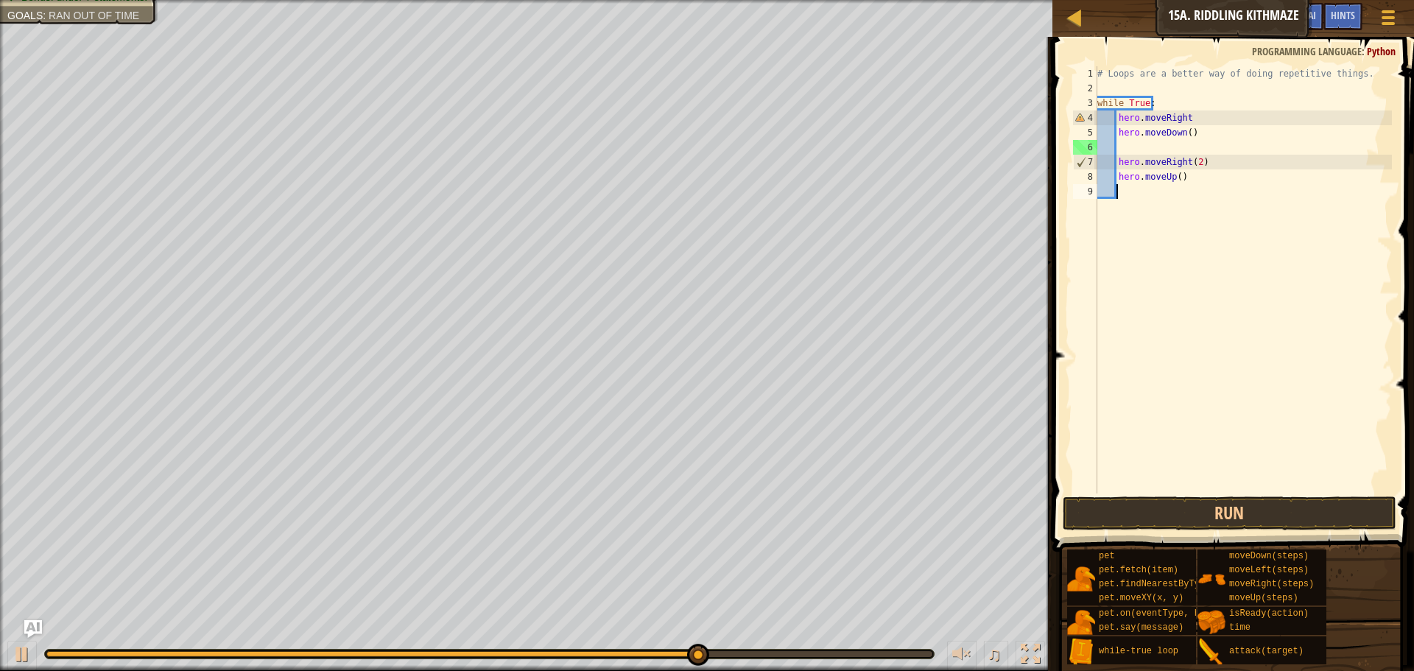
scroll to position [7, 1]
click at [1158, 515] on button "Run" at bounding box center [1229, 513] width 334 height 34
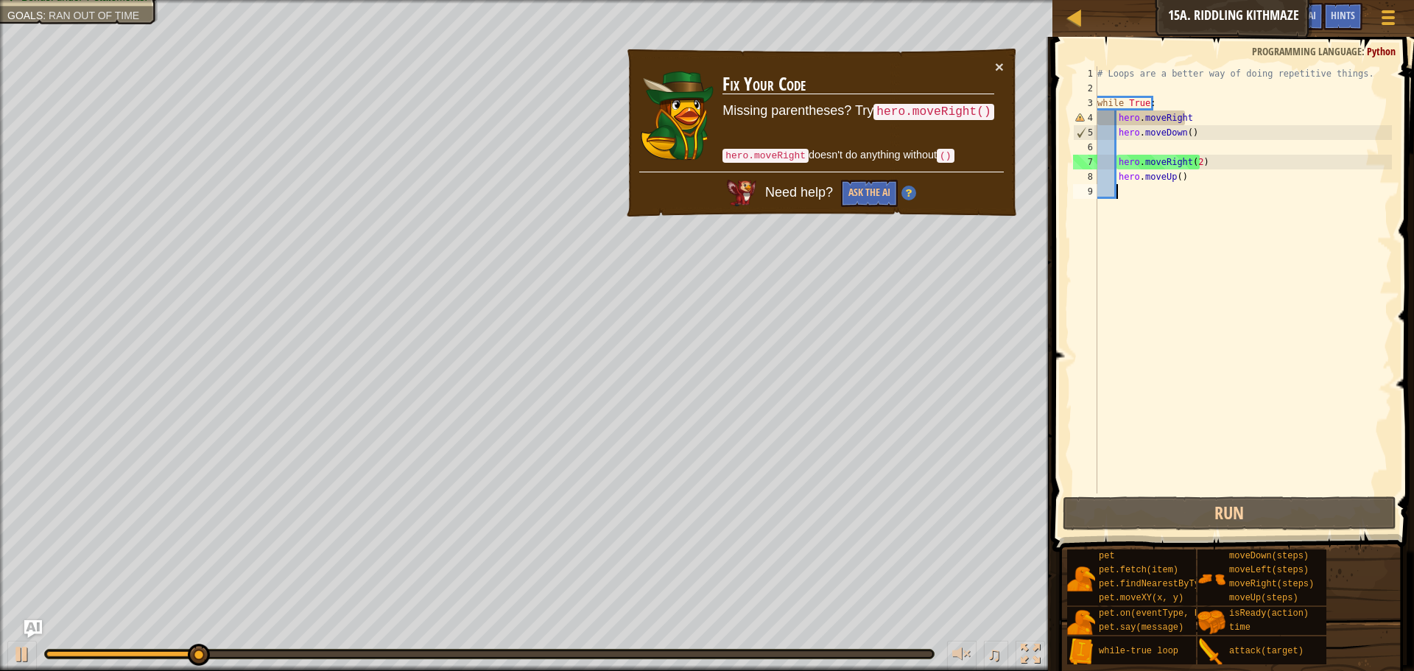
click at [1189, 119] on div "# Loops are a better way of doing repetitive things. while True : hero . moveRi…" at bounding box center [1242, 294] width 297 height 456
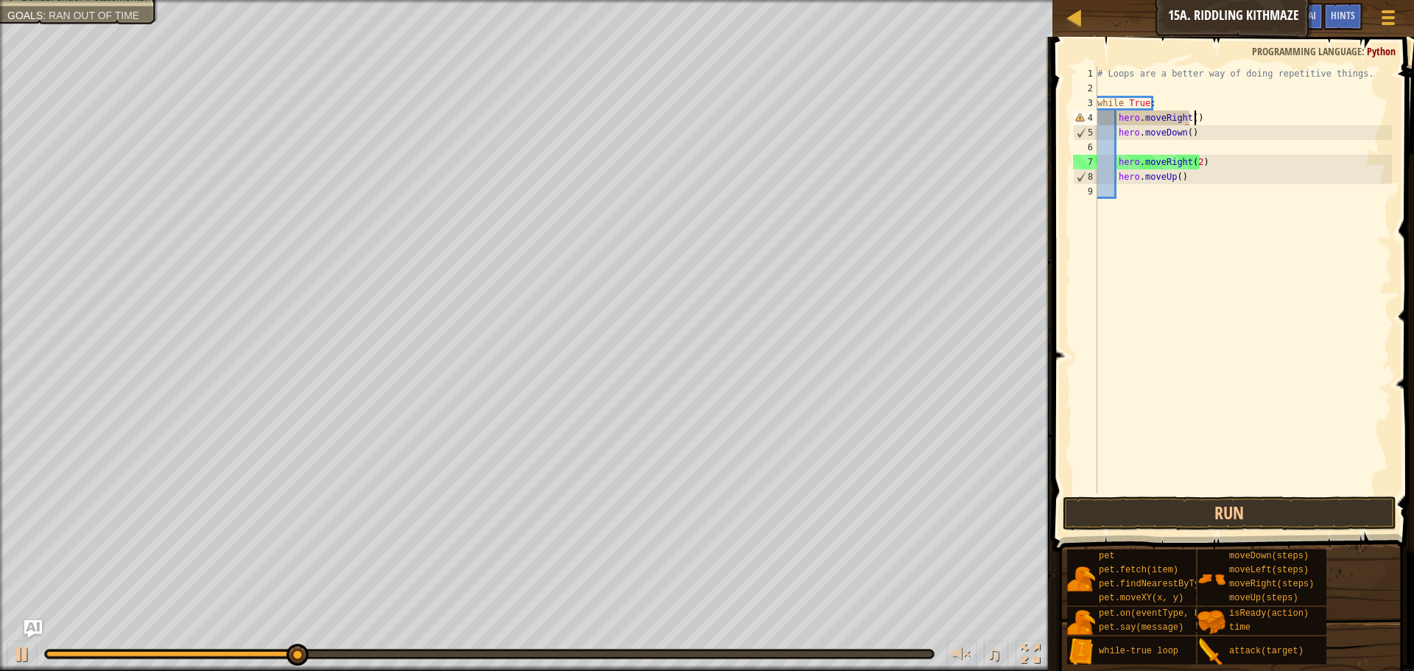
scroll to position [7, 7]
type textarea "hero.moveRight()"
click at [1228, 500] on button "Run" at bounding box center [1229, 513] width 334 height 34
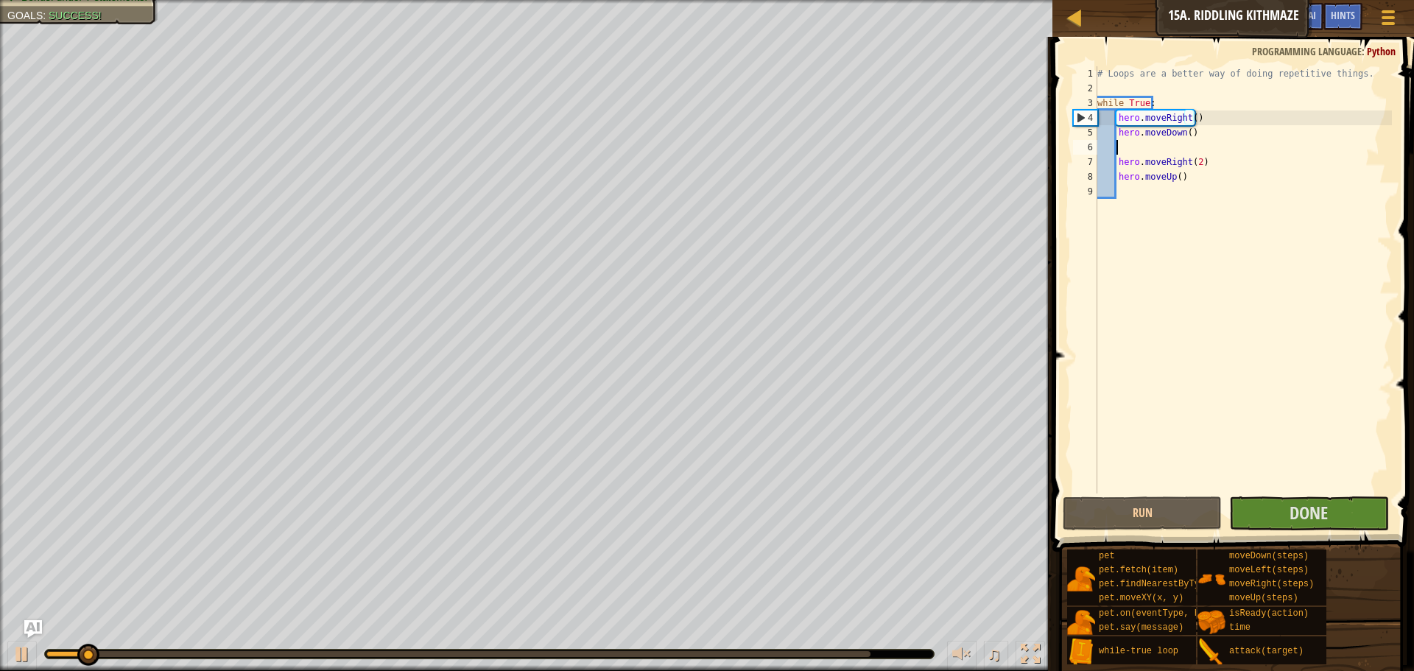
click at [1182, 150] on div "# Loops are a better way of doing repetitive things. while True : hero . moveRi…" at bounding box center [1242, 294] width 297 height 456
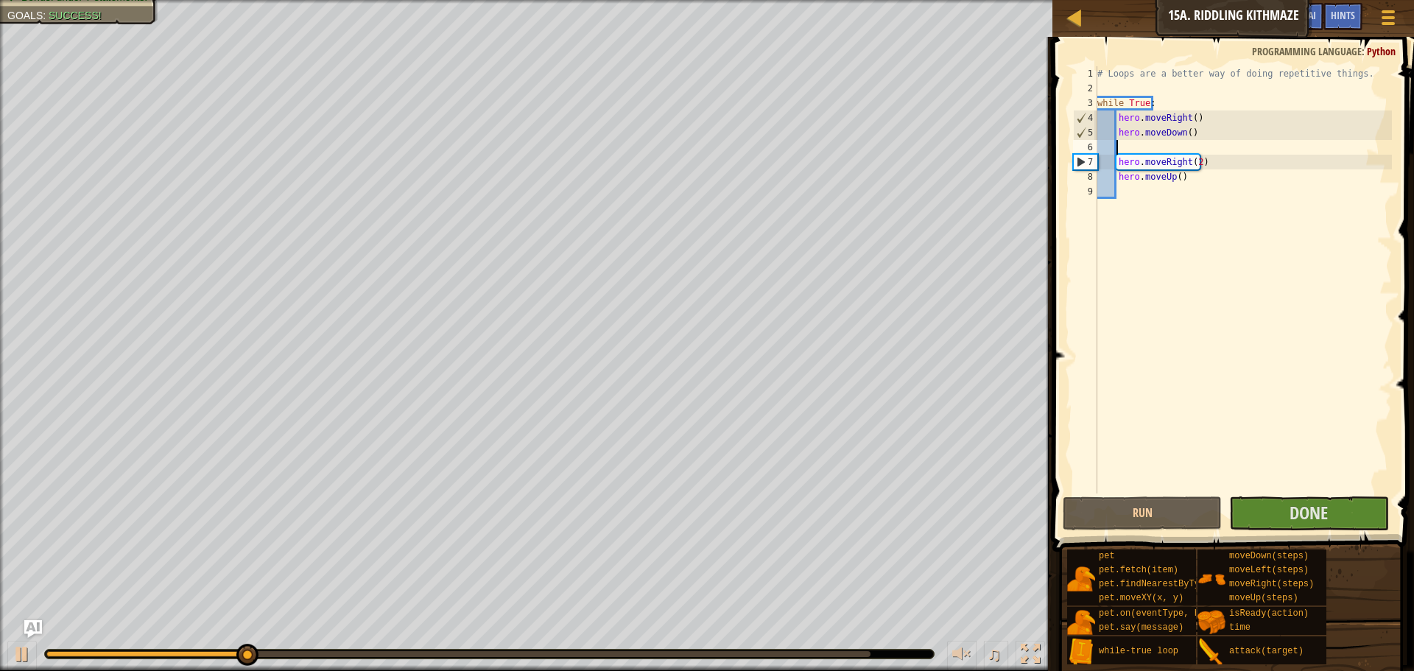
click at [0, 392] on div "Your hero must survive. Navigate the maze. Bonus: no code problems. Bonus: unde…" at bounding box center [526, 335] width 1052 height 671
click at [1194, 168] on div "# Loops are a better way of doing repetitive things. while True : hero . moveRi…" at bounding box center [1242, 294] width 297 height 456
type textarea "hero.moveRight()"
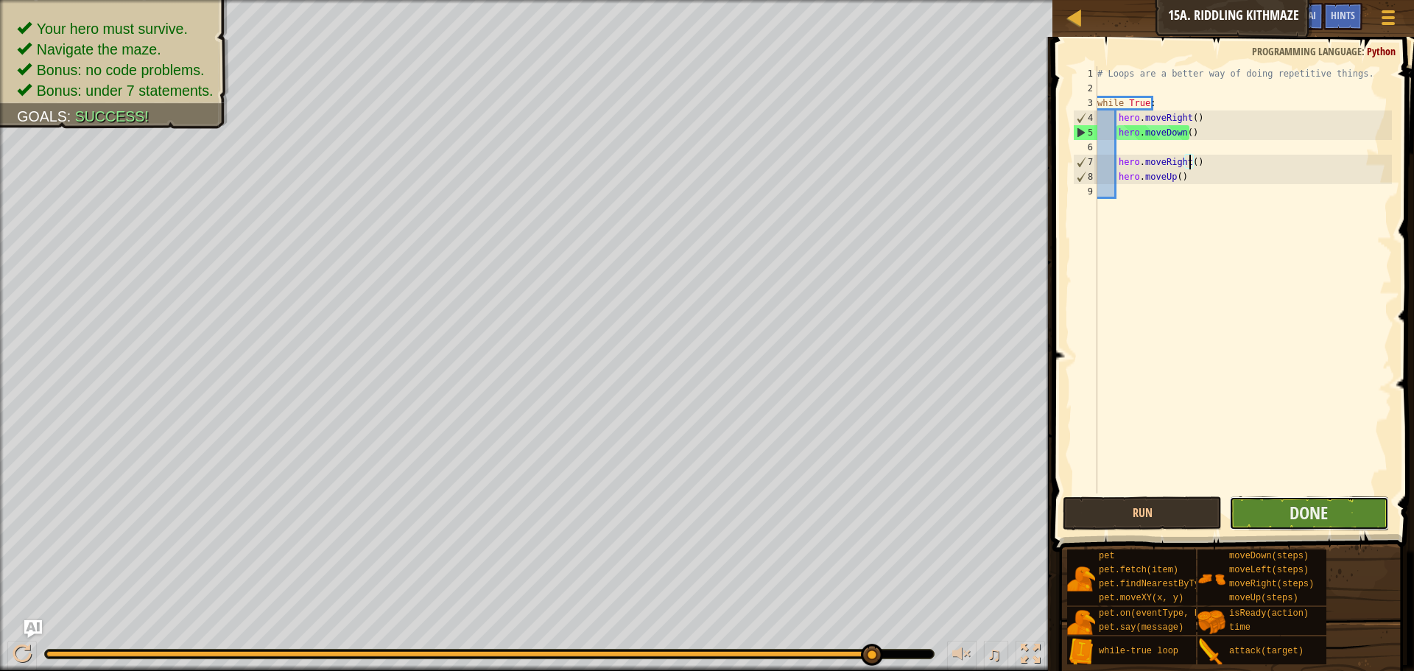
click at [1273, 520] on button "Done" at bounding box center [1308, 513] width 159 height 34
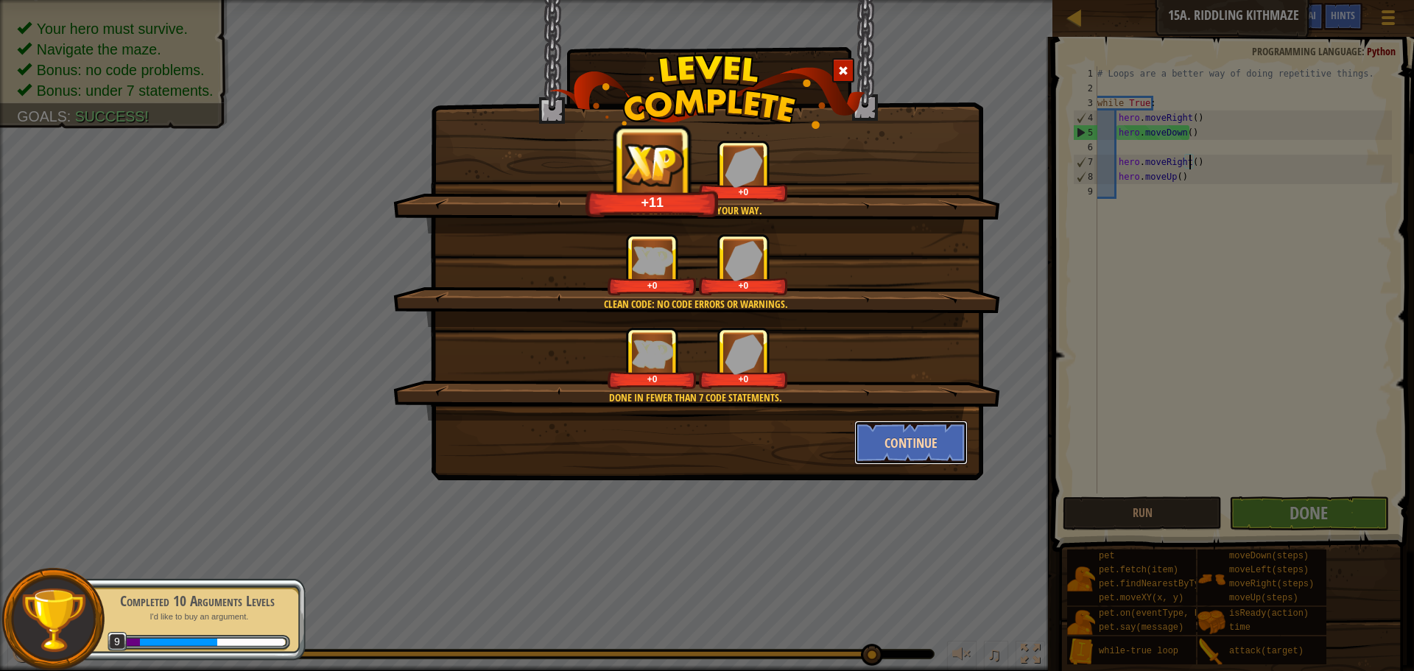
click at [961, 428] on button "Continue" at bounding box center [911, 442] width 114 height 44
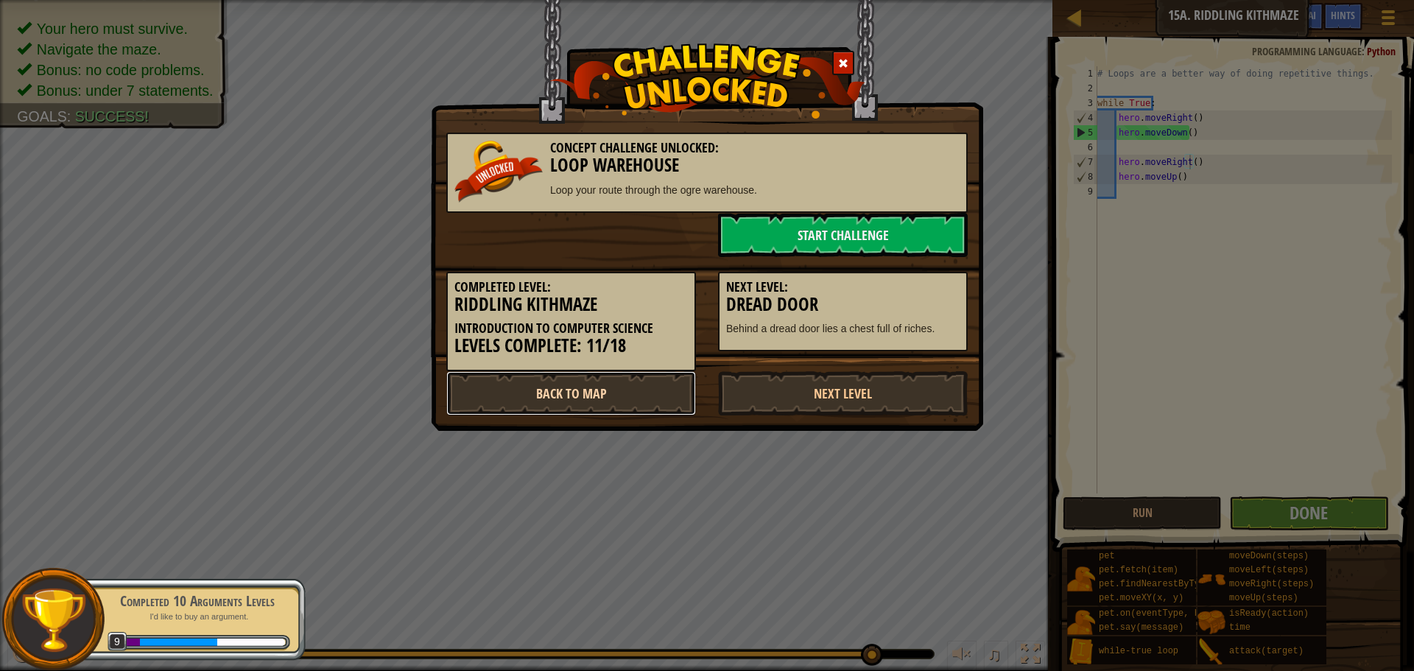
click at [599, 397] on link "Back to Map" at bounding box center [571, 393] width 250 height 44
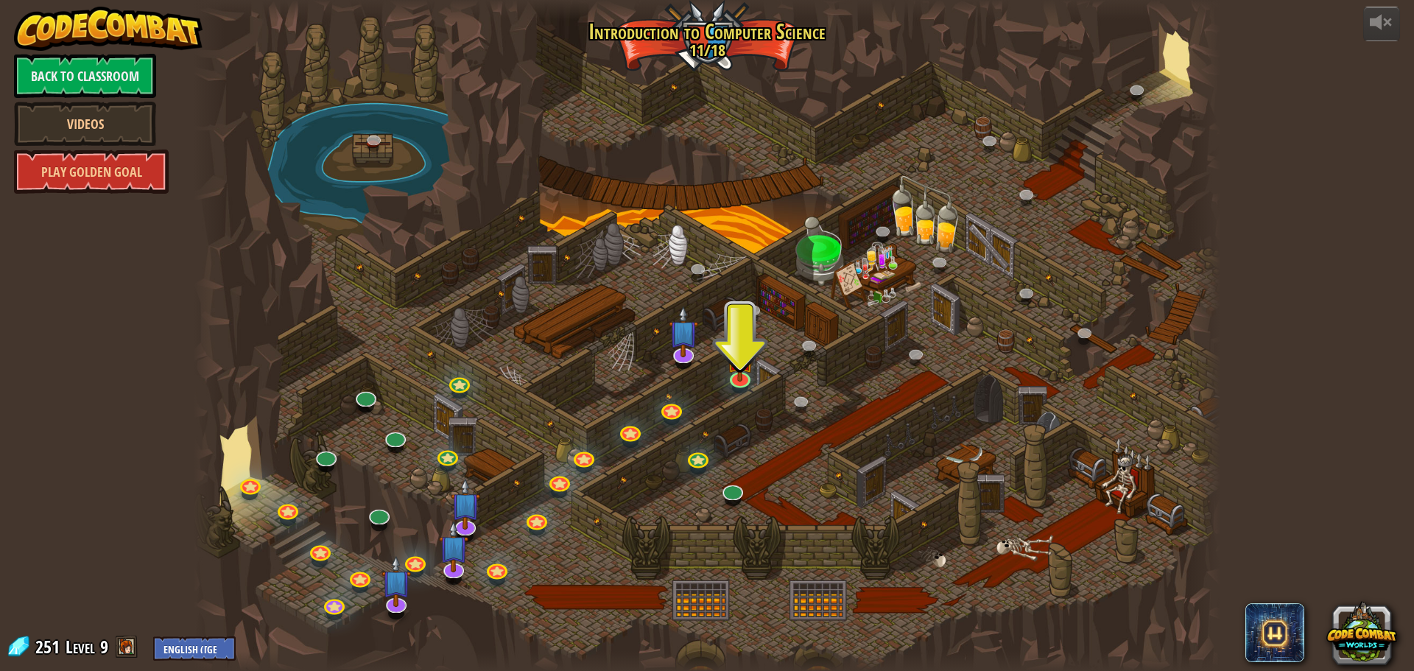
drag, startPoint x: 520, startPoint y: 377, endPoint x: 540, endPoint y: 428, distance: 54.8
click at [524, 442] on div at bounding box center [707, 335] width 1026 height 671
drag, startPoint x: 816, startPoint y: 298, endPoint x: 766, endPoint y: 317, distance: 54.0
click at [723, 316] on div at bounding box center [707, 335] width 1026 height 671
drag, startPoint x: 861, startPoint y: 377, endPoint x: 802, endPoint y: 359, distance: 61.5
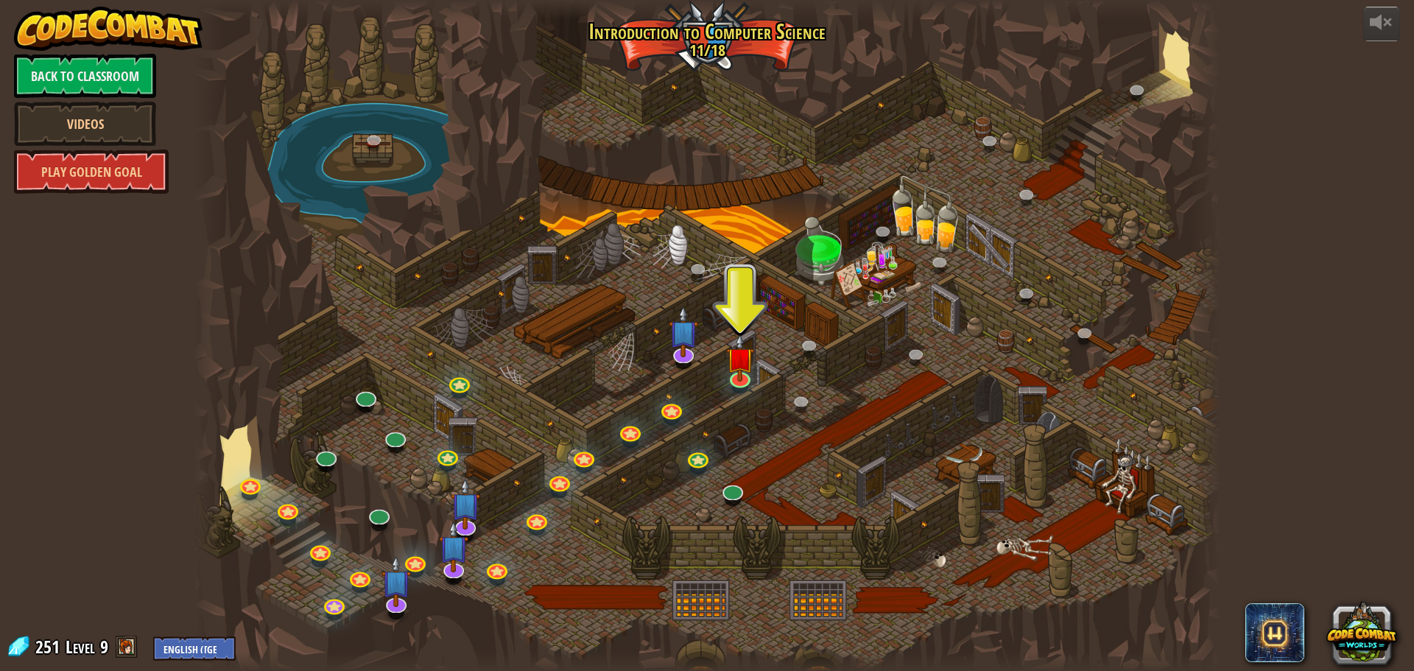
click at [802, 359] on div at bounding box center [707, 335] width 1026 height 671
drag, startPoint x: 908, startPoint y: 420, endPoint x: 850, endPoint y: 415, distance: 57.7
click at [859, 416] on div at bounding box center [707, 335] width 1026 height 671
click at [736, 369] on img at bounding box center [739, 346] width 27 height 63
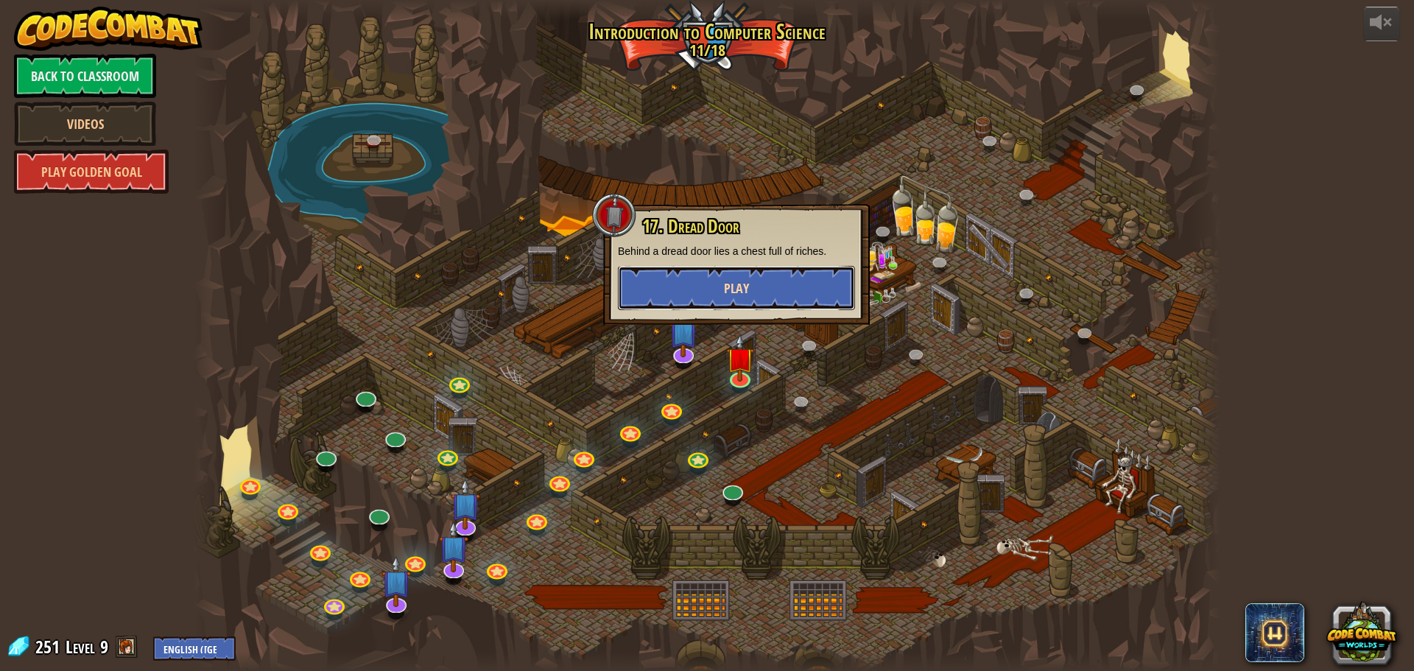
click at [775, 280] on button "Play" at bounding box center [736, 288] width 237 height 44
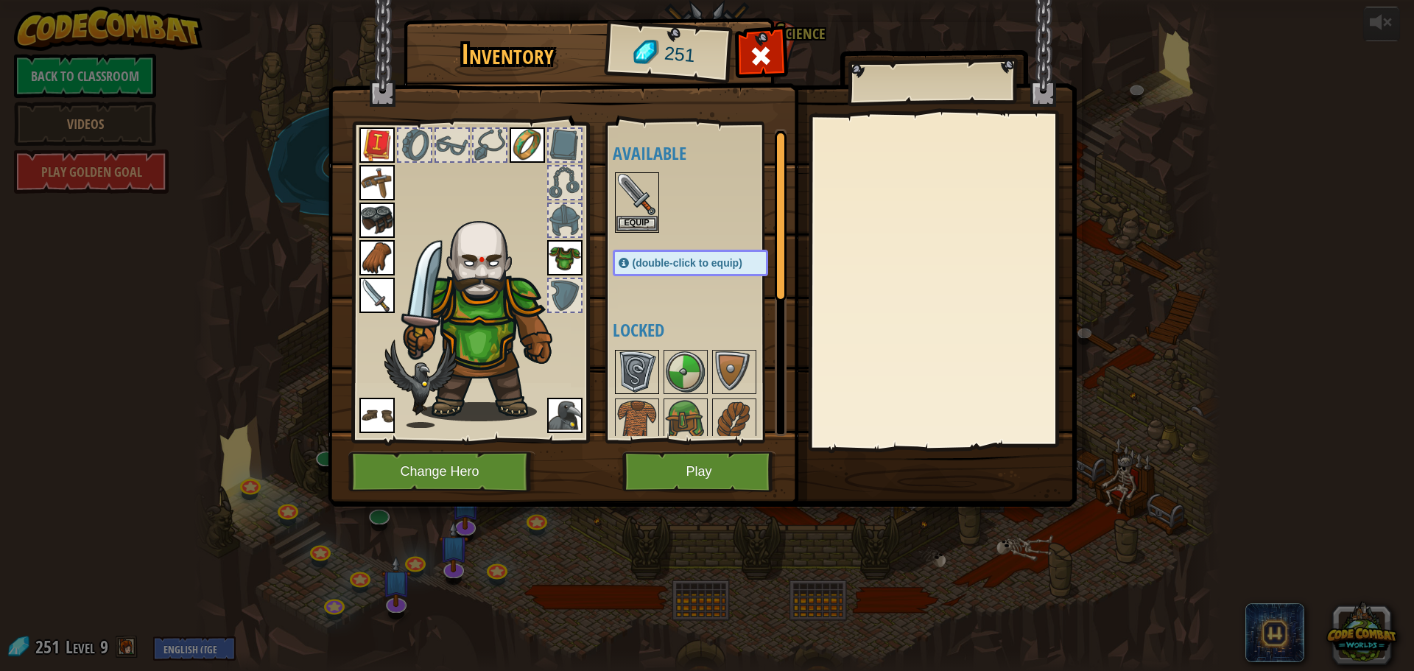
click at [629, 363] on img at bounding box center [636, 371] width 41 height 41
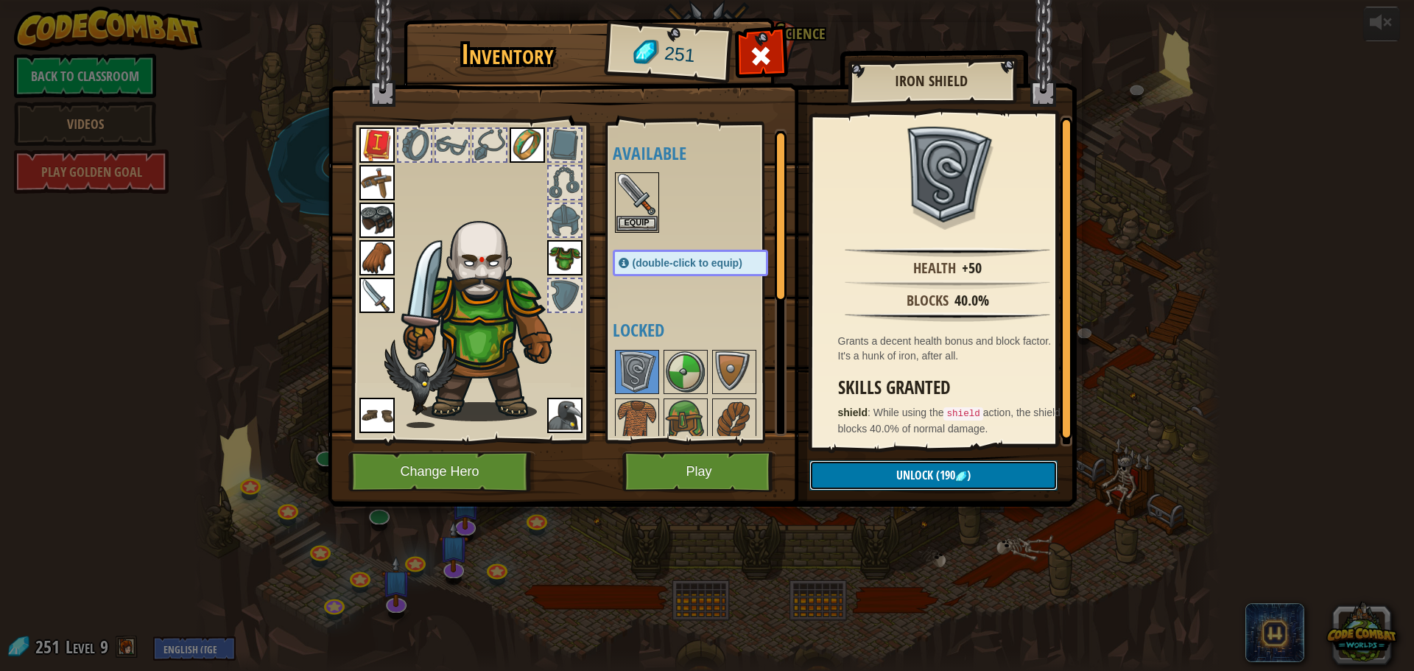
click at [933, 473] on span "(190" at bounding box center [944, 475] width 22 height 16
click at [933, 473] on button "Confirm" at bounding box center [933, 475] width 248 height 30
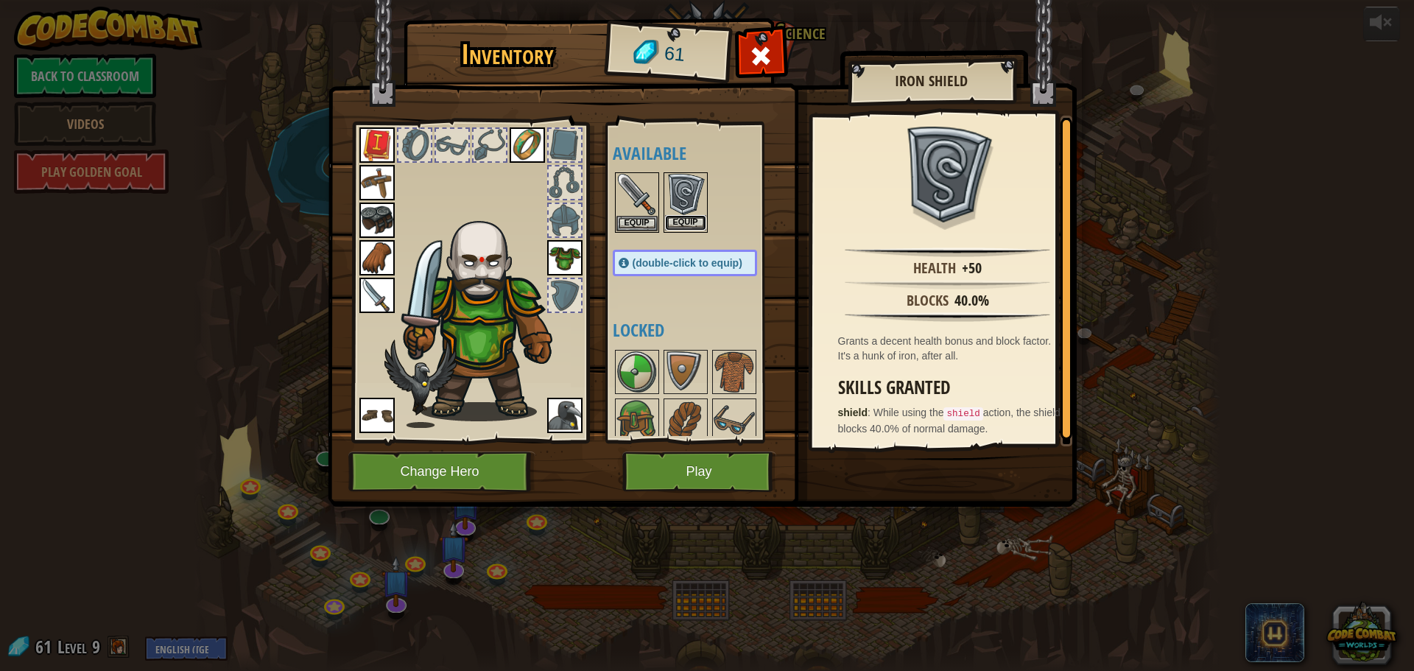
click at [691, 225] on button "Equip" at bounding box center [685, 222] width 41 height 15
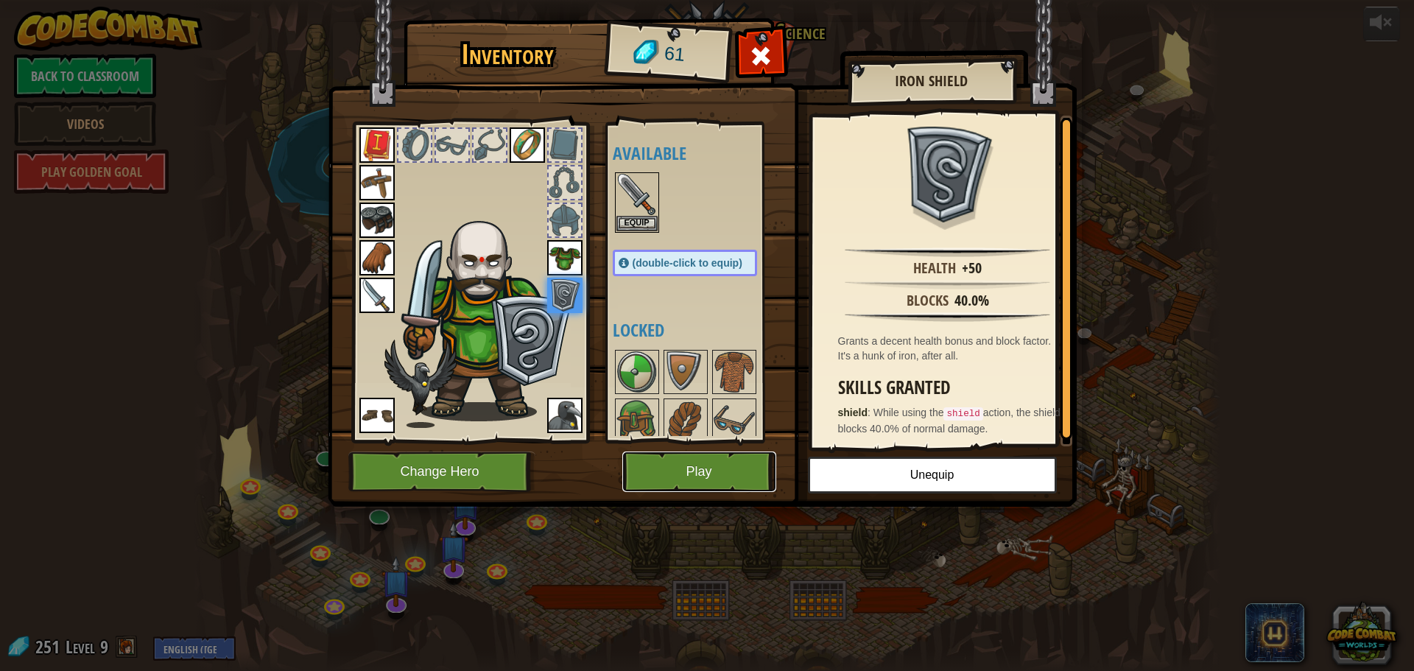
click at [746, 461] on button "Play" at bounding box center [699, 471] width 154 height 40
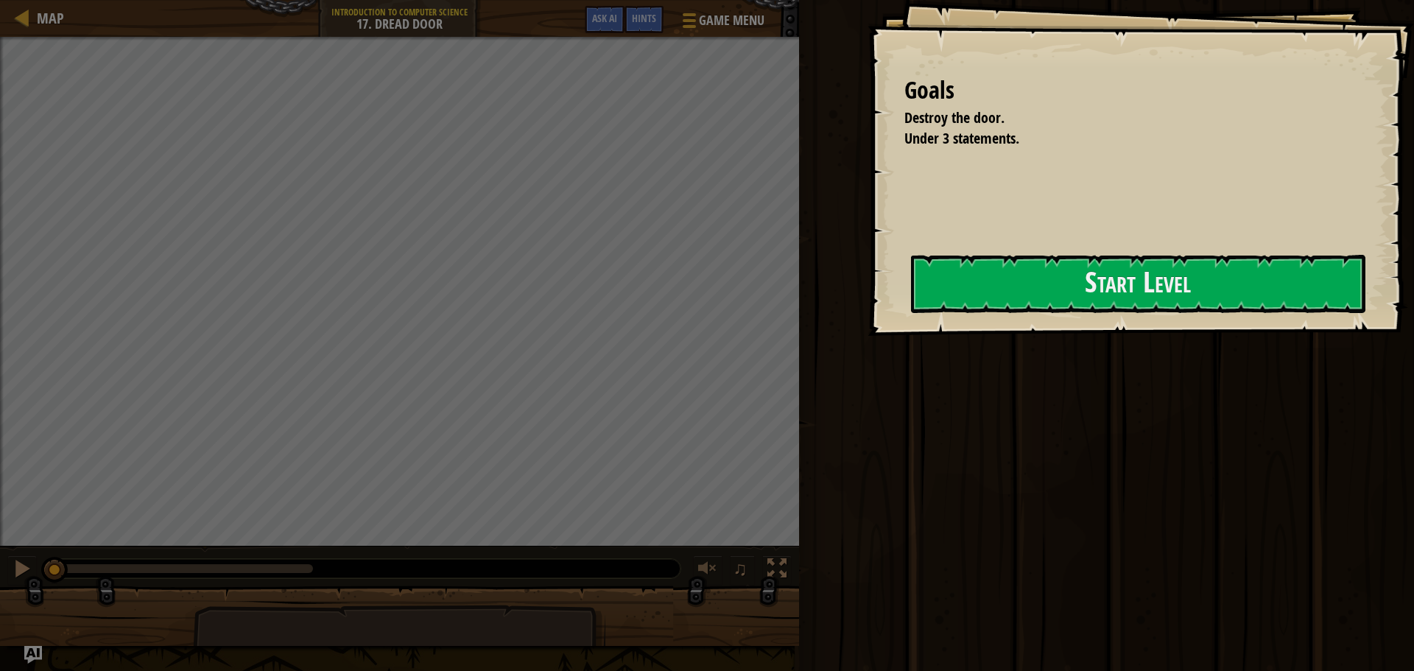
click at [847, 311] on div "Goals Destroy the door. Under 3 statements. Start Level Error loading from serv…" at bounding box center [707, 335] width 1414 height 671
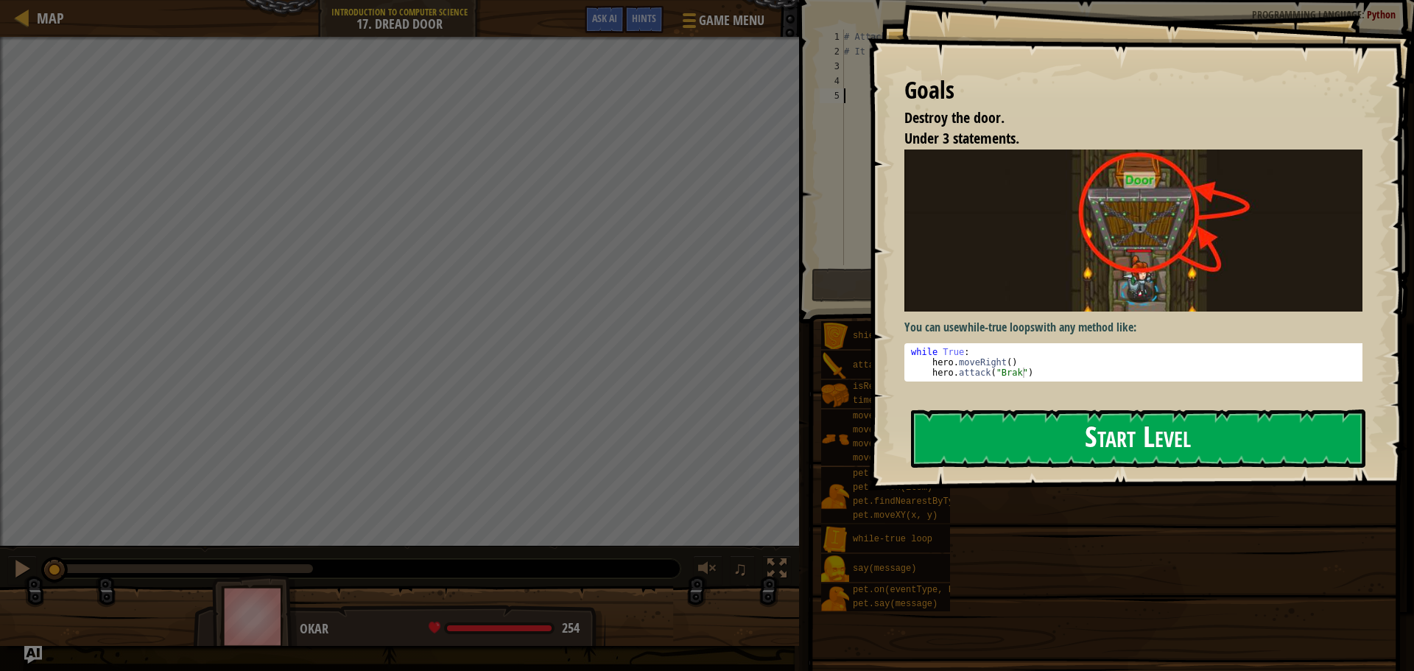
click at [1022, 434] on button "Start Level" at bounding box center [1138, 438] width 454 height 58
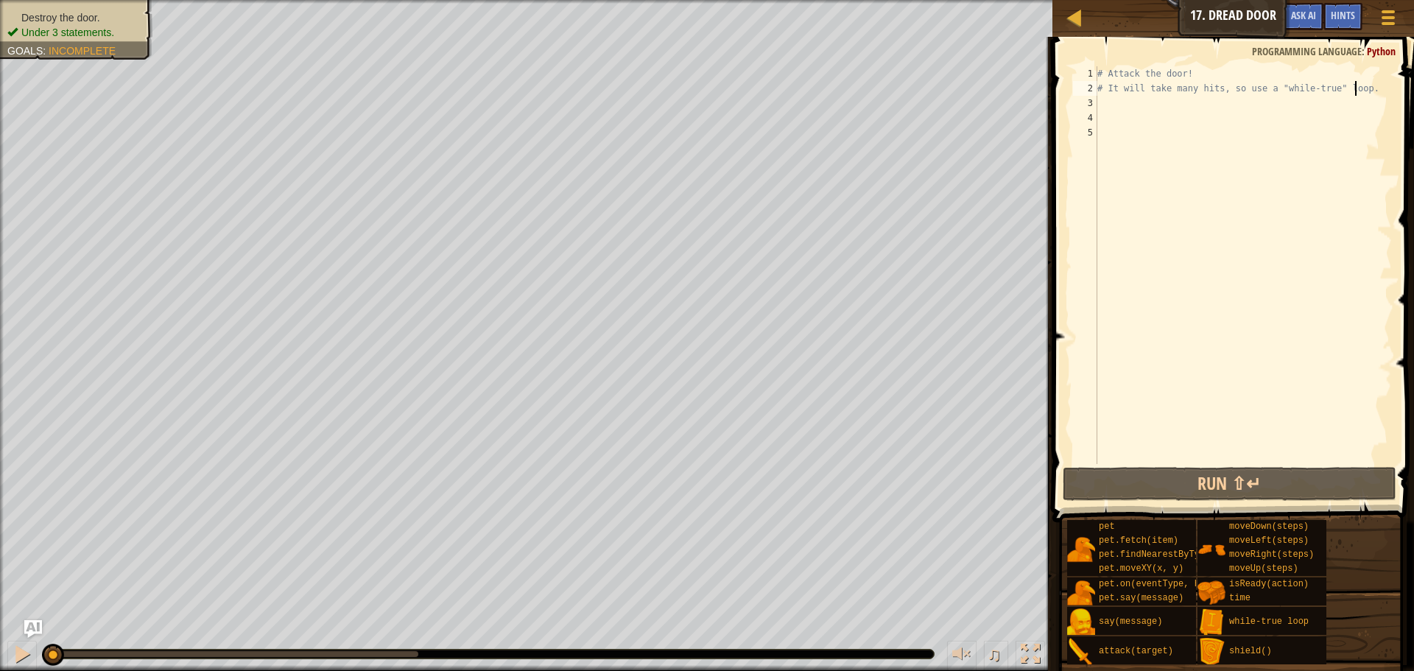
click at [1362, 89] on div "# Attack the door! # It will take many hits, so use a "while-true" loop." at bounding box center [1242, 279] width 297 height 427
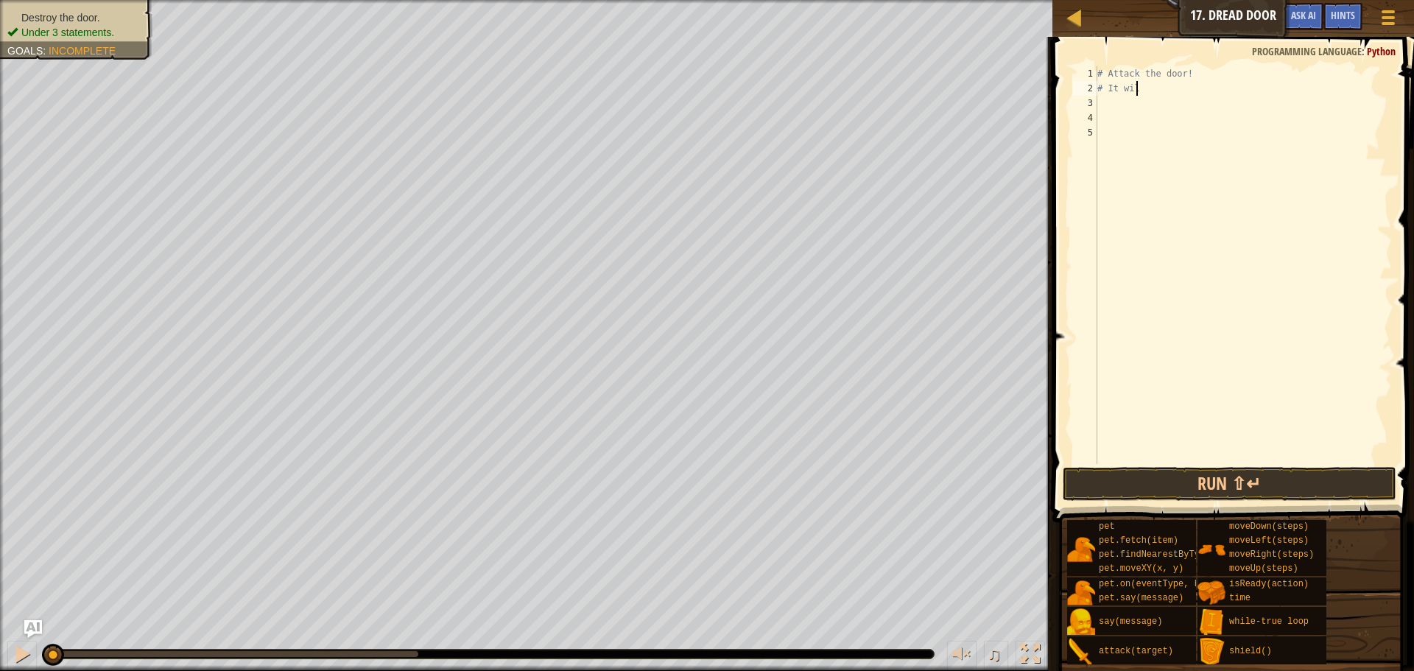
type textarea "#"
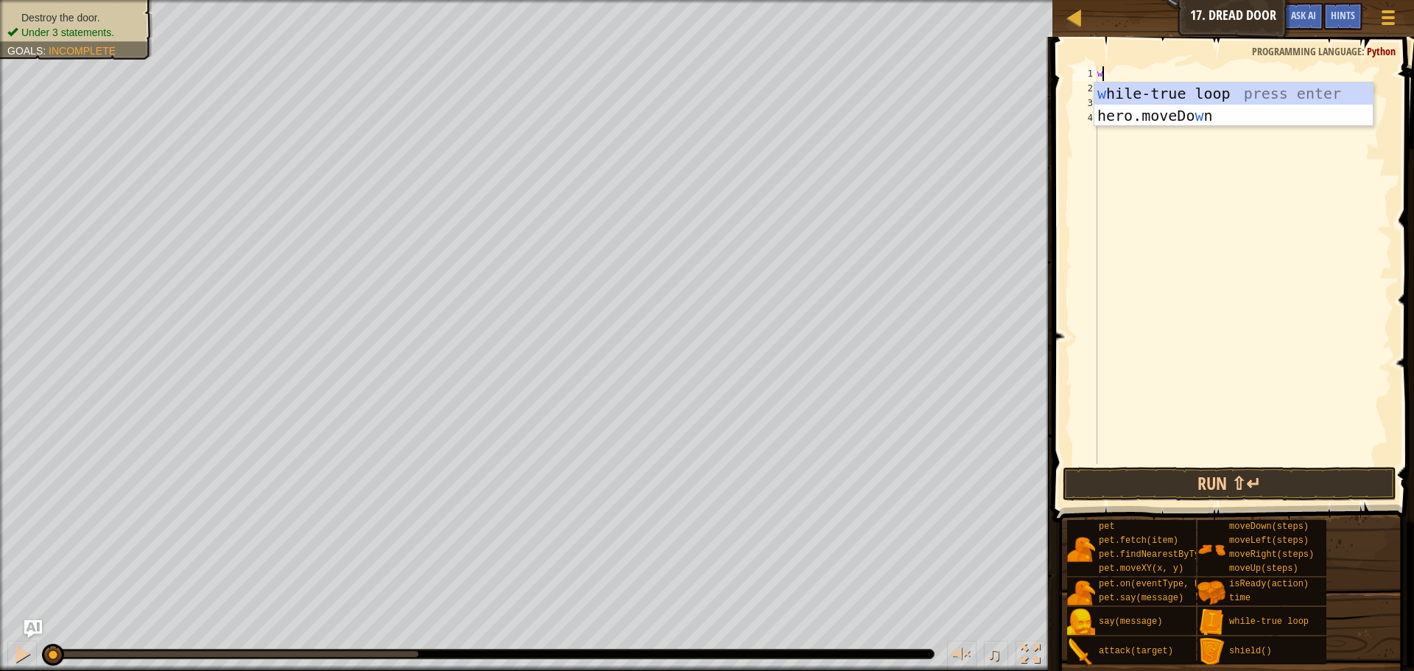
scroll to position [7, 0]
type textarea "while"
click at [1180, 83] on div "while -true loop press enter" at bounding box center [1233, 115] width 278 height 66
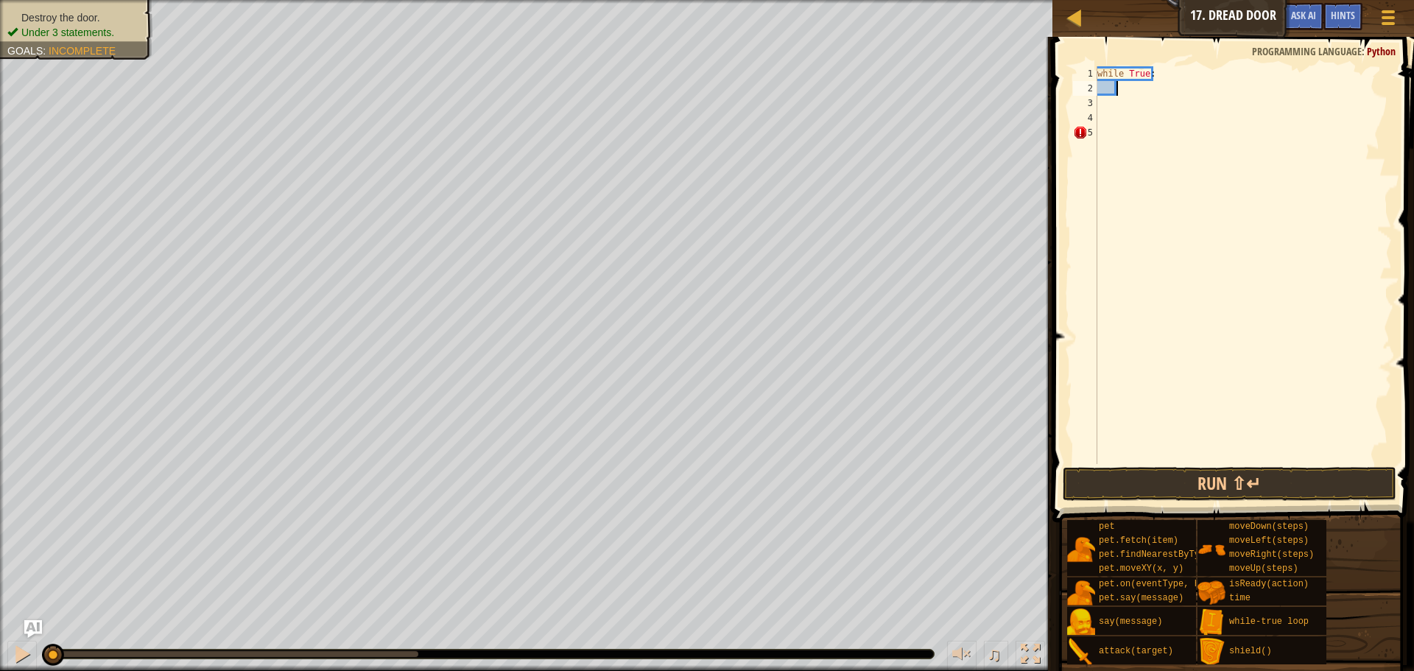
click at [1179, 97] on div "while True :" at bounding box center [1242, 279] width 297 height 427
click at [1179, 93] on div "while True :" at bounding box center [1242, 279] width 297 height 427
drag, startPoint x: 1114, startPoint y: 106, endPoint x: 1107, endPoint y: 124, distance: 19.6
click at [1111, 112] on div "while True :" at bounding box center [1242, 279] width 297 height 427
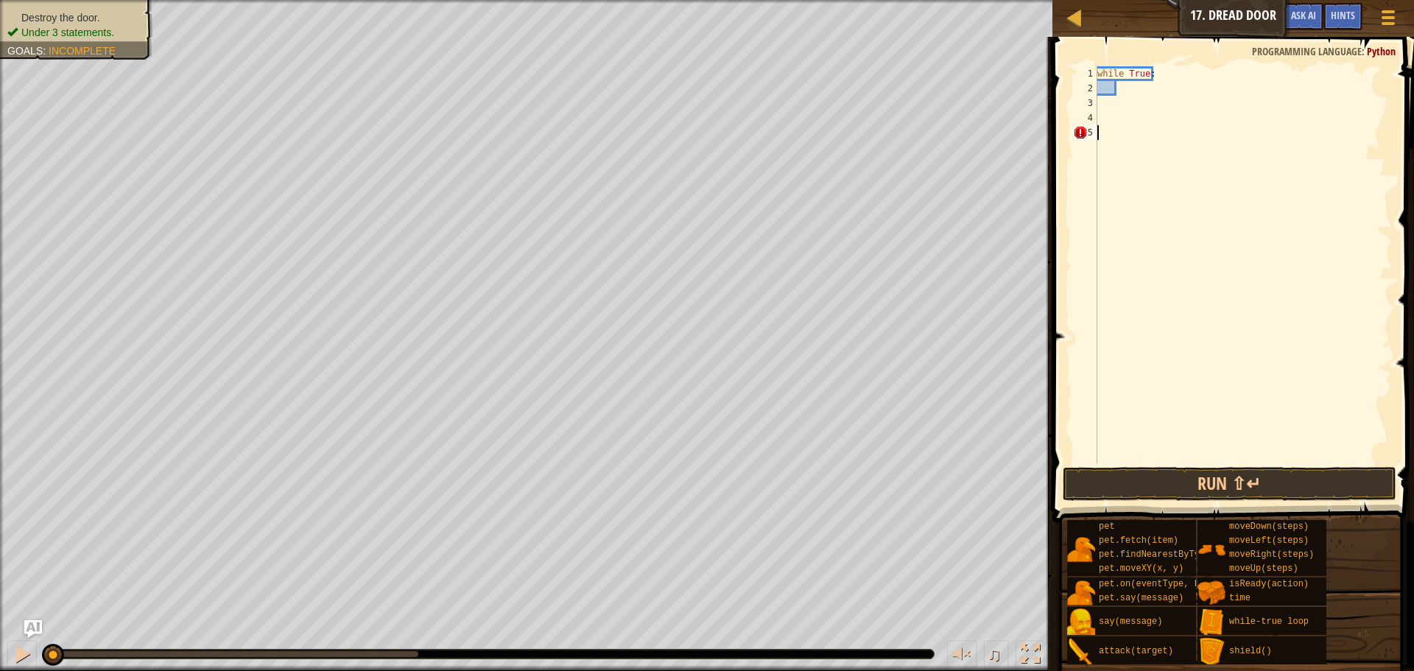
click at [1103, 138] on div "while True :" at bounding box center [1242, 279] width 297 height 427
click at [1124, 94] on div "while True :" at bounding box center [1242, 279] width 297 height 427
click at [1113, 134] on div "while True :" at bounding box center [1242, 279] width 297 height 427
click at [1112, 105] on div "while True :" at bounding box center [1242, 279] width 297 height 427
click at [1112, 121] on div "while True :" at bounding box center [1242, 279] width 297 height 427
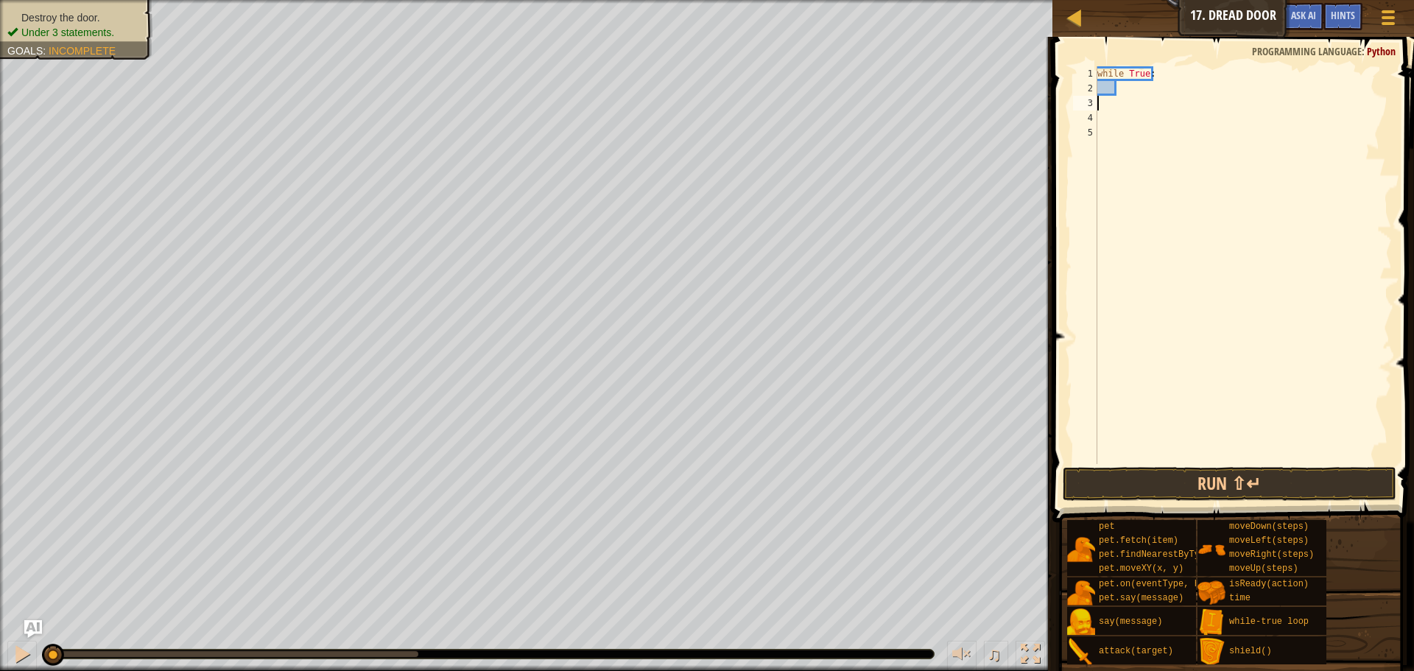
click at [1115, 98] on div "while True :" at bounding box center [1242, 279] width 297 height 427
click at [1115, 116] on div "while True :" at bounding box center [1242, 279] width 297 height 427
click at [1117, 101] on div "while True :" at bounding box center [1242, 279] width 297 height 427
click at [1117, 110] on div "while True :" at bounding box center [1242, 279] width 297 height 427
click at [1117, 102] on div "while True :" at bounding box center [1242, 279] width 297 height 427
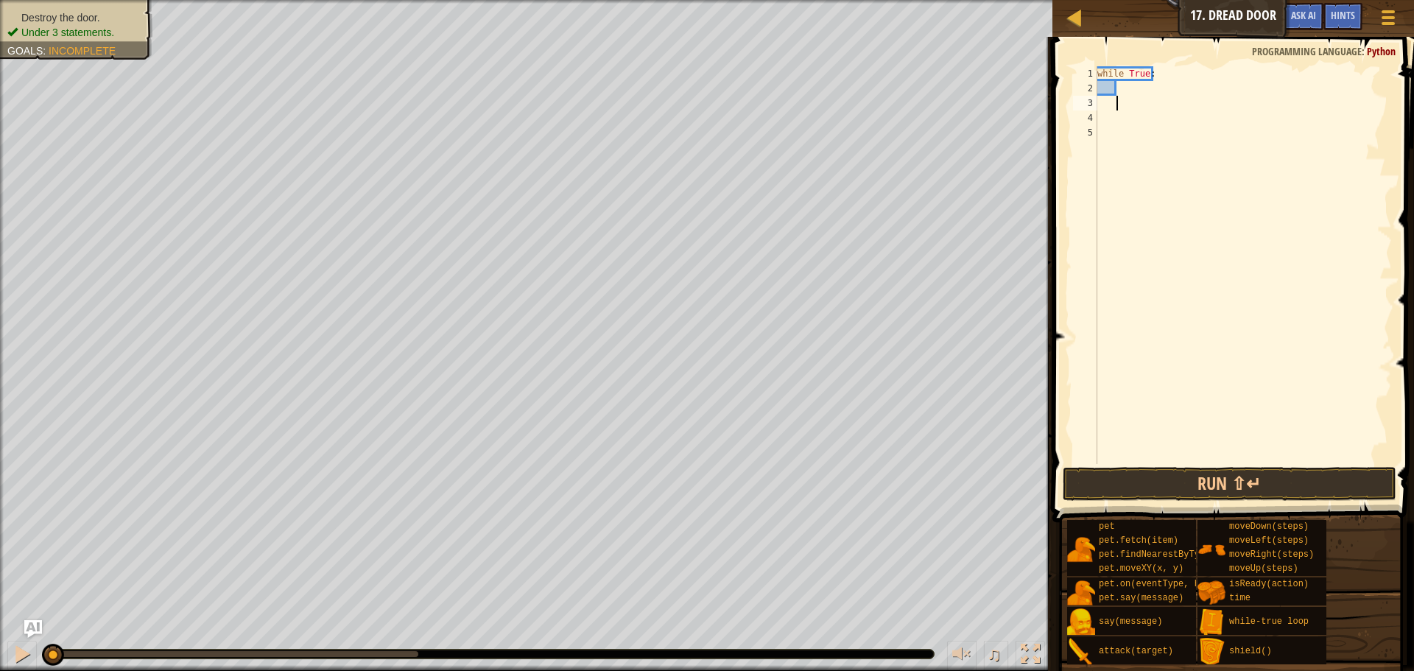
click at [1118, 121] on div "while True :" at bounding box center [1242, 279] width 297 height 427
click at [1121, 85] on div "while True :" at bounding box center [1242, 279] width 297 height 427
click at [1123, 105] on div "while True :" at bounding box center [1242, 279] width 297 height 427
click at [1127, 89] on div "while True :" at bounding box center [1242, 279] width 297 height 427
click at [1126, 107] on div "while True :" at bounding box center [1242, 279] width 297 height 427
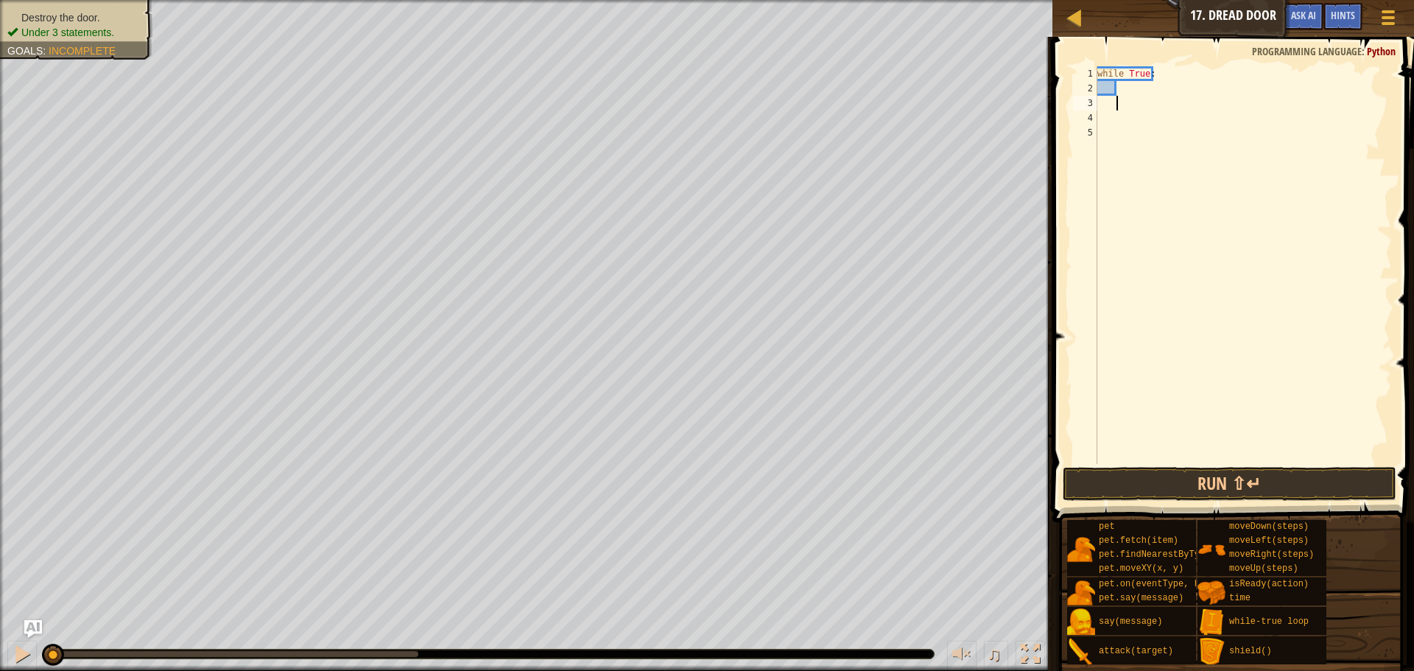
click at [1126, 94] on div "while True :" at bounding box center [1242, 279] width 297 height 427
click at [1128, 121] on div "while True :" at bounding box center [1242, 279] width 297 height 427
click at [1130, 101] on div "while True :" at bounding box center [1242, 279] width 297 height 427
click at [1127, 133] on div "while True :" at bounding box center [1242, 279] width 297 height 427
click at [1129, 111] on div "while True :" at bounding box center [1242, 279] width 297 height 427
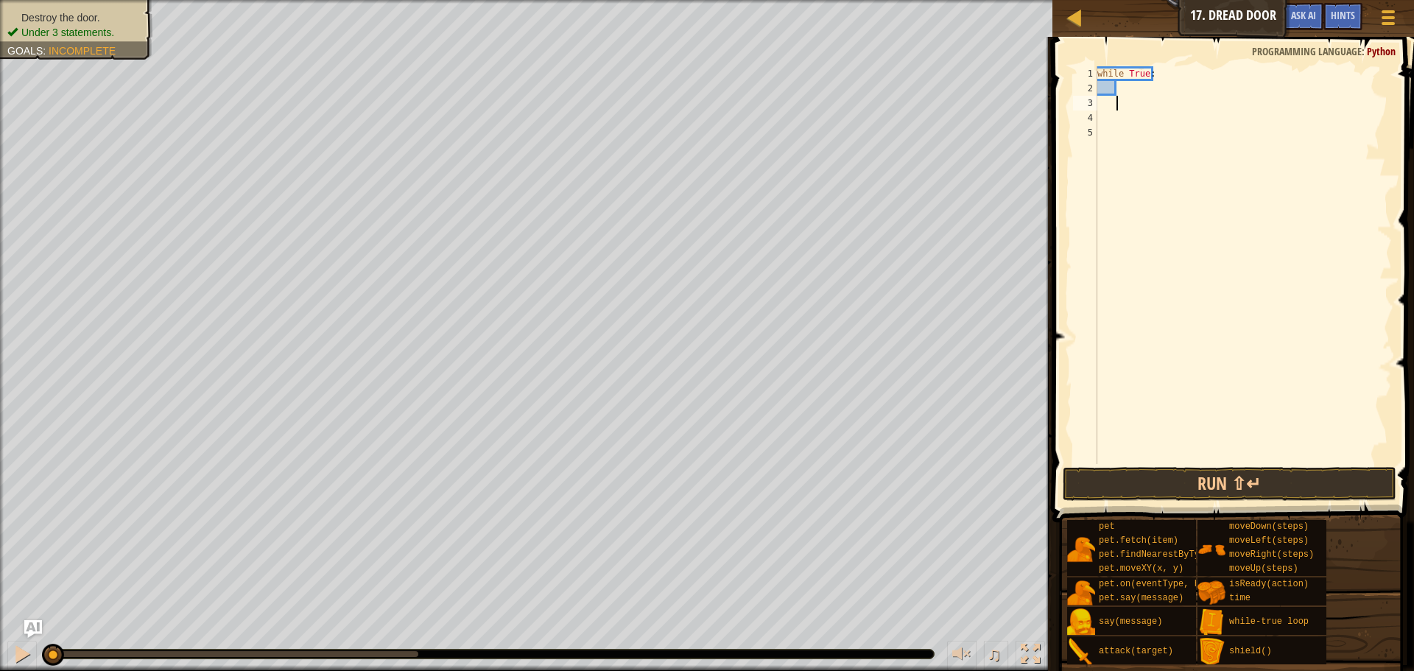
click at [1129, 102] on div "while True :" at bounding box center [1242, 279] width 297 height 427
click at [1129, 96] on div "while True :" at bounding box center [1242, 279] width 297 height 427
click at [1129, 90] on div "while True :" at bounding box center [1242, 279] width 297 height 427
click at [1124, 109] on div "hero.attack press enter" at bounding box center [1253, 130] width 278 height 66
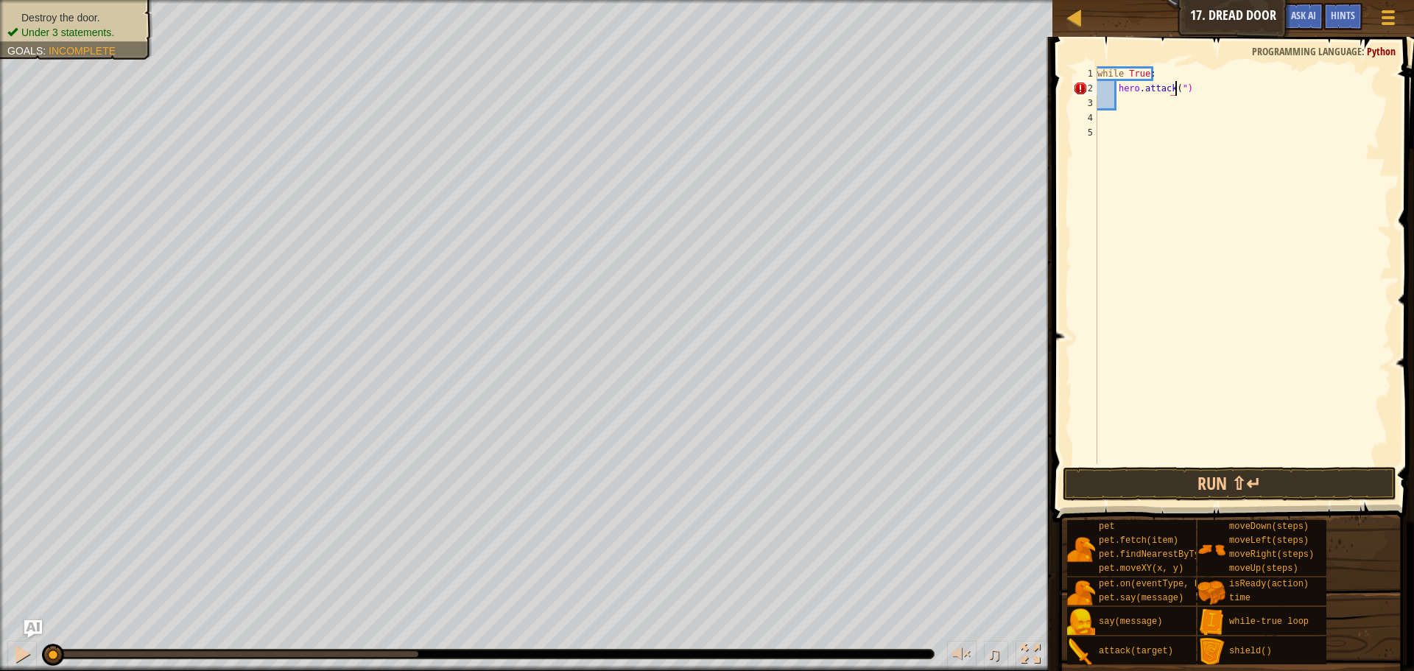
scroll to position [7, 7]
type textarea "hero.attack("Door")"
click at [1162, 115] on div "while True : hero . attack ( "Door" )" at bounding box center [1242, 279] width 297 height 427
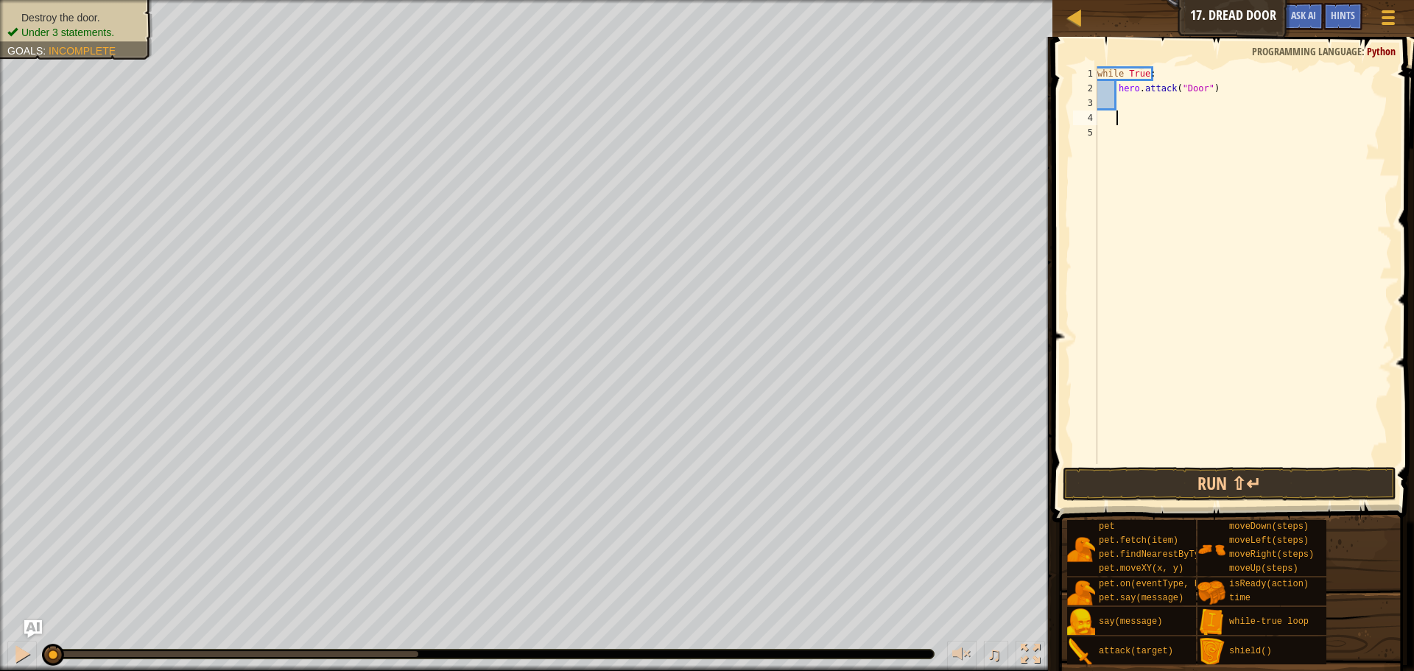
click at [1162, 105] on div "while True : hero . attack ( "Door" )" at bounding box center [1242, 279] width 297 height 427
click at [1229, 476] on button "Run ⇧↵" at bounding box center [1229, 484] width 334 height 34
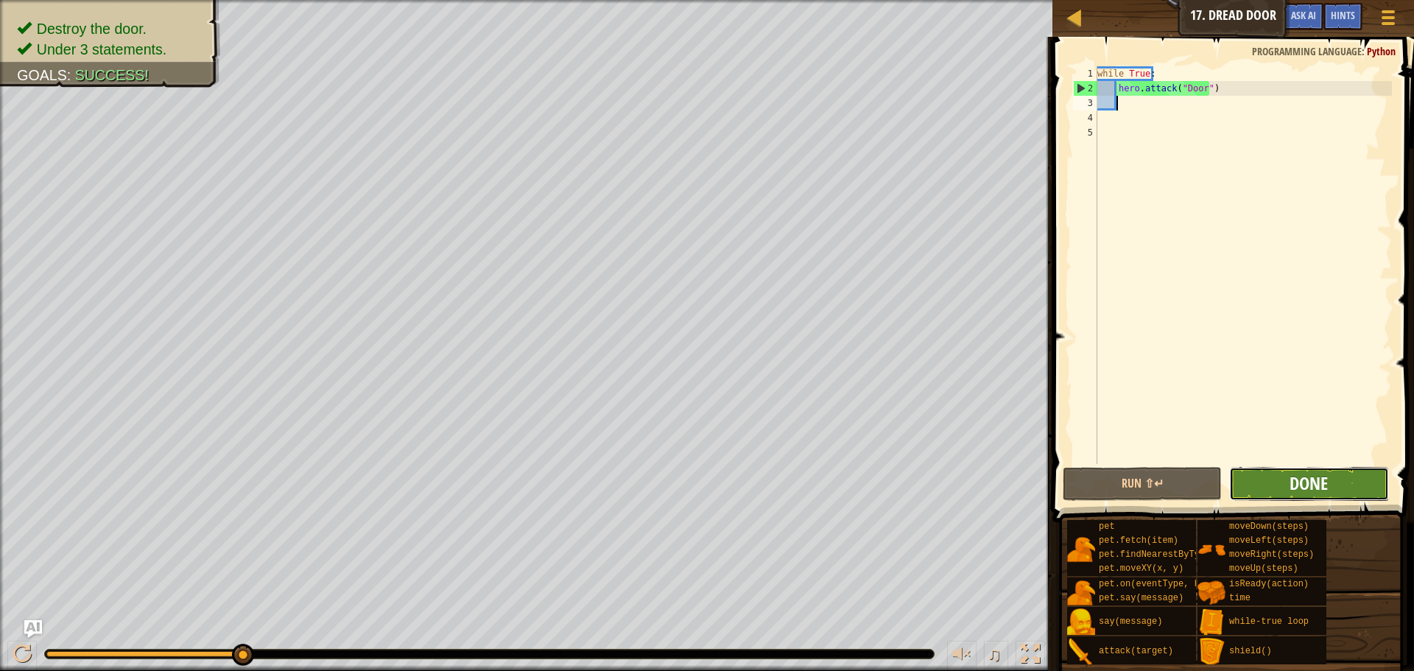
click at [1291, 479] on span "Done" at bounding box center [1308, 483] width 38 height 24
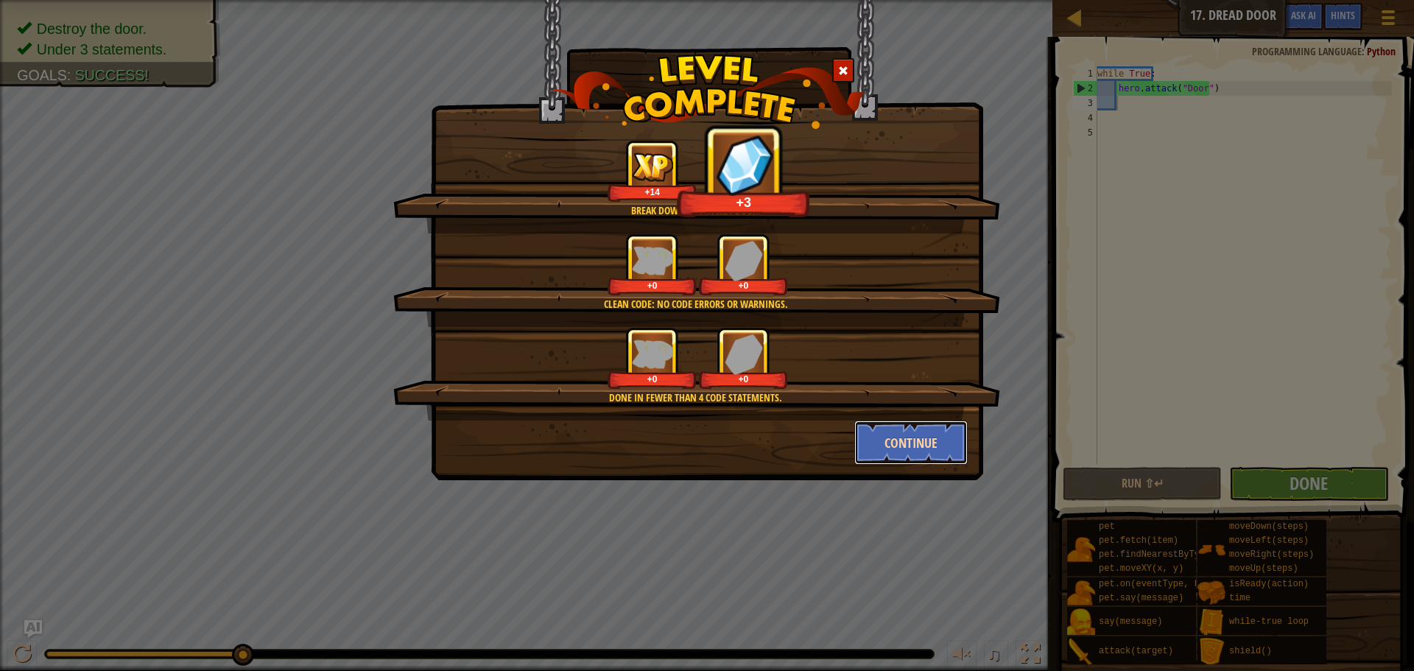
click at [907, 441] on button "Continue" at bounding box center [911, 442] width 114 height 44
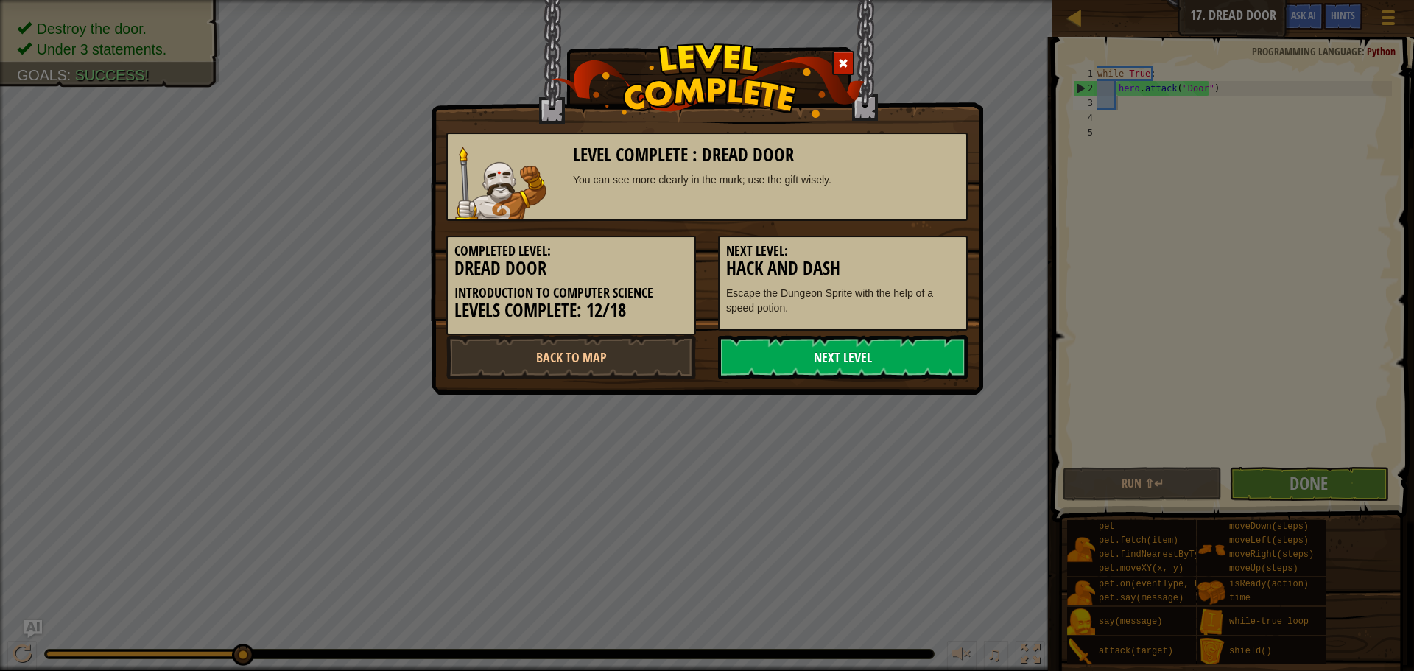
click at [903, 359] on link "Next Level" at bounding box center [843, 357] width 250 height 44
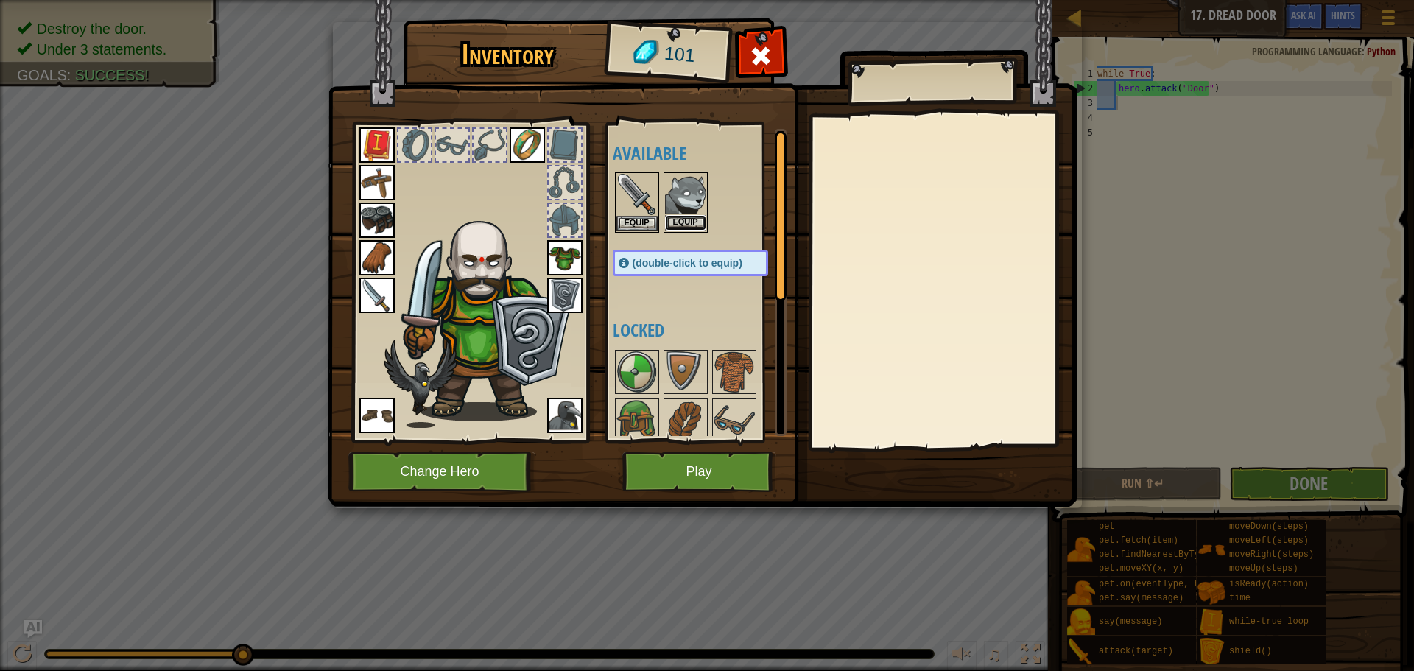
click at [698, 215] on button "Equip" at bounding box center [685, 222] width 41 height 15
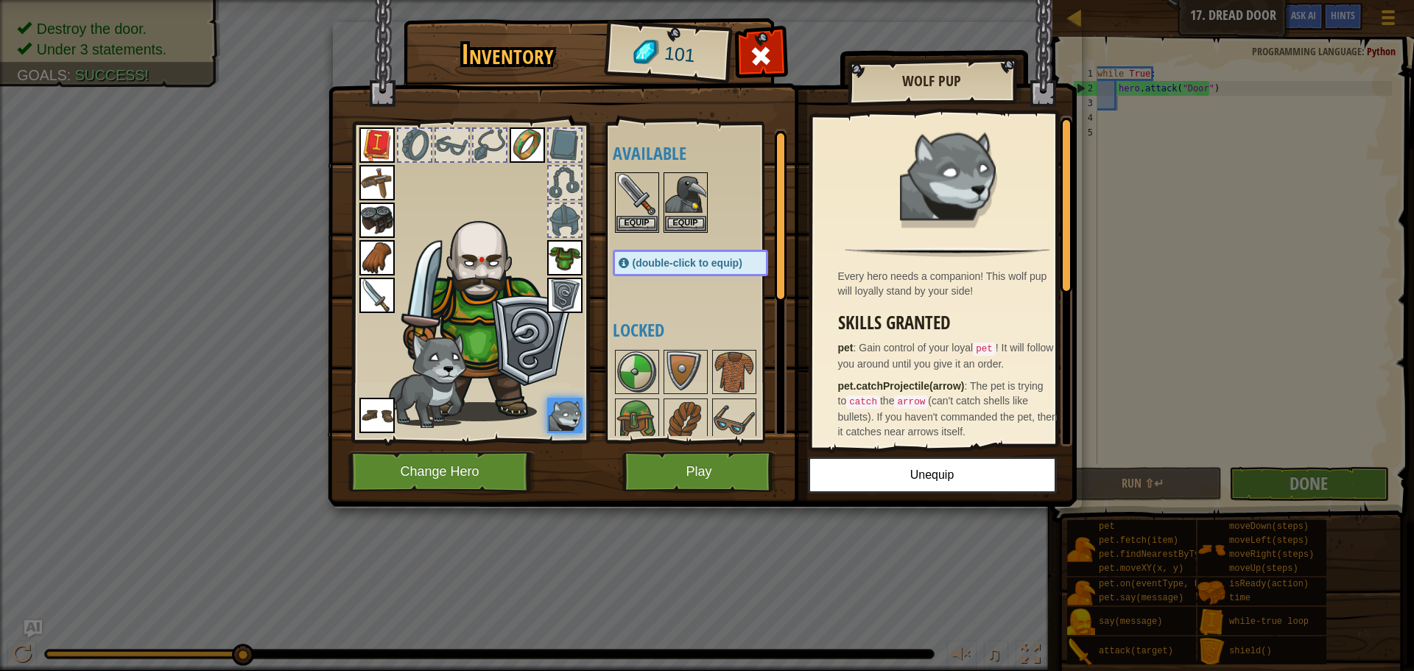
drag, startPoint x: 677, startPoint y: 374, endPoint x: 686, endPoint y: 303, distance: 72.0
click at [685, 303] on div "Available Equip Equip Equip Equip Equip Equip Equip Equip Equip Equip Equip Equ…" at bounding box center [705, 282] width 185 height 307
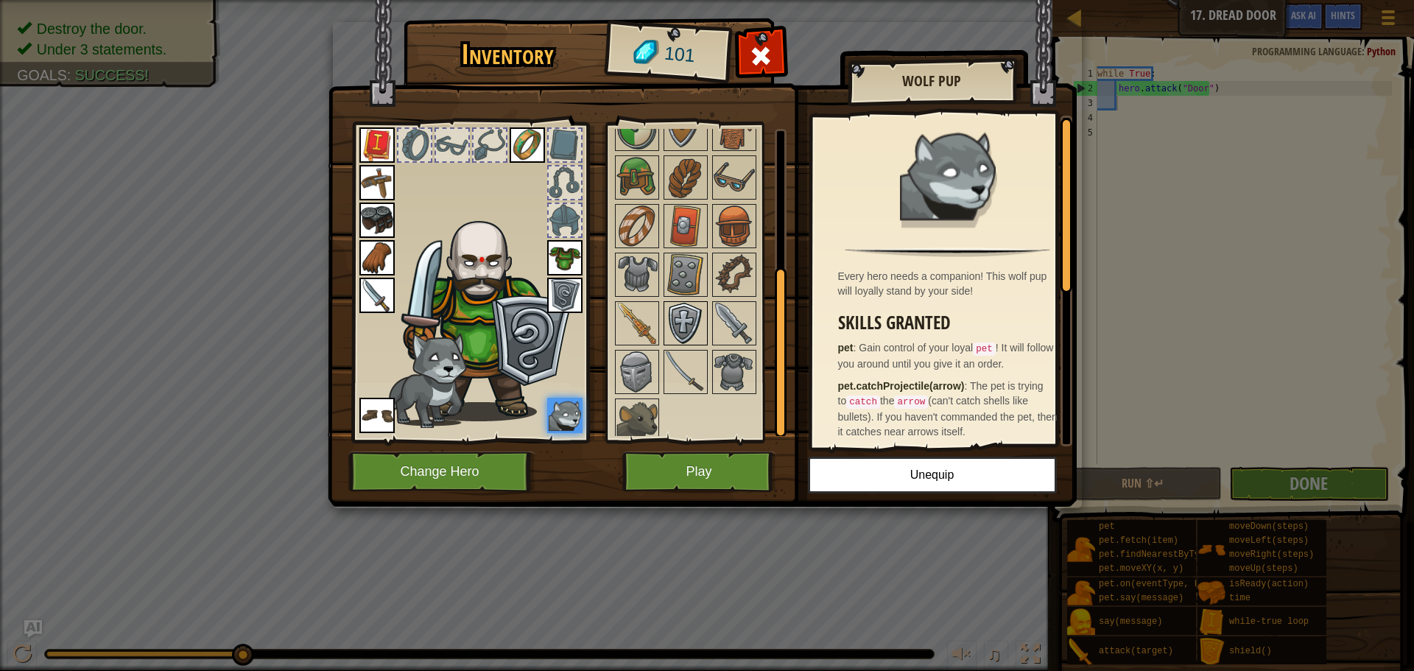
scroll to position [252, 0]
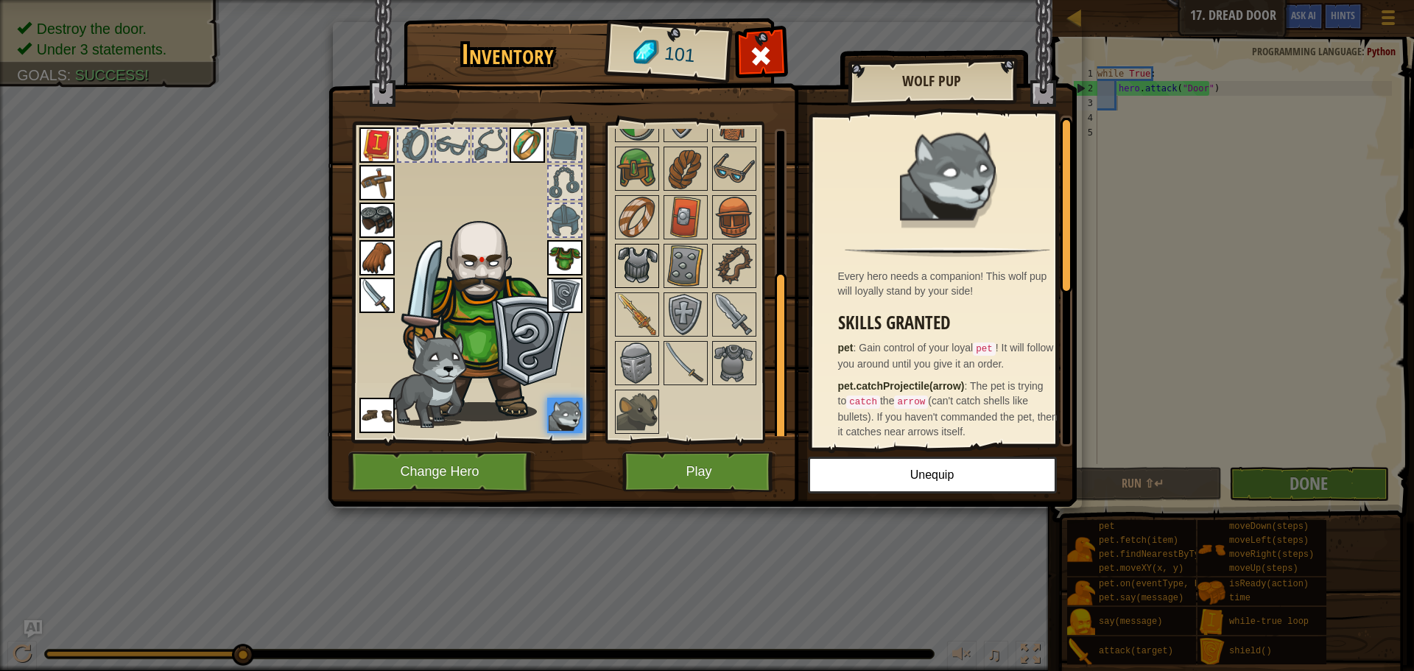
click at [647, 270] on img at bounding box center [636, 265] width 41 height 41
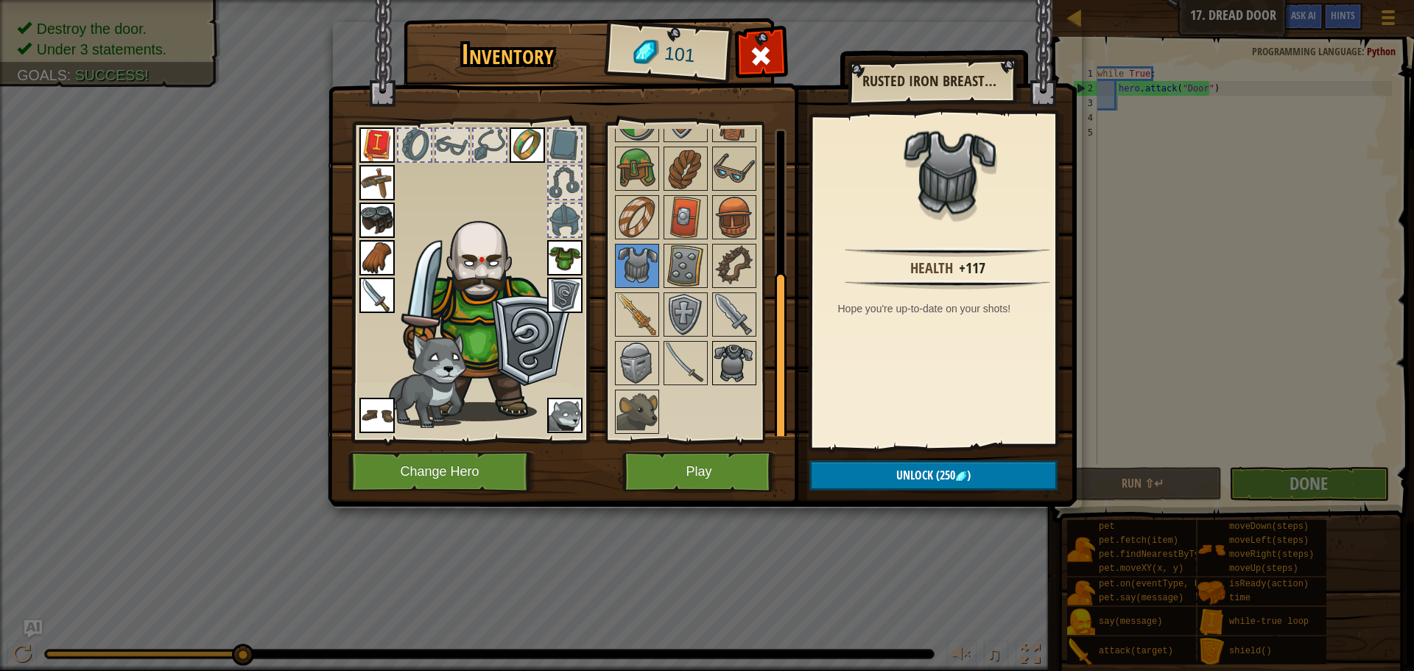
click at [744, 354] on img at bounding box center [733, 362] width 41 height 41
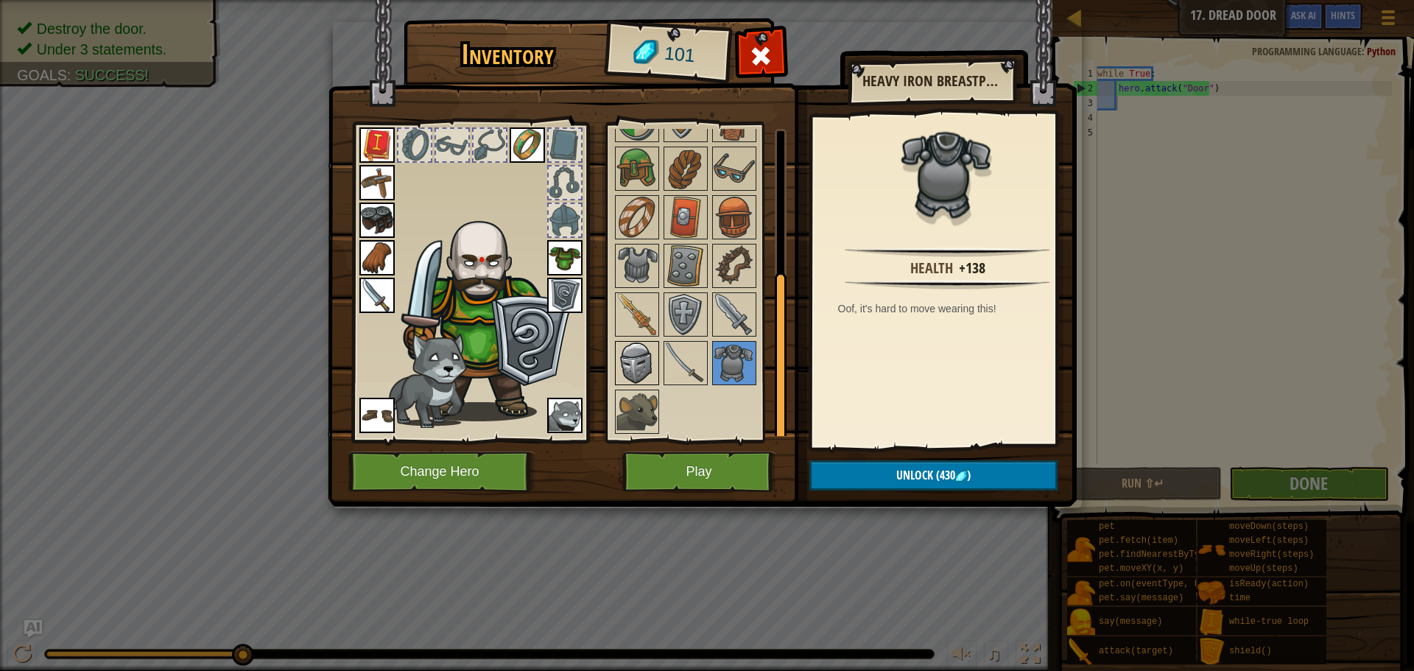
click at [644, 360] on img at bounding box center [636, 362] width 41 height 41
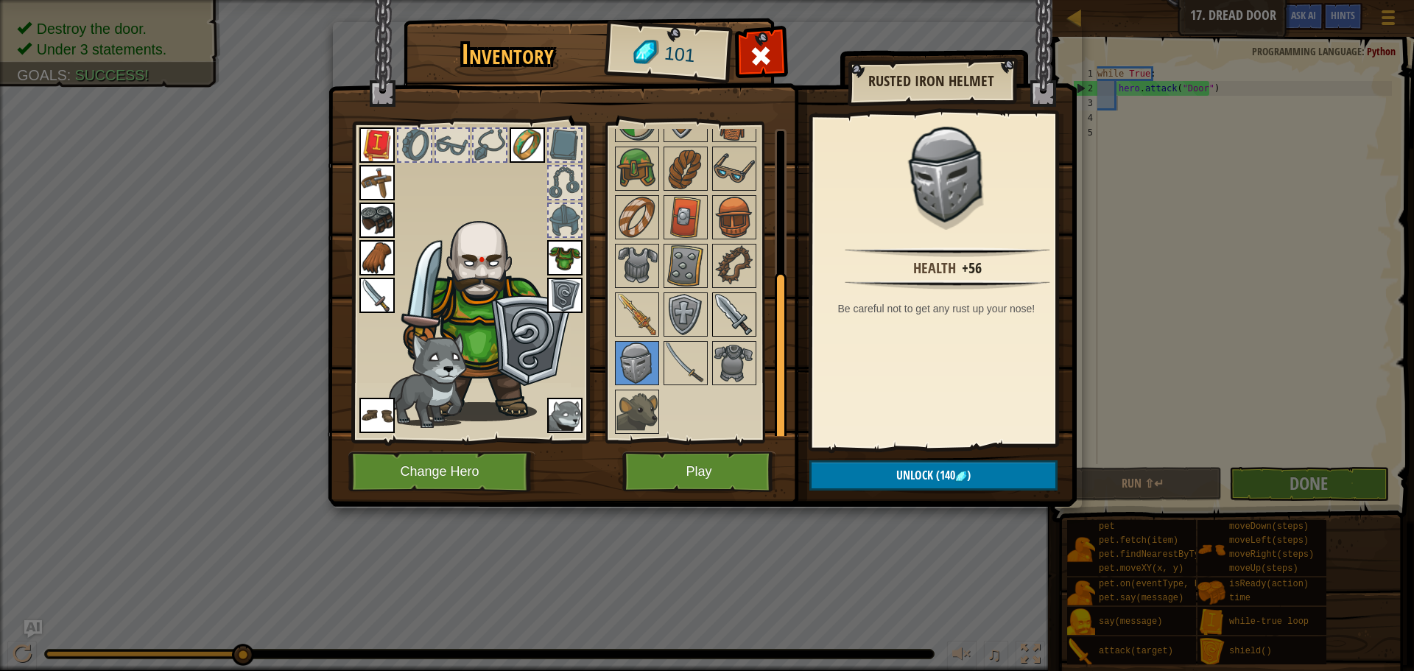
click at [734, 295] on img at bounding box center [733, 314] width 41 height 41
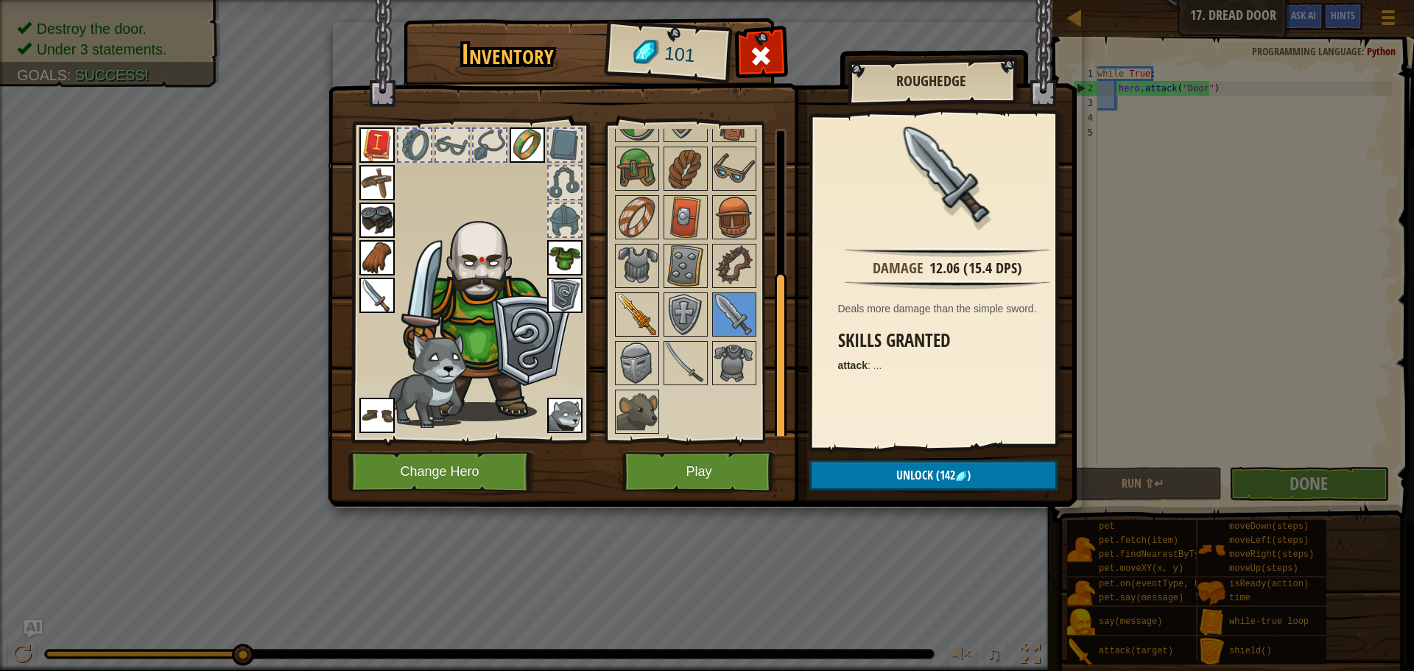
click at [652, 317] on img at bounding box center [636, 314] width 41 height 41
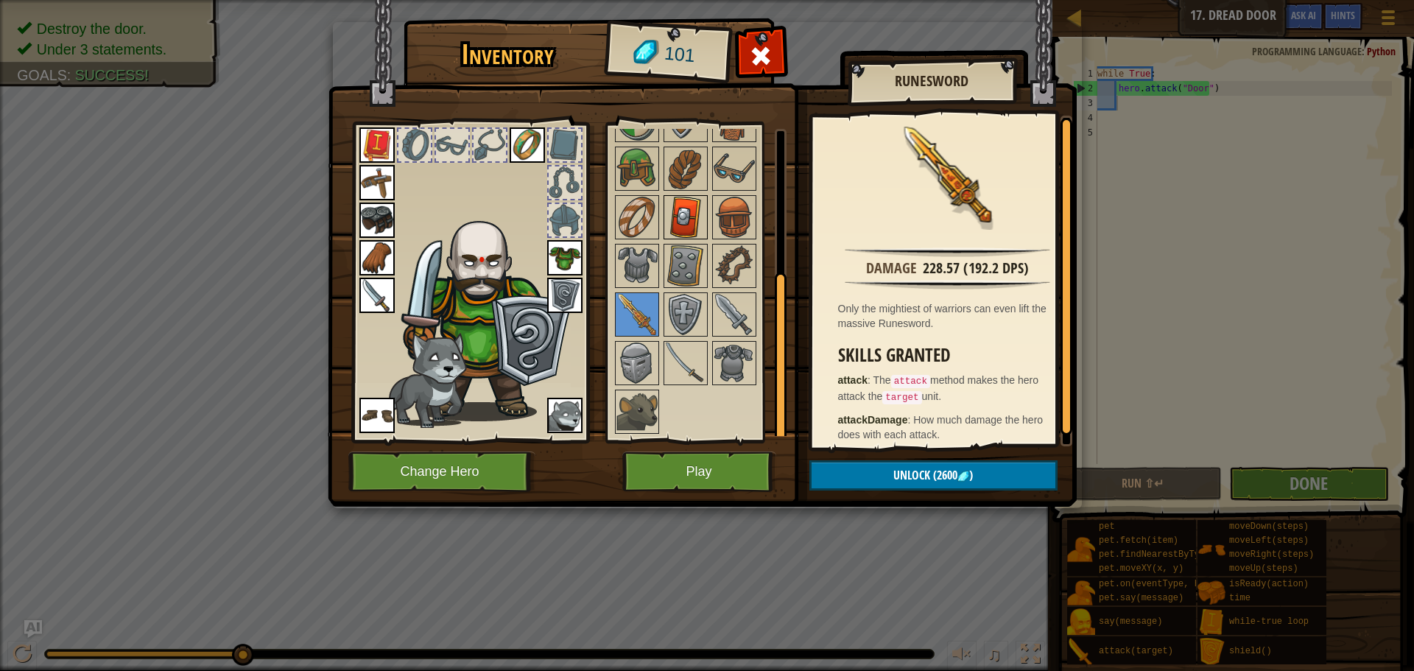
click at [692, 202] on img at bounding box center [685, 217] width 41 height 41
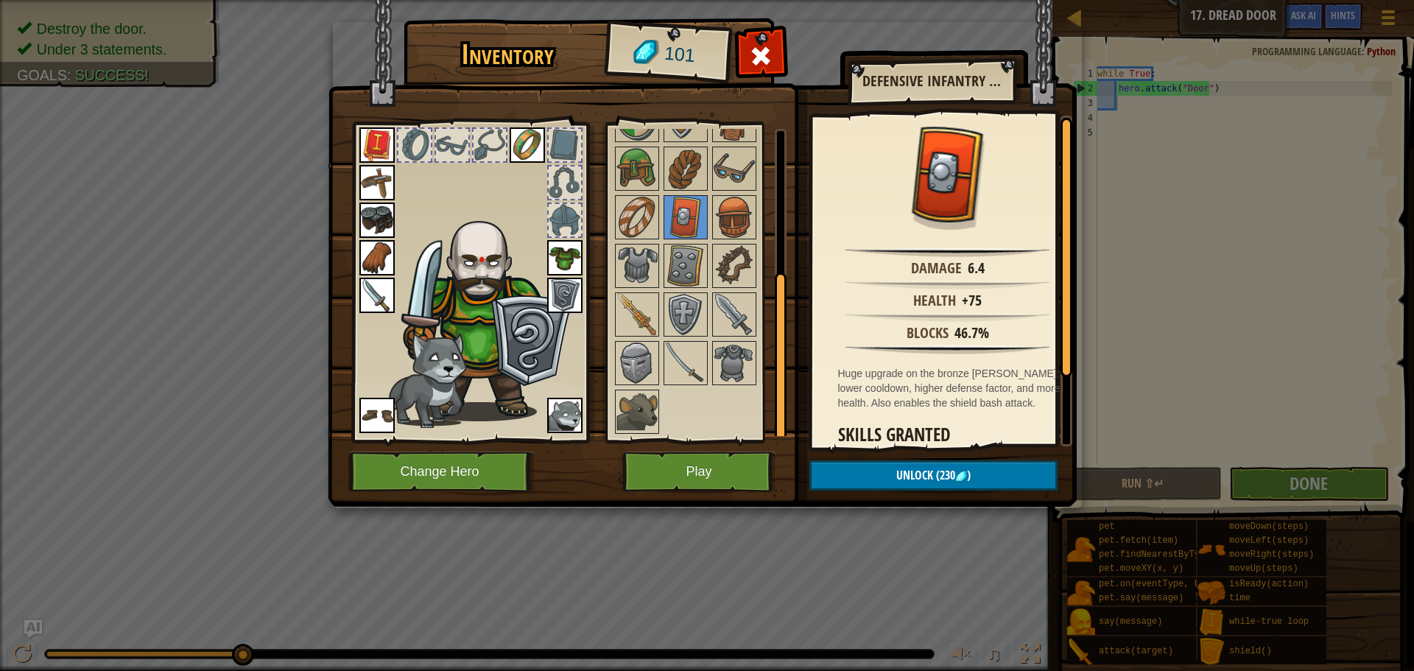
drag, startPoint x: 694, startPoint y: 193, endPoint x: 710, endPoint y: 272, distance: 80.4
click at [710, 272] on div at bounding box center [705, 266] width 185 height 340
click at [734, 227] on img at bounding box center [733, 217] width 41 height 41
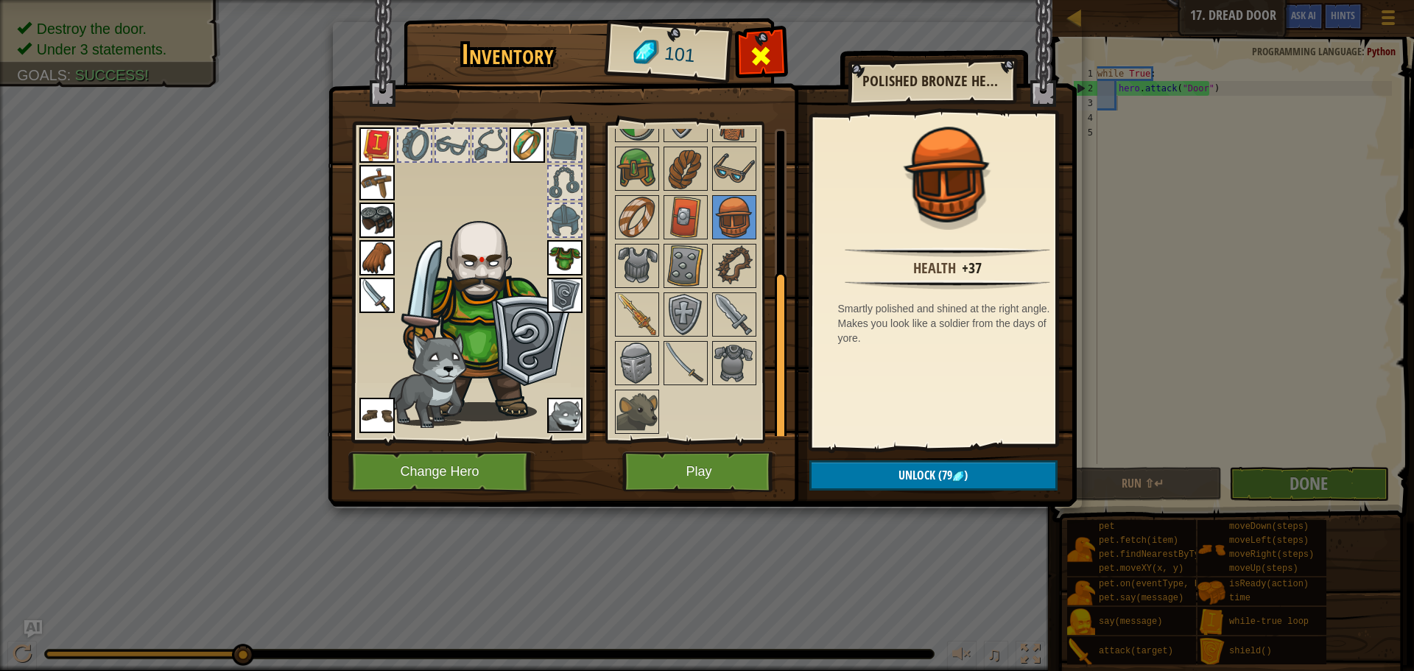
click at [751, 52] on span at bounding box center [761, 56] width 24 height 24
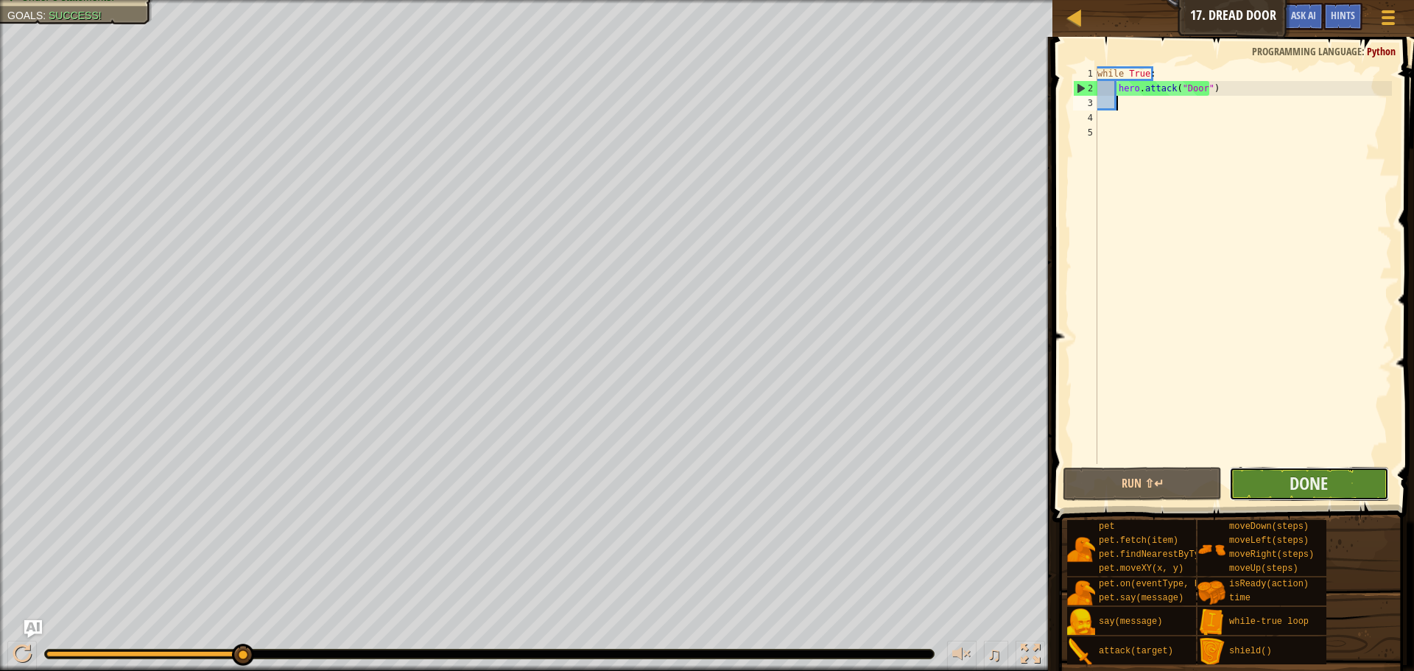
click at [1355, 475] on button "Done" at bounding box center [1308, 484] width 159 height 34
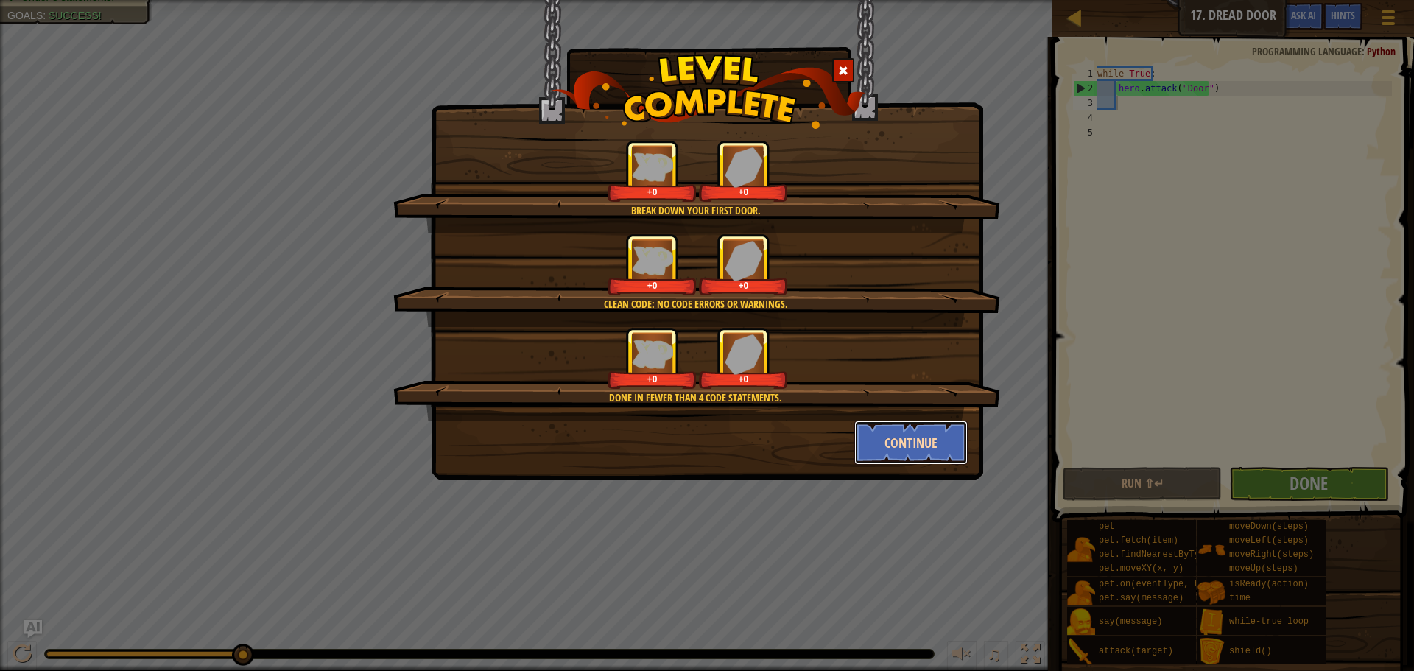
click at [906, 430] on button "Continue" at bounding box center [911, 442] width 114 height 44
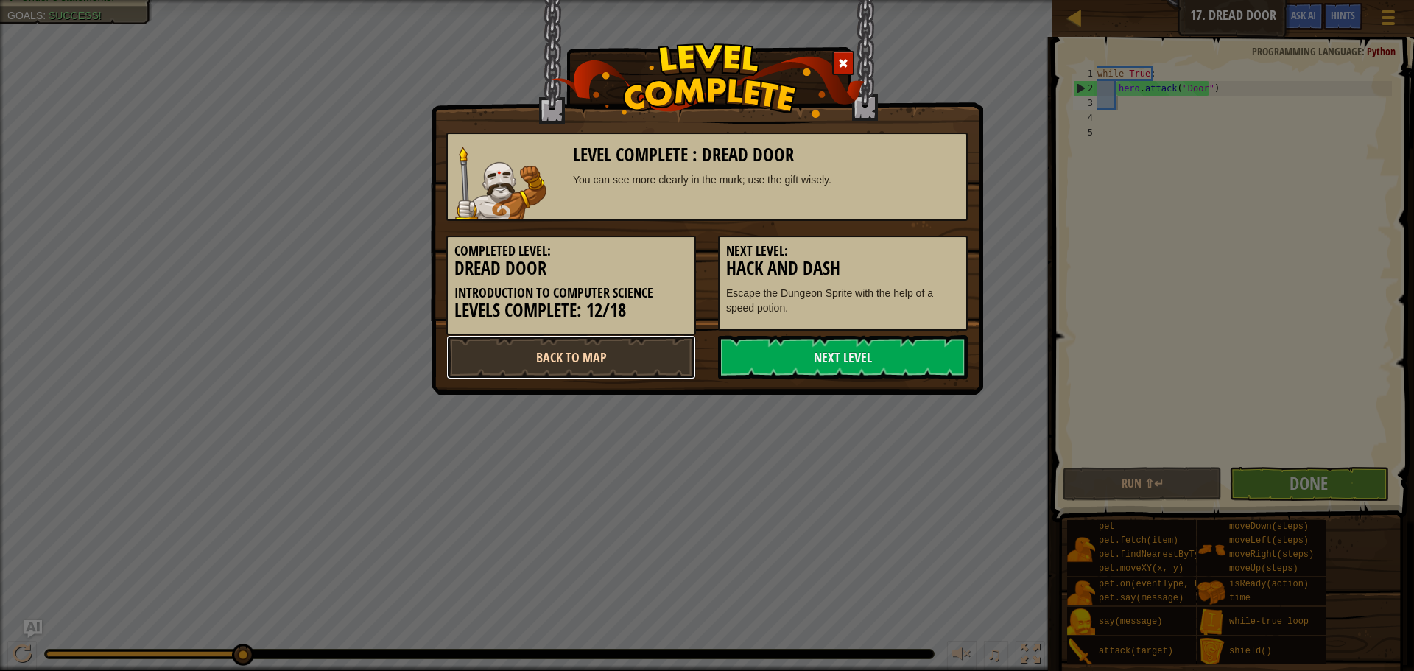
click at [622, 362] on link "Back to Map" at bounding box center [571, 357] width 250 height 44
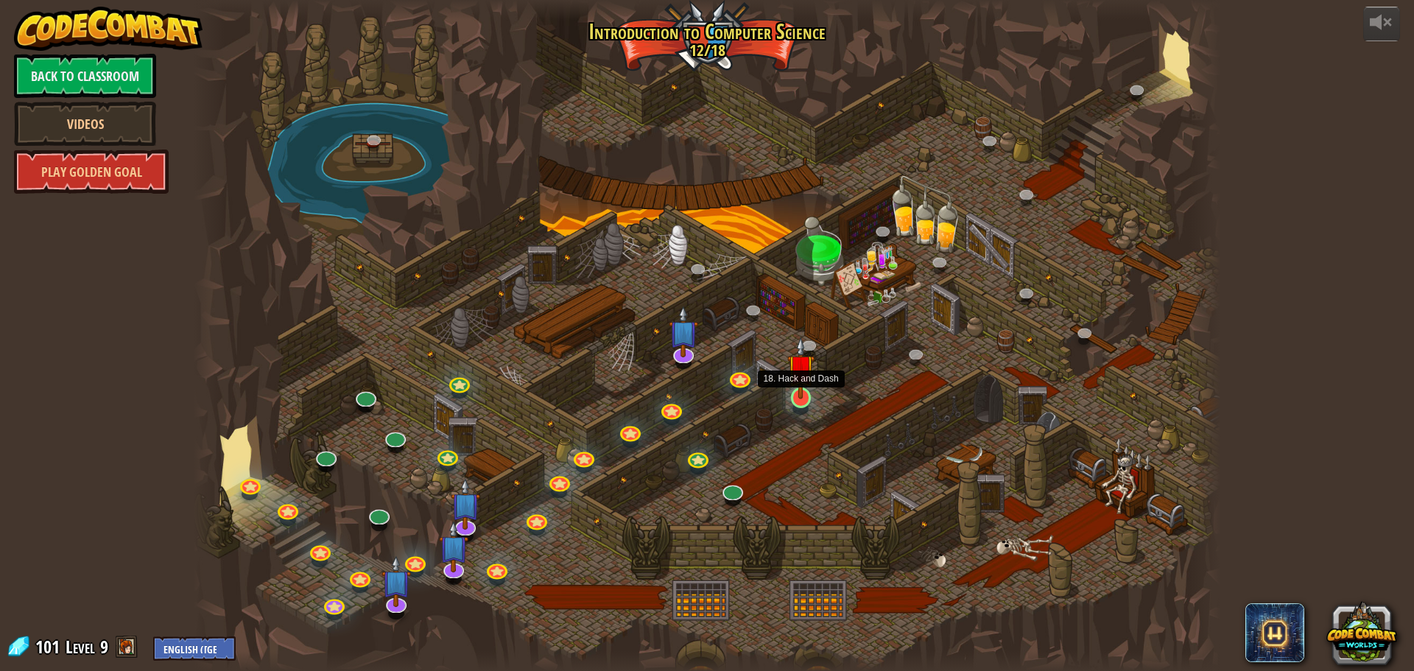
click at [788, 384] on img at bounding box center [800, 367] width 27 height 63
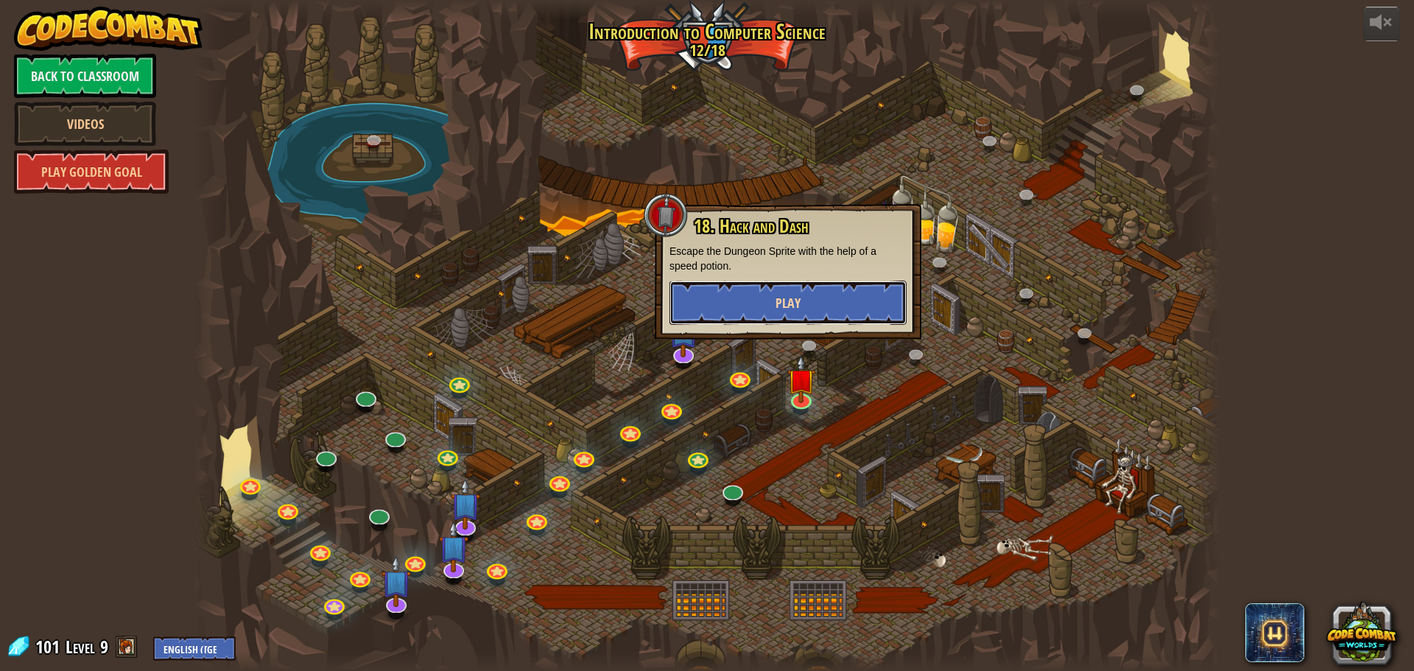
click at [805, 294] on button "Play" at bounding box center [787, 302] width 237 height 44
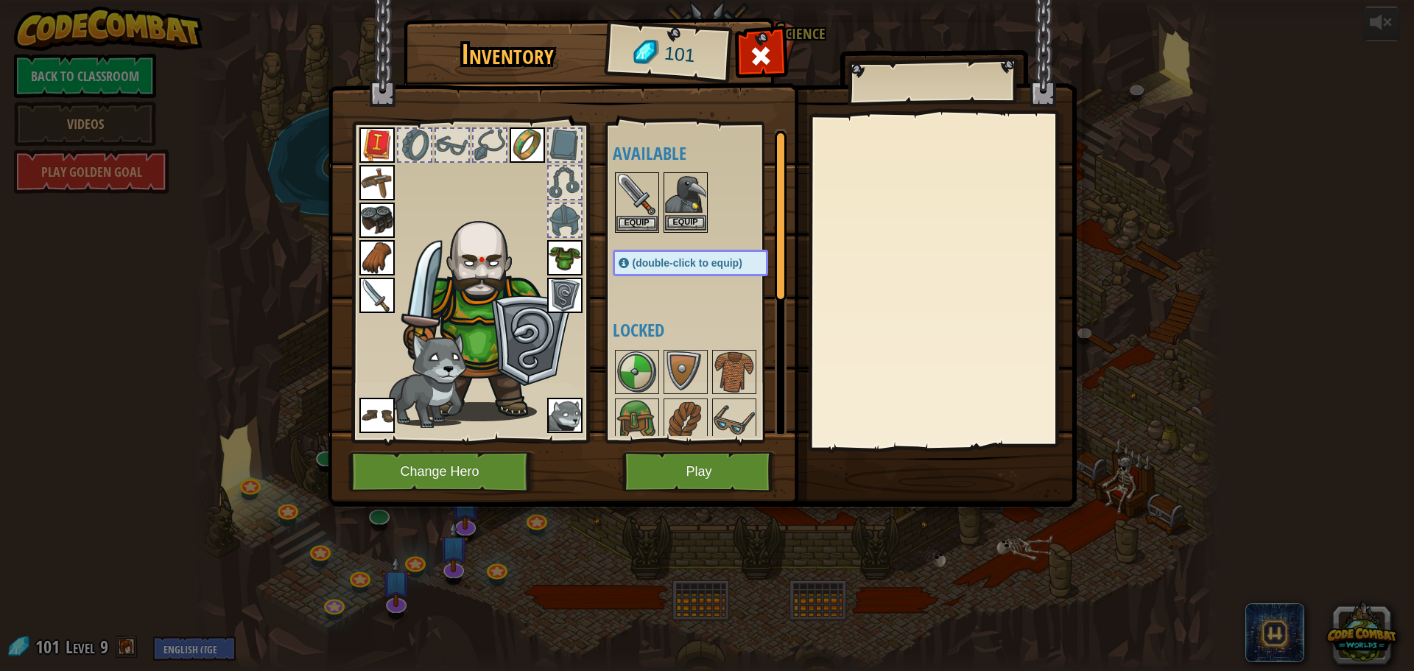
click at [684, 219] on div "Equip" at bounding box center [685, 202] width 44 height 60
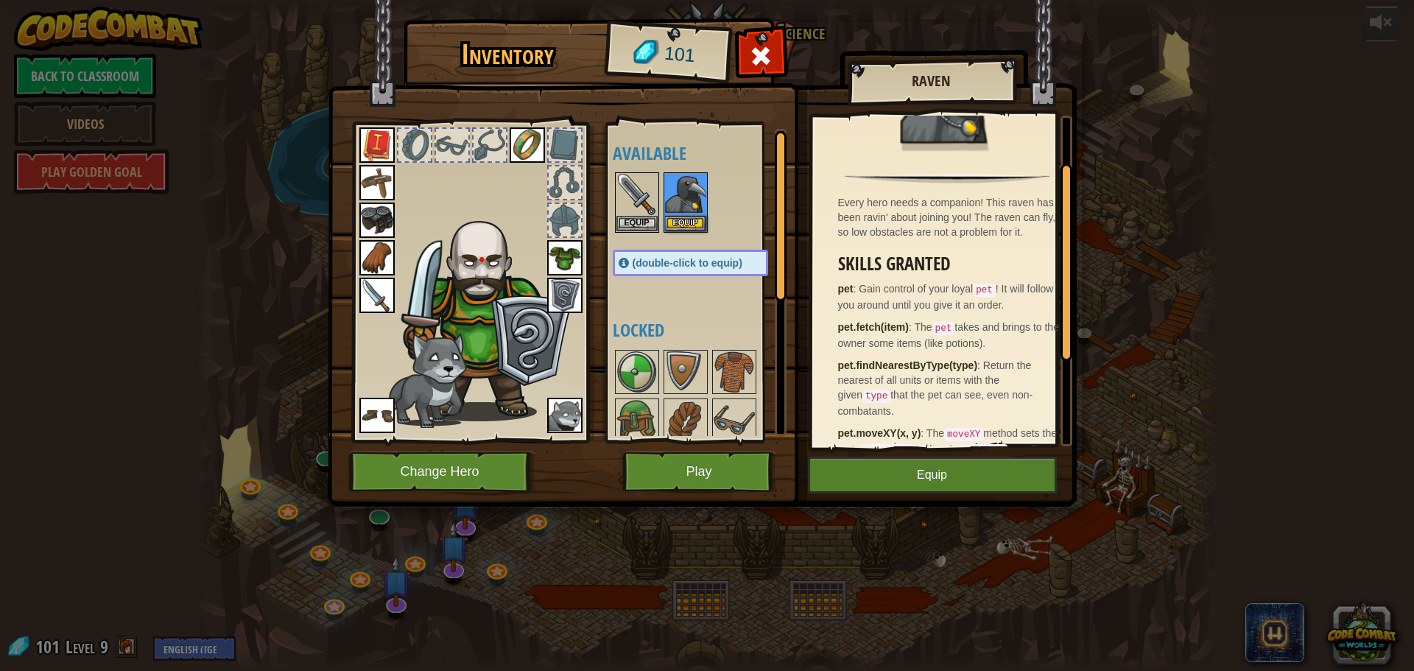
scroll to position [147, 0]
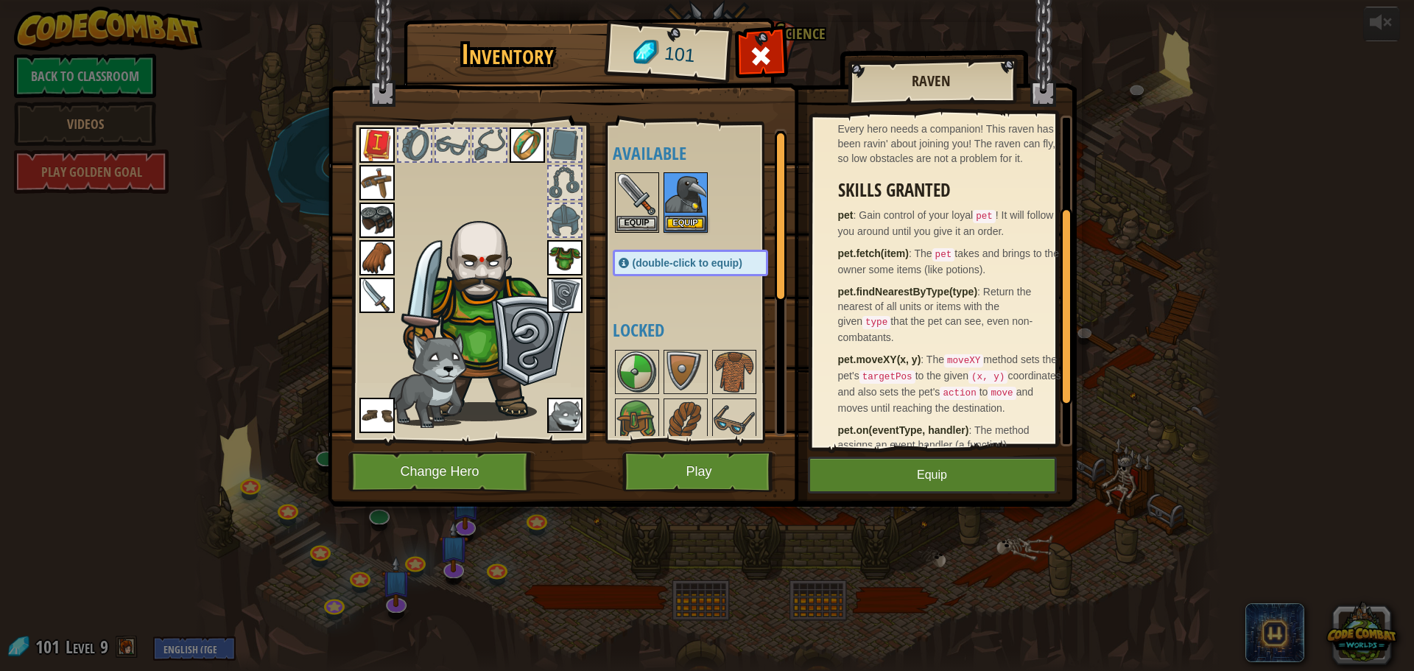
click at [427, 390] on img at bounding box center [425, 380] width 82 height 96
click at [555, 418] on img at bounding box center [564, 415] width 35 height 35
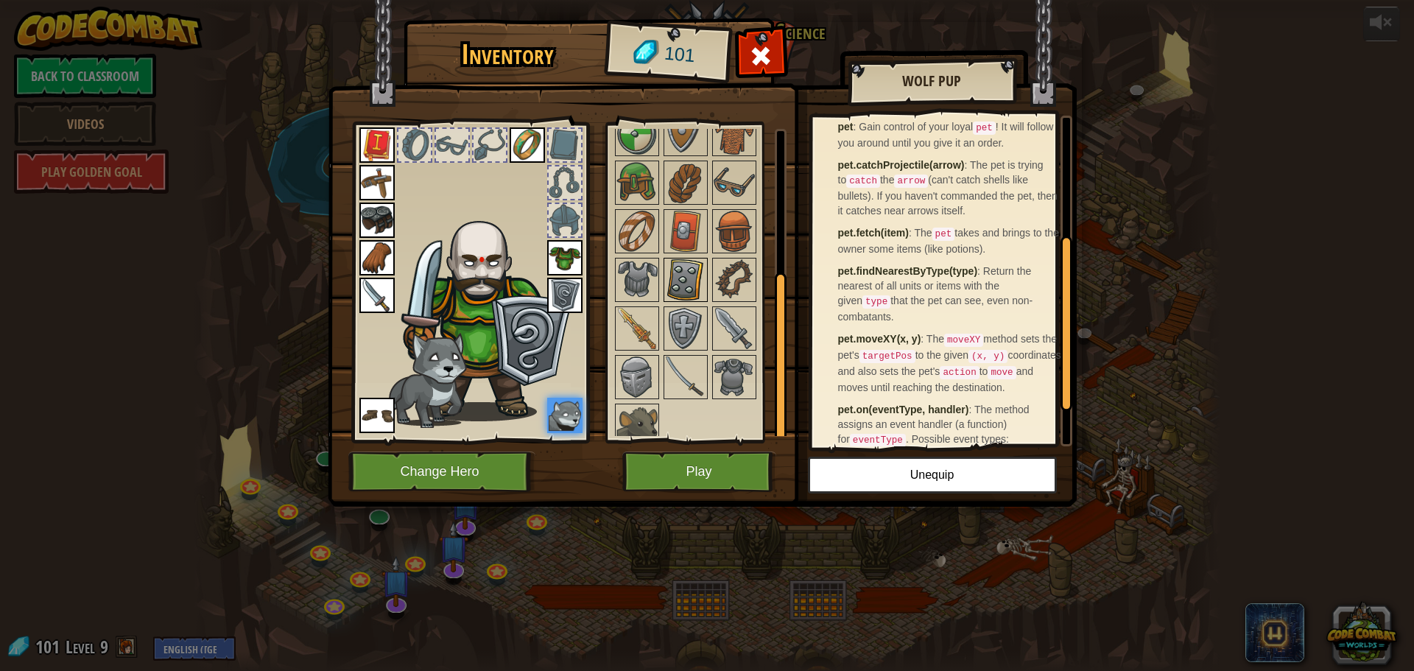
scroll to position [252, 0]
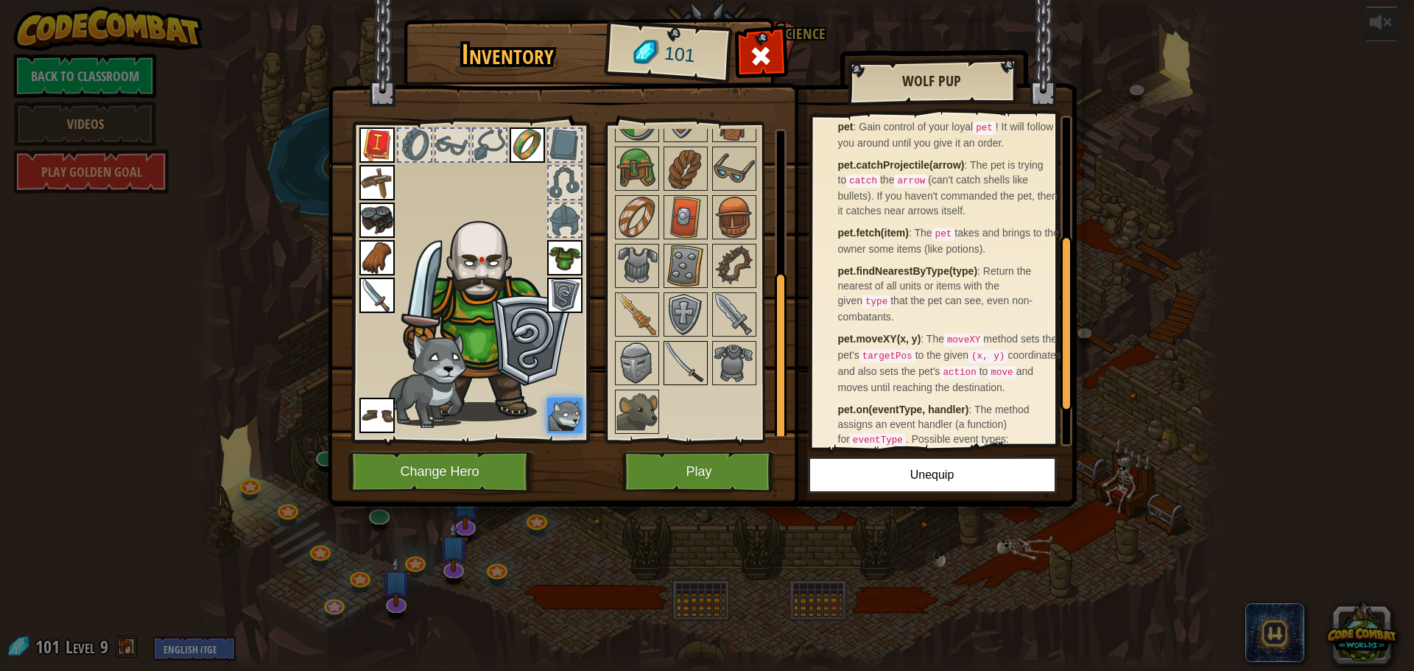
click at [701, 355] on img at bounding box center [685, 362] width 41 height 41
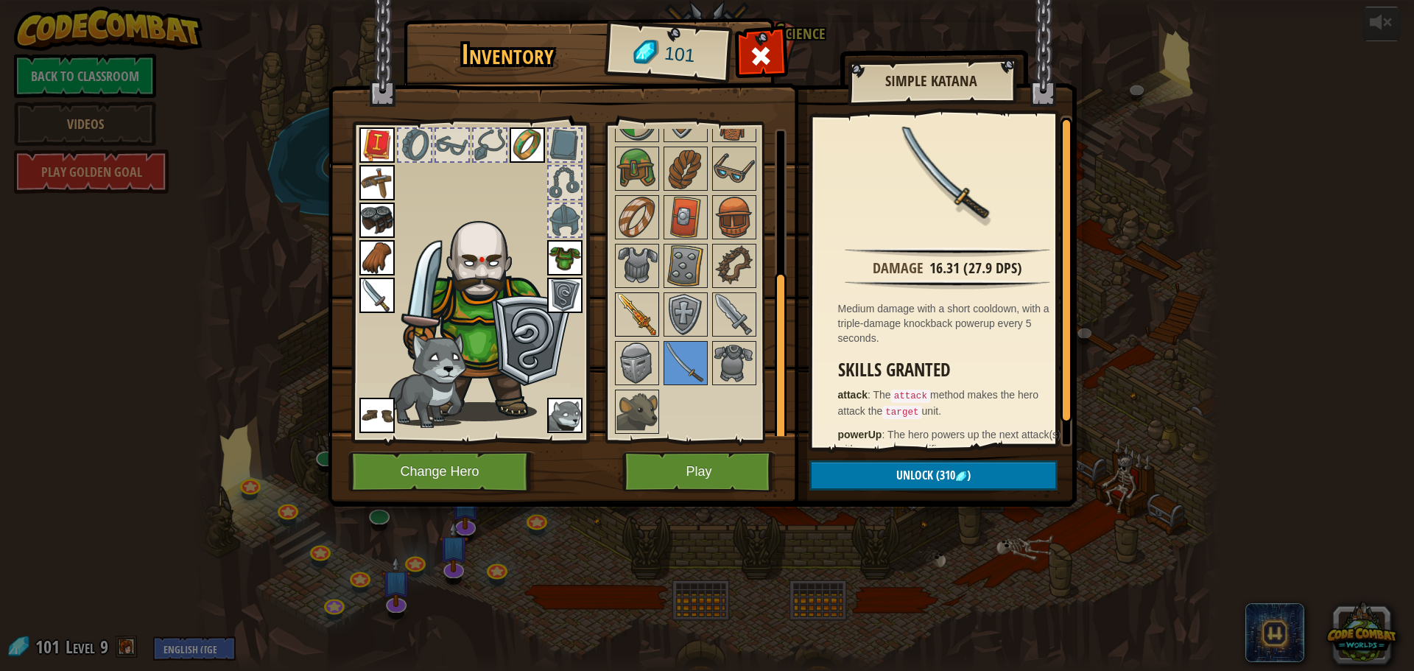
click at [629, 317] on img at bounding box center [636, 314] width 41 height 41
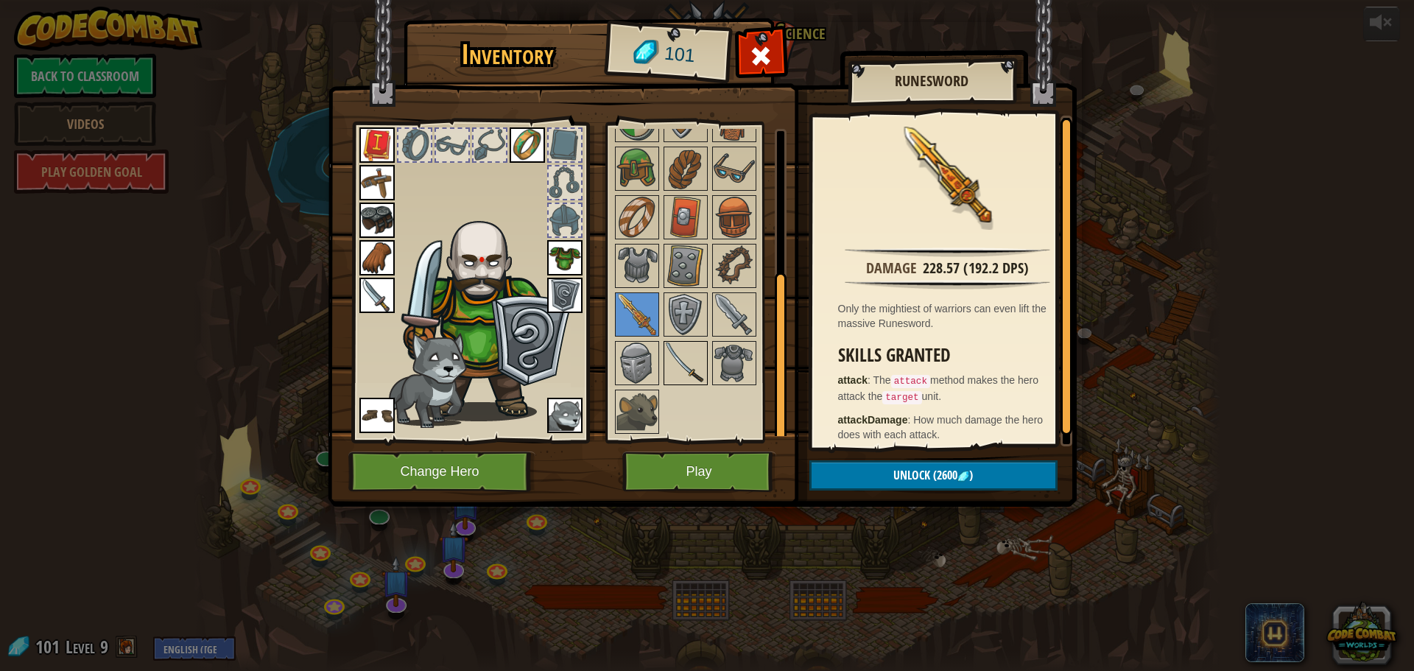
click at [681, 378] on img at bounding box center [685, 362] width 41 height 41
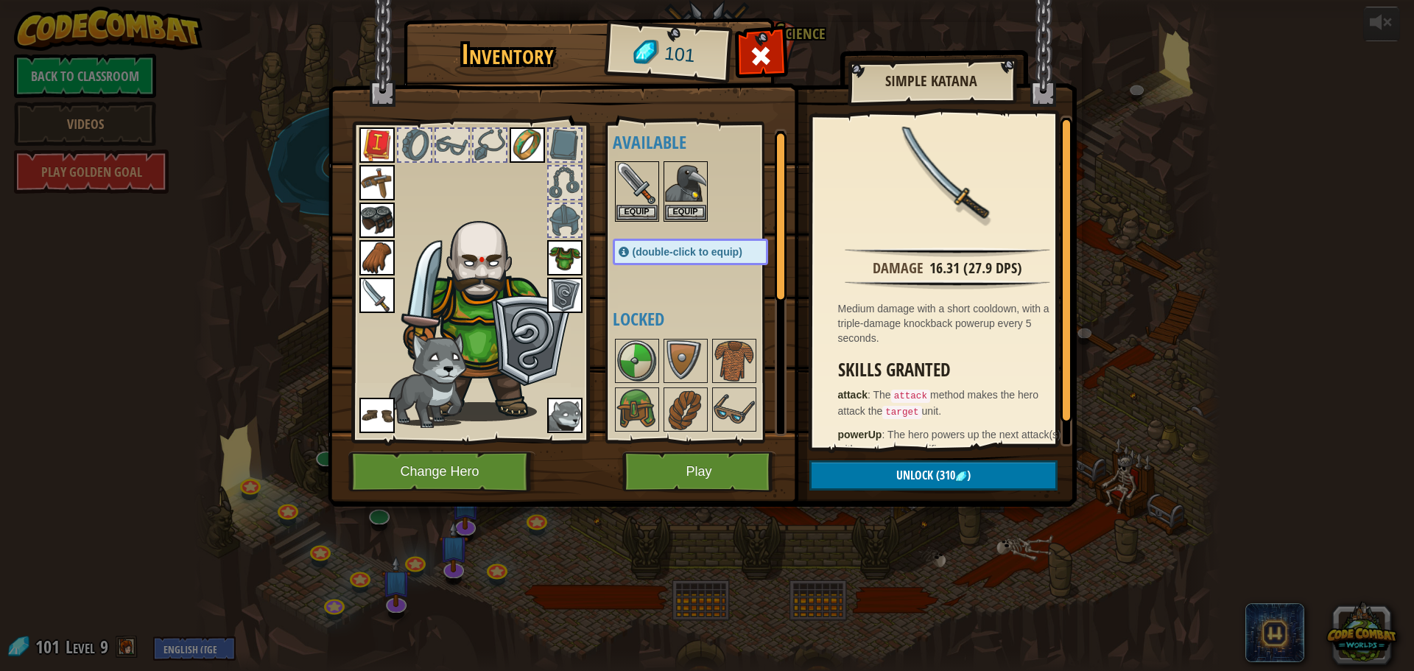
scroll to position [0, 0]
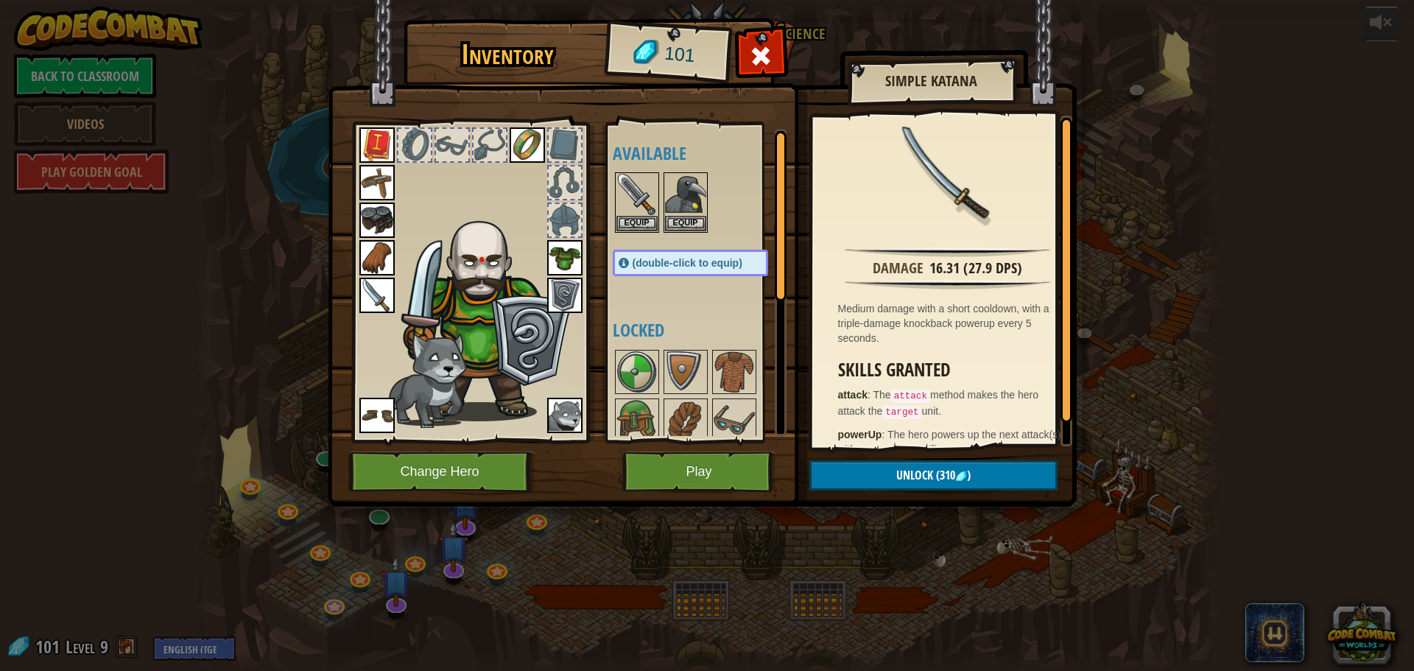
click at [380, 291] on img at bounding box center [376, 295] width 35 height 35
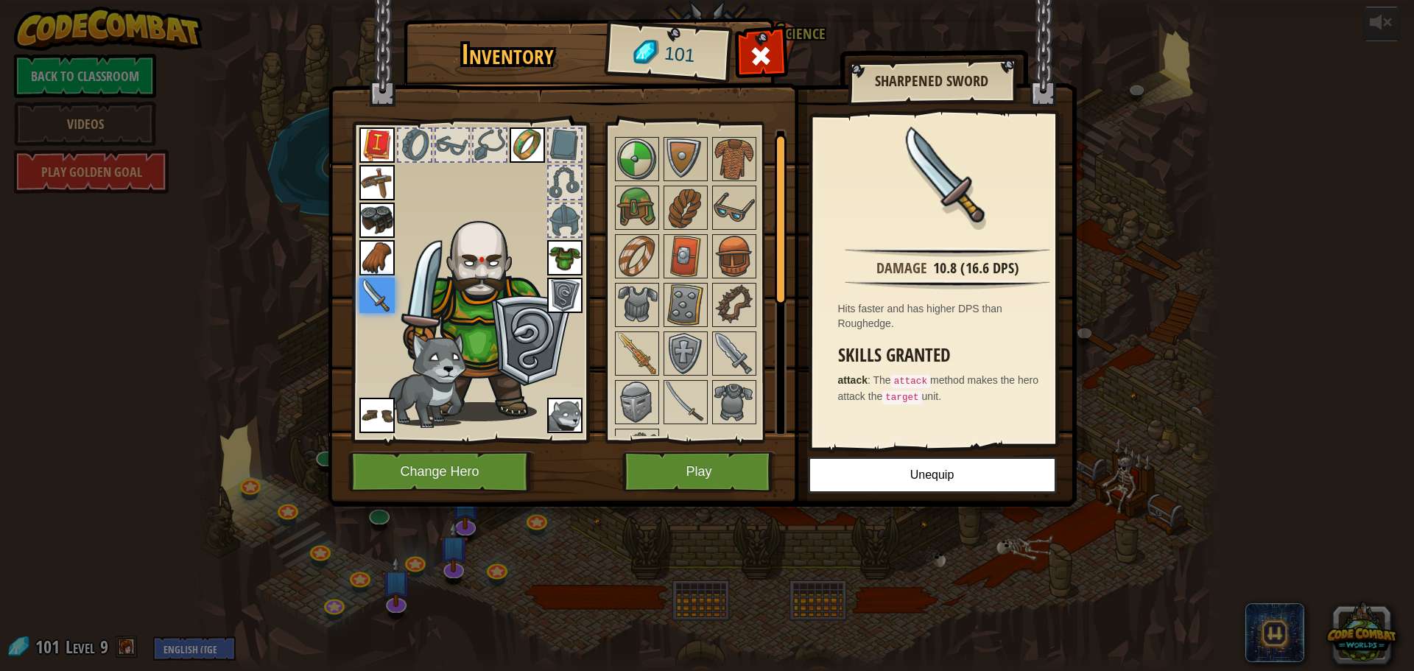
scroll to position [252, 0]
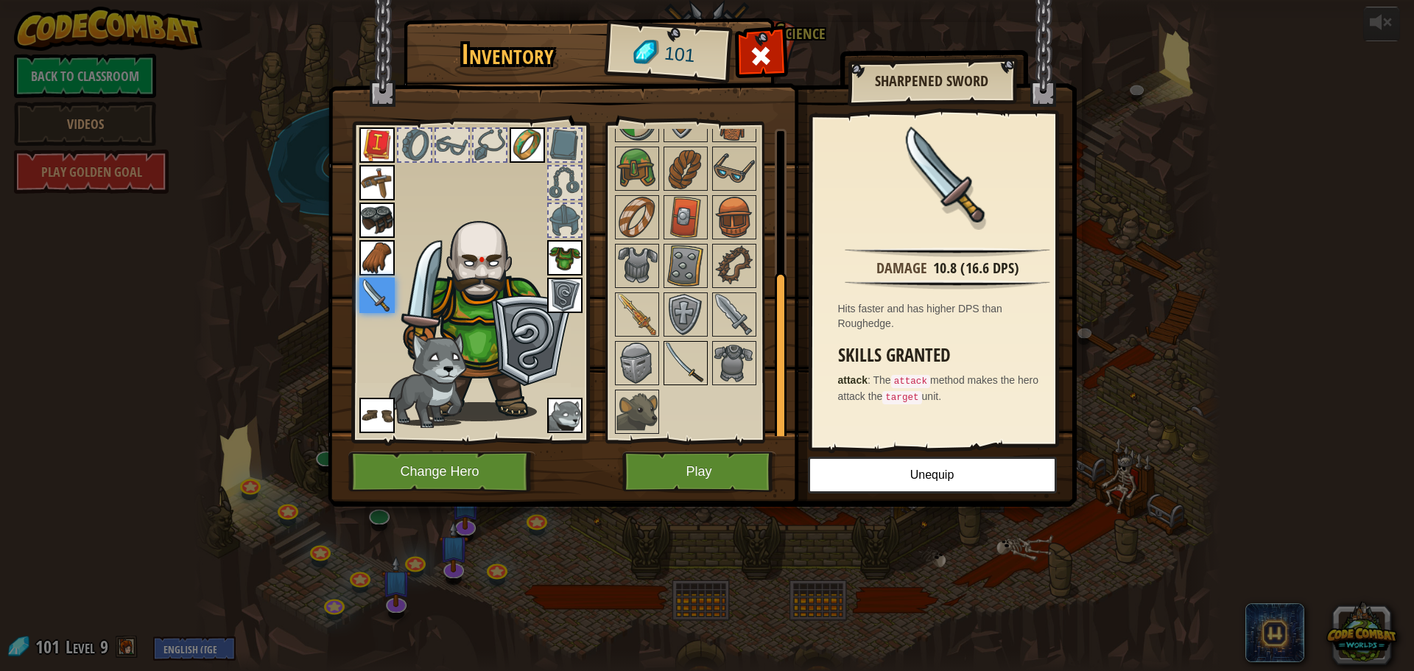
click at [702, 367] on img at bounding box center [685, 362] width 41 height 41
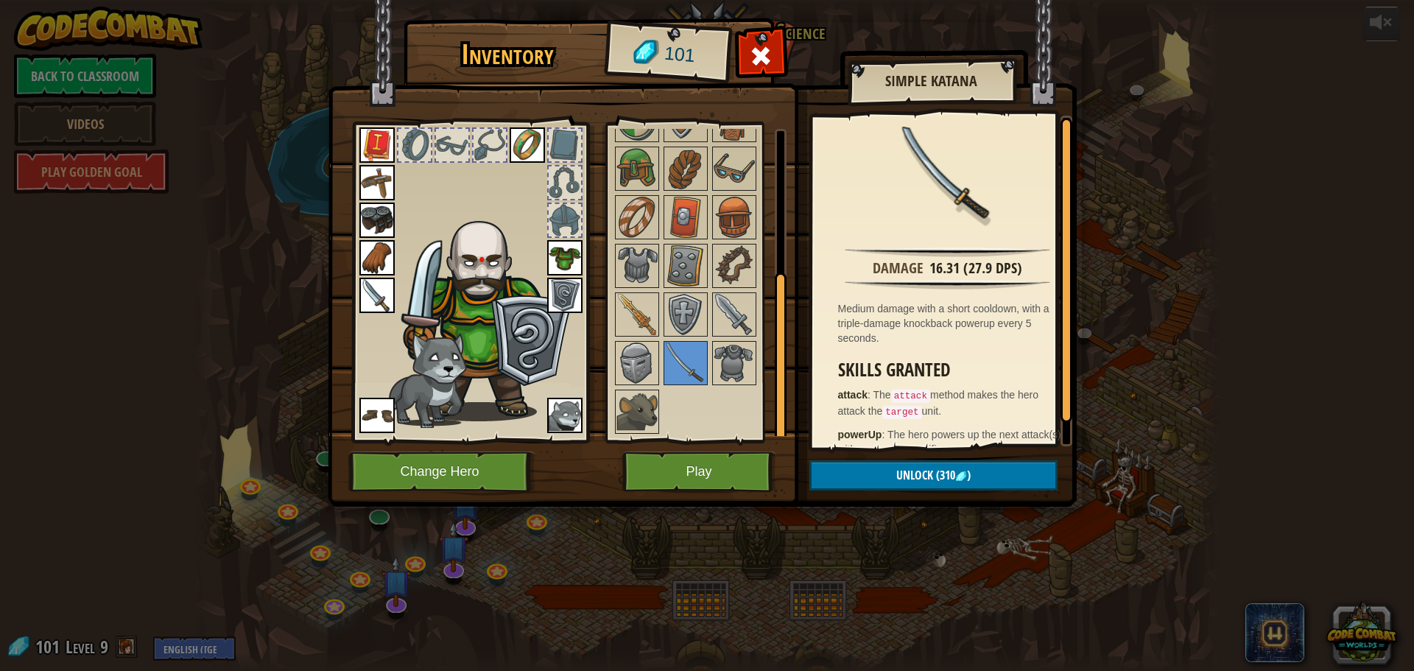
click at [720, 426] on div at bounding box center [705, 266] width 185 height 340
click at [738, 314] on img at bounding box center [733, 314] width 41 height 41
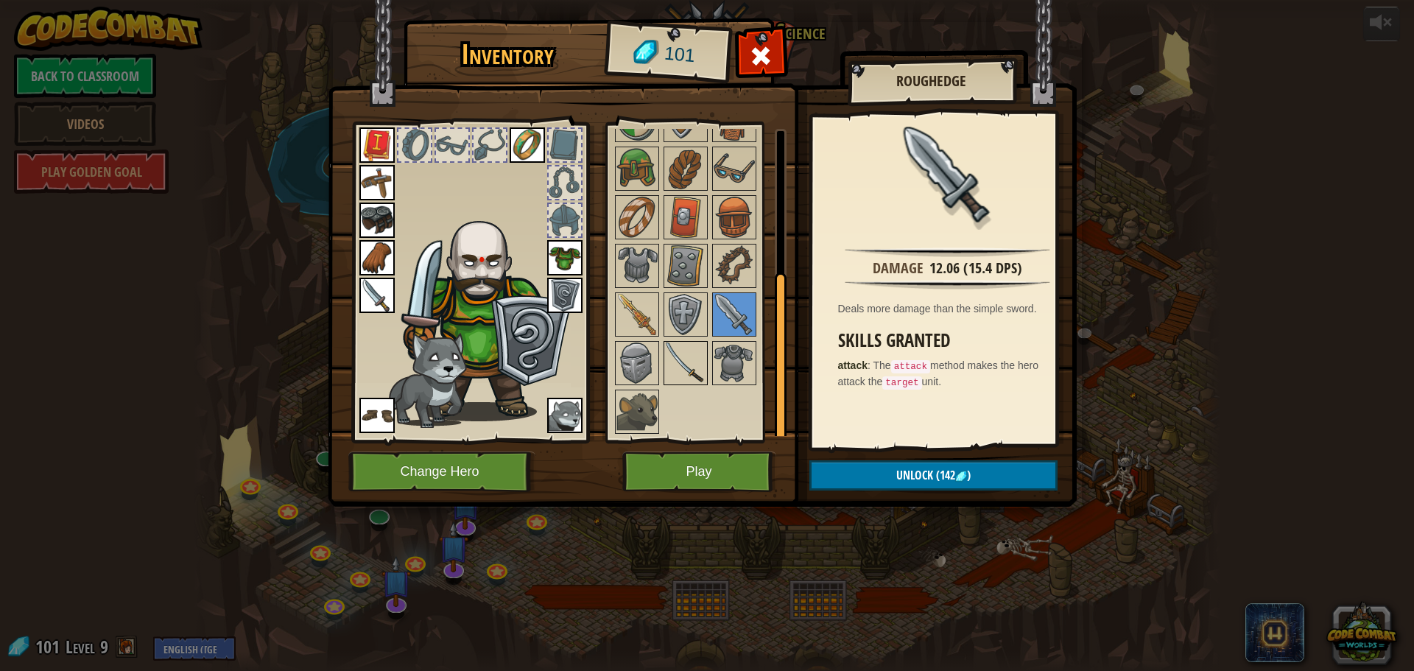
click at [690, 347] on img at bounding box center [685, 362] width 41 height 41
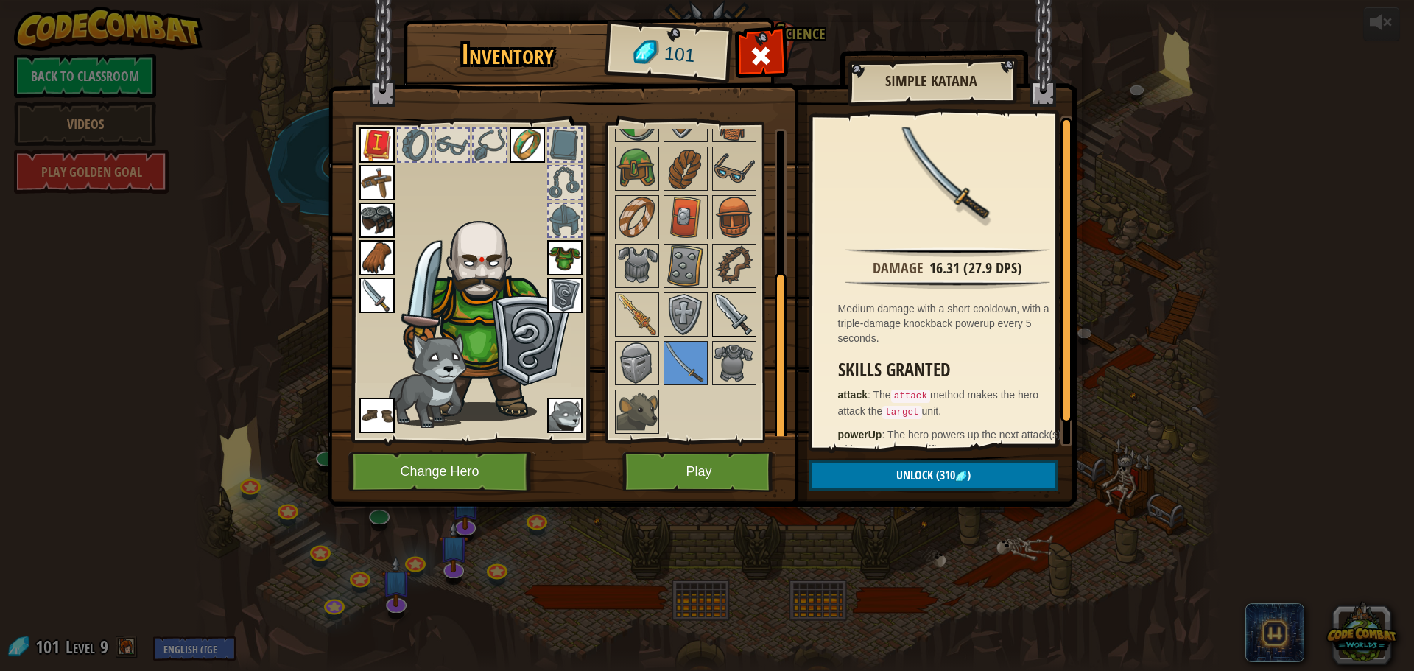
click at [735, 313] on img at bounding box center [733, 314] width 41 height 41
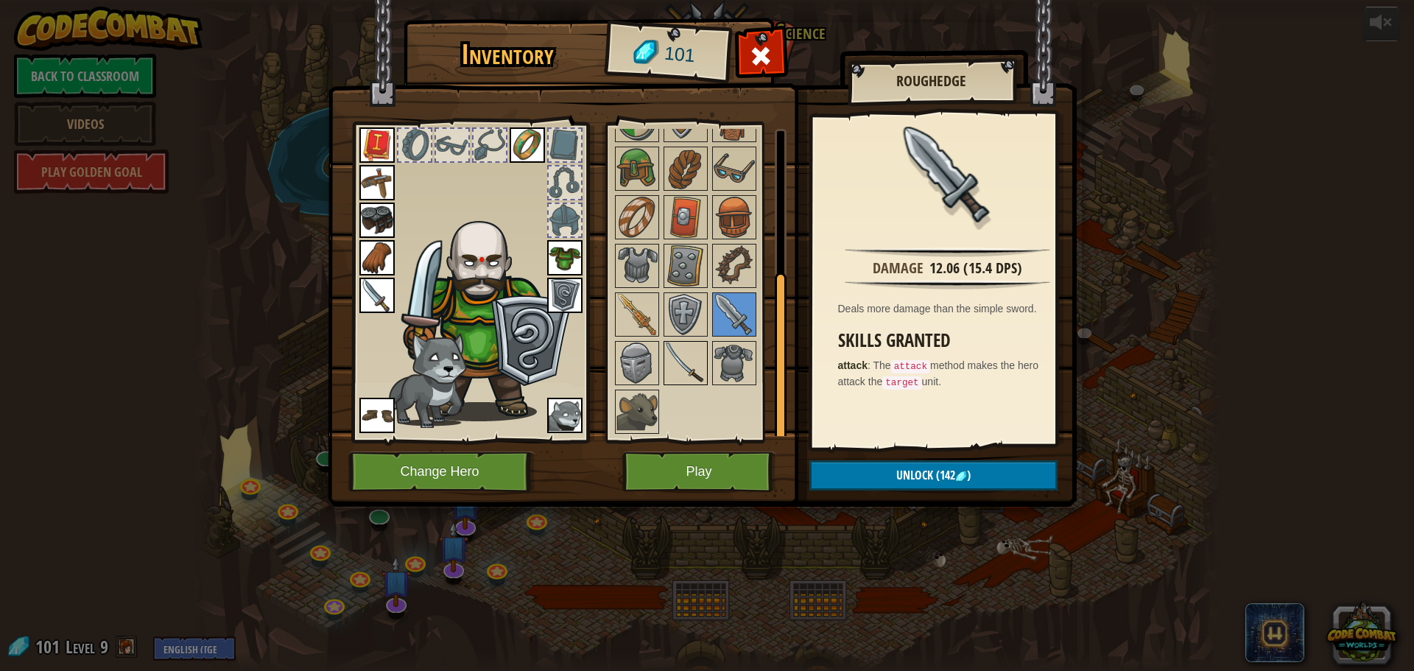
click at [699, 347] on img at bounding box center [685, 362] width 41 height 41
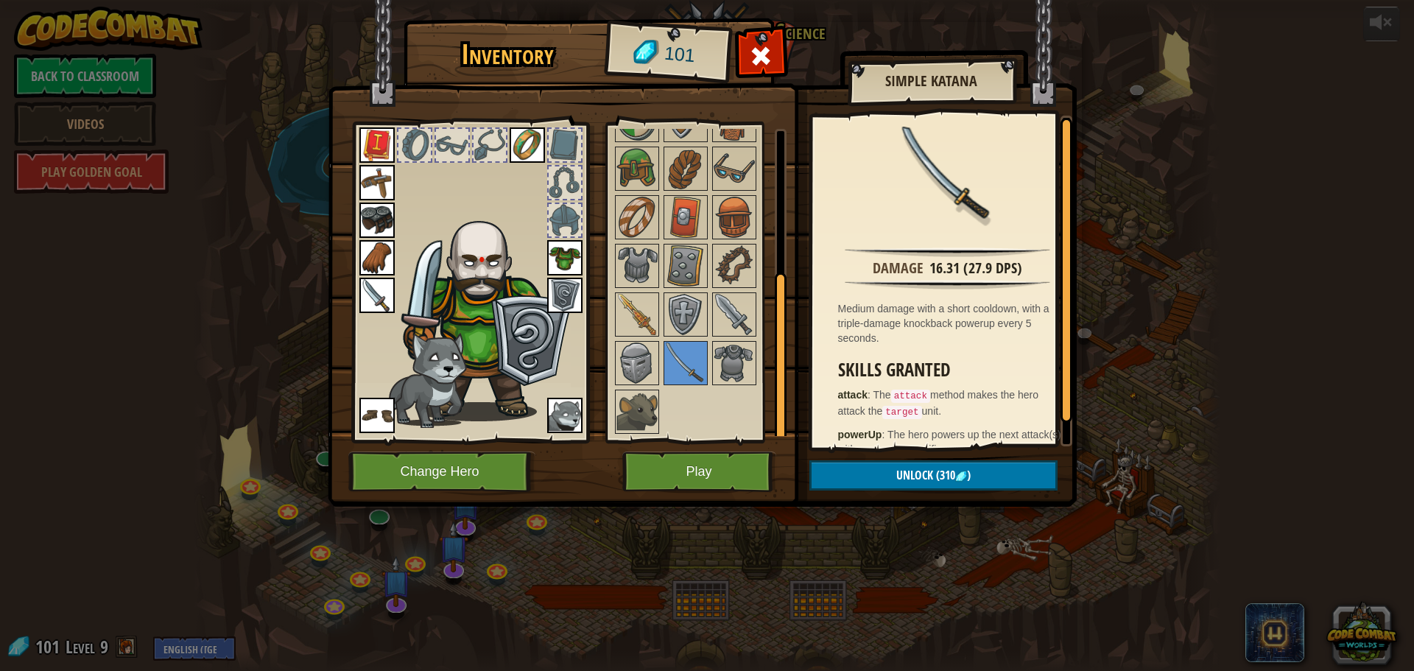
drag, startPoint x: 936, startPoint y: 208, endPoint x: 884, endPoint y: 255, distance: 69.9
click at [884, 255] on div "Damage 16.31 (27.9 DPS) Medium damage with a short cooldown, with a triple-dama…" at bounding box center [947, 281] width 271 height 331
